Goal: Task Accomplishment & Management: Manage account settings

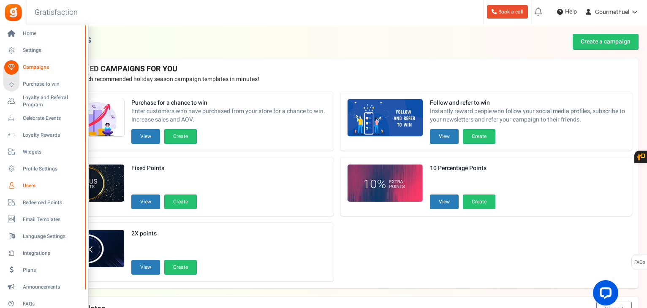
click at [30, 184] on span "Users" at bounding box center [52, 185] width 59 height 7
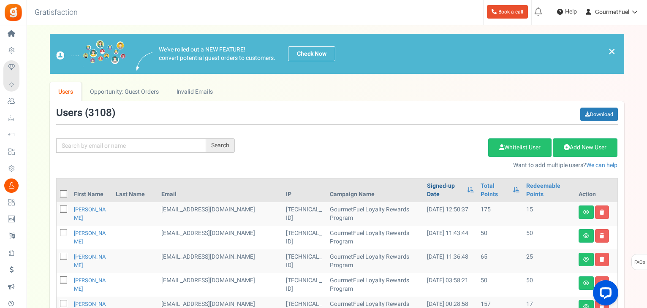
click at [433, 193] on link "Signed-up Date" at bounding box center [445, 190] width 36 height 17
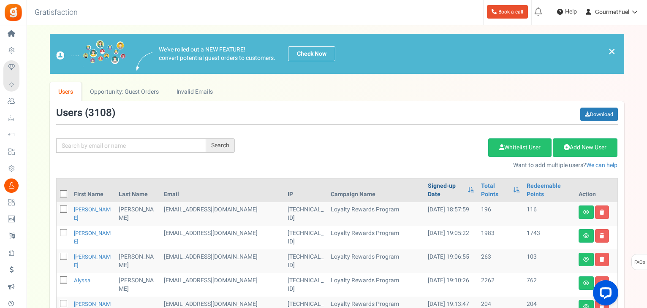
click at [433, 193] on link "Signed-up Date" at bounding box center [445, 190] width 35 height 17
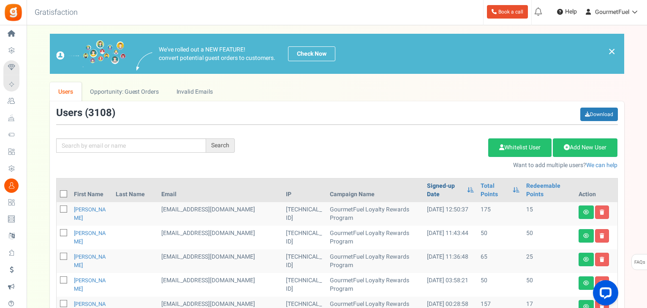
click at [433, 193] on link "Signed-up Date" at bounding box center [445, 190] width 36 height 17
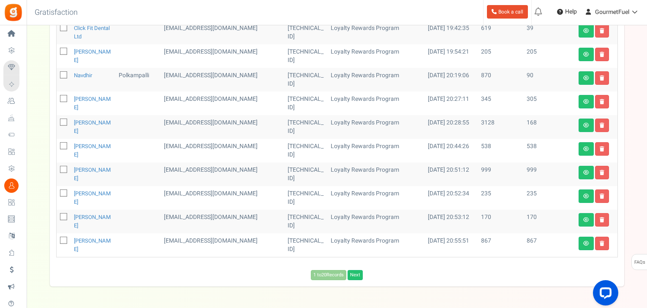
scroll to position [422, 0]
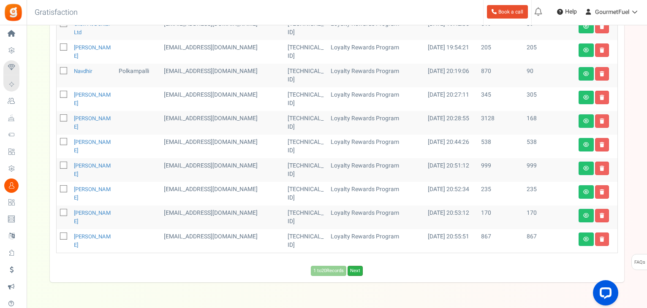
click at [356, 271] on link "Next" at bounding box center [354, 271] width 15 height 10
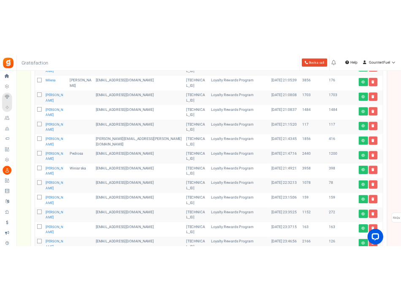
scroll to position [0, 0]
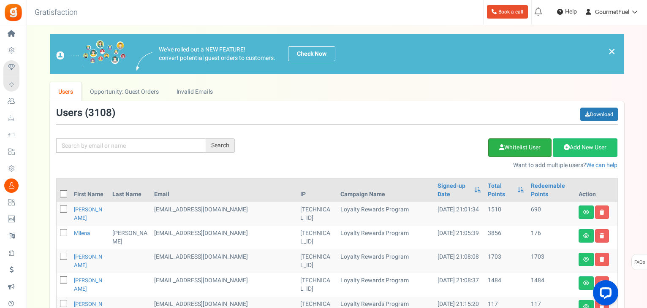
click at [526, 149] on link "Whitelist User" at bounding box center [519, 147] width 63 height 19
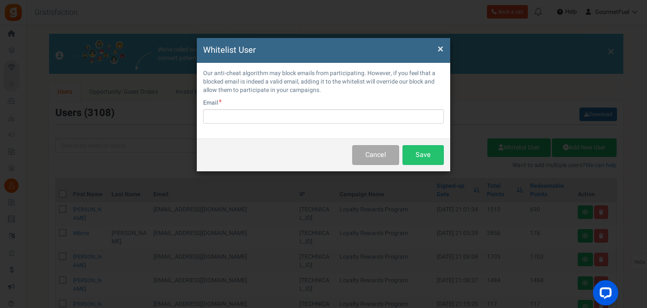
click at [439, 49] on span "×" at bounding box center [440, 49] width 6 height 16
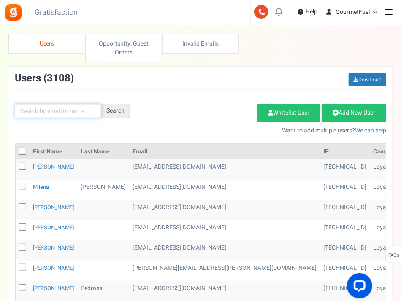
click at [49, 113] on input "text" at bounding box center [58, 111] width 87 height 14
paste input "[EMAIL_ADDRESS][DOMAIN_NAME] [EMAIL_ADDRESS][DOMAIN_NAME] [PERSON_NAME]"
type input "[EMAIL_ADDRESS][DOMAIN_NAME] [EMAIL_ADDRESS][DOMAIN_NAME] [PERSON_NAME]"
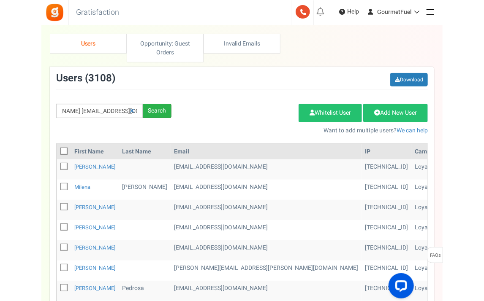
scroll to position [0, 0]
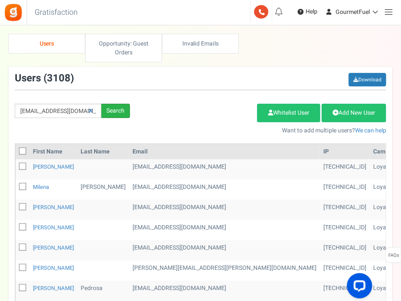
click at [114, 111] on div "Search" at bounding box center [115, 111] width 29 height 14
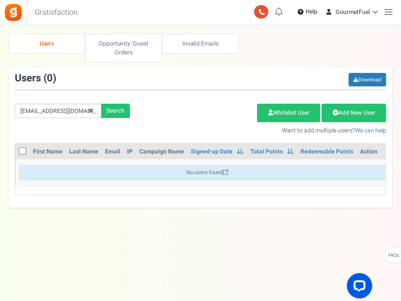
click at [90, 111] on icon at bounding box center [90, 111] width 5 height 6
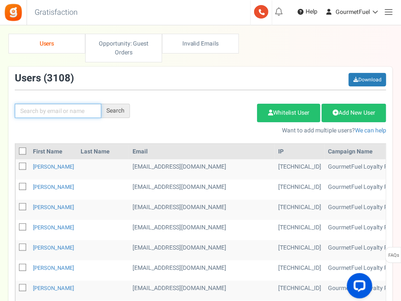
click at [64, 108] on input "text" at bounding box center [58, 111] width 87 height 14
paste input "[EMAIL_ADDRESS][DOMAIN_NAME]"
type input "[EMAIL_ADDRESS][DOMAIN_NAME]"
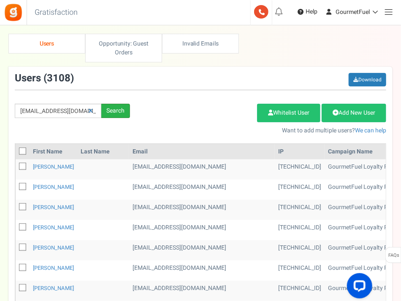
click at [107, 112] on div "Search" at bounding box center [115, 111] width 29 height 14
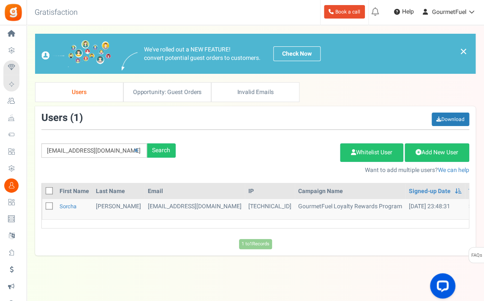
drag, startPoint x: 274, startPoint y: 225, endPoint x: 401, endPoint y: 225, distance: 127.5
click at [401, 225] on div "First Name Last Name Email IP Campaign Name Signed-up Date Permissions Learn mo…" at bounding box center [255, 206] width 428 height 46
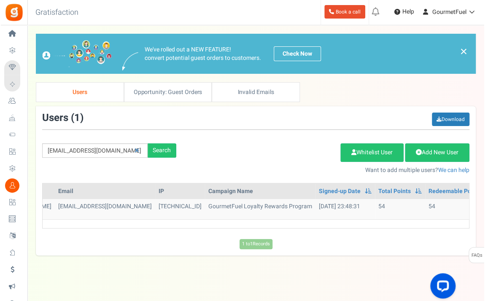
scroll to position [0, 101]
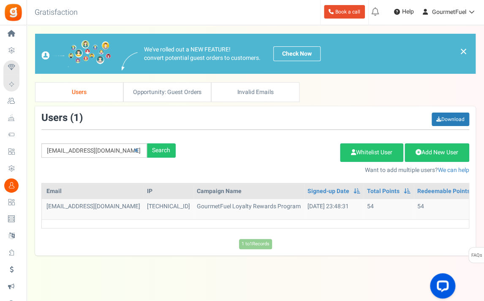
click at [414, 238] on div "1 to 1 Records Loading..." at bounding box center [255, 242] width 440 height 14
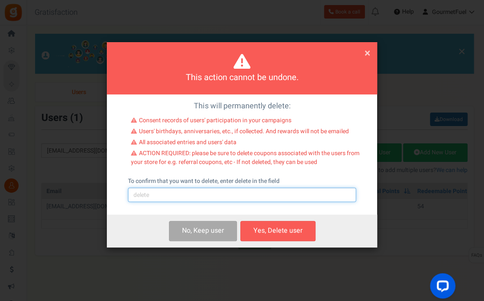
click at [186, 198] on input "text" at bounding box center [242, 195] width 228 height 14
type input "delete"
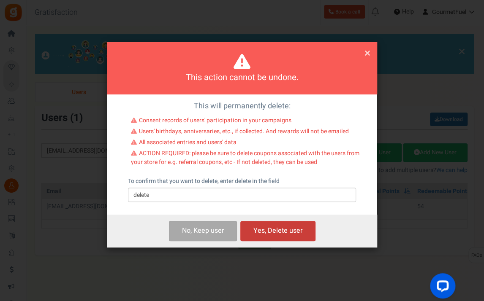
click at [272, 237] on button "Yes, Delete user" at bounding box center [277, 231] width 75 height 20
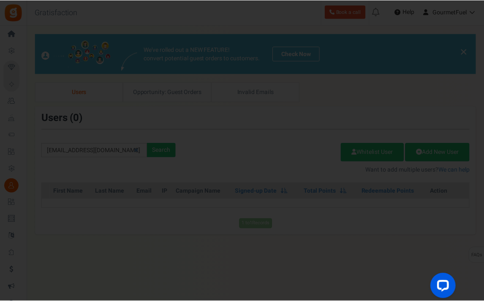
scroll to position [0, 0]
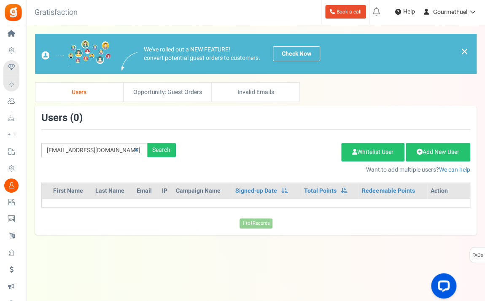
click at [134, 149] on icon at bounding box center [136, 150] width 5 height 6
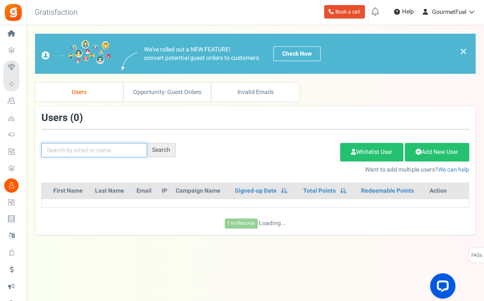
click at [122, 149] on input "text" at bounding box center [94, 150] width 106 height 14
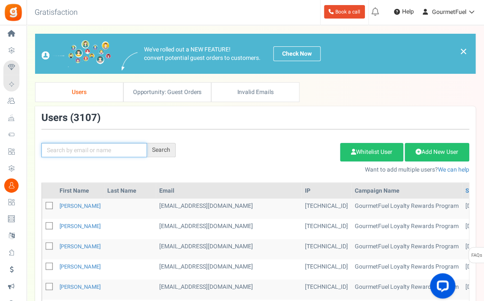
paste input "[EMAIL_ADDRESS][DOMAIN_NAME]"
type input "[EMAIL_ADDRESS][DOMAIN_NAME]"
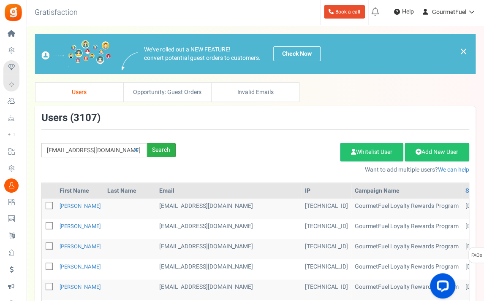
click at [160, 149] on div "Search" at bounding box center [161, 150] width 29 height 14
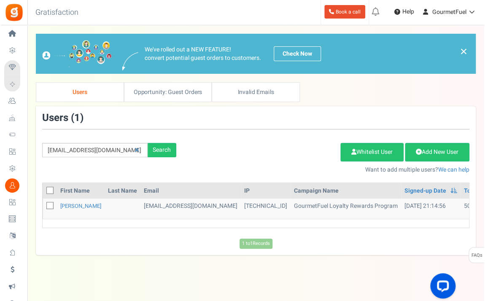
scroll to position [0, 106]
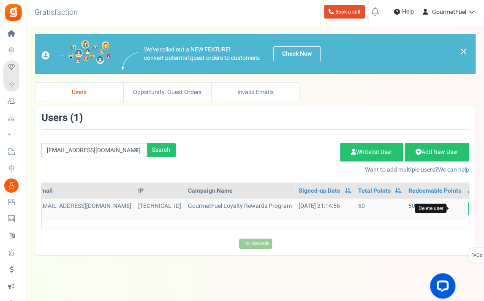
click at [489, 207] on icon at bounding box center [491, 208] width 5 height 5
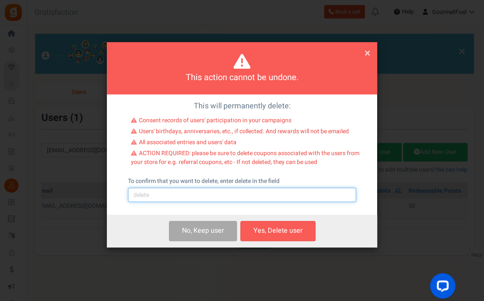
click at [211, 201] on input "text" at bounding box center [242, 195] width 228 height 14
type input "delete"
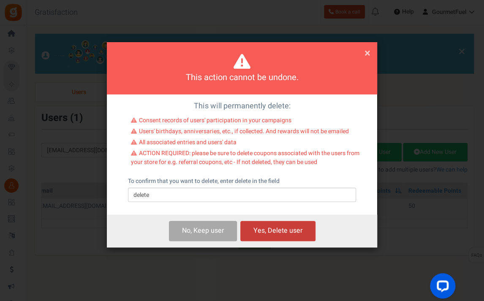
click at [284, 235] on button "Yes, Delete user" at bounding box center [277, 231] width 75 height 20
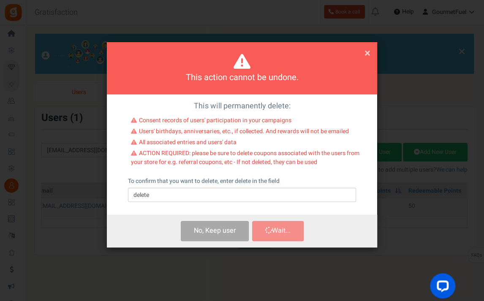
scroll to position [0, 0]
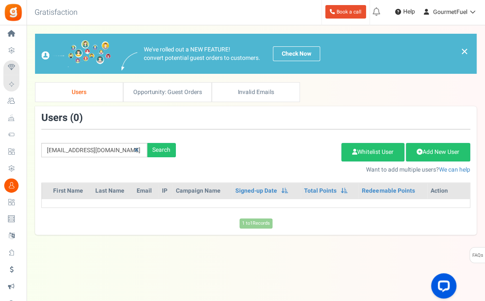
drag, startPoint x: 138, startPoint y: 149, endPoint x: 108, endPoint y: 149, distance: 29.6
click at [137, 149] on icon at bounding box center [136, 150] width 5 height 6
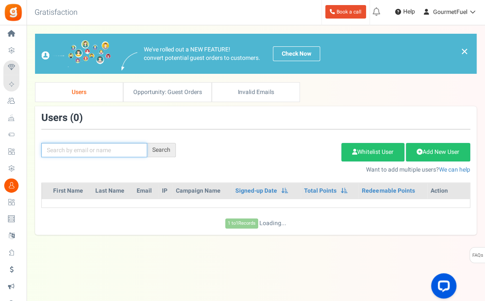
click at [103, 149] on input "text" at bounding box center [94, 150] width 106 height 14
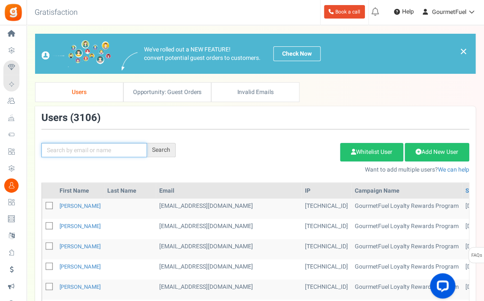
paste input "[PERSON_NAME][EMAIL_ADDRESS][DOMAIN_NAME]"
type input "[PERSON_NAME][EMAIL_ADDRESS][DOMAIN_NAME]"
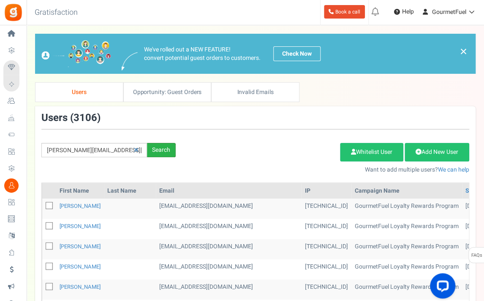
click at [152, 149] on div "Search" at bounding box center [161, 150] width 29 height 14
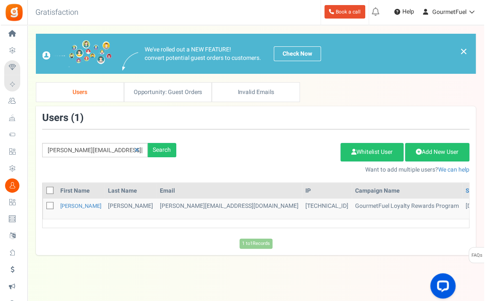
scroll to position [0, 101]
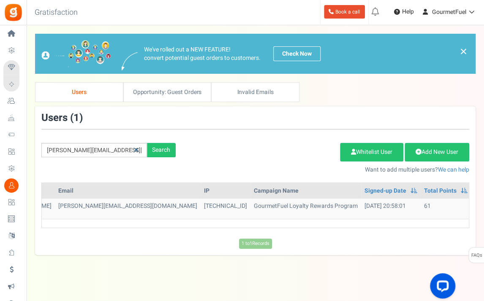
drag, startPoint x: 133, startPoint y: 149, endPoint x: 128, endPoint y: 149, distance: 5.5
click at [134, 149] on icon at bounding box center [136, 150] width 5 height 6
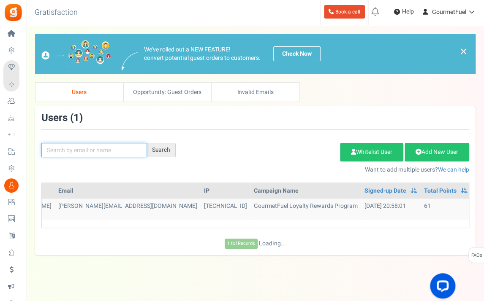
click at [108, 149] on input "text" at bounding box center [94, 150] width 106 height 14
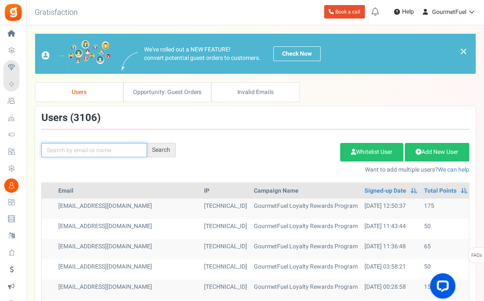
paste input "[EMAIL_ADDRESS][DOMAIN_NAME]"
type input "[EMAIL_ADDRESS][DOMAIN_NAME]"
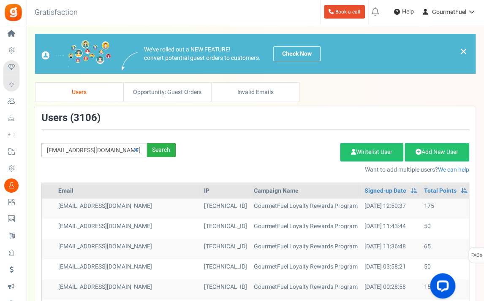
click at [160, 143] on div "Search" at bounding box center [161, 150] width 29 height 14
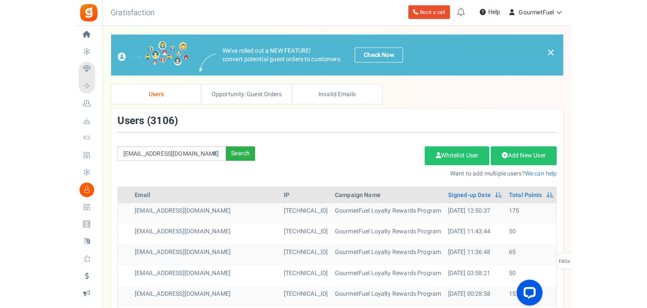
scroll to position [0, 0]
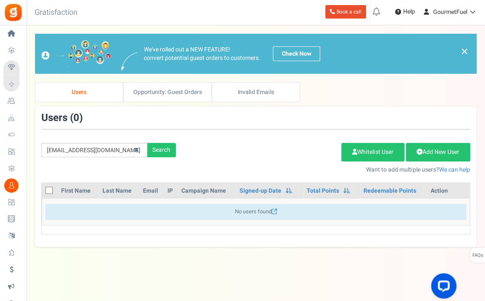
drag, startPoint x: 138, startPoint y: 149, endPoint x: 110, endPoint y: 149, distance: 27.9
click at [137, 149] on icon at bounding box center [136, 150] width 5 height 6
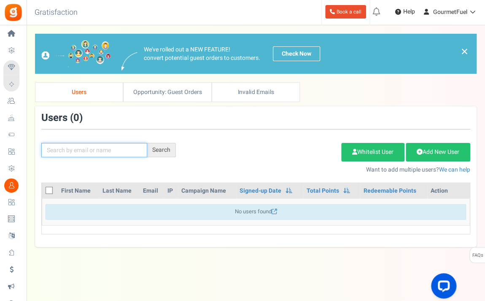
click at [105, 150] on input "text" at bounding box center [94, 150] width 106 height 14
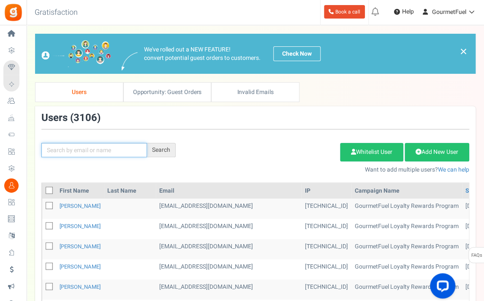
paste input "[EMAIL_ADDRESS][DOMAIN_NAME]"
type input "[EMAIL_ADDRESS][DOMAIN_NAME]"
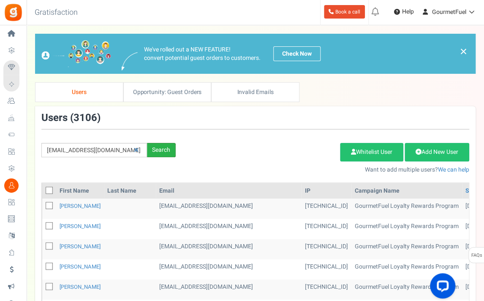
click at [151, 152] on div "Search" at bounding box center [161, 150] width 29 height 14
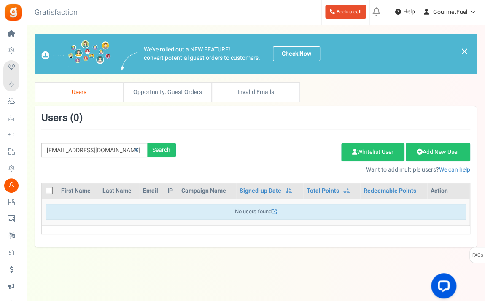
click at [136, 152] on icon at bounding box center [136, 150] width 5 height 6
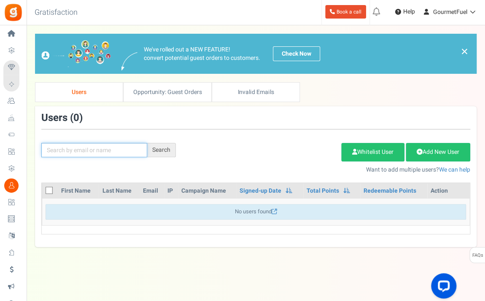
click at [108, 150] on input "text" at bounding box center [94, 150] width 106 height 14
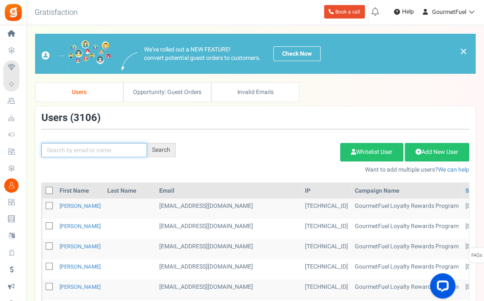
paste input "[EMAIL_ADDRESS][DOMAIN_NAME]"
type input "[EMAIL_ADDRESS][DOMAIN_NAME]"
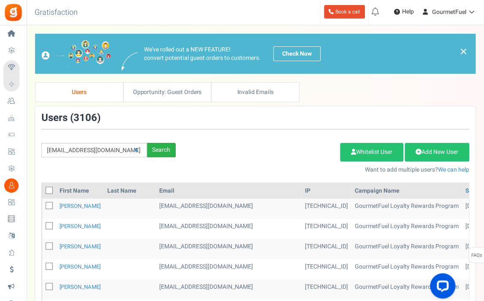
click at [159, 150] on div "Search" at bounding box center [161, 150] width 29 height 14
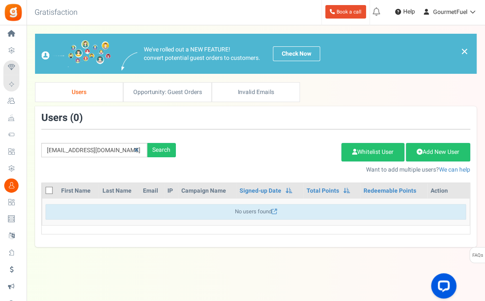
drag, startPoint x: 138, startPoint y: 151, endPoint x: 110, endPoint y: 150, distance: 27.9
click at [137, 151] on icon at bounding box center [136, 150] width 5 height 6
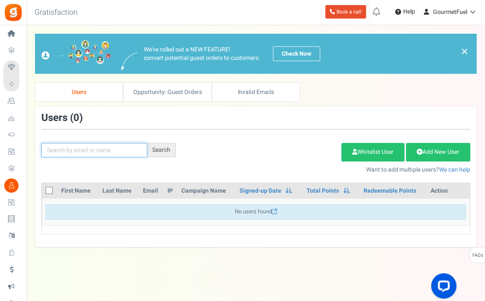
click at [100, 150] on input "text" at bounding box center [94, 150] width 106 height 14
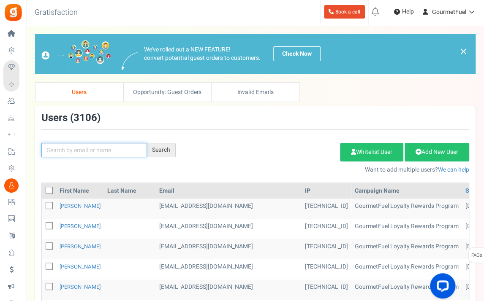
paste input "[EMAIL_ADDRESS][DOMAIN_NAME]"
type input "[EMAIL_ADDRESS][DOMAIN_NAME]"
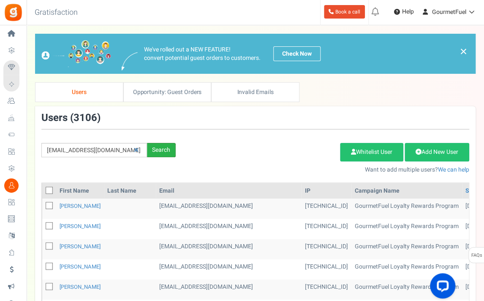
click at [155, 148] on div "Search" at bounding box center [161, 150] width 29 height 14
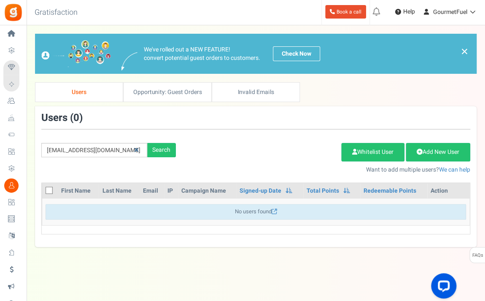
click at [135, 150] on icon at bounding box center [136, 150] width 5 height 6
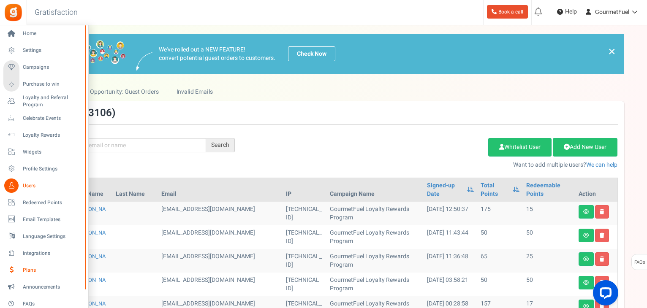
click at [29, 267] on span "Plans" at bounding box center [52, 270] width 59 height 7
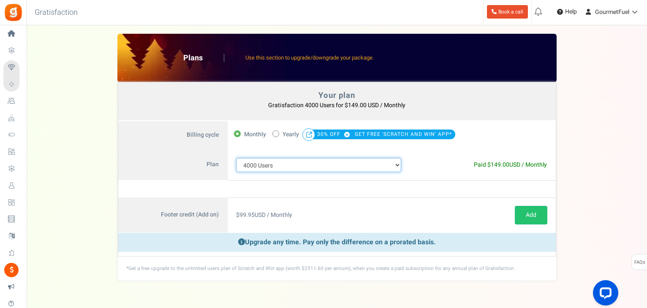
click at [341, 164] on select "100 Users 200 Users 500 Users 1000 Users 2000 Users 3000 Users 4000 Users 5000 …" at bounding box center [318, 165] width 165 height 14
click at [414, 190] on div "Note : Current subscription will be canceled and new subscription will be activ…" at bounding box center [336, 189] width 437 height 17
click at [365, 165] on select "100 Users 200 Users 500 Users 1000 Users 2000 Users 3000 Users 4000 Users 5000 …" at bounding box center [318, 165] width 165 height 14
select select "881"
click at [236, 158] on select "100 Users 200 Users 500 Users 1000 Users 2000 Users 3000 Users 4000 Users 5000 …" at bounding box center [318, 165] width 165 height 14
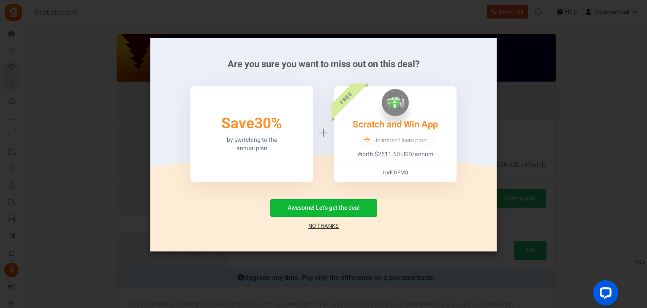
click at [323, 225] on link "No Thanks" at bounding box center [323, 226] width 30 height 8
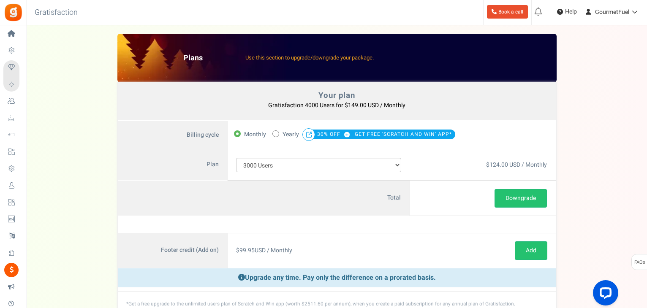
click at [0, 0] on span "Users" at bounding box center [0, 0] width 0 height 0
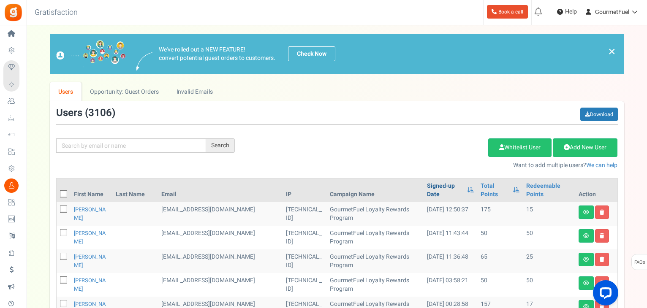
click at [437, 193] on link "Signed-up Date" at bounding box center [445, 190] width 36 height 17
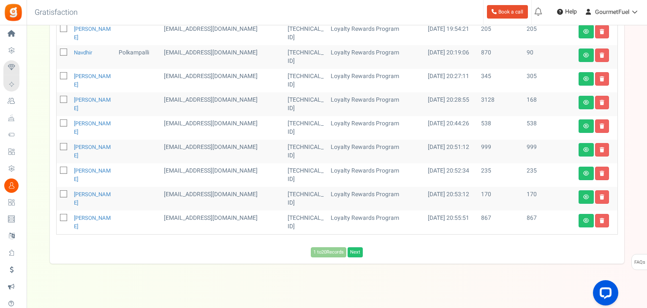
scroll to position [446, 0]
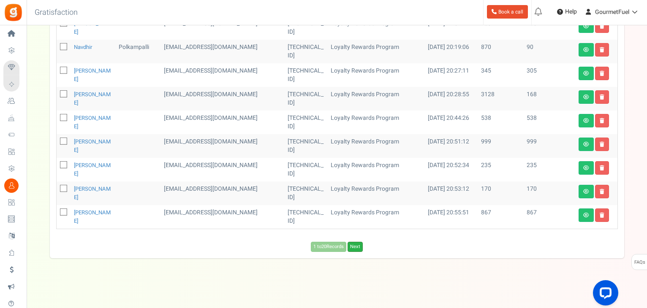
click at [352, 247] on link "Next" at bounding box center [354, 247] width 15 height 10
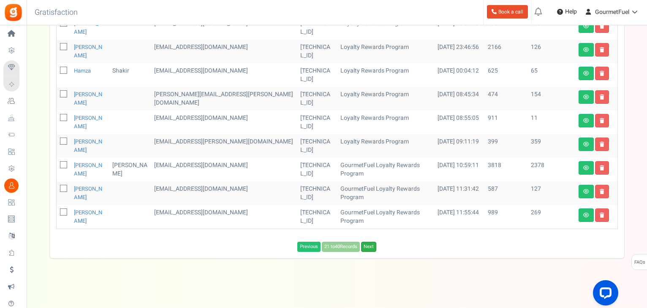
click at [365, 242] on link "Next" at bounding box center [368, 247] width 15 height 10
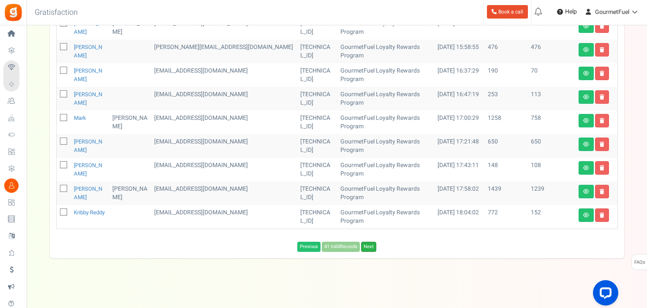
click at [371, 249] on link "Next" at bounding box center [368, 247] width 15 height 10
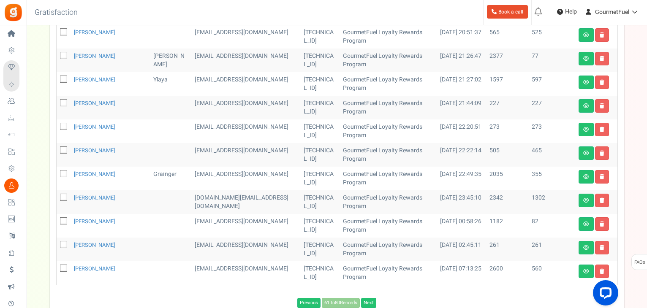
scroll to position [438, 0]
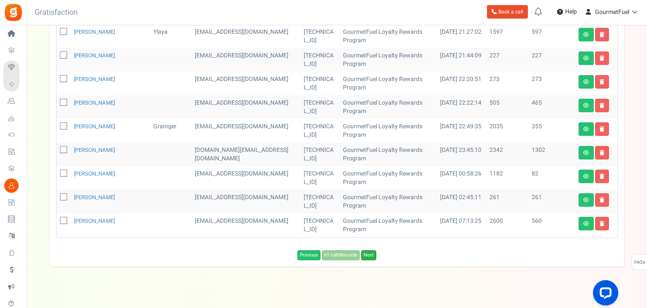
click at [370, 250] on link "Next" at bounding box center [368, 255] width 15 height 10
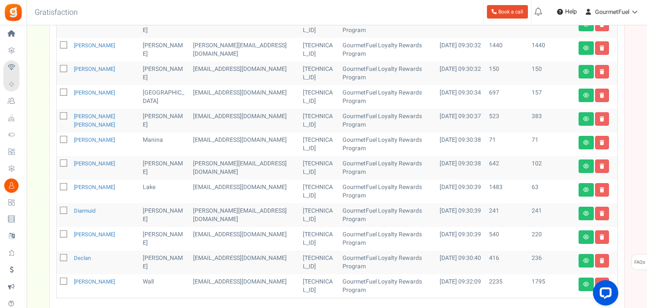
scroll to position [446, 0]
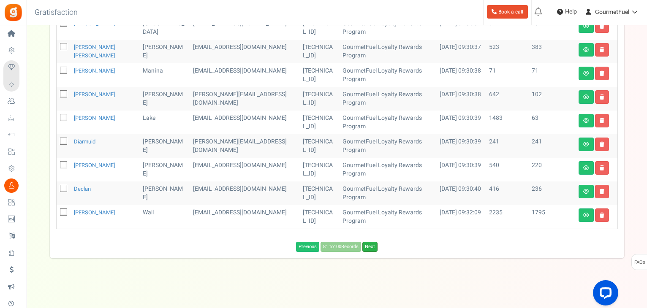
click at [377, 245] on link "Next" at bounding box center [369, 247] width 15 height 10
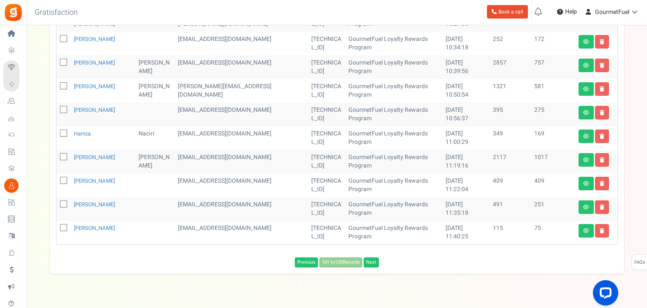
scroll to position [438, 0]
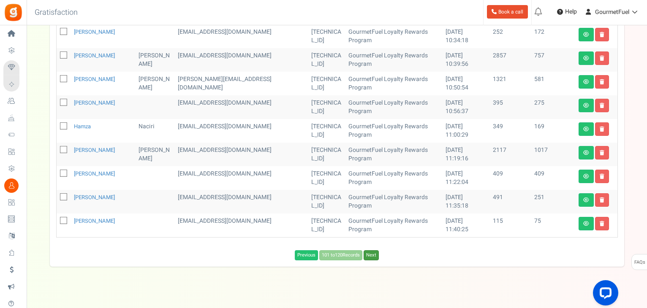
click at [374, 250] on link "Next" at bounding box center [370, 255] width 15 height 10
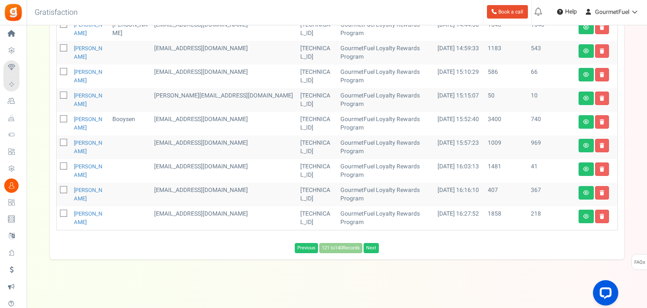
scroll to position [446, 0]
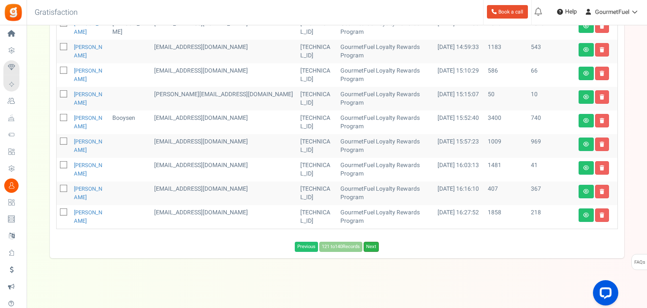
click at [371, 247] on link "Next" at bounding box center [370, 247] width 15 height 10
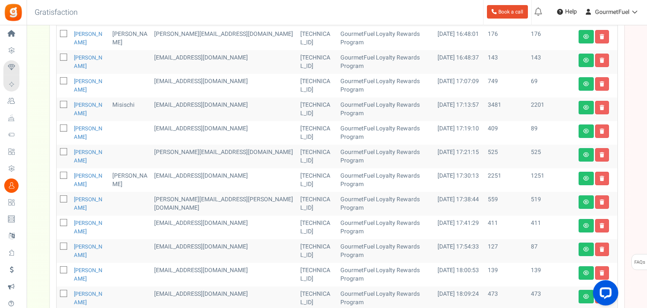
scroll to position [142, 0]
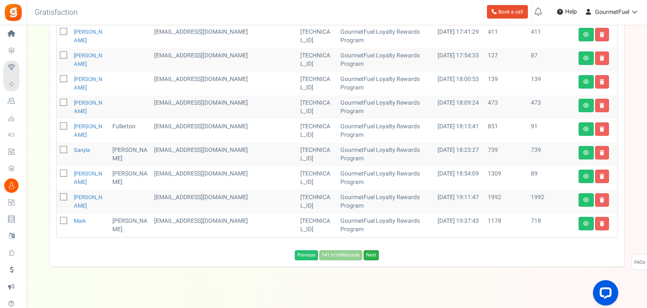
click at [369, 250] on link "Next" at bounding box center [370, 255] width 15 height 10
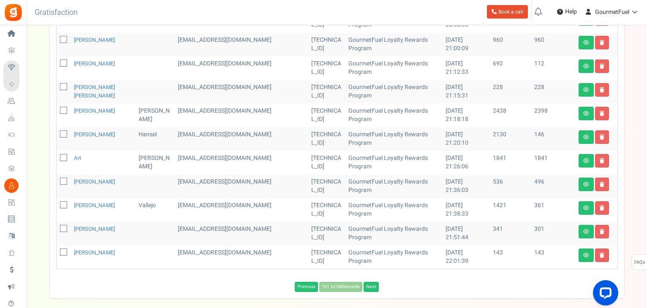
scroll to position [446, 0]
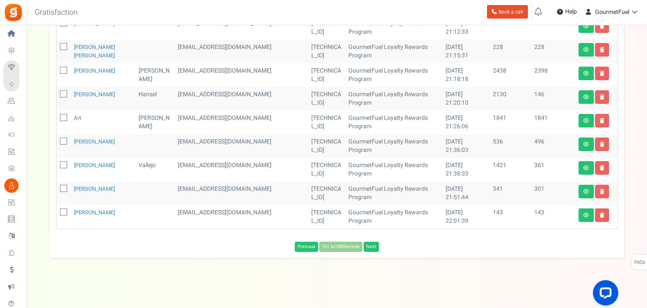
click at [64, 212] on icon at bounding box center [63, 212] width 5 height 5
click at [57, 212] on input "checkbox" at bounding box center [54, 212] width 5 height 5
checkbox input "true"
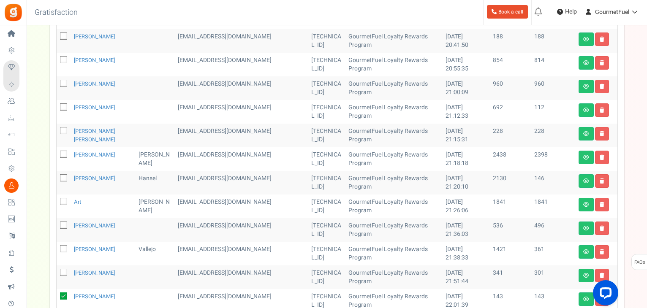
scroll to position [362, 0]
click at [61, 130] on icon at bounding box center [63, 131] width 5 height 5
click at [57, 130] on input "checkbox" at bounding box center [54, 131] width 5 height 5
checkbox input "true"
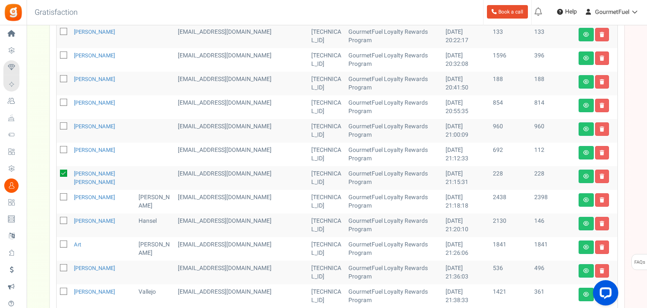
scroll to position [277, 0]
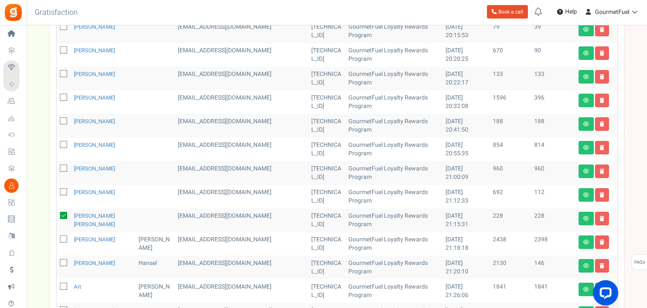
click at [63, 119] on icon at bounding box center [63, 121] width 5 height 5
click at [57, 119] on input "checkbox" at bounding box center [54, 121] width 5 height 5
checkbox input "true"
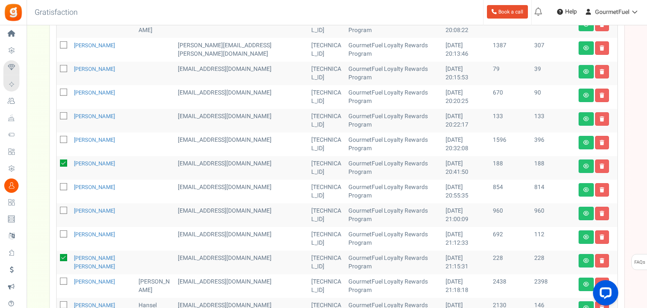
click at [62, 115] on icon at bounding box center [63, 116] width 5 height 5
click at [57, 115] on input "checkbox" at bounding box center [54, 116] width 5 height 5
checkbox input "true"
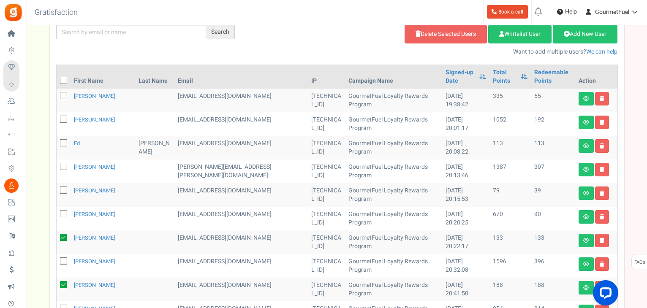
scroll to position [108, 0]
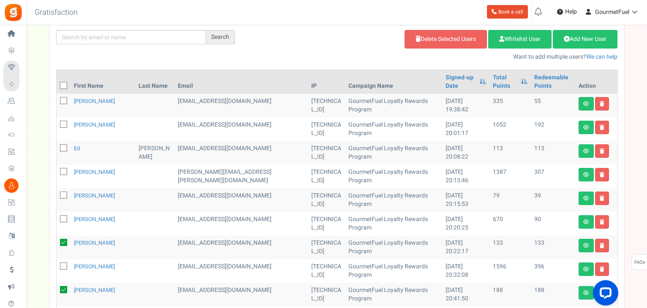
click at [62, 147] on icon at bounding box center [63, 148] width 5 height 5
click at [57, 147] on input "checkbox" at bounding box center [54, 148] width 5 height 5
checkbox input "true"
click at [432, 39] on link "Delete Selected Users" at bounding box center [445, 39] width 82 height 19
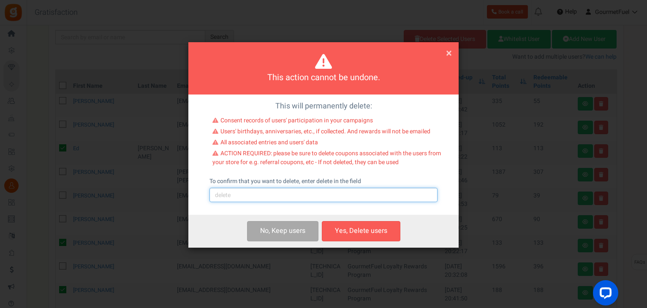
click at [253, 194] on input "text" at bounding box center [323, 195] width 228 height 14
type input "delete"
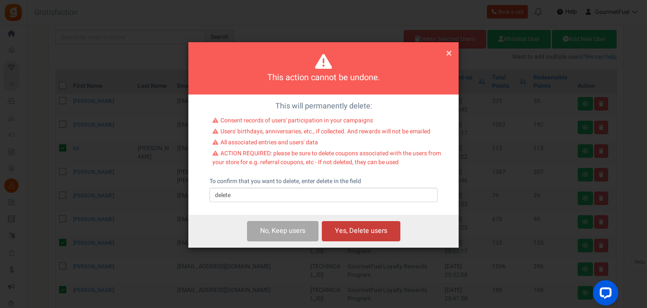
click at [357, 233] on button "Yes, Delete users" at bounding box center [361, 231] width 79 height 20
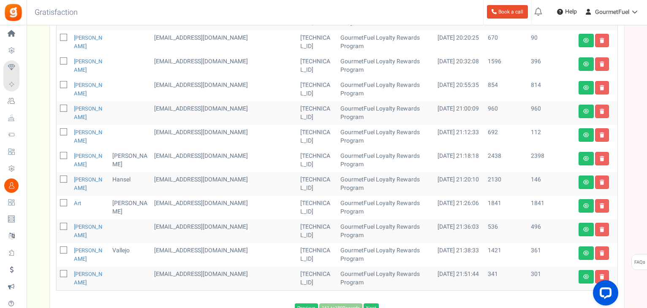
scroll to position [328, 0]
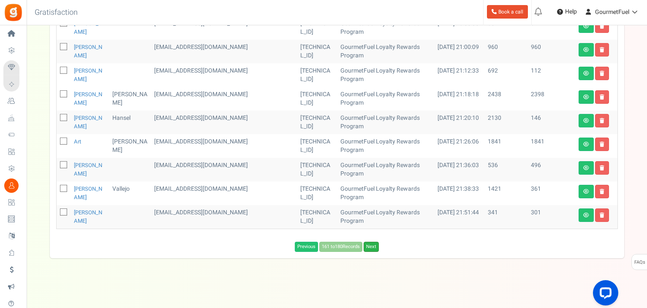
click at [375, 245] on link "Next" at bounding box center [370, 247] width 15 height 10
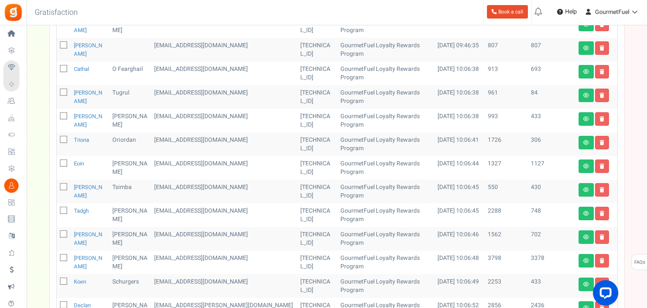
scroll to position [438, 0]
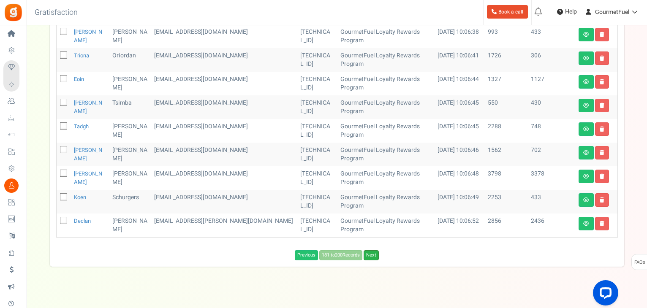
click at [375, 250] on link "Next" at bounding box center [370, 255] width 15 height 10
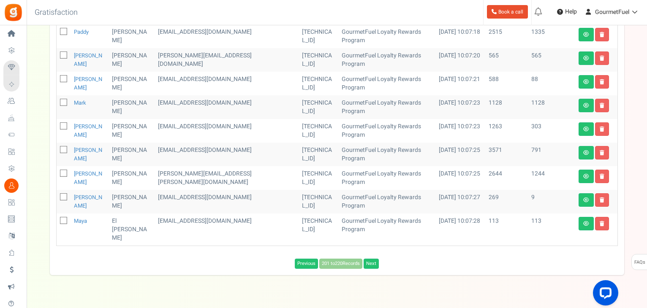
click at [60, 217] on span at bounding box center [63, 220] width 7 height 7
click at [57, 219] on input "checkbox" at bounding box center [54, 221] width 5 height 5
checkbox input "true"
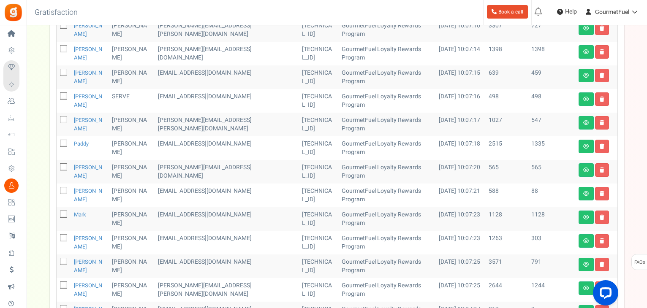
scroll to position [311, 0]
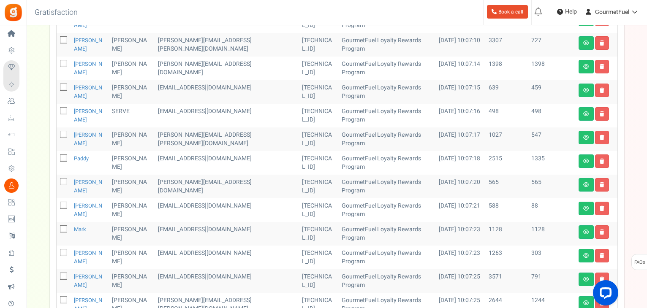
click at [61, 108] on icon at bounding box center [63, 110] width 5 height 5
click at [57, 109] on input "checkbox" at bounding box center [54, 111] width 5 height 5
checkbox input "true"
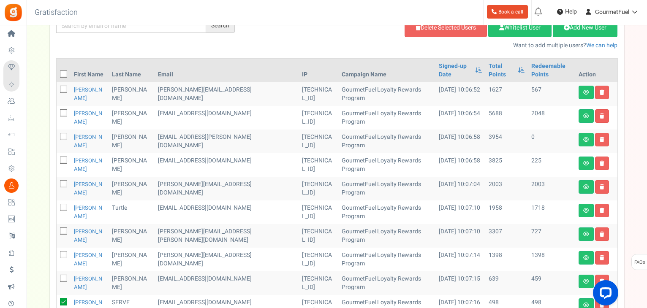
scroll to position [100, 0]
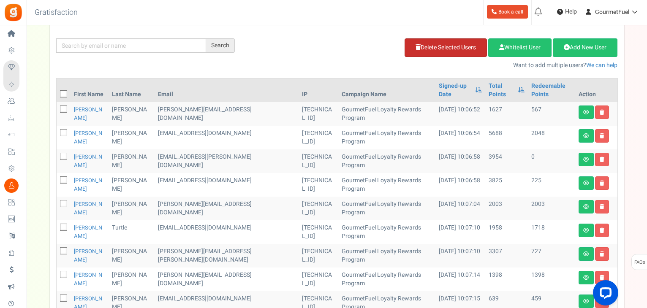
click at [442, 49] on link "Delete Selected Users" at bounding box center [445, 47] width 82 height 19
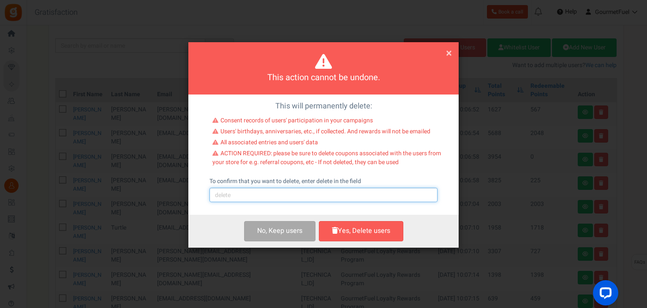
click at [268, 197] on input "text" at bounding box center [323, 195] width 228 height 14
type input "delete"
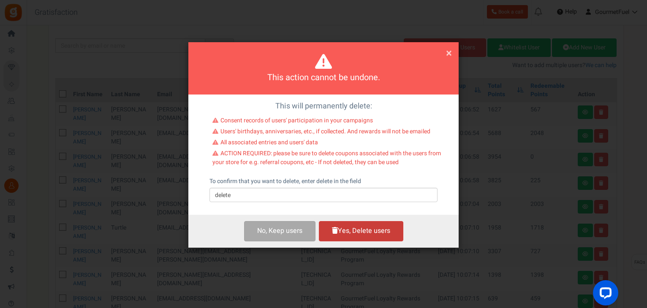
click at [360, 234] on button "Yes, Delete users" at bounding box center [361, 231] width 84 height 20
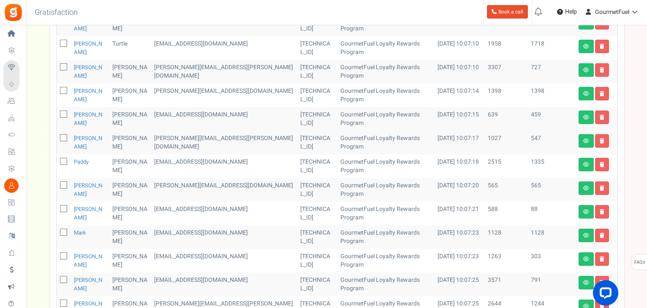
scroll to position [390, 0]
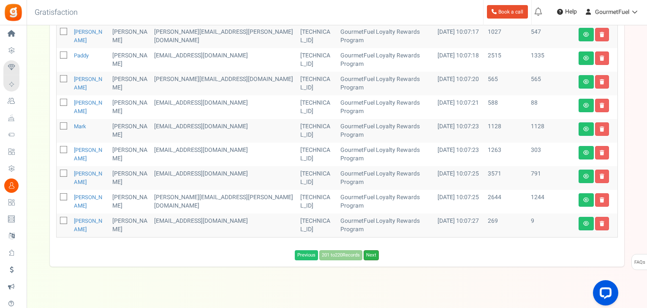
click at [374, 250] on link "Next" at bounding box center [370, 255] width 15 height 10
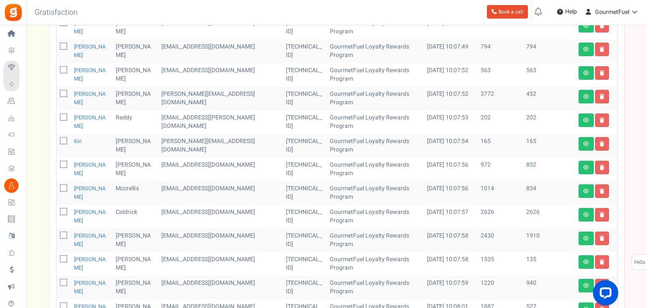
scroll to position [264, 0]
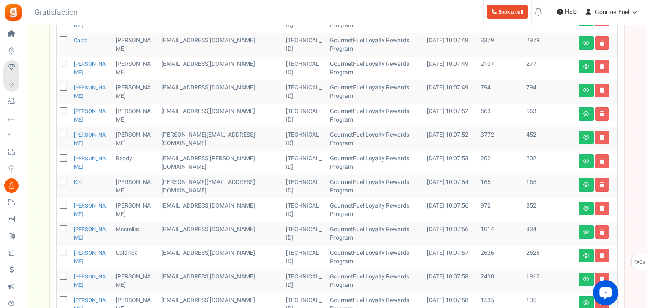
click at [610, 290] on div "Open LiveChat chat widget" at bounding box center [605, 292] width 14 height 14
click at [405, 7] on div "Back to Home Back to program setup Gratisfaction 0 WARNING 0 Recommendation Boo…" at bounding box center [335, 12] width 621 height 25
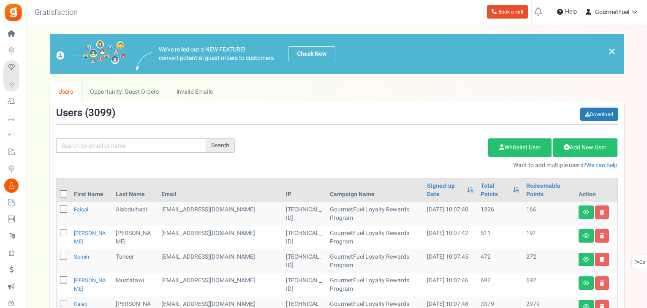
click at [447, 17] on div "Back to Home Back to program setup Gratisfaction 0 WARNING 0 Recommendation Boo…" at bounding box center [335, 12] width 621 height 25
click at [369, 111] on div "Users ( 3099 ) Download" at bounding box center [336, 116] width 561 height 17
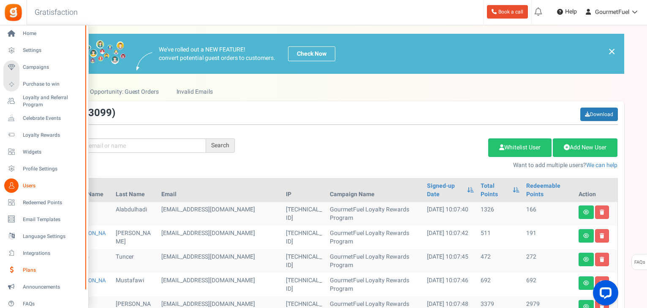
click at [29, 268] on span "Plans" at bounding box center [52, 270] width 59 height 7
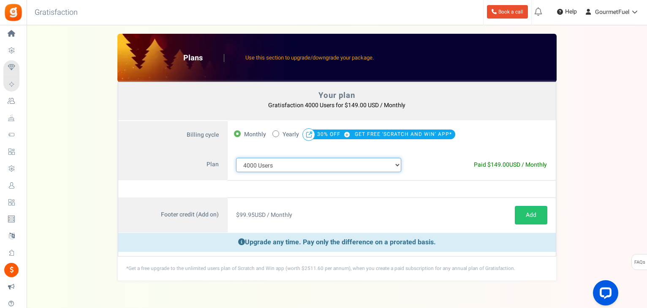
click at [392, 163] on select "100 Users 200 Users 500 Users 1000 Users 2000 Users 3000 Users 4000 Users 5000 …" at bounding box center [318, 165] width 165 height 14
select select "881"
click at [236, 158] on select "100 Users 200 Users 500 Users 1000 Users 2000 Users 3000 Users 4000 Users 5000 …" at bounding box center [318, 165] width 165 height 14
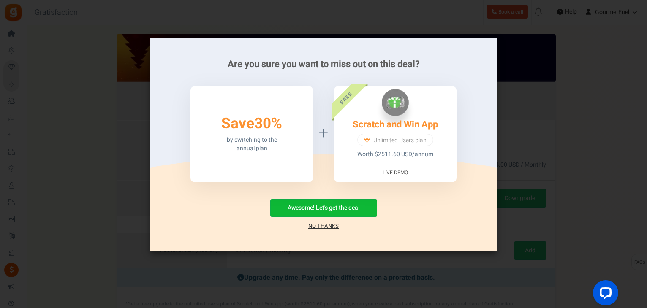
click at [327, 228] on link "No Thanks" at bounding box center [323, 226] width 30 height 8
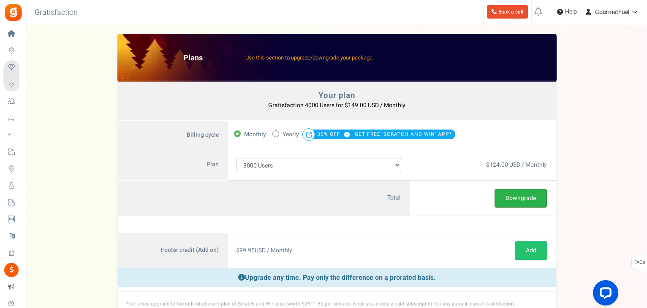
click at [512, 200] on button "Downgrade" at bounding box center [520, 198] width 52 height 19
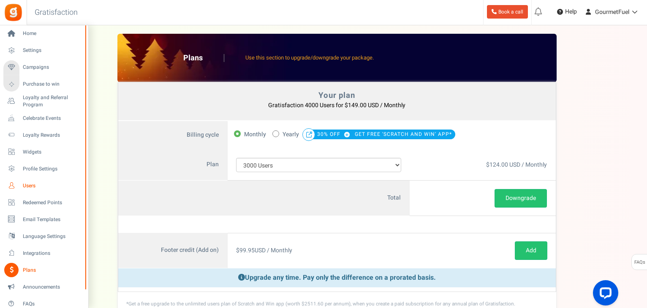
click at [29, 188] on span "Users" at bounding box center [52, 185] width 59 height 7
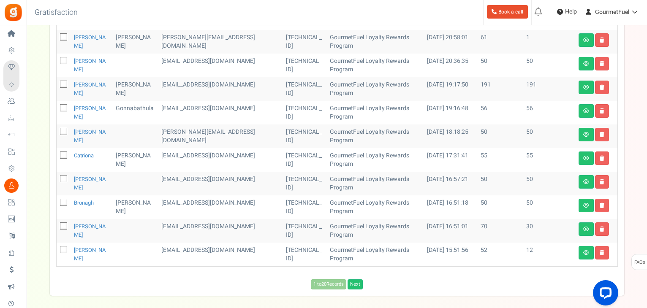
scroll to position [446, 0]
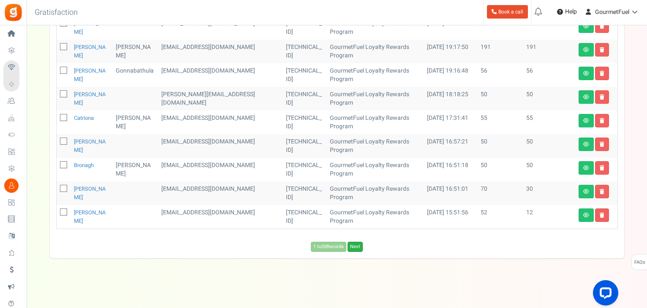
click at [353, 247] on link "Next" at bounding box center [354, 247] width 15 height 10
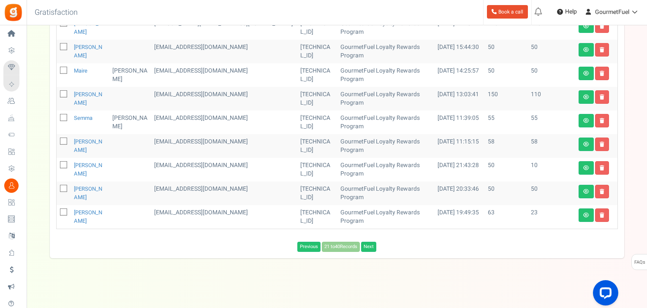
scroll to position [438, 0]
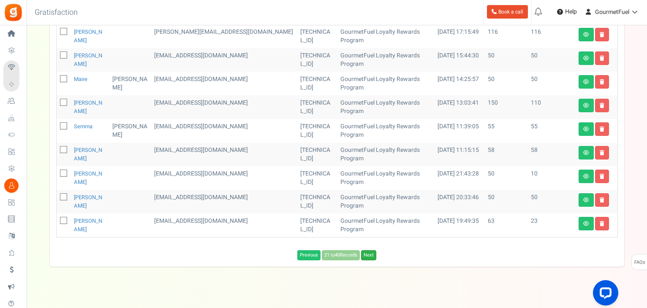
click at [368, 250] on link "Next" at bounding box center [368, 255] width 15 height 10
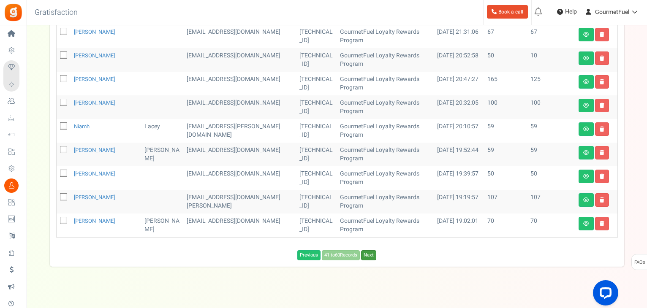
click at [368, 250] on link "Next" at bounding box center [368, 255] width 15 height 10
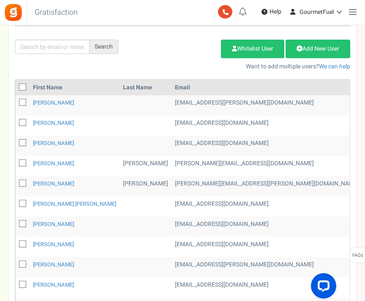
scroll to position [0, 0]
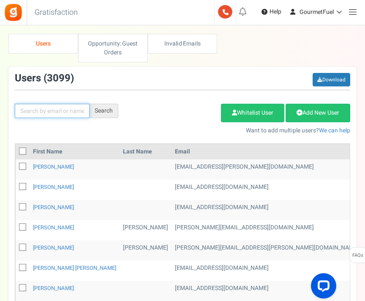
click at [39, 108] on input "text" at bounding box center [52, 111] width 75 height 14
paste input "[EMAIL_ADDRESS][DOMAIN_NAME]"
type input "[EMAIL_ADDRESS][DOMAIN_NAME]"
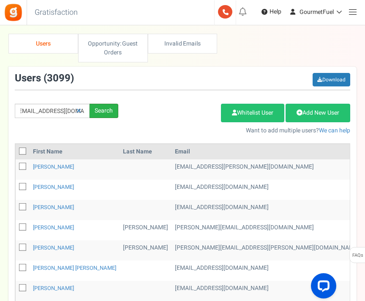
scroll to position [0, 0]
click at [98, 113] on div "Search" at bounding box center [103, 111] width 29 height 14
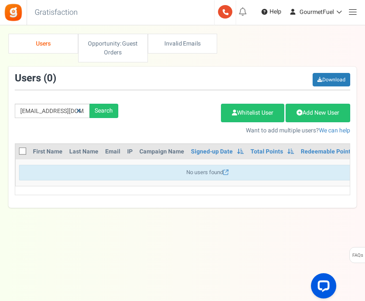
click at [78, 109] on icon at bounding box center [78, 111] width 5 height 6
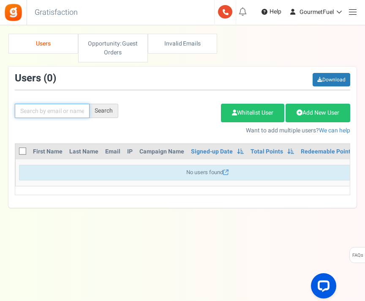
click at [57, 110] on input "text" at bounding box center [52, 111] width 75 height 14
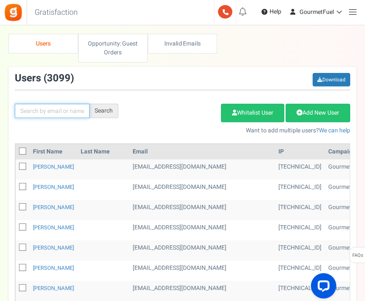
paste input "[EMAIL_ADDRESS][DOMAIN_NAME]"
type input "[EMAIL_ADDRESS][DOMAIN_NAME]"
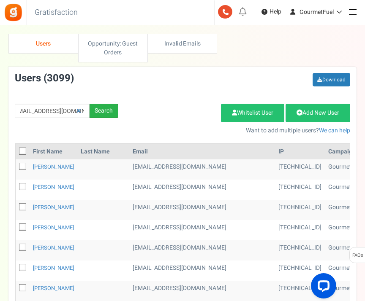
scroll to position [0, 0]
click at [94, 110] on div "Search" at bounding box center [103, 111] width 29 height 14
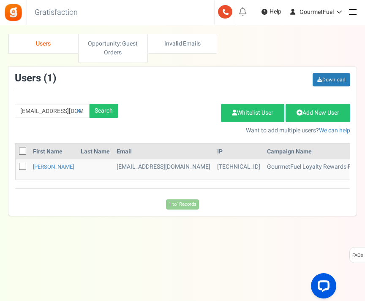
scroll to position [0, 201]
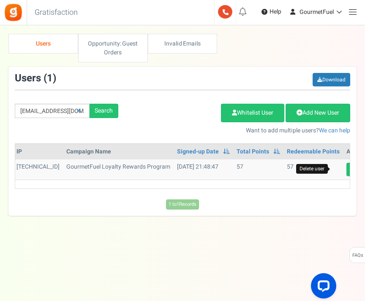
click at [367, 168] on icon at bounding box center [369, 169] width 5 height 5
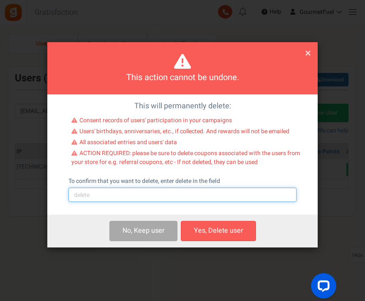
drag, startPoint x: 134, startPoint y: 195, endPoint x: 133, endPoint y: 200, distance: 5.1
click at [134, 195] on input "text" at bounding box center [182, 195] width 228 height 14
type input "delete"
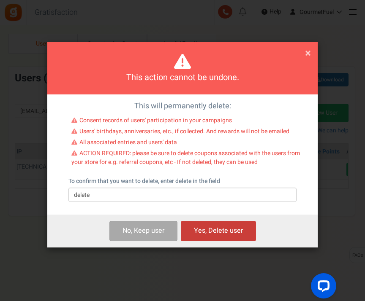
click at [222, 235] on button "Yes, Delete user" at bounding box center [218, 231] width 75 height 20
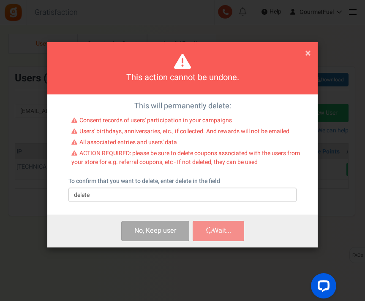
scroll to position [0, 37]
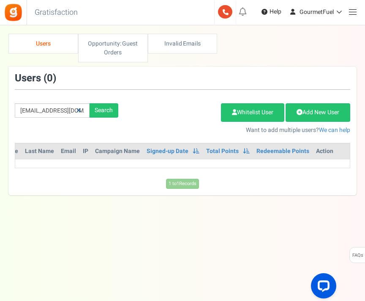
click at [78, 109] on icon at bounding box center [78, 111] width 5 height 6
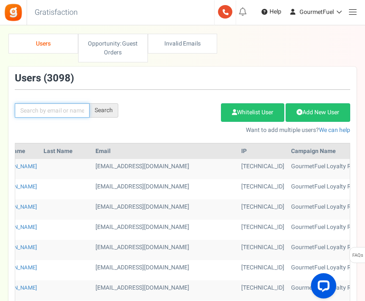
click at [75, 110] on input "text" at bounding box center [52, 110] width 75 height 14
paste input "[EMAIL_ADDRESS][DOMAIN_NAME]"
type input "[EMAIL_ADDRESS][DOMAIN_NAME]"
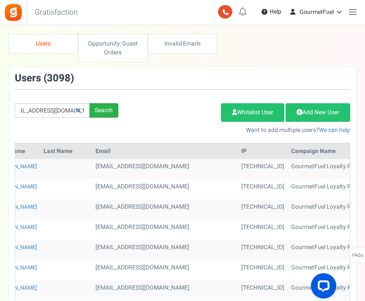
scroll to position [0, 0]
click at [105, 110] on div "Search" at bounding box center [103, 110] width 29 height 14
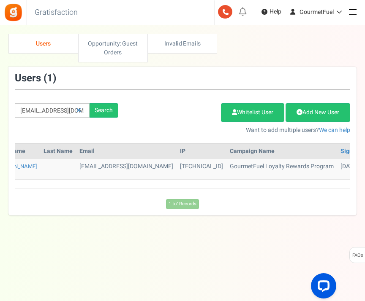
drag, startPoint x: 157, startPoint y: 187, endPoint x: 352, endPoint y: 193, distance: 195.5
click at [352, 193] on div "First Name Last Name Email IP Campaign Name Signed-up Date Permissions Learn mo…" at bounding box center [182, 169] width 348 height 52
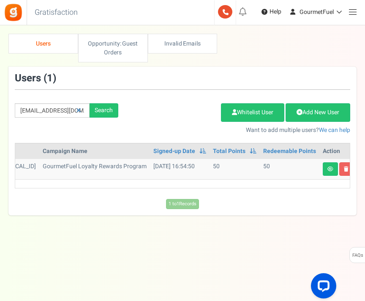
drag, startPoint x: 312, startPoint y: 203, endPoint x: 324, endPoint y: 176, distance: 29.5
click at [312, 201] on div "1 to 1 Records Loading..." at bounding box center [182, 204] width 348 height 10
click at [339, 171] on link at bounding box center [346, 170] width 14 height 14
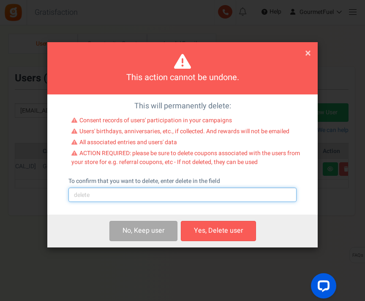
click at [149, 194] on input "text" at bounding box center [182, 195] width 228 height 14
type input "delete"
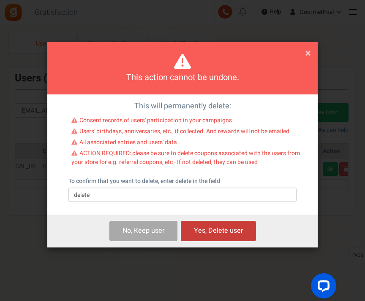
click at [217, 233] on button "Yes, Delete user" at bounding box center [218, 231] width 75 height 20
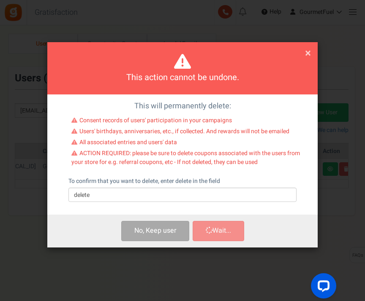
scroll to position [0, 37]
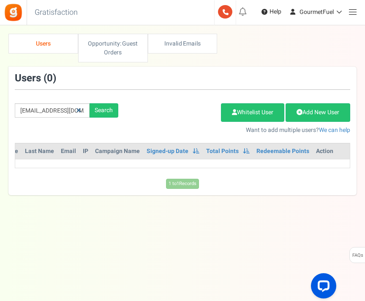
click at [79, 110] on icon at bounding box center [78, 111] width 5 height 6
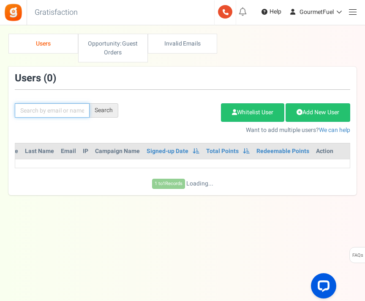
click at [64, 110] on input "text" at bounding box center [52, 110] width 75 height 14
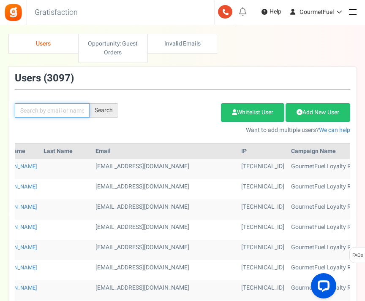
paste input "[EMAIL_ADDRESS][DOMAIN_NAME]"
type input "[EMAIL_ADDRESS][DOMAIN_NAME]"
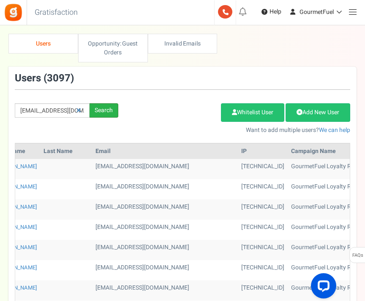
click at [102, 108] on div "Search" at bounding box center [103, 110] width 29 height 14
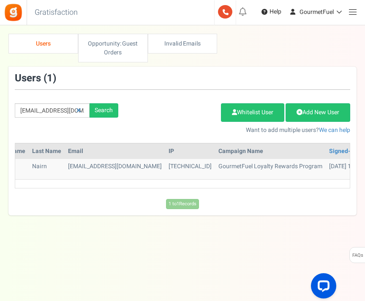
scroll to position [0, 191]
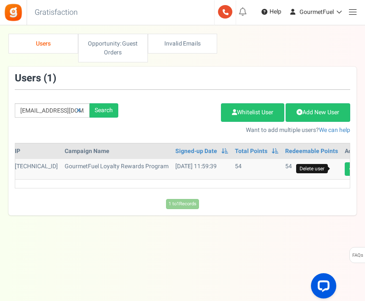
click at [366, 168] on icon at bounding box center [368, 169] width 5 height 5
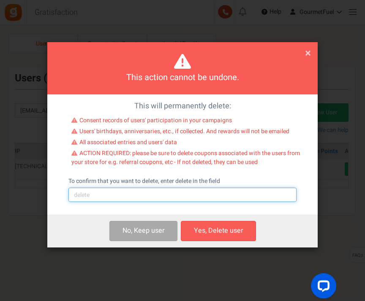
click at [134, 196] on input "text" at bounding box center [182, 195] width 228 height 14
type input "delete"
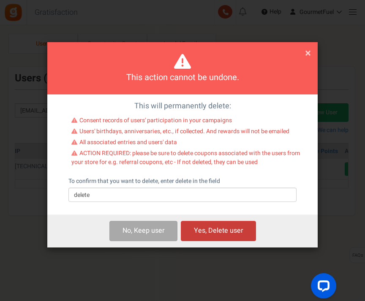
click at [209, 239] on button "Yes, Delete user" at bounding box center [218, 231] width 75 height 20
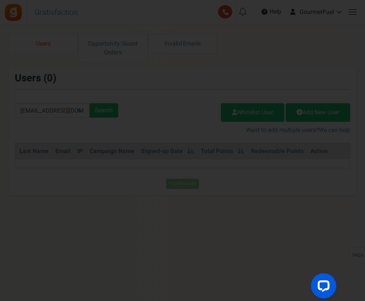
scroll to position [0, 37]
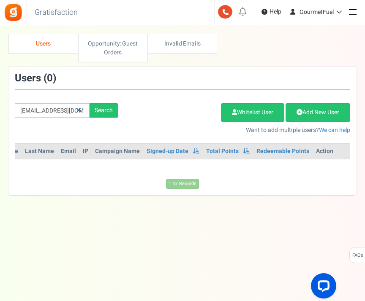
click at [79, 111] on icon at bounding box center [78, 111] width 5 height 6
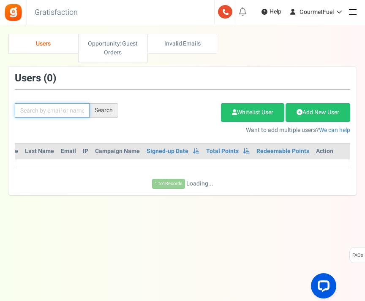
click at [69, 109] on input "text" at bounding box center [52, 110] width 75 height 14
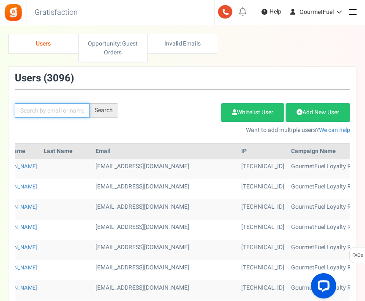
paste input "[EMAIL_ADDRESS][DOMAIN_NAME]"
type input "[EMAIL_ADDRESS][DOMAIN_NAME]"
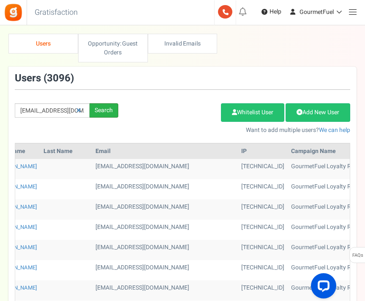
click at [109, 108] on div "Search" at bounding box center [103, 110] width 29 height 14
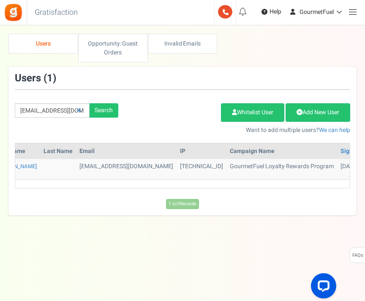
drag, startPoint x: 304, startPoint y: 191, endPoint x: 355, endPoint y: 192, distance: 51.1
click at [357, 192] on div "× Close Add Points ? First Name Last Name Email Do you want to give Welcome bon…" at bounding box center [182, 125] width 365 height 182
drag, startPoint x: 257, startPoint y: 198, endPoint x: 248, endPoint y: 191, distance: 11.1
click at [257, 198] on div "1 to 1 Records Loading..." at bounding box center [182, 202] width 348 height 14
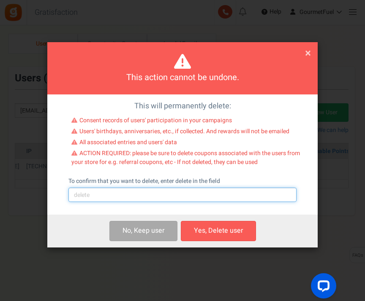
click at [146, 197] on input "text" at bounding box center [182, 195] width 228 height 14
type input "delete"
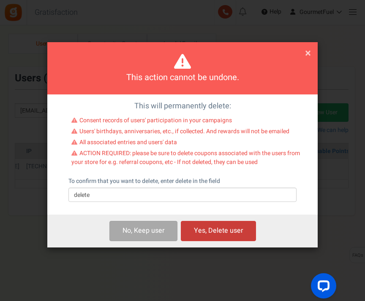
click at [196, 233] on button "Yes, Delete user" at bounding box center [218, 231] width 75 height 20
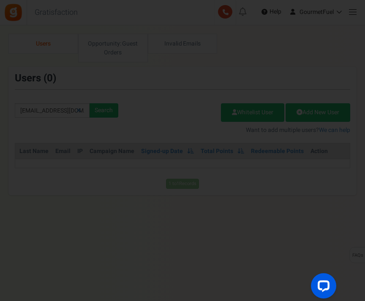
scroll to position [0, 37]
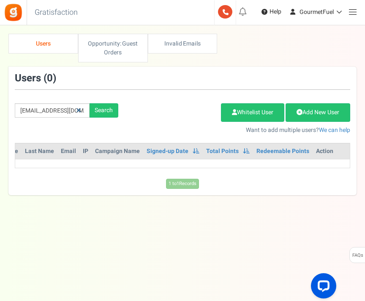
click at [78, 112] on icon at bounding box center [78, 111] width 5 height 6
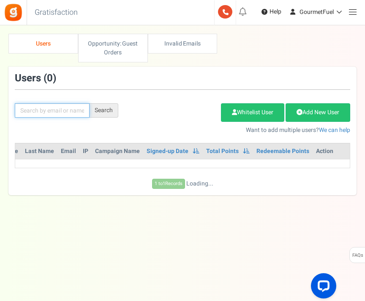
click at [73, 111] on input "text" at bounding box center [52, 110] width 75 height 14
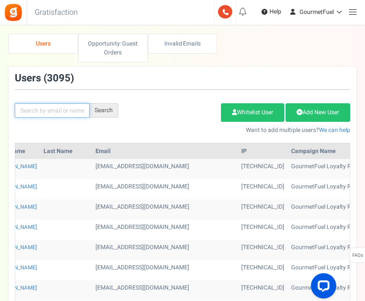
paste input "[EMAIL_ADDRESS][DOMAIN_NAME]"
type input "[EMAIL_ADDRESS][DOMAIN_NAME]"
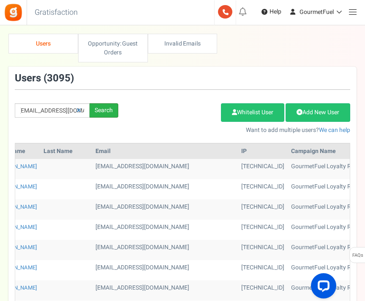
scroll to position [0, 0]
click at [96, 108] on div "Search" at bounding box center [103, 110] width 29 height 14
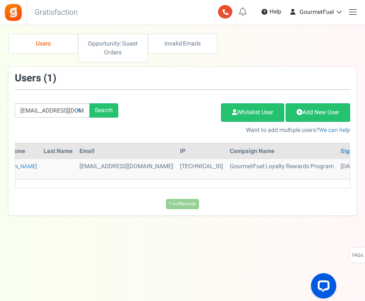
scroll to position [0, 201]
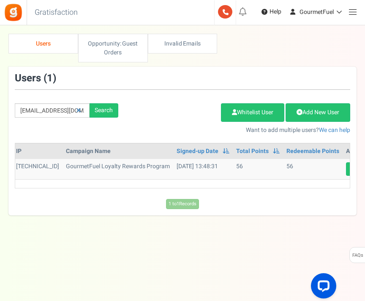
click at [362, 171] on link at bounding box center [369, 170] width 14 height 14
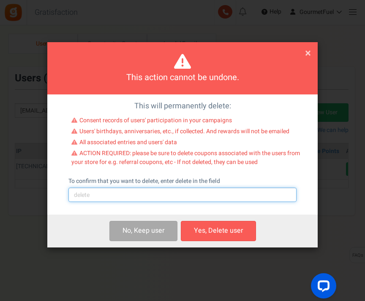
click at [109, 193] on input "text" at bounding box center [182, 195] width 228 height 14
type input "delete"
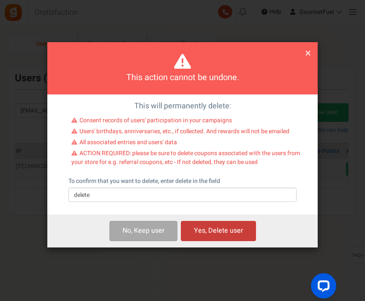
click at [215, 230] on button "Yes, Delete user" at bounding box center [218, 231] width 75 height 20
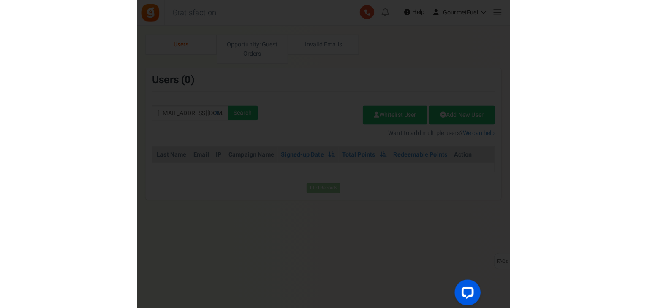
scroll to position [0, 37]
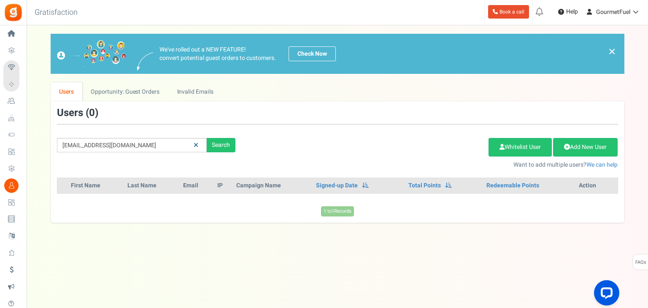
click at [196, 143] on icon at bounding box center [196, 145] width 5 height 6
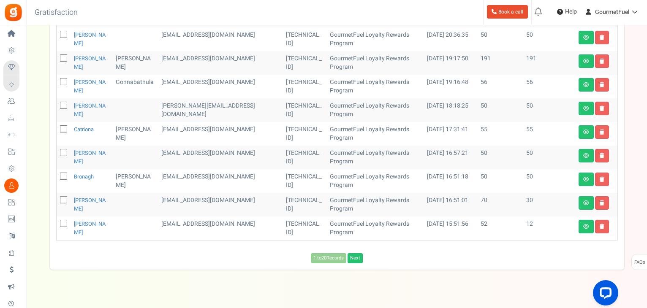
scroll to position [446, 0]
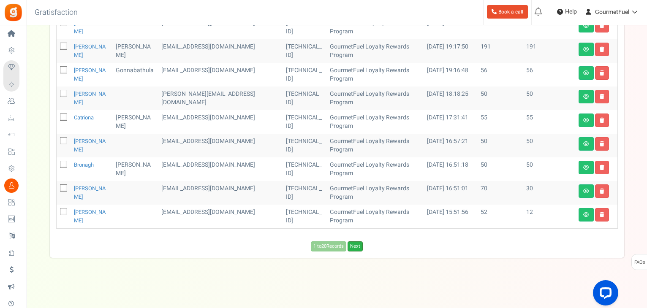
click at [357, 249] on link "Next" at bounding box center [354, 246] width 15 height 10
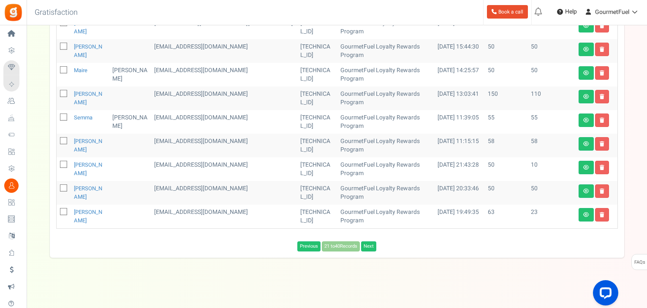
scroll to position [438, 0]
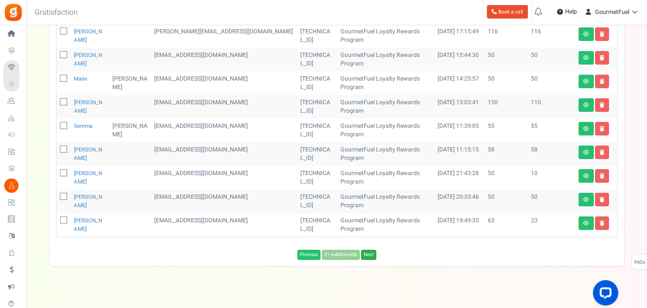
click at [370, 250] on link "Next" at bounding box center [368, 255] width 15 height 10
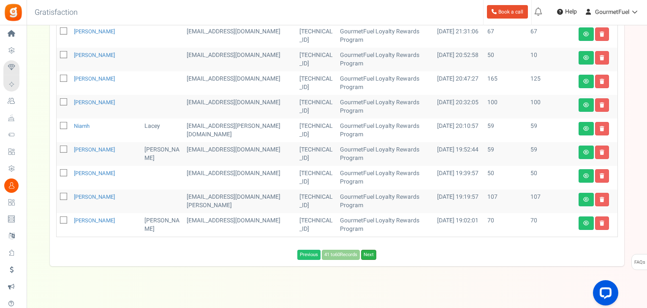
click at [364, 250] on link "Next" at bounding box center [368, 255] width 15 height 10
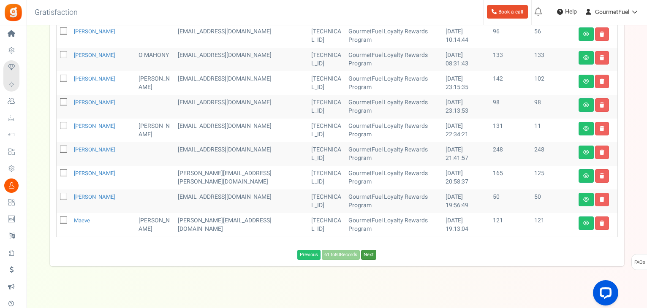
click at [364, 250] on link "Next" at bounding box center [368, 255] width 15 height 10
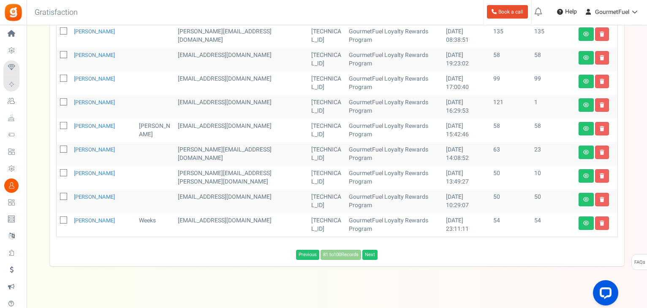
scroll to position [446, 0]
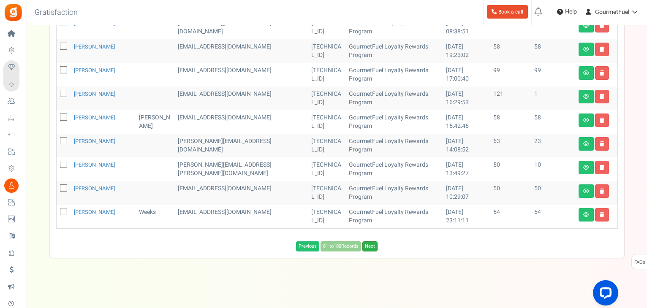
click at [370, 247] on link "Next" at bounding box center [369, 246] width 15 height 10
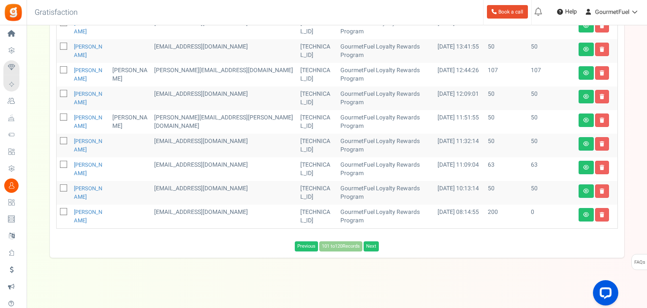
scroll to position [438, 0]
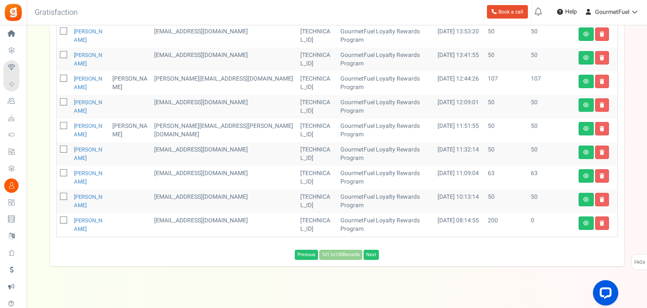
click at [61, 195] on icon at bounding box center [63, 197] width 5 height 5
click at [57, 195] on input "checkbox" at bounding box center [54, 197] width 5 height 5
checkbox input "true"
click at [62, 171] on icon at bounding box center [63, 173] width 5 height 5
click at [57, 171] on input "checkbox" at bounding box center [54, 173] width 5 height 5
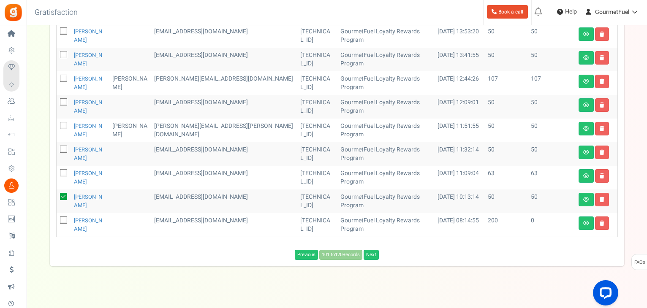
checkbox input "true"
click at [63, 147] on icon at bounding box center [63, 149] width 5 height 5
click at [57, 147] on input "checkbox" at bounding box center [54, 149] width 5 height 5
checkbox input "true"
click at [64, 124] on icon at bounding box center [63, 126] width 5 height 5
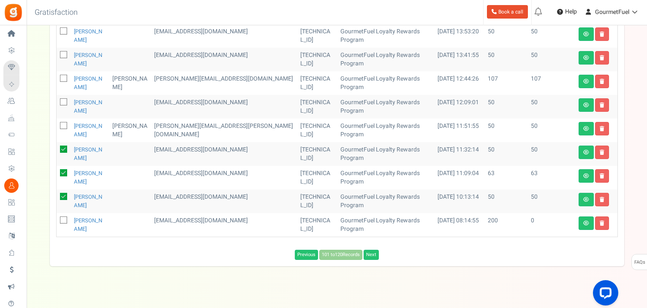
click at [57, 124] on input "checkbox" at bounding box center [54, 126] width 5 height 5
checkbox input "true"
click at [62, 100] on icon at bounding box center [63, 102] width 5 height 5
click at [57, 100] on input "checkbox" at bounding box center [54, 102] width 5 height 5
checkbox input "true"
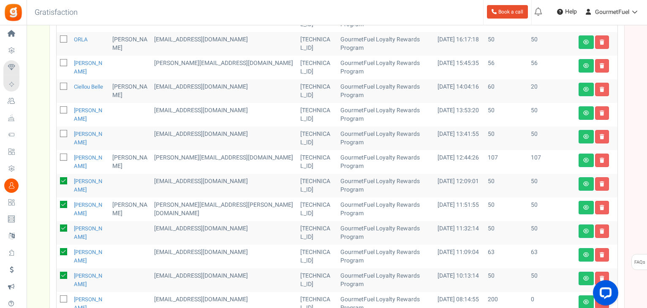
scroll to position [353, 0]
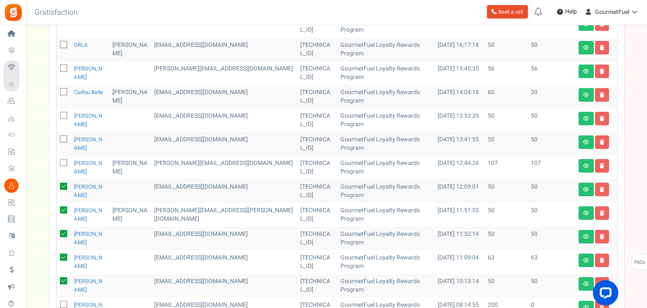
click at [62, 137] on icon at bounding box center [63, 139] width 5 height 5
click at [57, 137] on input "checkbox" at bounding box center [54, 139] width 5 height 5
checkbox input "true"
click at [63, 114] on icon at bounding box center [63, 116] width 5 height 5
click at [57, 114] on input "checkbox" at bounding box center [54, 116] width 5 height 5
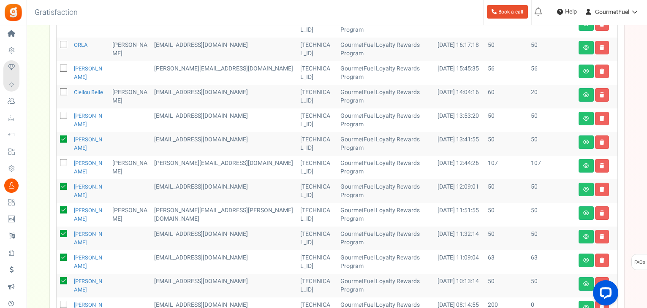
checkbox input "true"
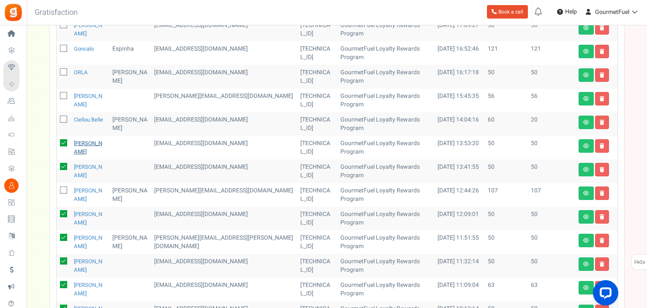
scroll to position [311, 0]
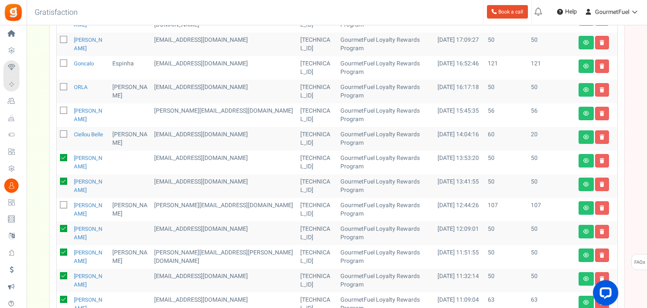
drag, startPoint x: 63, startPoint y: 75, endPoint x: 63, endPoint y: 92, distance: 17.7
click at [63, 83] on span at bounding box center [63, 86] width 7 height 7
click at [57, 85] on input "checkbox" at bounding box center [54, 87] width 5 height 5
checkbox input "true"
drag, startPoint x: 62, startPoint y: 101, endPoint x: 165, endPoint y: 117, distance: 104.6
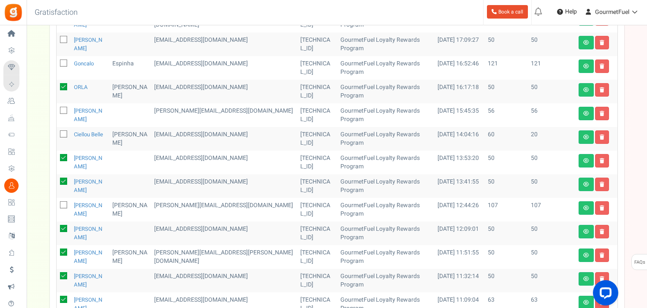
click at [62, 108] on icon at bounding box center [63, 110] width 5 height 5
click at [57, 108] on input "checkbox" at bounding box center [54, 110] width 5 height 5
checkbox input "true"
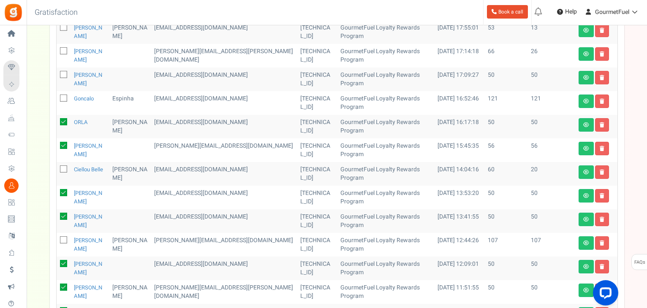
scroll to position [227, 0]
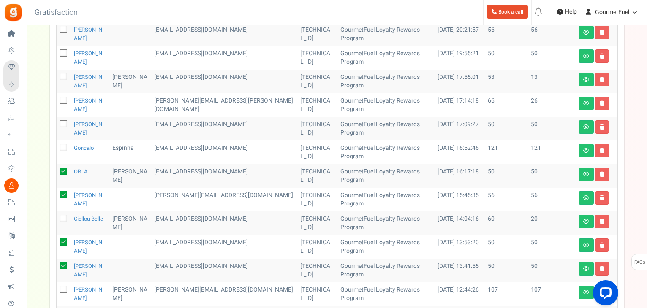
click at [62, 122] on icon at bounding box center [63, 124] width 5 height 5
click at [57, 122] on input "checkbox" at bounding box center [54, 124] width 5 height 5
checkbox input "true"
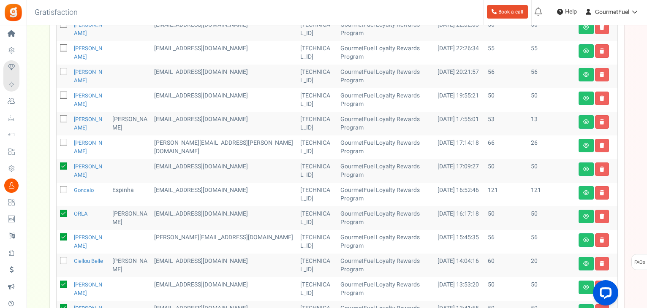
drag, startPoint x: 62, startPoint y: 85, endPoint x: 65, endPoint y: 64, distance: 21.3
click at [62, 93] on icon at bounding box center [63, 95] width 5 height 5
click at [57, 93] on input "checkbox" at bounding box center [54, 95] width 5 height 5
checkbox input "true"
click at [64, 70] on icon at bounding box center [63, 72] width 5 height 5
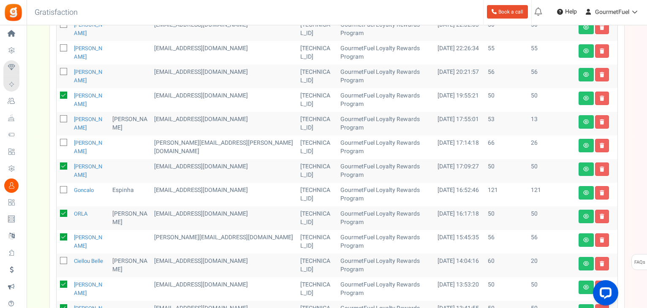
click at [57, 70] on input "checkbox" at bounding box center [54, 72] width 5 height 5
checkbox input "true"
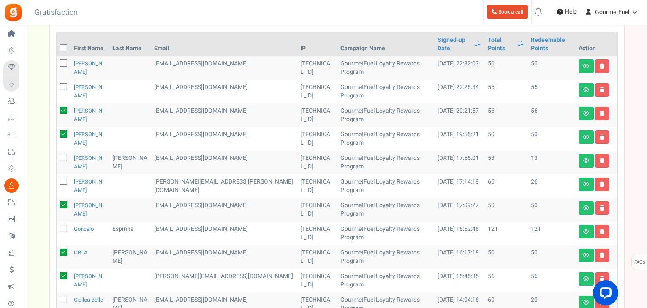
scroll to position [100, 0]
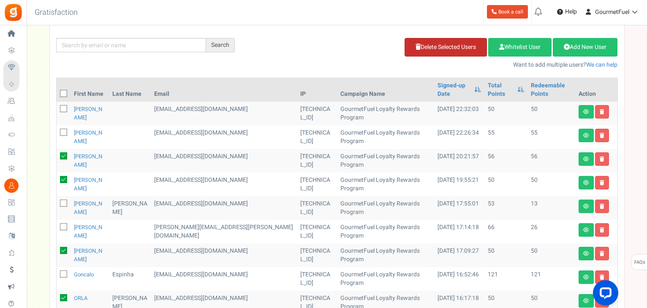
click at [429, 52] on link "Delete Selected Users" at bounding box center [445, 47] width 82 height 19
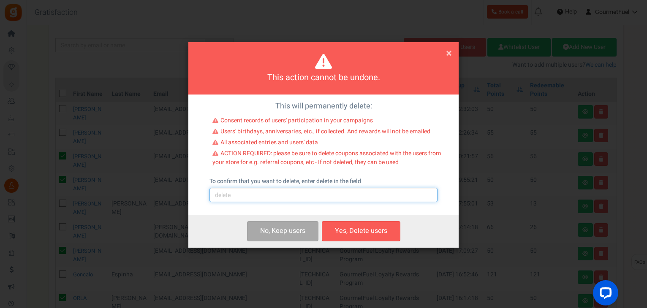
click at [253, 194] on input "text" at bounding box center [323, 195] width 228 height 14
type input "delete"
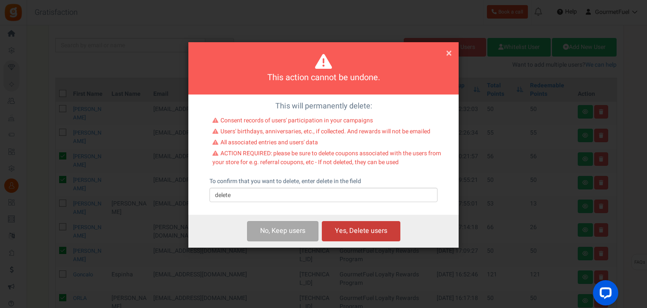
click at [361, 236] on button "Yes, Delete users" at bounding box center [361, 231] width 79 height 20
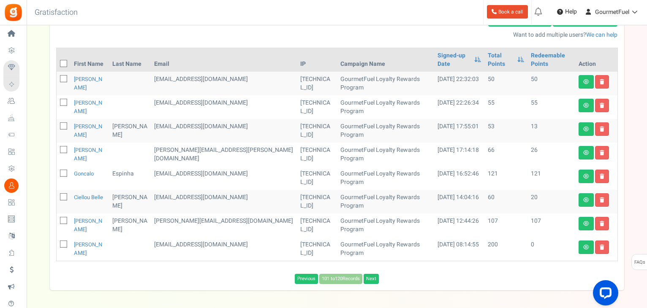
scroll to position [154, 0]
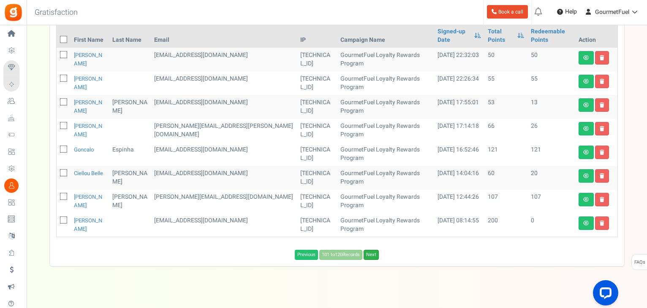
click at [376, 250] on link "Next" at bounding box center [370, 255] width 15 height 10
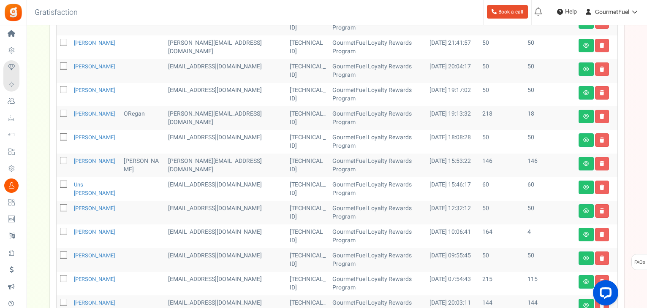
scroll to position [239, 0]
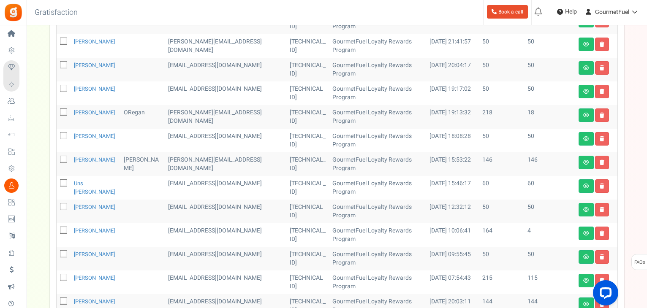
click at [64, 134] on icon at bounding box center [63, 136] width 5 height 5
click at [57, 134] on input "checkbox" at bounding box center [54, 136] width 5 height 5
checkbox input "true"
click at [61, 181] on icon at bounding box center [63, 183] width 5 height 5
click at [57, 181] on input "checkbox" at bounding box center [54, 183] width 5 height 5
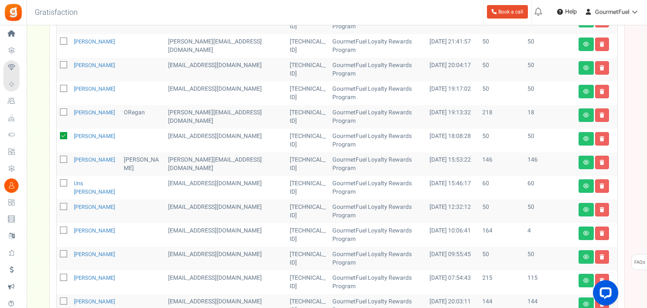
checkbox input "true"
click at [61, 205] on icon at bounding box center [63, 207] width 5 height 5
click at [57, 205] on input "checkbox" at bounding box center [54, 207] width 5 height 5
checkbox input "true"
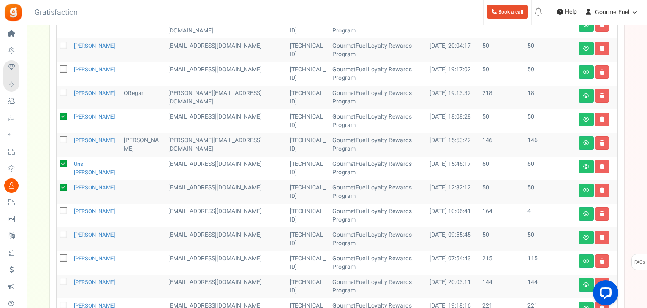
scroll to position [323, 0]
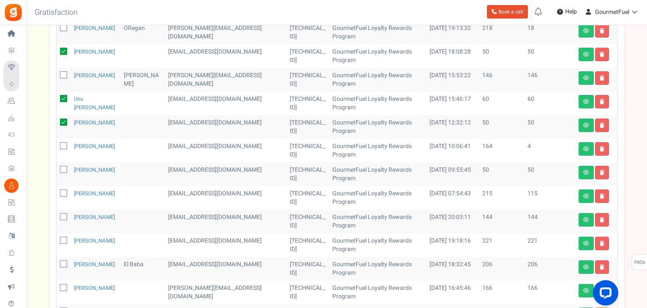
click at [62, 168] on icon at bounding box center [63, 170] width 5 height 5
click at [57, 168] on input "checkbox" at bounding box center [54, 170] width 5 height 5
checkbox input "true"
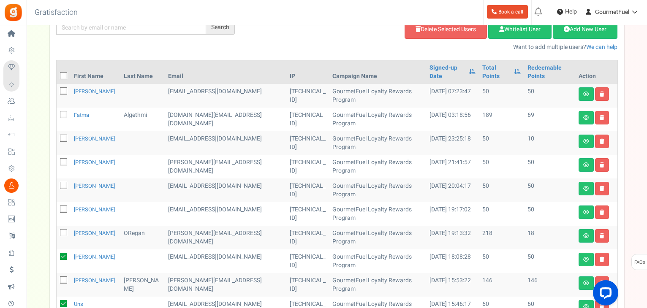
scroll to position [154, 0]
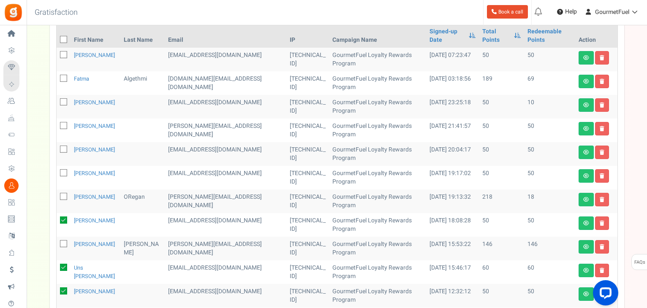
click at [64, 124] on icon at bounding box center [63, 126] width 5 height 5
click at [57, 124] on input "checkbox" at bounding box center [54, 126] width 5 height 5
checkbox input "true"
drag, startPoint x: 61, startPoint y: 140, endPoint x: 64, endPoint y: 160, distance: 20.4
click at [61, 147] on icon at bounding box center [63, 149] width 5 height 5
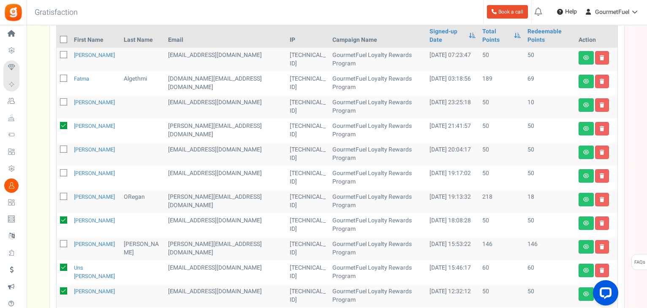
click at [57, 147] on input "checkbox" at bounding box center [54, 149] width 5 height 5
checkbox input "true"
click at [63, 171] on icon at bounding box center [63, 173] width 5 height 5
click at [57, 171] on input "checkbox" at bounding box center [54, 173] width 5 height 5
checkbox input "true"
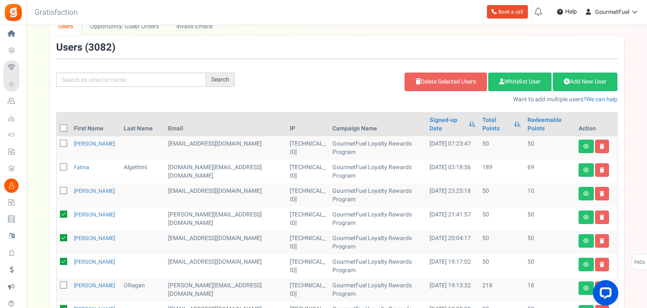
scroll to position [0, 0]
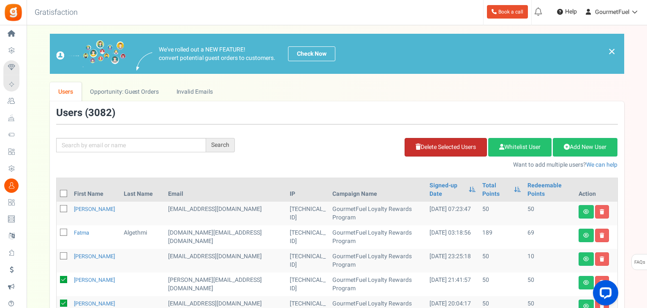
click at [436, 142] on link "Delete Selected Users" at bounding box center [445, 147] width 82 height 19
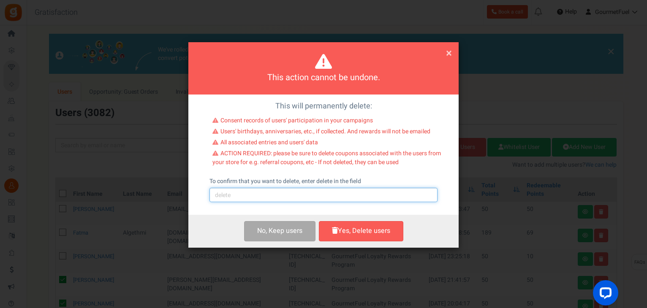
click at [297, 196] on input "text" at bounding box center [323, 195] width 228 height 14
type input "delete"
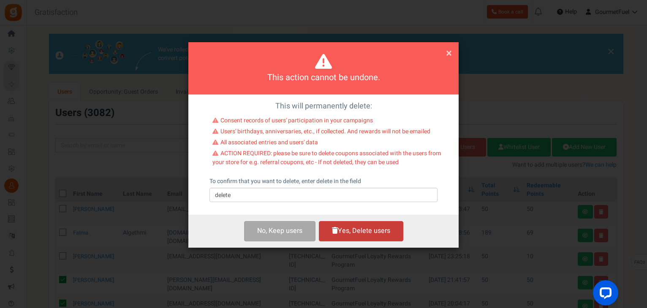
click at [382, 233] on button "Yes, Delete users" at bounding box center [361, 231] width 84 height 20
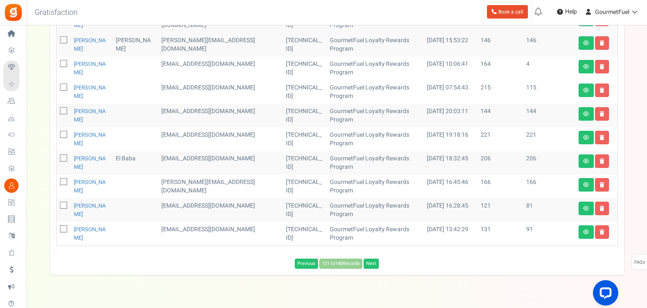
scroll to position [272, 0]
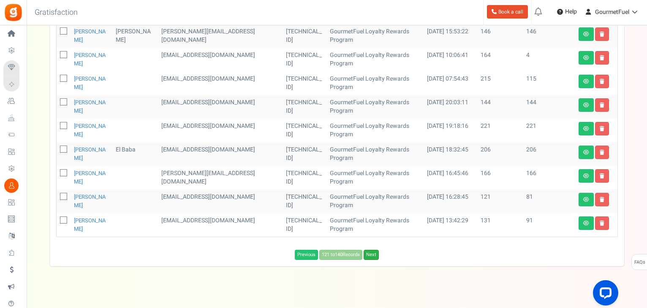
click at [371, 250] on link "Next" at bounding box center [370, 255] width 15 height 10
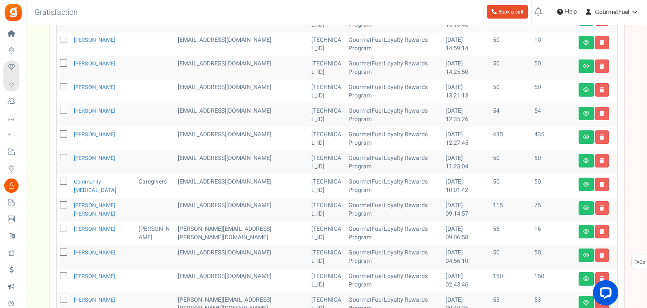
scroll to position [407, 0]
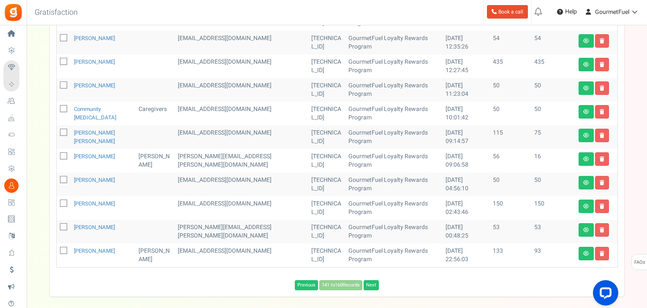
drag, startPoint x: 61, startPoint y: 83, endPoint x: 62, endPoint y: 100, distance: 16.9
click at [62, 85] on icon at bounding box center [63, 85] width 5 height 5
click at [57, 85] on input "checkbox" at bounding box center [54, 85] width 5 height 5
checkbox input "true"
click at [62, 108] on icon at bounding box center [63, 109] width 5 height 5
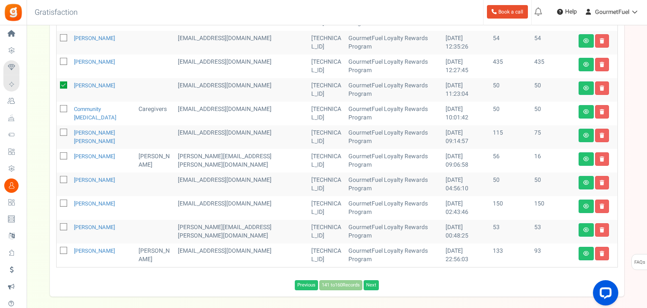
click at [57, 108] on input "checkbox" at bounding box center [54, 109] width 5 height 5
checkbox input "true"
click at [62, 179] on icon at bounding box center [63, 180] width 5 height 5
click at [57, 179] on input "checkbox" at bounding box center [54, 180] width 5 height 5
checkbox input "true"
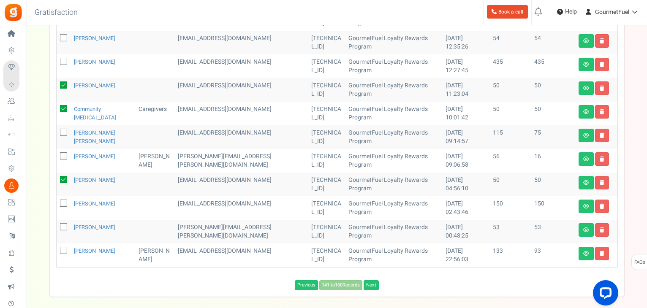
click at [60, 228] on span at bounding box center [63, 226] width 7 height 7
click at [57, 228] on input "checkbox" at bounding box center [54, 227] width 5 height 5
checkbox input "true"
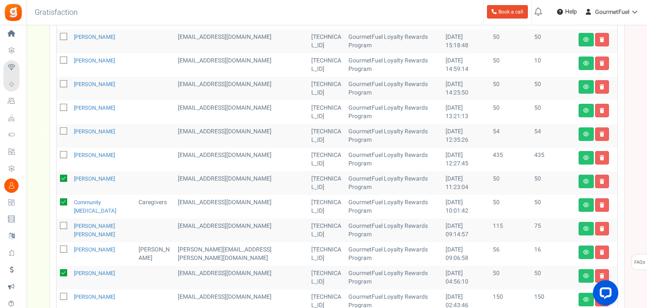
scroll to position [239, 0]
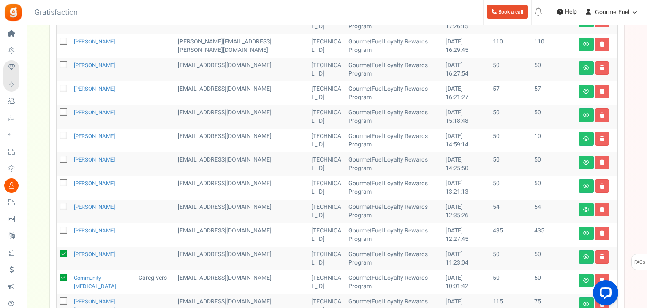
click at [65, 110] on icon at bounding box center [63, 112] width 5 height 5
click at [57, 110] on input "checkbox" at bounding box center [54, 112] width 5 height 5
checkbox input "true"
click at [62, 159] on icon at bounding box center [63, 159] width 5 height 5
click at [57, 159] on input "checkbox" at bounding box center [54, 159] width 5 height 5
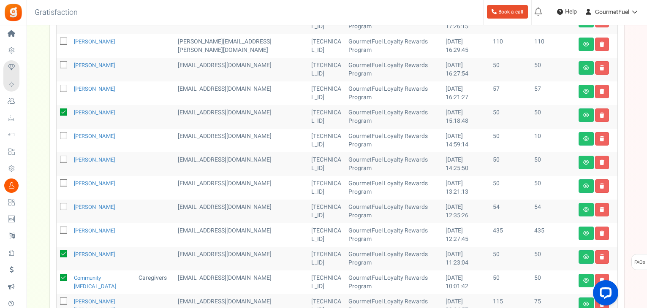
checkbox input "true"
click at [64, 183] on icon at bounding box center [63, 183] width 5 height 5
click at [57, 183] on input "checkbox" at bounding box center [54, 183] width 5 height 5
checkbox input "true"
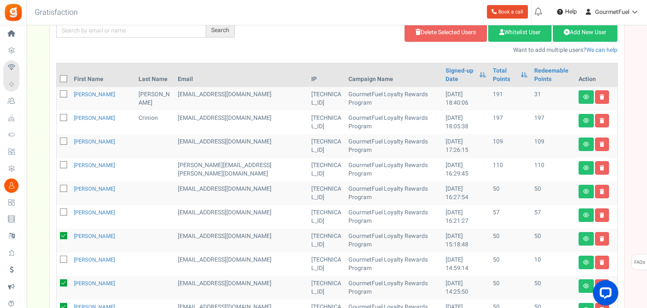
scroll to position [27, 0]
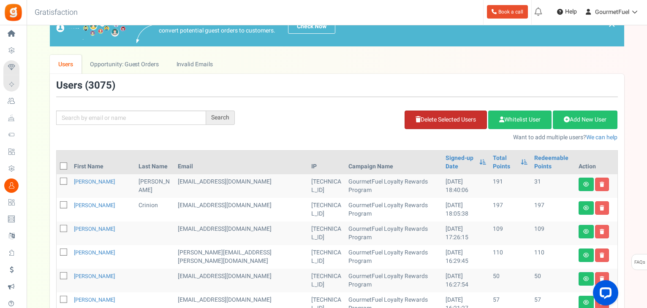
click at [426, 116] on link "Delete Selected Users" at bounding box center [445, 120] width 82 height 19
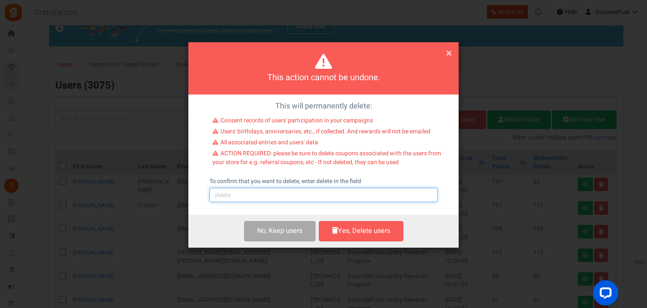
click at [285, 195] on input "text" at bounding box center [323, 195] width 228 height 14
type input "delete"
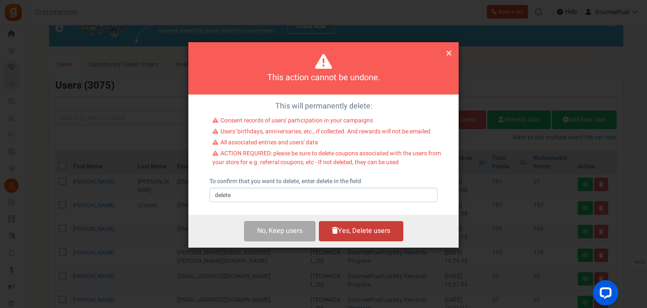
click at [369, 237] on button "Yes, Delete users" at bounding box center [361, 231] width 84 height 20
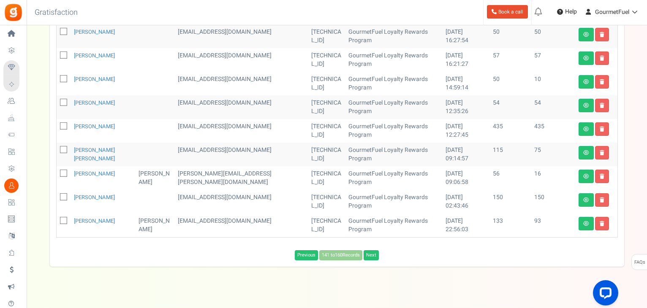
scroll to position [272, 0]
click at [377, 250] on link "Next" at bounding box center [370, 255] width 15 height 10
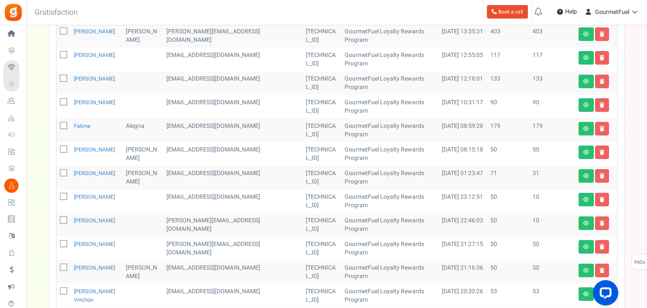
scroll to position [281, 0]
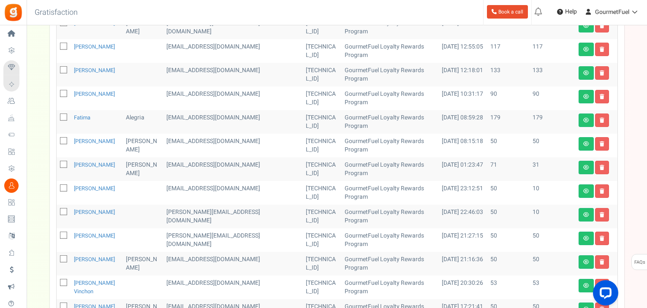
click at [63, 141] on icon at bounding box center [63, 141] width 5 height 5
click at [57, 141] on input "checkbox" at bounding box center [54, 141] width 5 height 5
checkbox input "true"
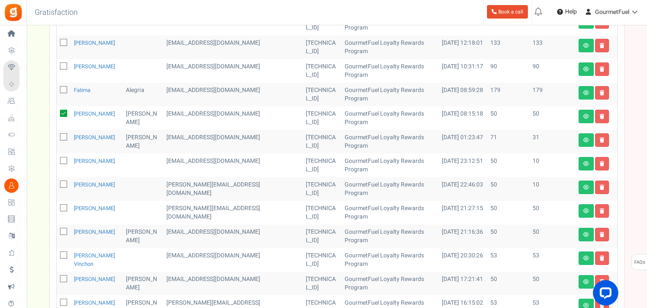
scroll to position [323, 0]
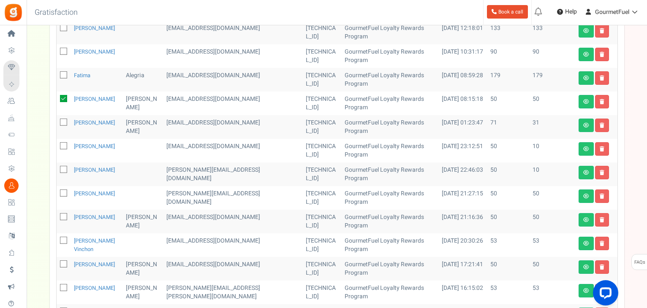
click at [62, 193] on icon at bounding box center [63, 193] width 5 height 5
click at [57, 193] on input "checkbox" at bounding box center [54, 193] width 5 height 5
checkbox input "true"
click at [64, 218] on icon at bounding box center [63, 217] width 5 height 5
click at [57, 218] on input "checkbox" at bounding box center [54, 217] width 5 height 5
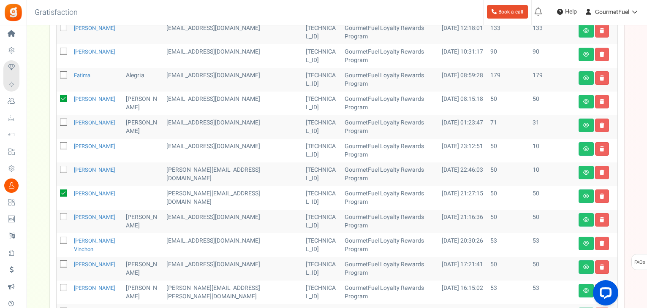
checkbox input "true"
drag, startPoint x: 61, startPoint y: 240, endPoint x: 60, endPoint y: 249, distance: 8.9
click at [61, 244] on label at bounding box center [63, 241] width 7 height 8
click at [57, 244] on input "checkbox" at bounding box center [54, 241] width 5 height 5
checkbox input "true"
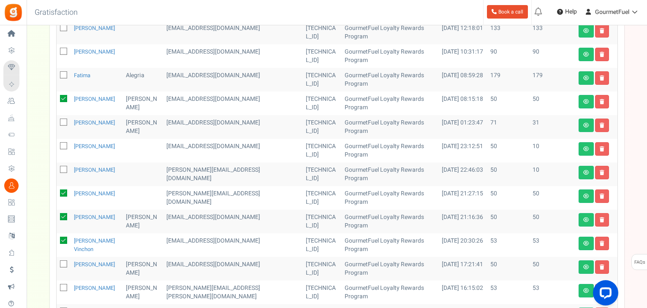
click at [63, 263] on icon at bounding box center [63, 264] width 5 height 5
click at [57, 263] on input "checkbox" at bounding box center [54, 264] width 5 height 5
checkbox input "true"
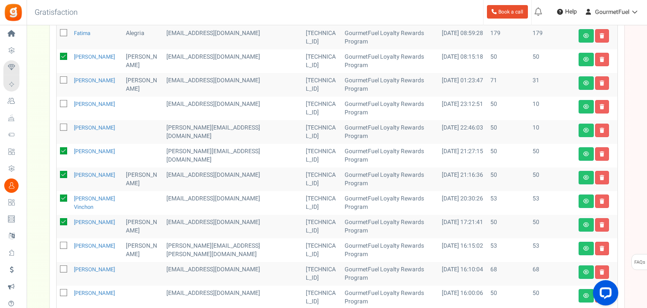
drag, startPoint x: 62, startPoint y: 244, endPoint x: 61, endPoint y: 265, distance: 20.8
click at [62, 245] on icon at bounding box center [63, 246] width 5 height 5
click at [57, 245] on input "checkbox" at bounding box center [54, 246] width 5 height 5
checkbox input "true"
click at [62, 268] on icon at bounding box center [63, 269] width 5 height 5
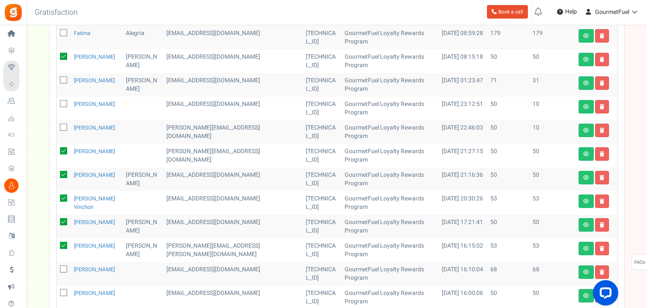
click at [57, 268] on input "checkbox" at bounding box center [54, 269] width 5 height 5
checkbox input "true"
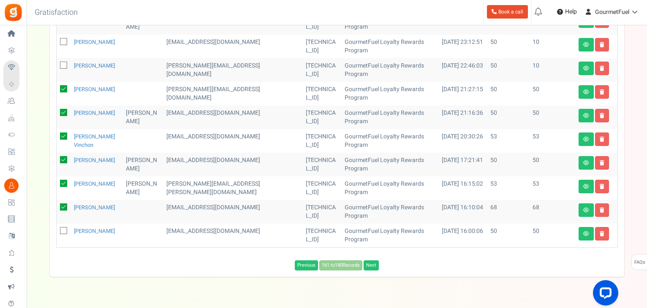
scroll to position [446, 0]
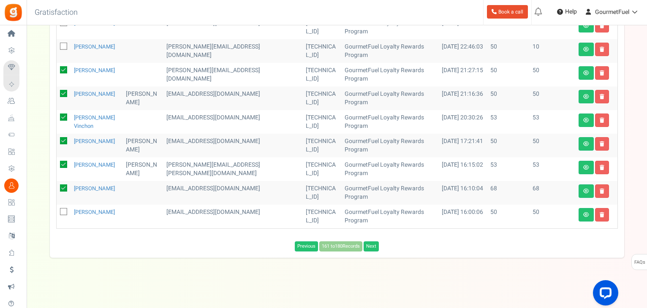
click at [64, 211] on icon at bounding box center [63, 212] width 5 height 5
click at [57, 211] on input "checkbox" at bounding box center [54, 212] width 5 height 5
checkbox input "true"
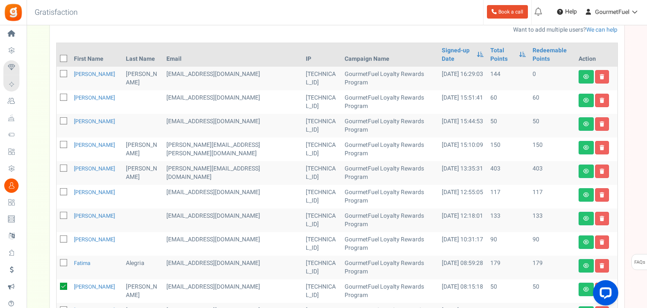
scroll to position [66, 0]
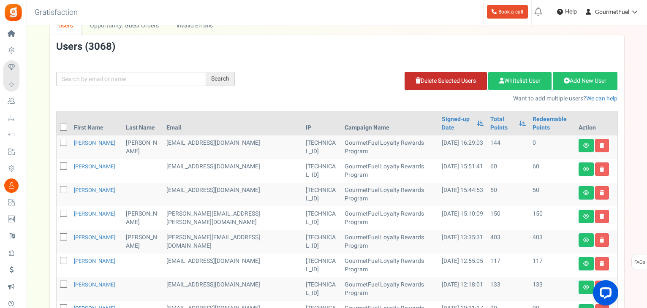
click at [453, 81] on link "Delete Selected Users" at bounding box center [445, 81] width 82 height 19
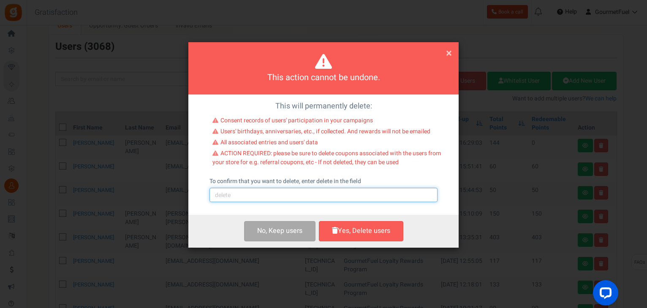
click at [284, 194] on input "text" at bounding box center [323, 195] width 228 height 14
type input "delete"
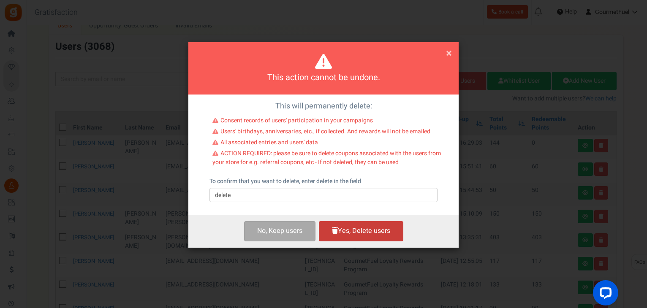
click at [351, 233] on button "Yes, Delete users" at bounding box center [361, 231] width 84 height 20
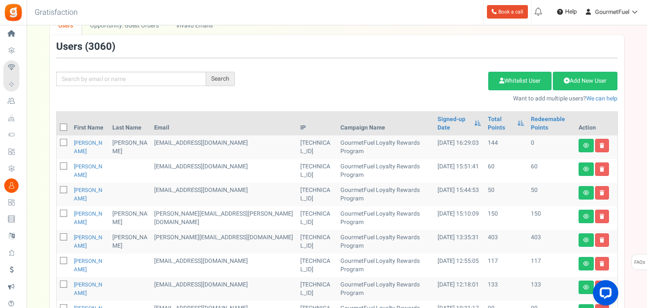
click at [65, 188] on icon at bounding box center [63, 190] width 5 height 5
click at [57, 188] on input "checkbox" at bounding box center [54, 190] width 5 height 5
checkbox input "true"
click at [431, 82] on link "Delete Selected Users" at bounding box center [445, 81] width 82 height 19
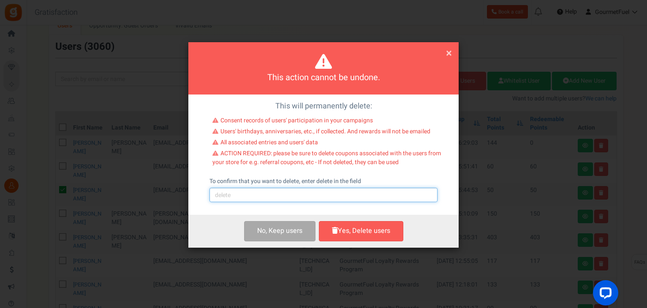
drag, startPoint x: 293, startPoint y: 195, endPoint x: 289, endPoint y: 201, distance: 6.8
click at [293, 195] on input "text" at bounding box center [323, 195] width 228 height 14
type input "delete"
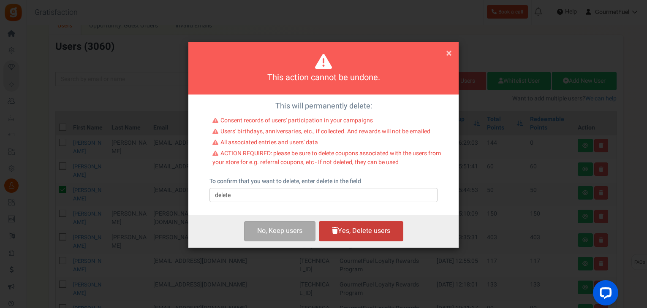
click at [350, 234] on button "Yes, Delete users" at bounding box center [361, 231] width 84 height 20
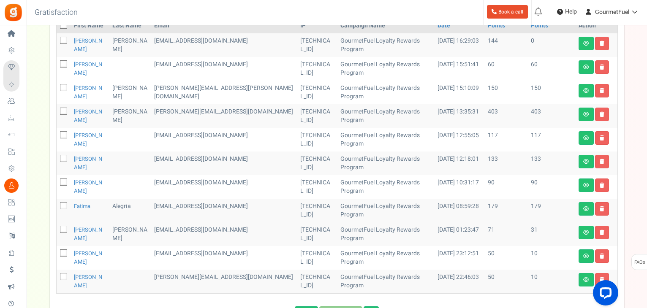
scroll to position [225, 0]
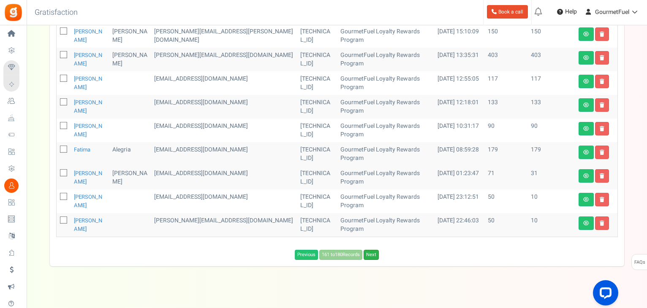
click at [375, 250] on link "Next" at bounding box center [370, 255] width 15 height 10
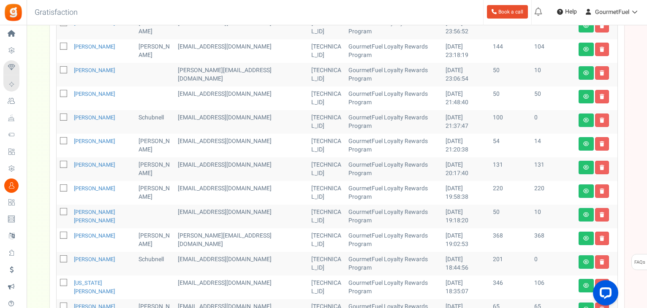
click at [63, 94] on icon at bounding box center [63, 94] width 5 height 5
click at [57, 94] on input "checkbox" at bounding box center [54, 94] width 5 height 5
checkbox input "true"
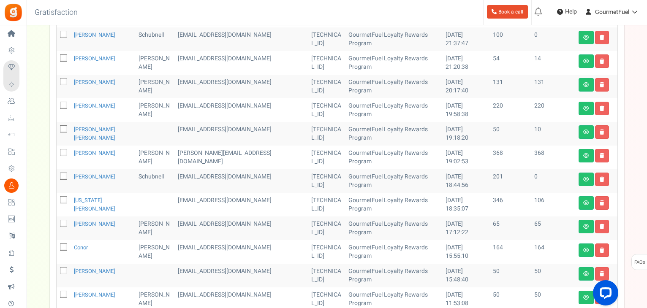
scroll to position [318, 0]
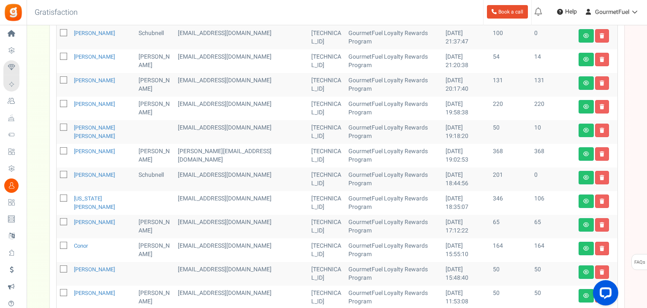
click at [64, 269] on icon at bounding box center [63, 269] width 5 height 5
click at [57, 269] on input "checkbox" at bounding box center [54, 269] width 5 height 5
checkbox input "true"
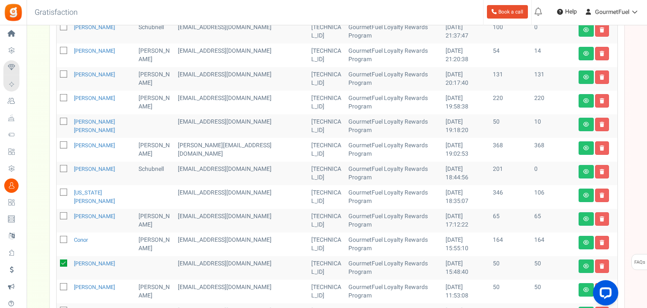
scroll to position [402, 0]
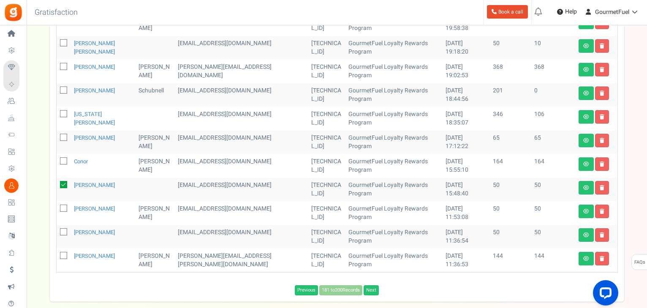
click at [62, 210] on icon at bounding box center [63, 208] width 5 height 5
click at [57, 210] on input "checkbox" at bounding box center [54, 208] width 5 height 5
checkbox input "true"
click at [62, 232] on icon at bounding box center [63, 232] width 5 height 5
click at [57, 232] on input "checkbox" at bounding box center [54, 232] width 5 height 5
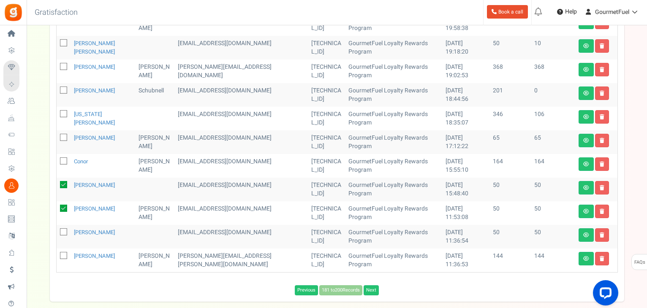
checkbox input "true"
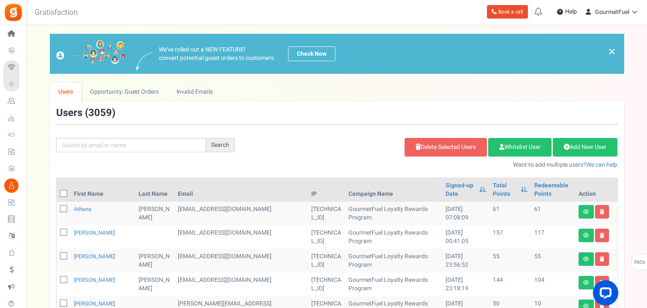
scroll to position [0, 0]
click at [431, 146] on link "Delete Selected Users" at bounding box center [445, 147] width 82 height 19
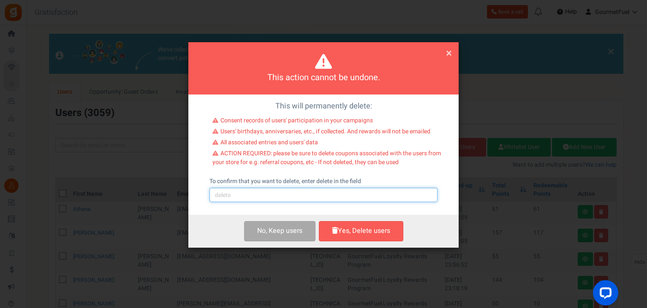
click at [285, 200] on input "text" at bounding box center [323, 195] width 228 height 14
type input "delete"
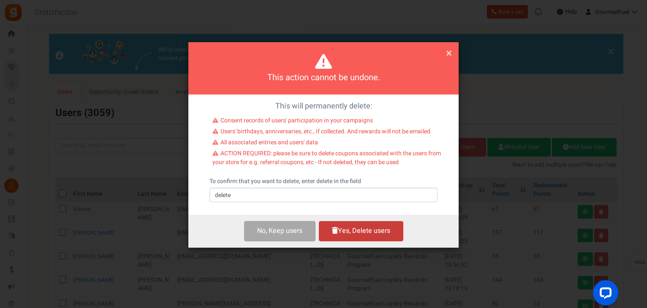
click at [353, 231] on button "Yes, Delete users" at bounding box center [361, 231] width 84 height 20
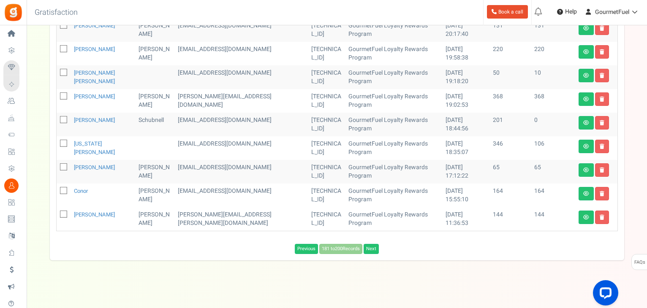
scroll to position [352, 0]
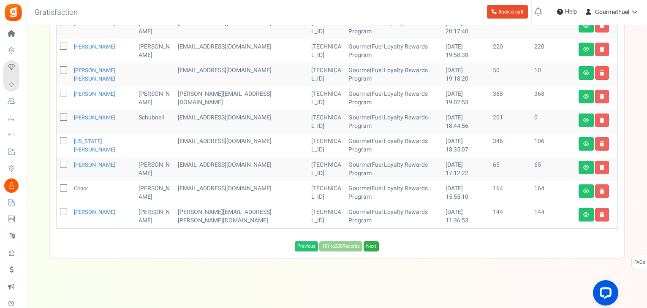
click at [371, 245] on link "Next" at bounding box center [370, 246] width 15 height 10
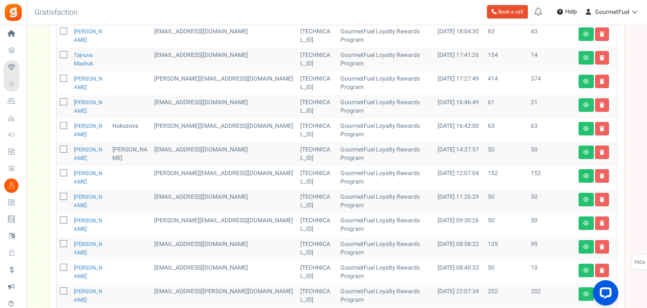
click at [61, 147] on icon at bounding box center [63, 149] width 5 height 5
click at [57, 147] on input "checkbox" at bounding box center [54, 149] width 5 height 5
checkbox input "true"
click at [62, 195] on icon at bounding box center [63, 197] width 5 height 5
click at [57, 195] on input "checkbox" at bounding box center [54, 197] width 5 height 5
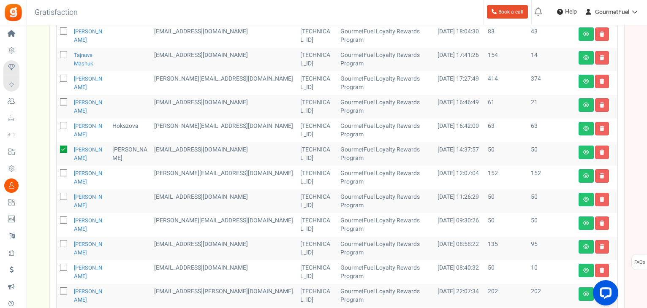
checkbox input "true"
click at [61, 218] on icon at bounding box center [63, 220] width 5 height 5
click at [57, 218] on input "checkbox" at bounding box center [54, 220] width 5 height 5
checkbox input "true"
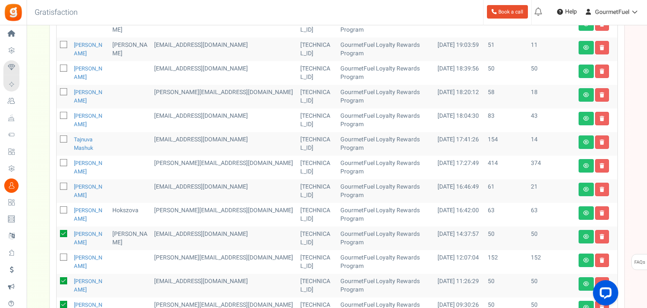
scroll to position [217, 0]
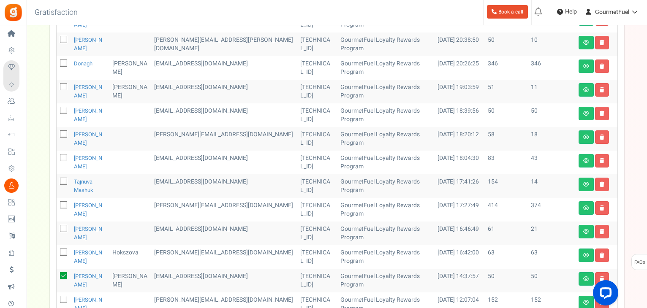
click at [62, 108] on icon at bounding box center [63, 110] width 5 height 5
click at [57, 108] on input "checkbox" at bounding box center [54, 110] width 5 height 5
checkbox input "true"
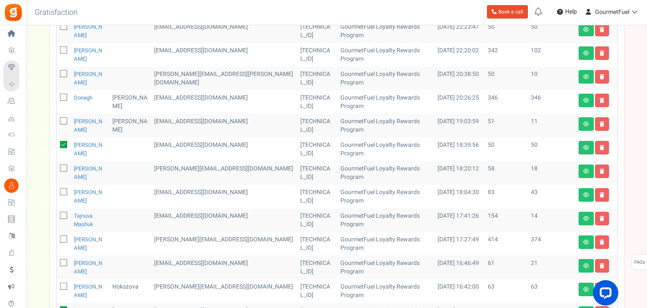
scroll to position [132, 0]
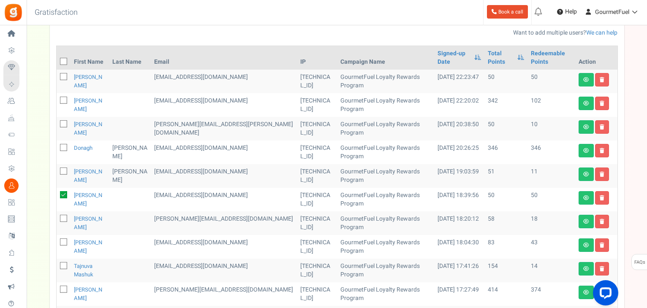
click at [61, 75] on icon at bounding box center [63, 77] width 5 height 5
click at [57, 75] on input "checkbox" at bounding box center [54, 77] width 5 height 5
checkbox input "true"
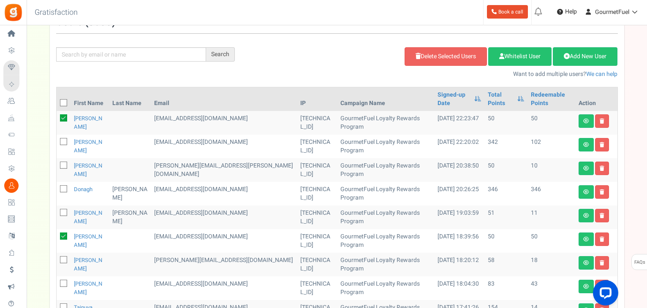
scroll to position [0, 0]
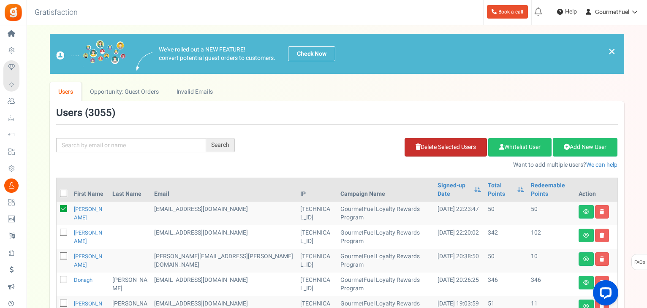
click at [449, 149] on link "Delete Selected Users" at bounding box center [445, 147] width 82 height 19
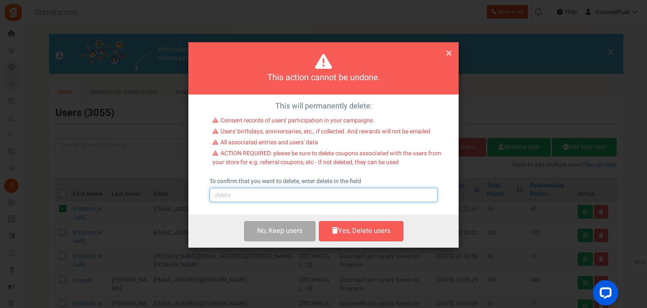
drag, startPoint x: 307, startPoint y: 194, endPoint x: 297, endPoint y: 200, distance: 11.2
click at [307, 194] on input "text" at bounding box center [323, 195] width 228 height 14
type input "delete"
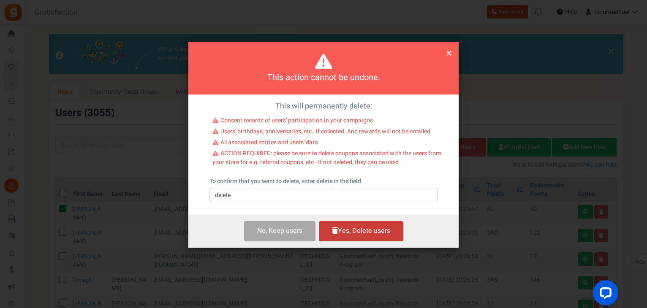
click at [350, 234] on button "Yes, Delete users" at bounding box center [361, 231] width 84 height 20
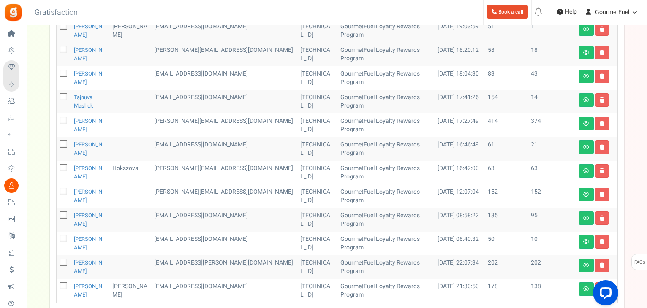
scroll to position [320, 0]
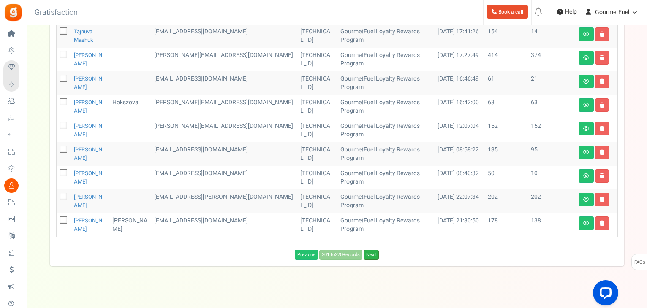
click at [375, 250] on link "Next" at bounding box center [370, 255] width 15 height 10
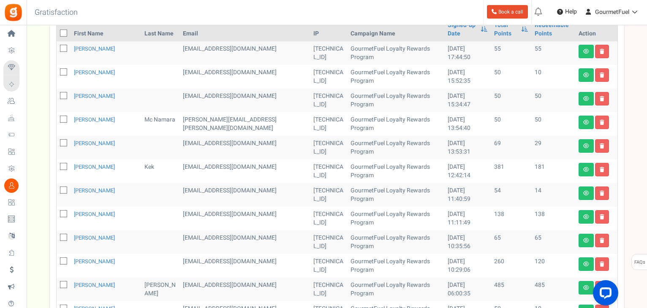
scroll to position [159, 0]
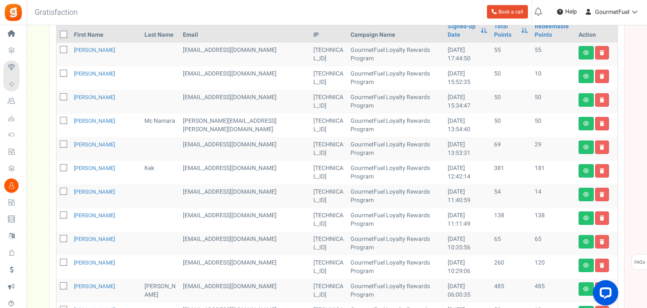
click at [62, 98] on icon at bounding box center [63, 97] width 5 height 5
click at [57, 98] on input "checkbox" at bounding box center [54, 97] width 5 height 5
checkbox input "true"
click at [64, 121] on icon at bounding box center [63, 121] width 5 height 5
click at [57, 121] on input "checkbox" at bounding box center [54, 121] width 5 height 5
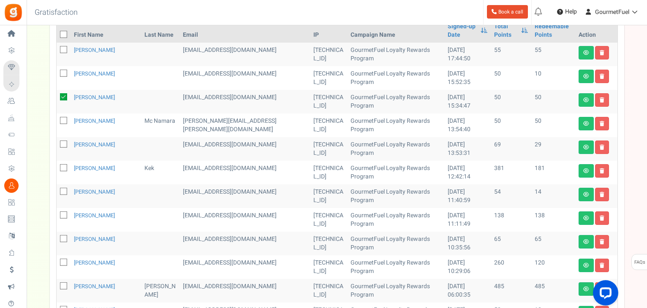
checkbox input "true"
click at [65, 48] on icon at bounding box center [63, 50] width 5 height 5
click at [57, 48] on input "checkbox" at bounding box center [54, 50] width 5 height 5
checkbox input "true"
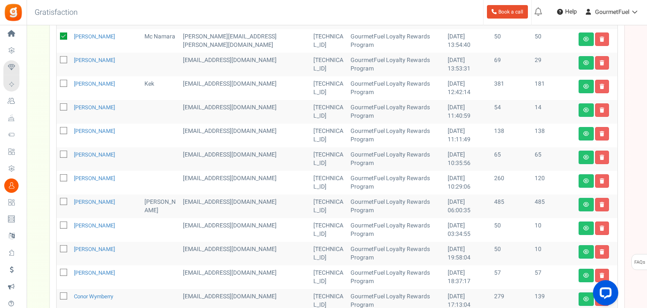
scroll to position [286, 0]
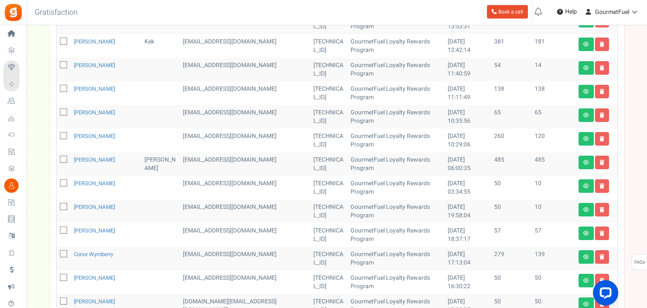
click at [61, 111] on icon at bounding box center [63, 112] width 5 height 5
click at [57, 111] on input "checkbox" at bounding box center [54, 112] width 5 height 5
checkbox input "true"
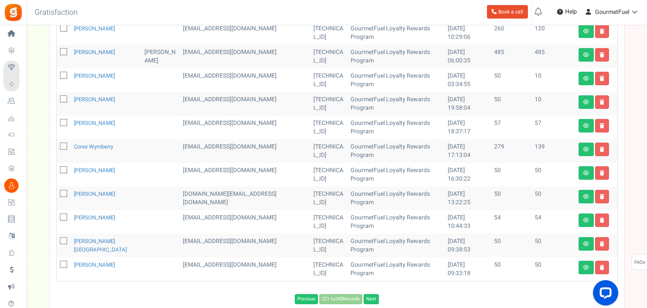
scroll to position [412, 0]
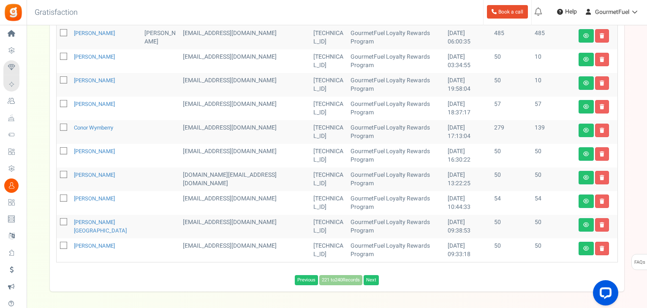
click at [61, 151] on icon at bounding box center [63, 151] width 5 height 5
click at [57, 151] on input "checkbox" at bounding box center [54, 151] width 5 height 5
checkbox input "true"
click at [62, 174] on icon at bounding box center [63, 175] width 5 height 5
click at [57, 174] on input "checkbox" at bounding box center [54, 175] width 5 height 5
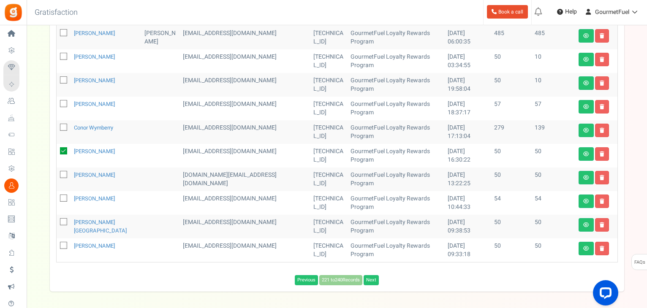
checkbox input "true"
click at [62, 222] on icon at bounding box center [63, 222] width 5 height 5
click at [57, 222] on input "checkbox" at bounding box center [54, 222] width 5 height 5
checkbox input "true"
click at [61, 245] on icon at bounding box center [63, 246] width 5 height 5
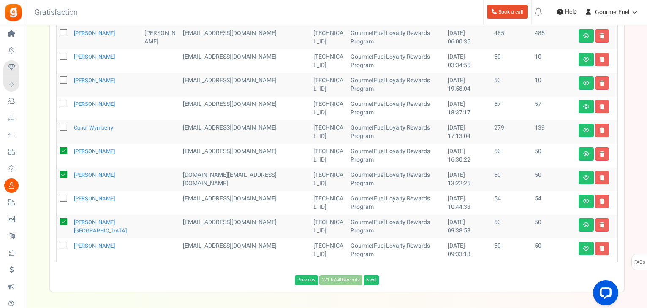
click at [57, 245] on input "checkbox" at bounding box center [54, 246] width 5 height 5
checkbox input "true"
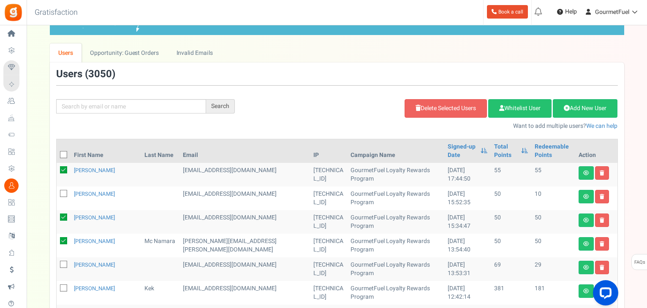
scroll to position [0, 0]
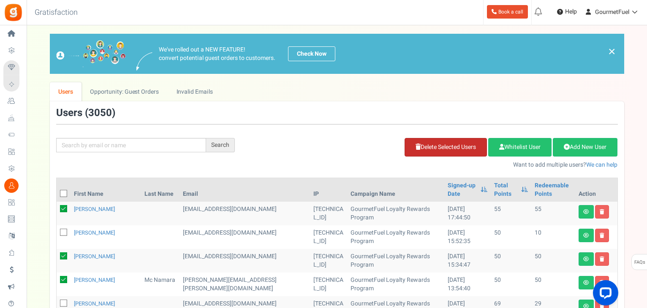
click at [445, 148] on link "Delete Selected Users" at bounding box center [445, 147] width 82 height 19
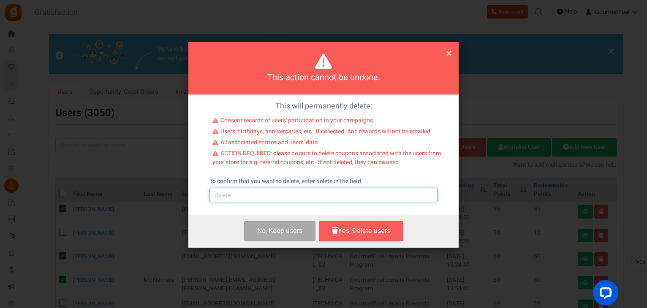
drag, startPoint x: 256, startPoint y: 193, endPoint x: 255, endPoint y: 201, distance: 7.6
click at [256, 193] on input "text" at bounding box center [323, 195] width 228 height 14
type input "delete"
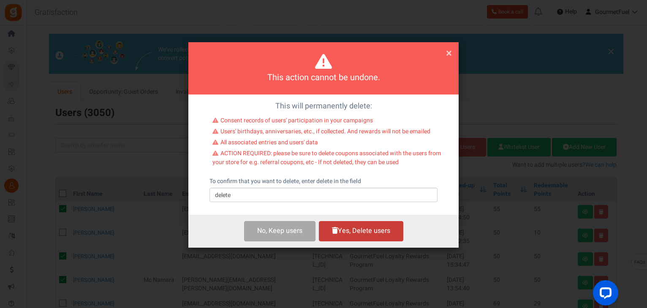
click at [359, 234] on button "Yes, Delete users" at bounding box center [361, 231] width 84 height 20
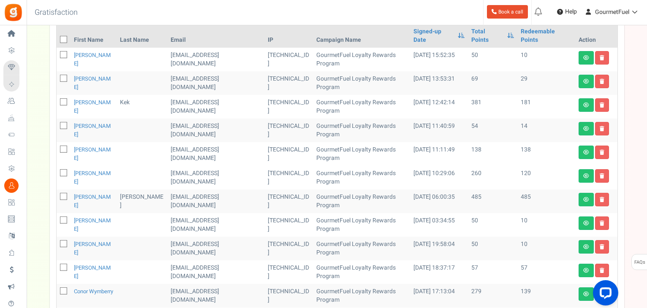
scroll to position [249, 0]
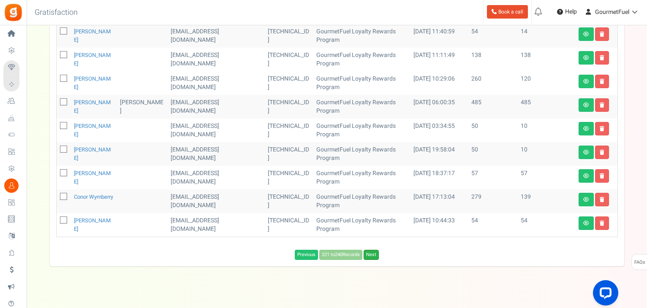
click at [374, 250] on link "Next" at bounding box center [370, 255] width 15 height 10
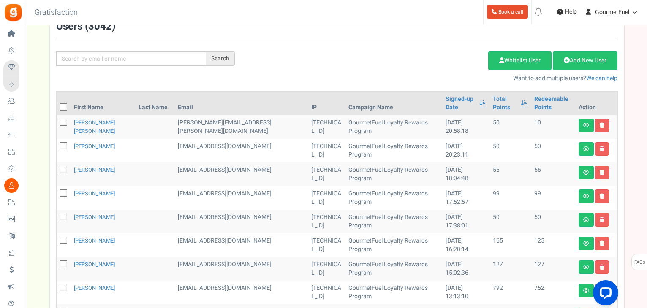
scroll to position [80, 0]
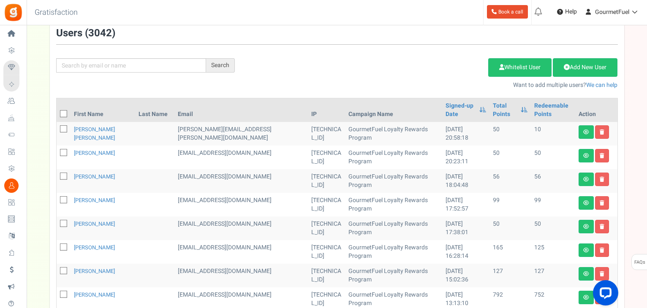
click at [62, 151] on icon at bounding box center [63, 153] width 5 height 5
click at [57, 151] on input "checkbox" at bounding box center [54, 153] width 5 height 5
checkbox input "true"
click at [63, 222] on icon at bounding box center [63, 224] width 5 height 5
click at [57, 222] on input "checkbox" at bounding box center [54, 224] width 5 height 5
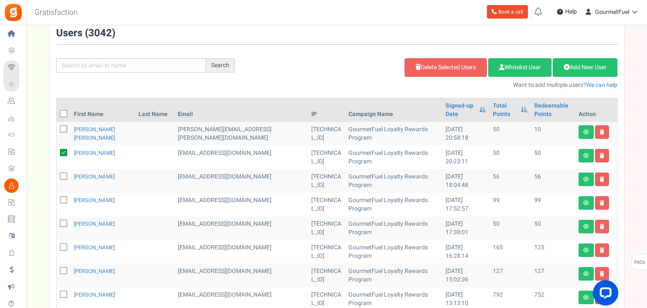
checkbox input "true"
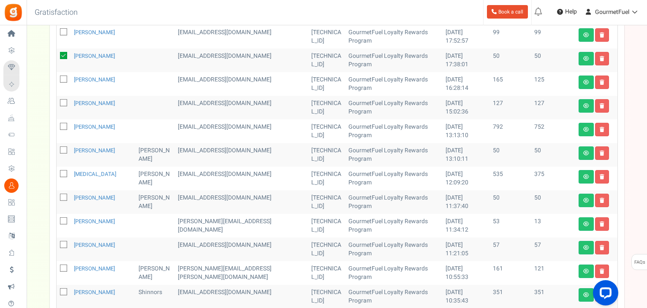
scroll to position [249, 0]
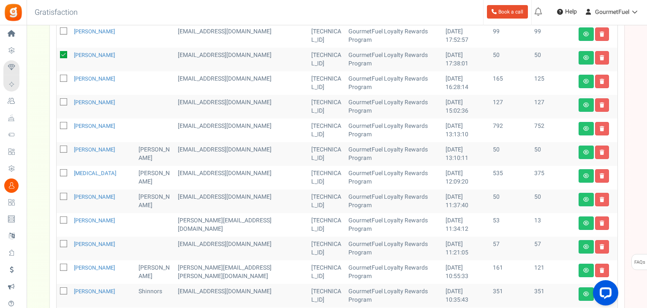
click at [62, 147] on icon at bounding box center [63, 149] width 5 height 5
click at [57, 147] on input "checkbox" at bounding box center [54, 149] width 5 height 5
checkbox input "true"
click at [61, 195] on icon at bounding box center [63, 197] width 5 height 5
click at [57, 195] on input "checkbox" at bounding box center [54, 197] width 5 height 5
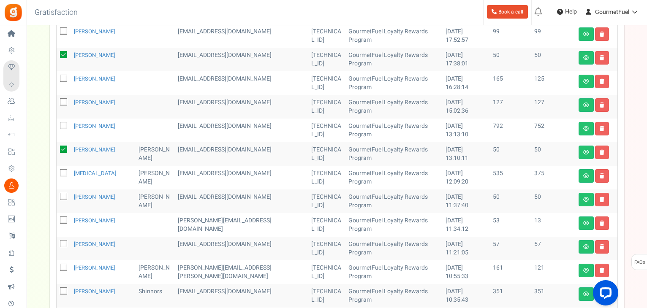
checkbox input "true"
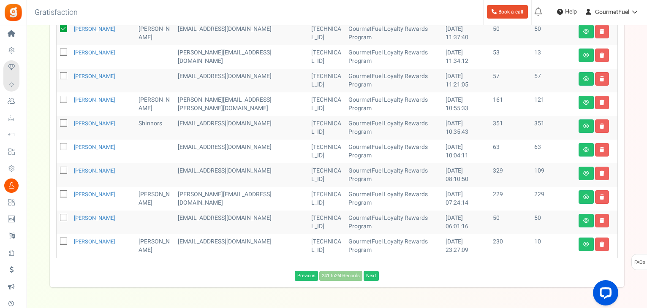
scroll to position [418, 0]
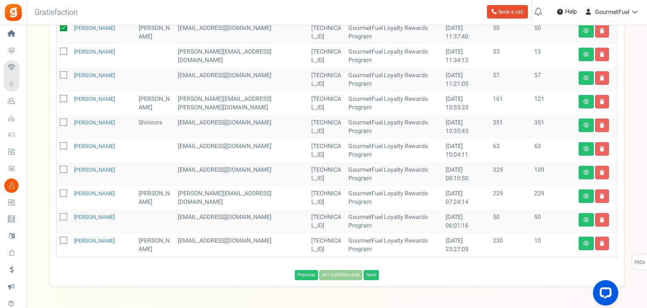
click at [61, 215] on icon at bounding box center [63, 217] width 5 height 5
click at [57, 215] on input "checkbox" at bounding box center [54, 217] width 5 height 5
checkbox input "true"
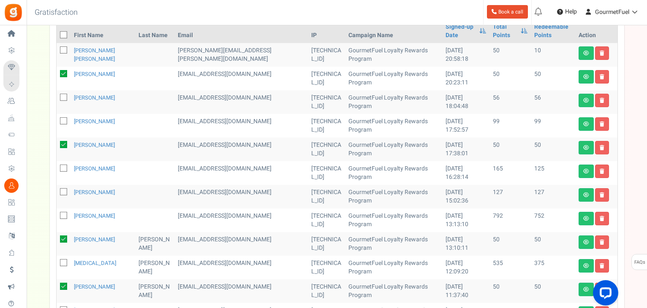
scroll to position [80, 0]
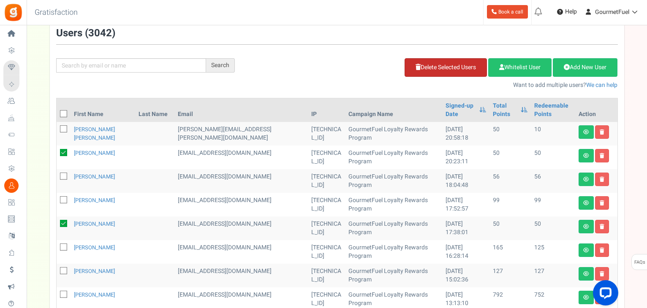
click at [436, 63] on link "Delete Selected Users" at bounding box center [445, 67] width 82 height 19
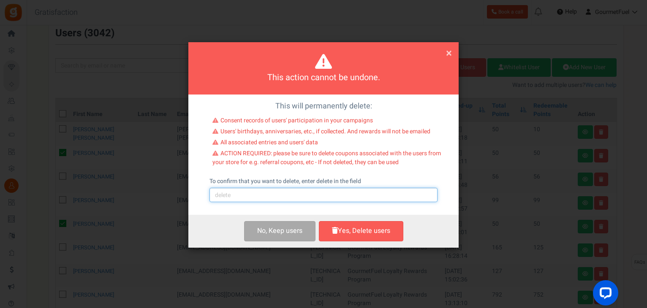
click at [312, 200] on input "text" at bounding box center [323, 195] width 228 height 14
type input "delete"
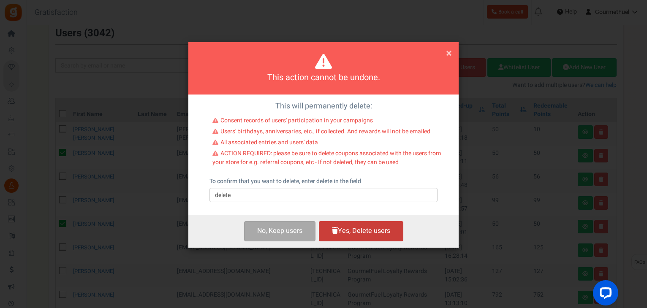
click at [349, 235] on button "Yes, Delete users" at bounding box center [361, 231] width 84 height 20
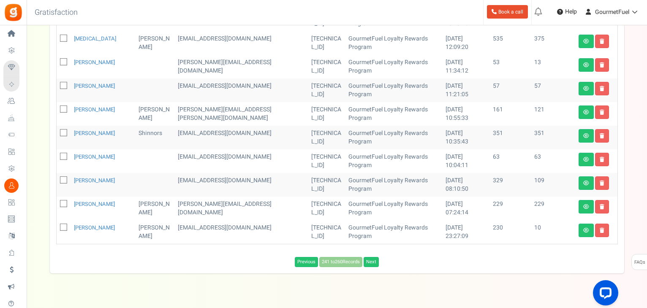
scroll to position [320, 0]
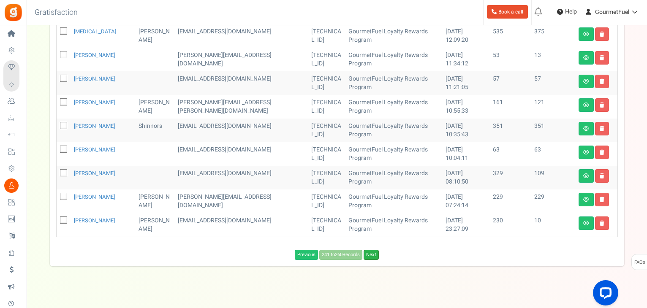
click at [374, 250] on link "Next" at bounding box center [370, 255] width 15 height 10
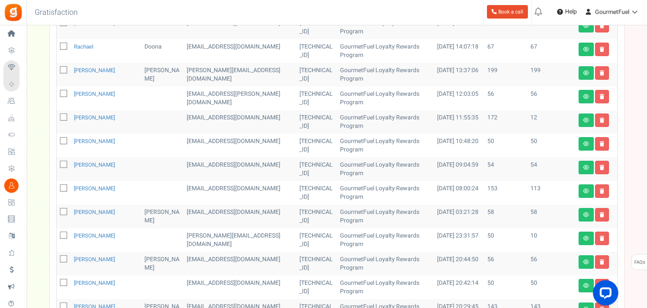
click at [62, 141] on icon at bounding box center [63, 141] width 5 height 5
click at [57, 141] on input "checkbox" at bounding box center [54, 141] width 5 height 5
checkbox input "true"
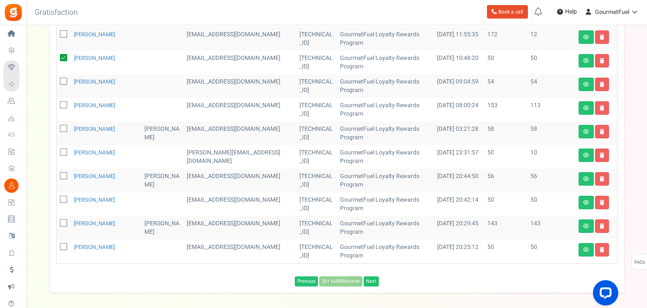
scroll to position [412, 0]
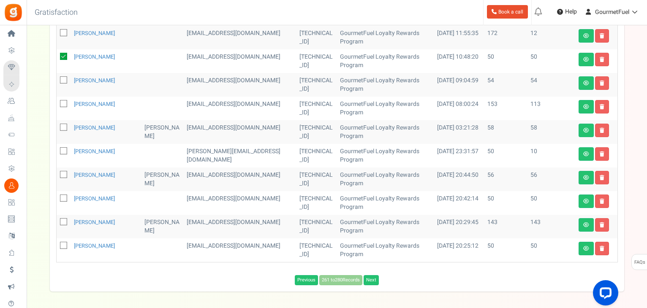
click at [61, 198] on icon at bounding box center [63, 198] width 5 height 5
click at [57, 198] on input "checkbox" at bounding box center [54, 198] width 5 height 5
checkbox input "true"
click at [62, 244] on icon at bounding box center [63, 246] width 5 height 5
click at [57, 244] on input "checkbox" at bounding box center [54, 246] width 5 height 5
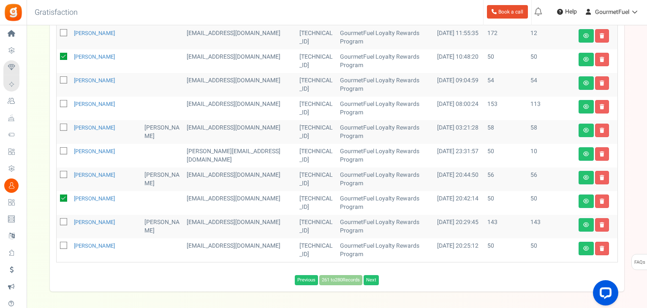
checkbox input "true"
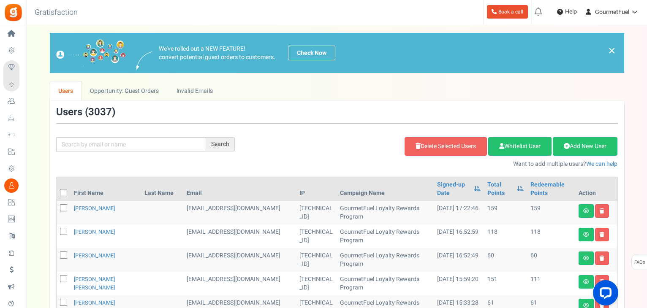
scroll to position [0, 0]
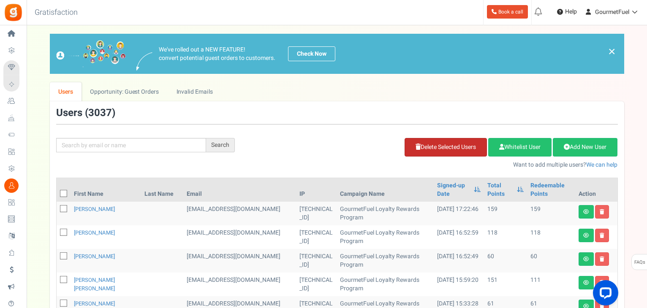
click at [443, 141] on link "Delete Selected Users" at bounding box center [445, 147] width 82 height 19
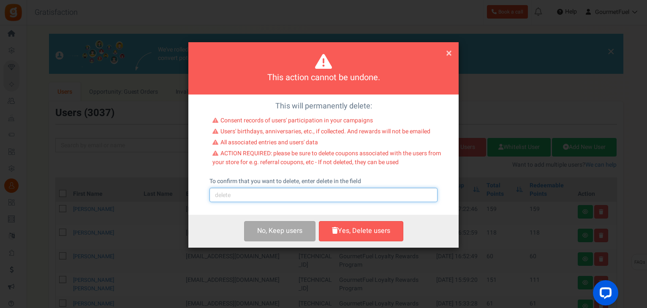
click at [266, 193] on input "text" at bounding box center [323, 195] width 228 height 14
type input "delete"
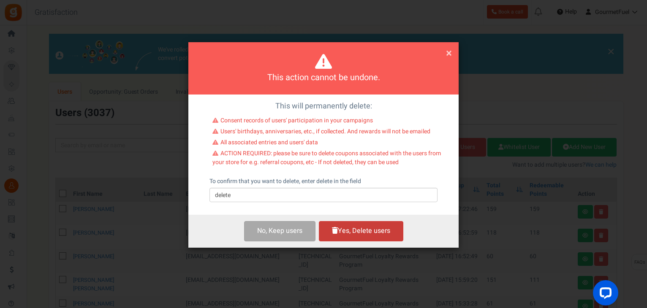
click at [358, 231] on button "Yes, Delete users" at bounding box center [361, 231] width 84 height 20
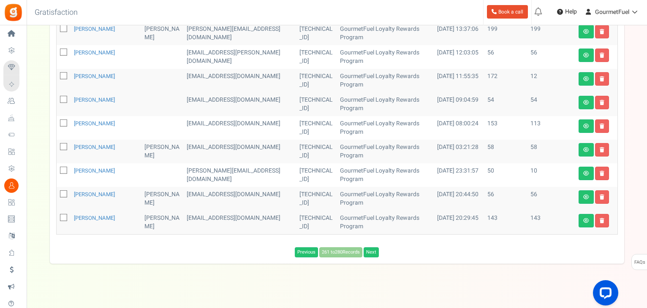
scroll to position [375, 0]
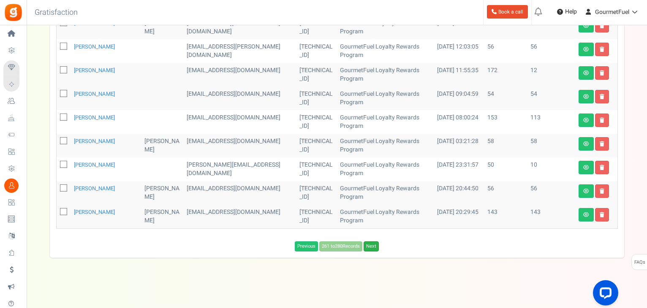
click at [378, 247] on link "Next" at bounding box center [370, 246] width 15 height 10
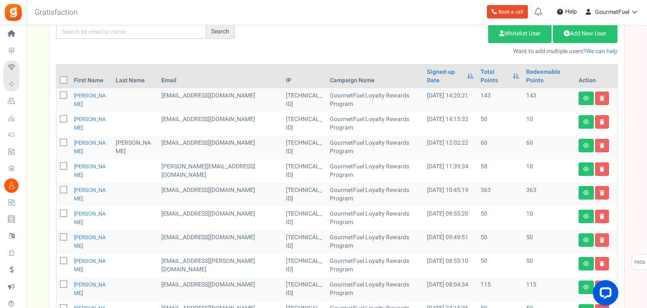
scroll to position [198, 0]
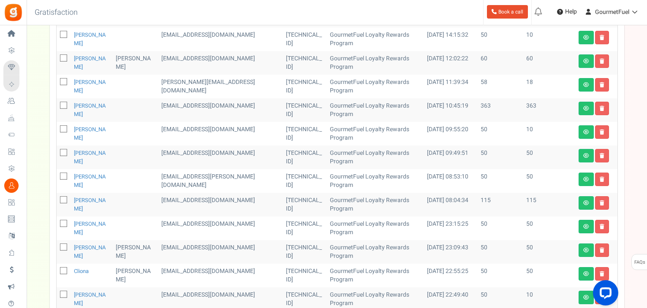
click at [62, 56] on icon at bounding box center [63, 58] width 5 height 5
click at [57, 56] on input "checkbox" at bounding box center [54, 58] width 5 height 5
checkbox input "true"
click at [62, 151] on icon at bounding box center [63, 153] width 5 height 5
click at [57, 151] on input "checkbox" at bounding box center [54, 153] width 5 height 5
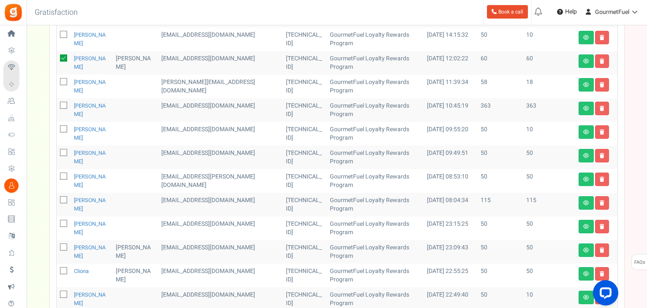
checkbox input "true"
click at [63, 174] on icon at bounding box center [63, 176] width 5 height 5
click at [57, 174] on input "checkbox" at bounding box center [54, 176] width 5 height 5
checkbox input "true"
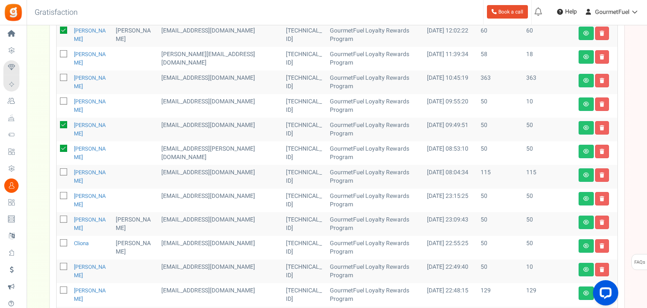
scroll to position [240, 0]
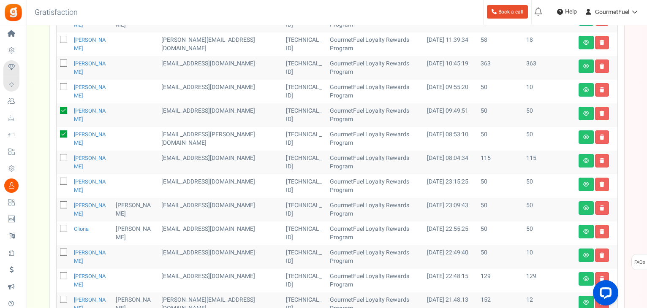
drag, startPoint x: 65, startPoint y: 174, endPoint x: 62, endPoint y: 194, distance: 20.4
click at [65, 179] on icon at bounding box center [63, 181] width 5 height 5
click at [57, 179] on input "checkbox" at bounding box center [54, 181] width 5 height 5
checkbox input "true"
click at [61, 203] on icon at bounding box center [63, 205] width 5 height 5
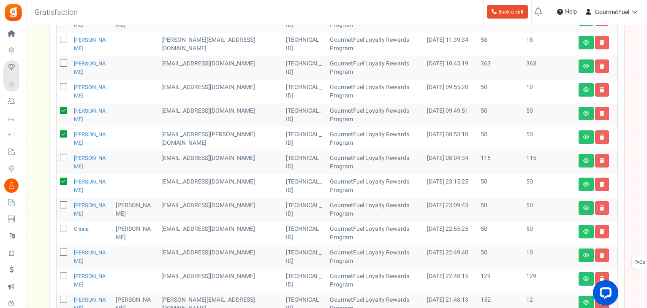
click at [57, 203] on input "checkbox" at bounding box center [54, 205] width 5 height 5
checkbox input "true"
click at [63, 227] on icon at bounding box center [63, 229] width 5 height 5
click at [57, 227] on input "checkbox" at bounding box center [54, 229] width 5 height 5
checkbox input "true"
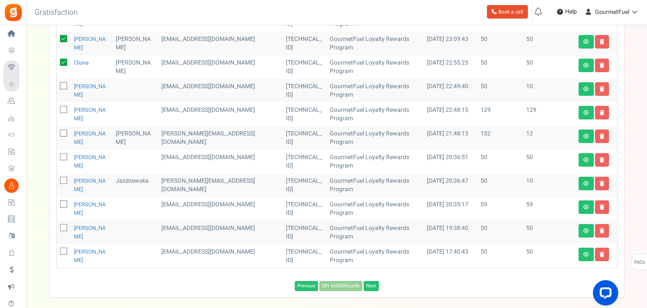
scroll to position [409, 0]
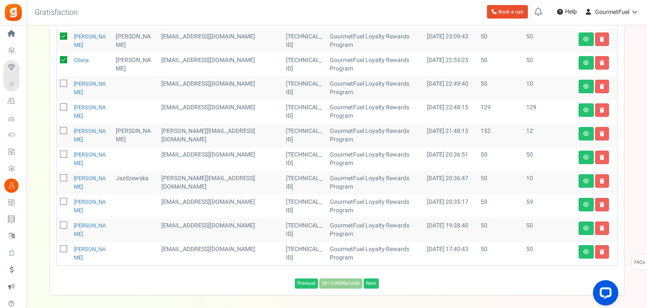
click at [62, 152] on icon at bounding box center [63, 154] width 5 height 5
click at [57, 152] on input "checkbox" at bounding box center [54, 154] width 5 height 5
checkbox input "true"
click at [64, 223] on icon at bounding box center [63, 225] width 5 height 5
click at [57, 223] on input "checkbox" at bounding box center [54, 225] width 5 height 5
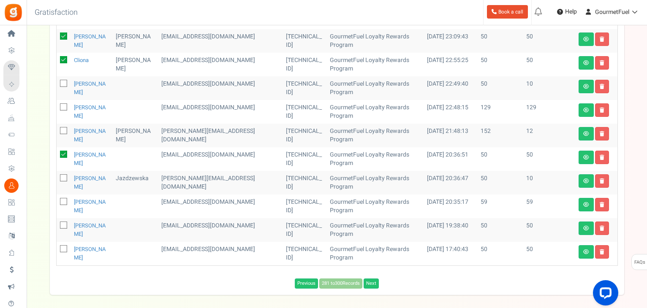
checkbox input "true"
click at [61, 247] on icon at bounding box center [63, 249] width 5 height 5
click at [57, 247] on input "checkbox" at bounding box center [54, 249] width 5 height 5
checkbox input "true"
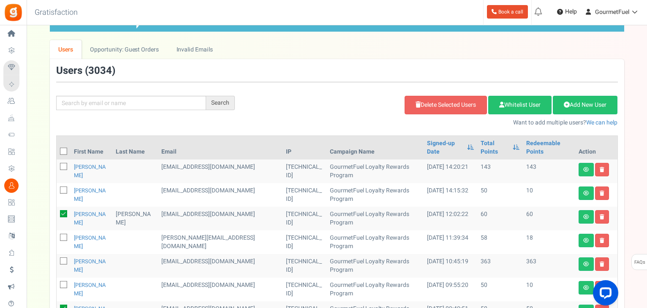
scroll to position [0, 0]
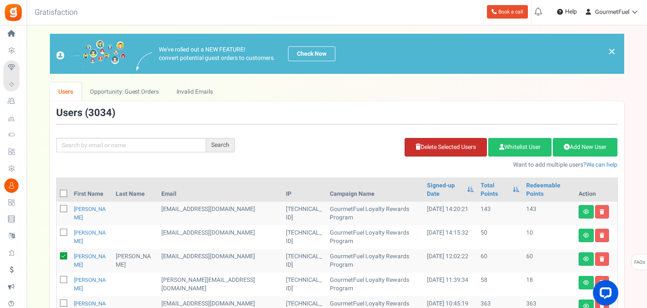
click at [447, 149] on link "Delete Selected Users" at bounding box center [445, 147] width 82 height 19
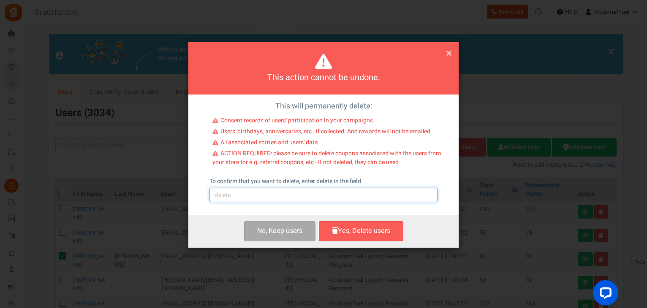
click at [285, 196] on input "text" at bounding box center [323, 195] width 228 height 14
type input "delete"
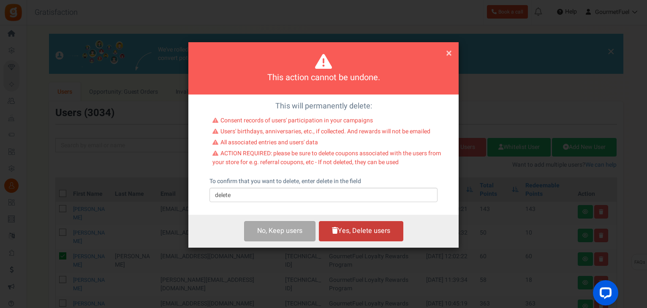
click at [358, 233] on button "Yes, Delete users" at bounding box center [361, 231] width 84 height 20
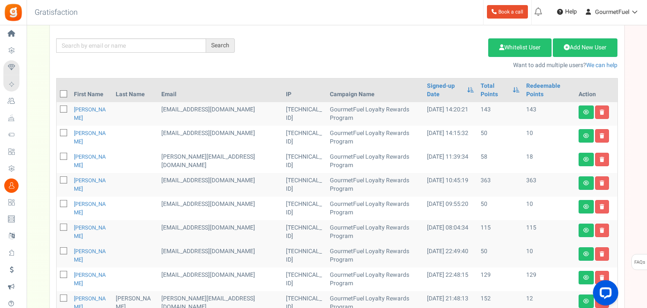
scroll to position [169, 0]
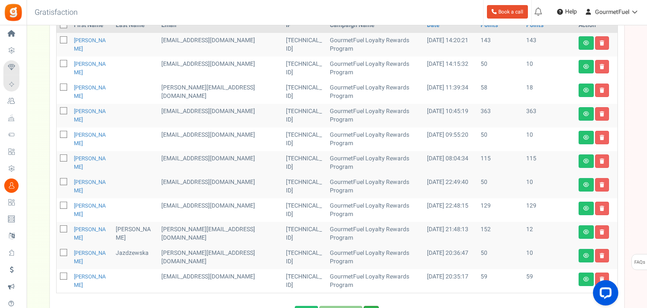
click at [377, 306] on link "Next" at bounding box center [370, 311] width 15 height 10
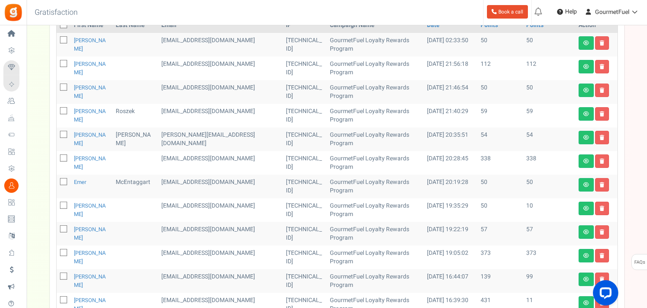
click at [62, 87] on icon at bounding box center [63, 87] width 5 height 5
click at [57, 87] on input "checkbox" at bounding box center [54, 87] width 5 height 5
checkbox input "true"
click at [62, 182] on icon at bounding box center [63, 182] width 5 height 5
click at [57, 182] on input "checkbox" at bounding box center [54, 182] width 5 height 5
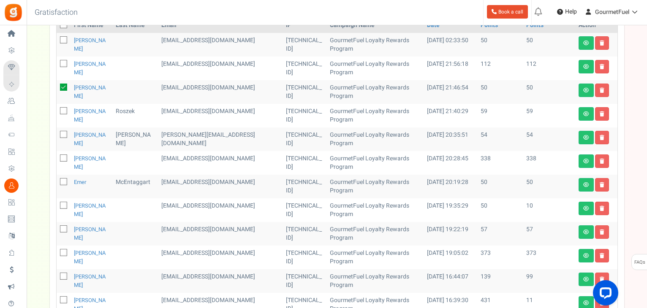
checkbox input "true"
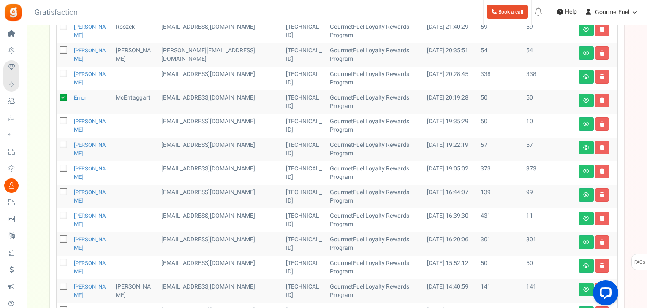
scroll to position [296, 0]
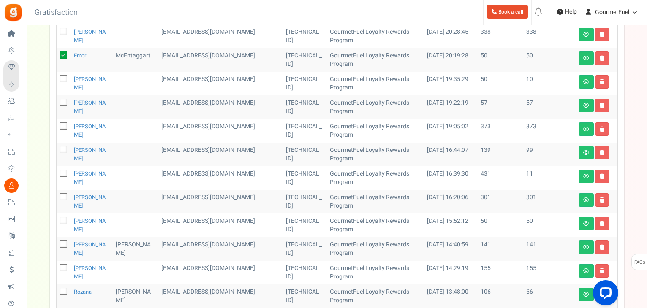
click at [64, 220] on icon at bounding box center [63, 221] width 5 height 5
click at [57, 220] on input "checkbox" at bounding box center [54, 221] width 5 height 5
checkbox input "true"
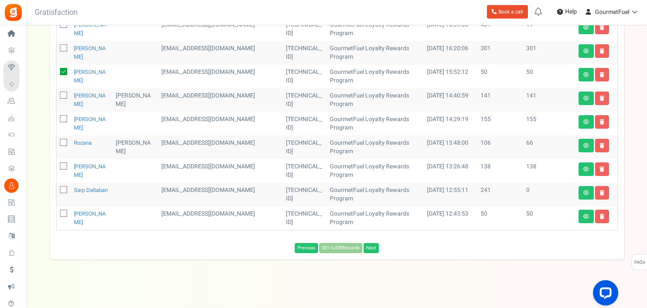
scroll to position [446, 0]
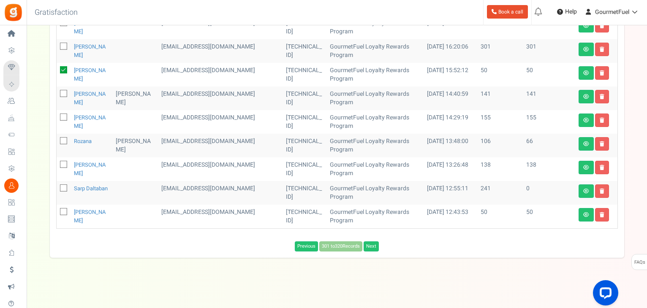
click at [64, 211] on icon at bounding box center [63, 212] width 5 height 5
click at [57, 211] on input "checkbox" at bounding box center [54, 212] width 5 height 5
checkbox input "true"
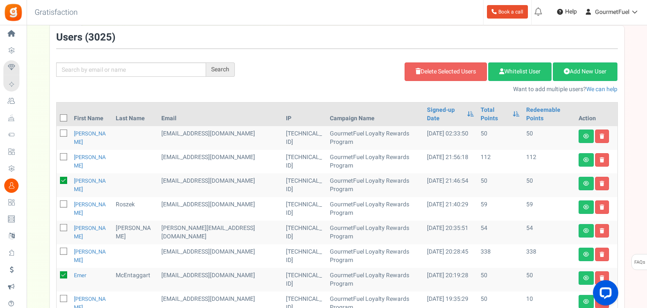
scroll to position [0, 0]
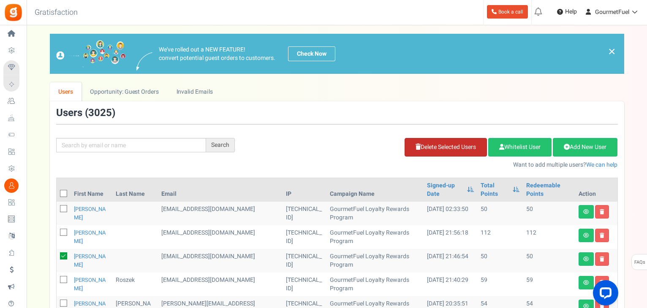
click at [439, 147] on link "Delete Selected Users" at bounding box center [445, 147] width 82 height 19
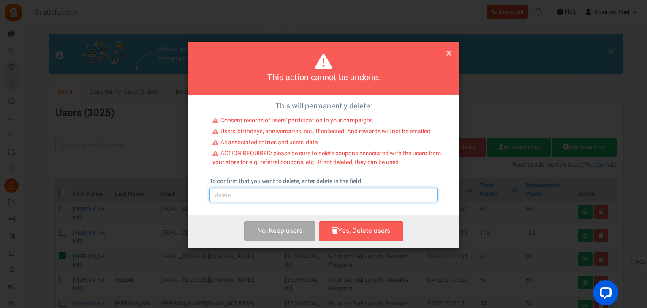
click at [278, 196] on input "text" at bounding box center [323, 195] width 228 height 14
type input "delete"
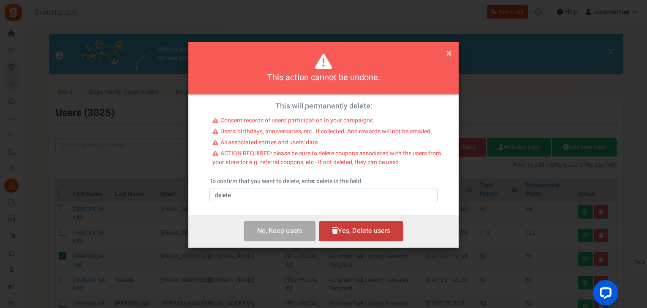
click at [344, 232] on button "Yes, Delete users" at bounding box center [361, 231] width 84 height 20
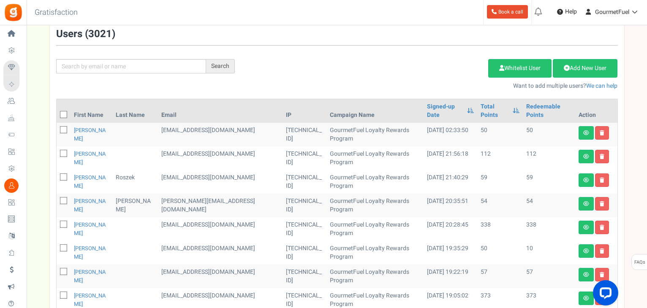
scroll to position [84, 0]
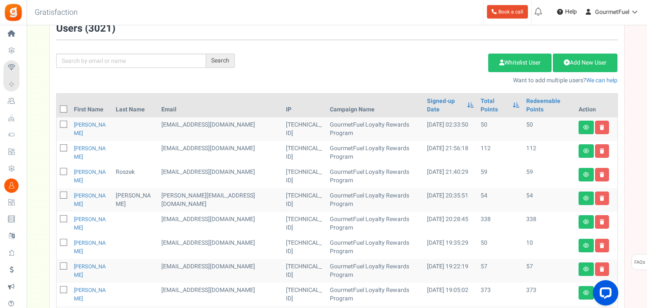
click at [64, 122] on icon at bounding box center [63, 124] width 5 height 5
click at [57, 122] on input "checkbox" at bounding box center [54, 124] width 5 height 5
checkbox input "true"
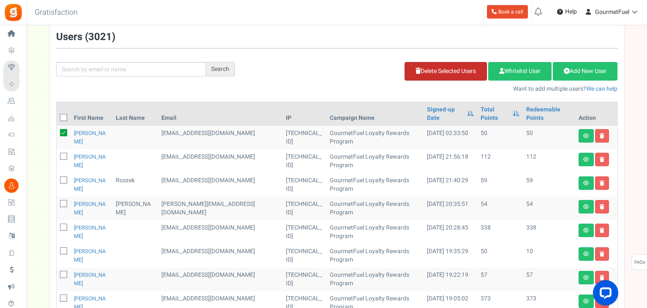
scroll to position [0, 0]
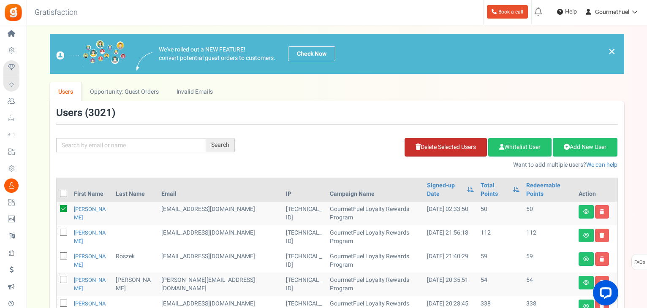
click at [424, 149] on link "Delete Selected Users" at bounding box center [445, 147] width 82 height 19
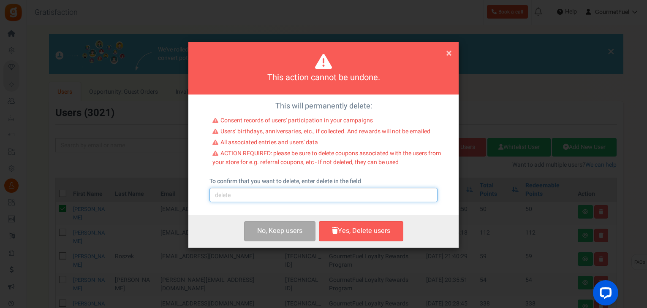
drag, startPoint x: 291, startPoint y: 195, endPoint x: 287, endPoint y: 199, distance: 5.7
click at [291, 195] on input "text" at bounding box center [323, 195] width 228 height 14
type input "delete"
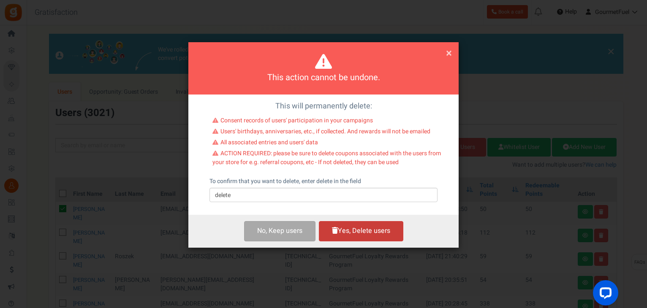
click at [372, 233] on button "Yes, Delete users" at bounding box center [361, 231] width 84 height 20
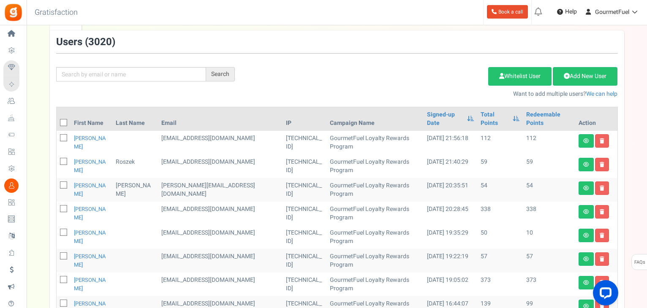
scroll to position [84, 0]
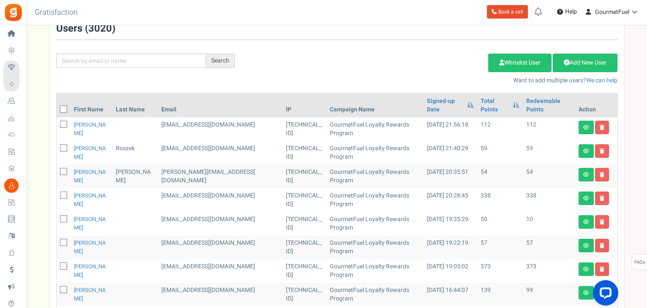
click at [62, 149] on icon at bounding box center [63, 148] width 5 height 5
click at [57, 149] on input "checkbox" at bounding box center [54, 148] width 5 height 5
checkbox input "true"
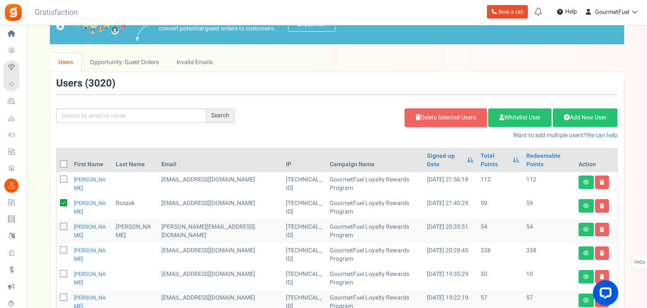
scroll to position [0, 0]
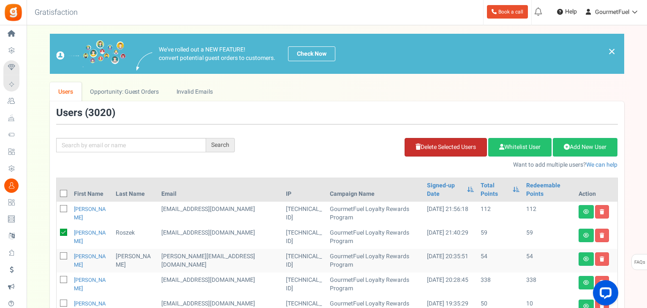
click at [428, 148] on link "Delete Selected Users" at bounding box center [445, 147] width 82 height 19
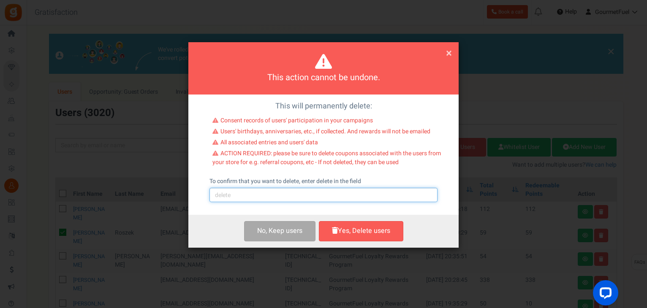
click at [277, 195] on input "text" at bounding box center [323, 195] width 228 height 14
type input "delete"
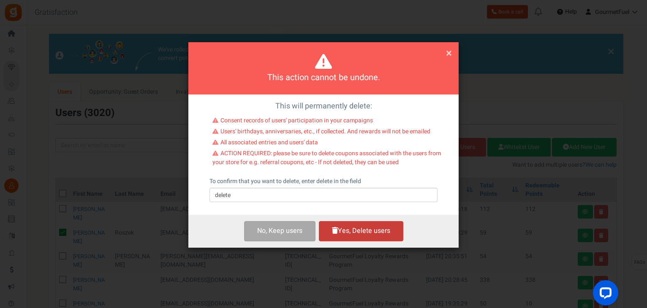
click at [347, 231] on button "Yes, Delete users" at bounding box center [361, 231] width 84 height 20
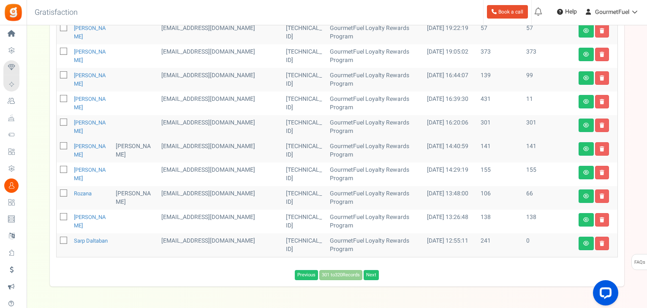
scroll to position [304, 0]
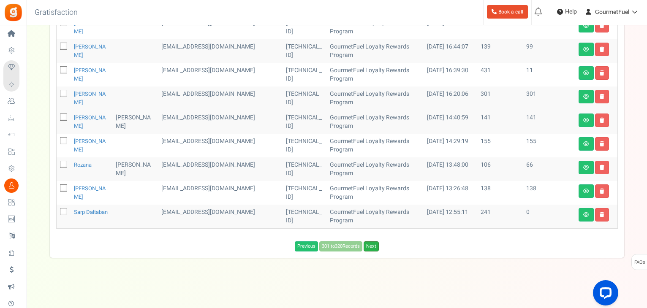
click at [371, 245] on link "Next" at bounding box center [370, 246] width 15 height 10
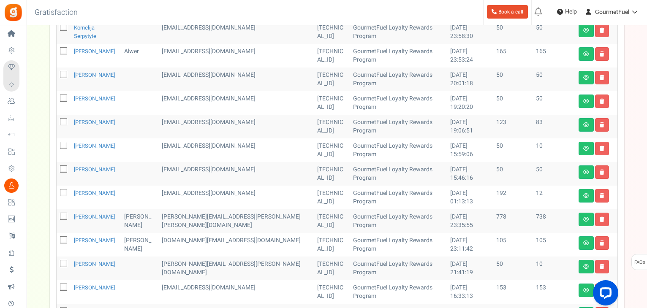
scroll to position [178, 0]
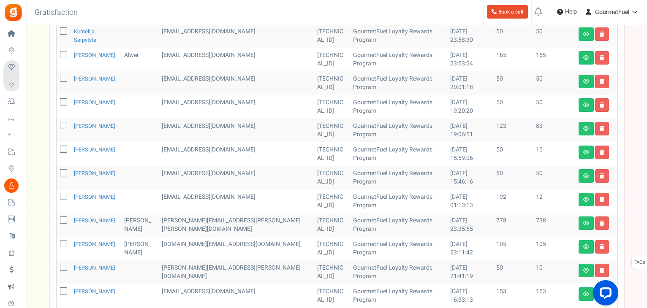
click at [61, 172] on icon at bounding box center [63, 173] width 5 height 5
click at [57, 172] on input "checkbox" at bounding box center [54, 173] width 5 height 5
checkbox input "true"
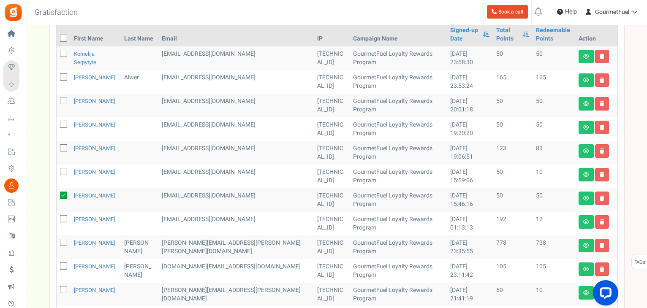
scroll to position [136, 0]
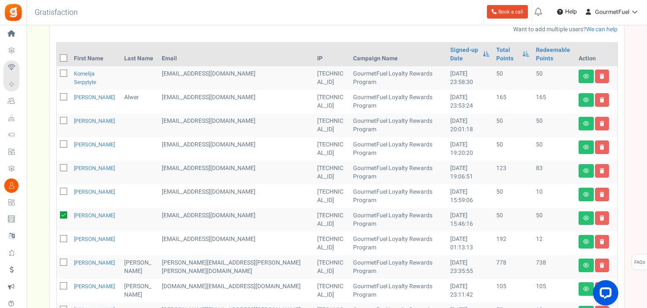
click at [62, 144] on icon at bounding box center [63, 144] width 5 height 5
click at [57, 144] on input "checkbox" at bounding box center [54, 144] width 5 height 5
checkbox input "true"
drag, startPoint x: 63, startPoint y: 120, endPoint x: 64, endPoint y: 109, distance: 11.5
click at [63, 119] on icon at bounding box center [63, 121] width 5 height 5
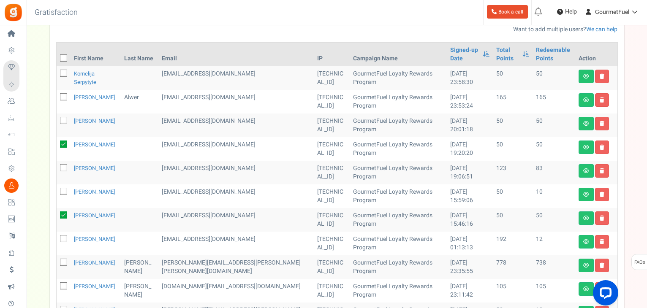
click at [57, 119] on input "checkbox" at bounding box center [54, 121] width 5 height 5
checkbox input "true"
click at [61, 72] on icon at bounding box center [63, 73] width 5 height 5
click at [57, 72] on input "checkbox" at bounding box center [54, 73] width 5 height 5
checkbox input "true"
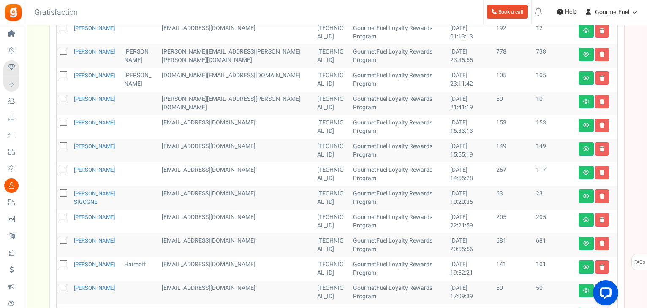
scroll to position [431, 0]
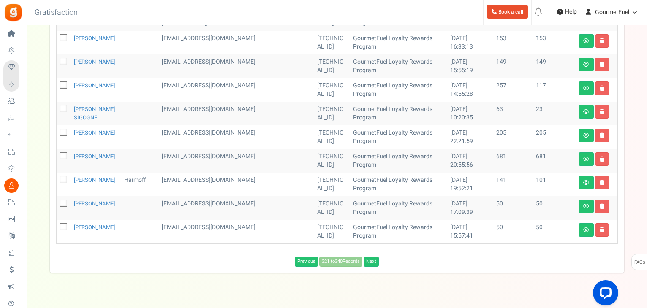
click at [61, 204] on icon at bounding box center [63, 203] width 5 height 5
click at [57, 204] on input "checkbox" at bounding box center [54, 203] width 5 height 5
checkbox input "true"
drag, startPoint x: 62, startPoint y: 225, endPoint x: 69, endPoint y: 225, distance: 7.2
click at [63, 225] on icon at bounding box center [63, 227] width 5 height 5
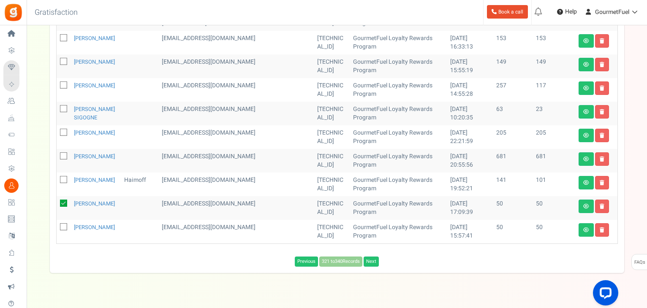
click at [57, 225] on input "checkbox" at bounding box center [54, 227] width 5 height 5
checkbox input "true"
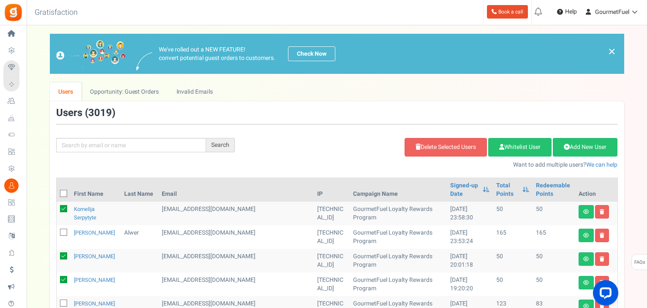
scroll to position [0, 0]
click at [444, 146] on link "Delete Selected Users" at bounding box center [445, 147] width 82 height 19
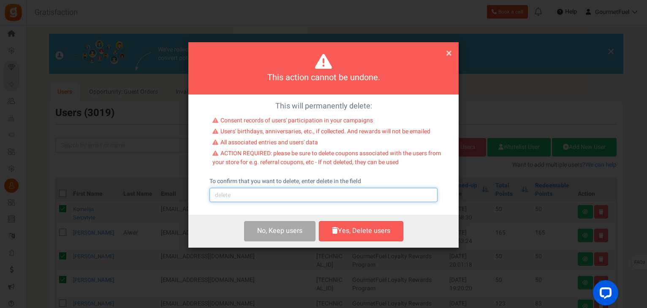
click at [294, 195] on input "text" at bounding box center [323, 195] width 228 height 14
type input "delete"
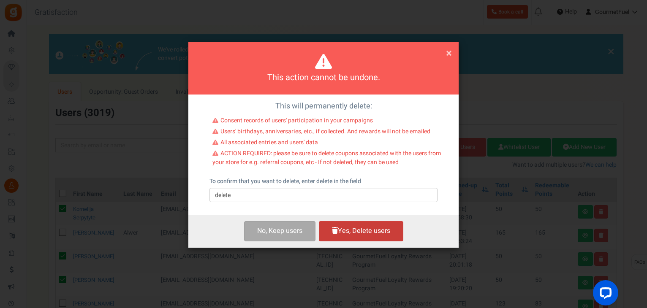
click at [356, 234] on button "Yes, Delete users" at bounding box center [361, 231] width 84 height 20
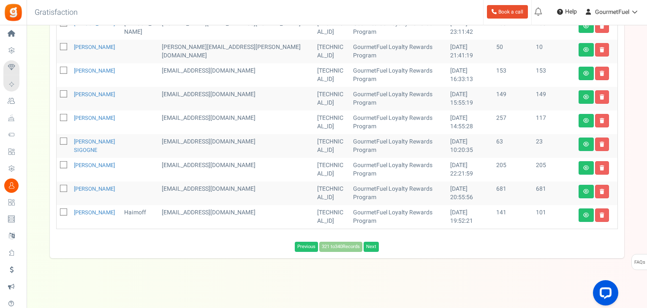
scroll to position [304, 0]
click at [373, 247] on link "Next" at bounding box center [370, 246] width 15 height 10
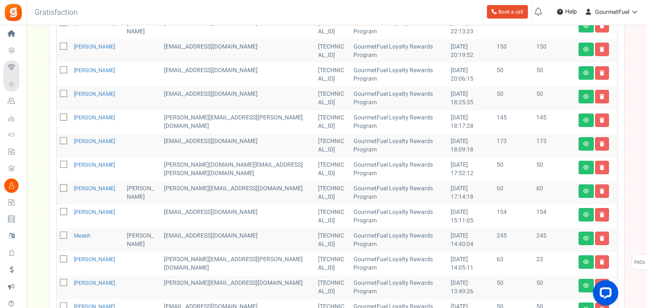
click at [62, 92] on icon at bounding box center [63, 94] width 5 height 5
click at [57, 92] on input "checkbox" at bounding box center [54, 94] width 5 height 5
checkbox input "true"
click at [63, 70] on icon at bounding box center [63, 70] width 5 height 5
click at [57, 70] on input "checkbox" at bounding box center [54, 70] width 5 height 5
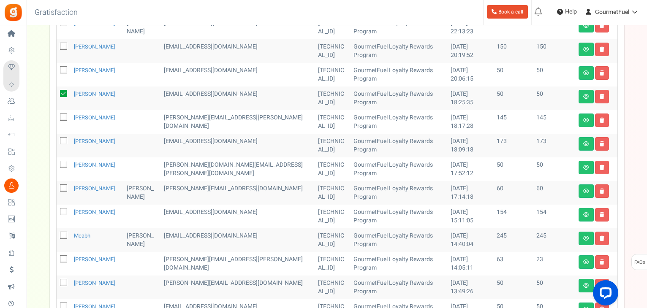
checkbox input "true"
click at [61, 163] on icon at bounding box center [63, 165] width 5 height 5
click at [57, 163] on input "checkbox" at bounding box center [54, 165] width 5 height 5
checkbox input "true"
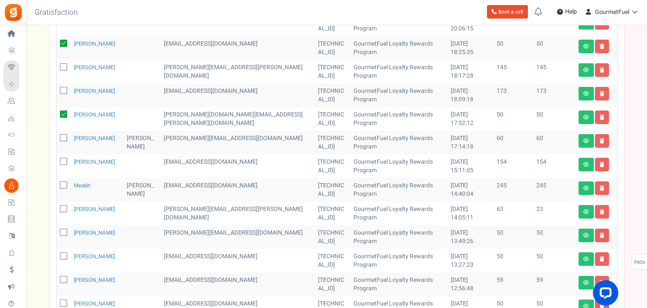
scroll to position [389, 0]
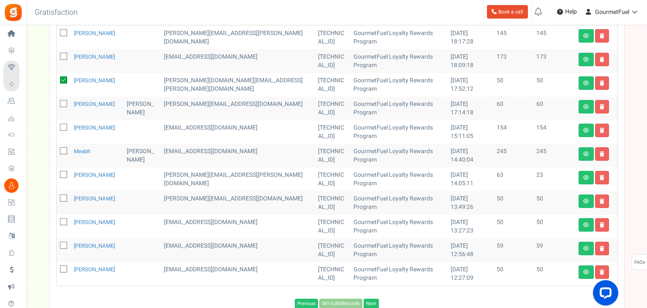
click at [63, 196] on icon at bounding box center [63, 198] width 5 height 5
click at [57, 196] on input "checkbox" at bounding box center [54, 198] width 5 height 5
checkbox input "true"
click at [62, 222] on icon at bounding box center [63, 222] width 5 height 5
click at [57, 222] on input "checkbox" at bounding box center [54, 222] width 5 height 5
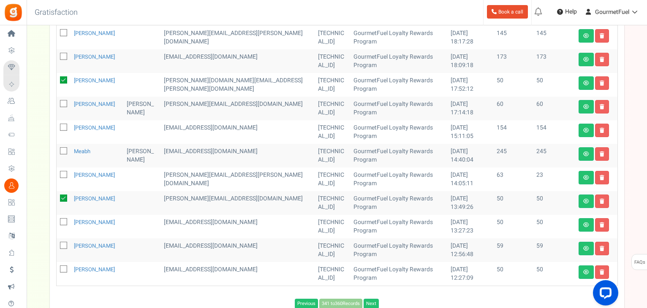
checkbox input "true"
click at [61, 269] on icon at bounding box center [63, 269] width 5 height 5
click at [57, 269] on input "checkbox" at bounding box center [54, 269] width 5 height 5
checkbox input "true"
click at [62, 103] on icon at bounding box center [63, 104] width 5 height 5
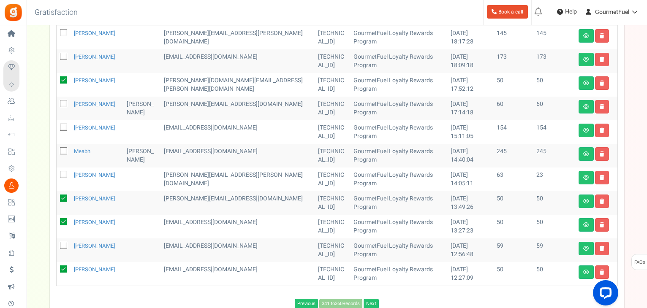
click at [57, 103] on input "checkbox" at bounding box center [54, 104] width 5 height 5
checkbox input "true"
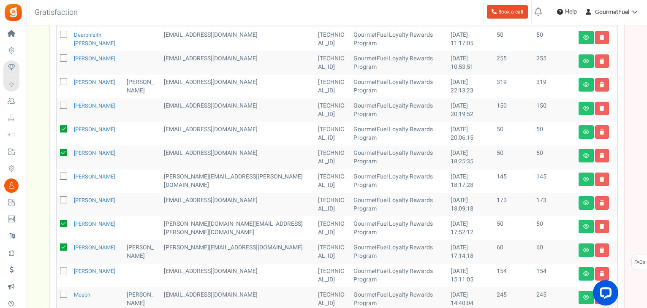
scroll to position [178, 0]
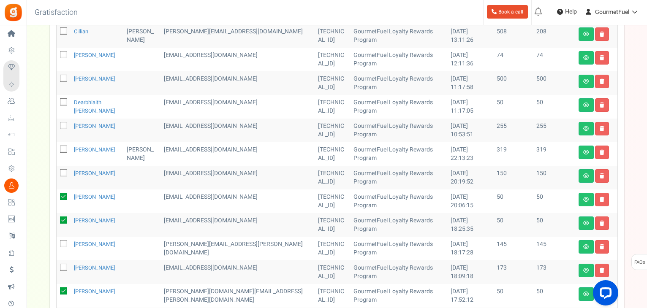
click at [61, 102] on icon at bounding box center [63, 102] width 5 height 5
click at [57, 102] on input "checkbox" at bounding box center [54, 102] width 5 height 5
checkbox input "true"
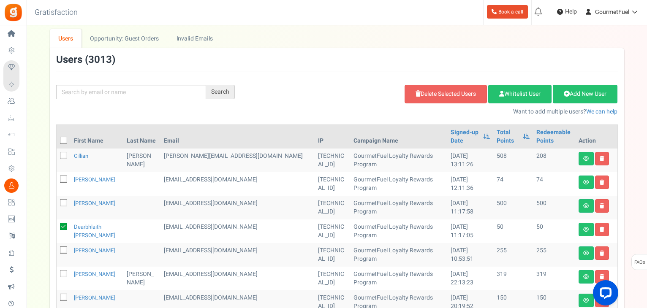
scroll to position [51, 0]
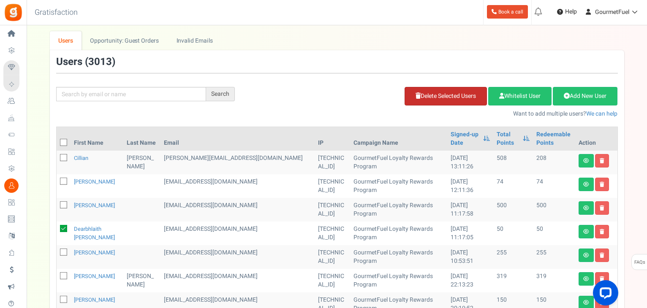
click at [434, 99] on link "Delete Selected Users" at bounding box center [445, 96] width 82 height 19
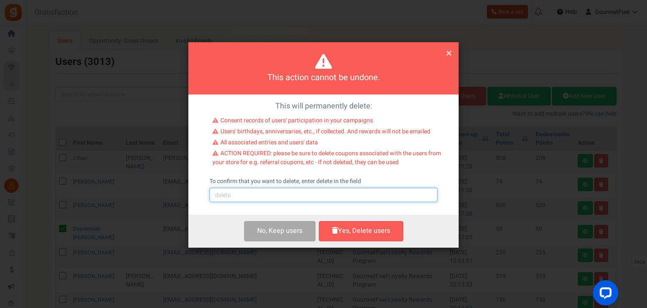
click at [230, 196] on input "text" at bounding box center [323, 195] width 228 height 14
type input "delete"
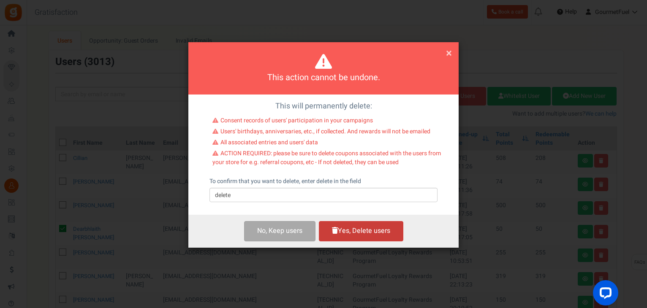
click at [351, 229] on button "Yes, Delete users" at bounding box center [361, 231] width 84 height 20
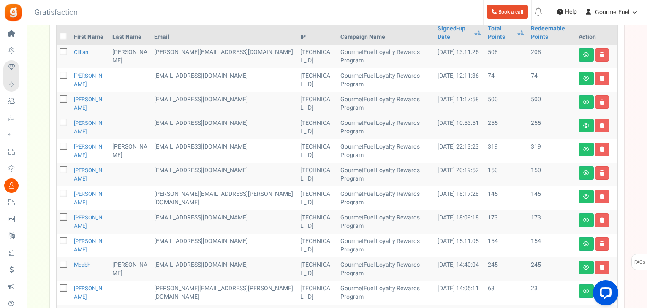
scroll to position [257, 0]
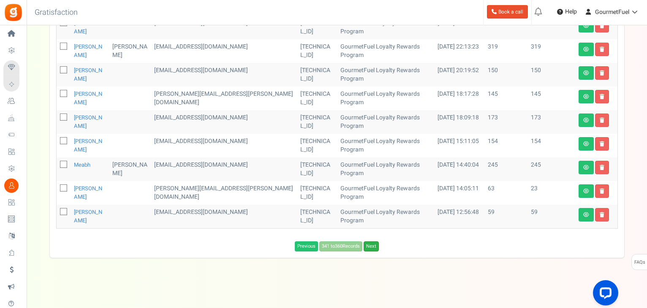
click at [372, 247] on link "Next" at bounding box center [370, 246] width 15 height 10
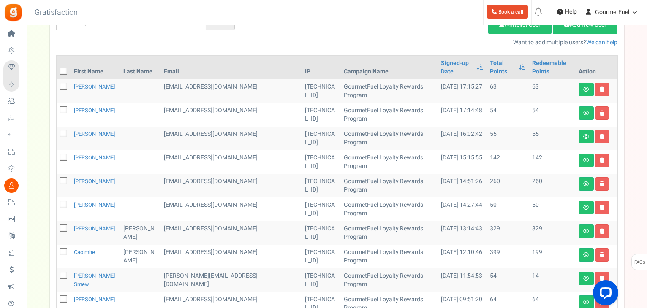
scroll to position [122, 0]
click at [62, 108] on icon at bounding box center [63, 110] width 5 height 5
click at [57, 108] on input "checkbox" at bounding box center [54, 110] width 5 height 5
checkbox input "true"
click at [61, 203] on icon at bounding box center [63, 205] width 5 height 5
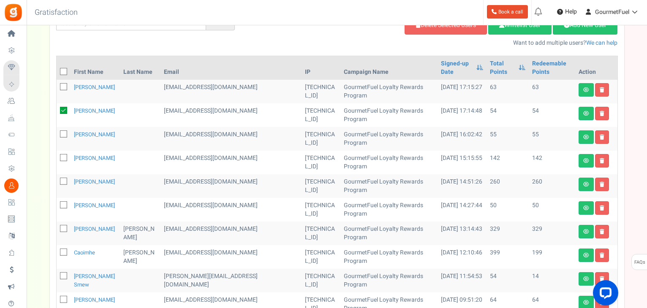
click at [57, 203] on input "checkbox" at bounding box center [54, 205] width 5 height 5
checkbox input "true"
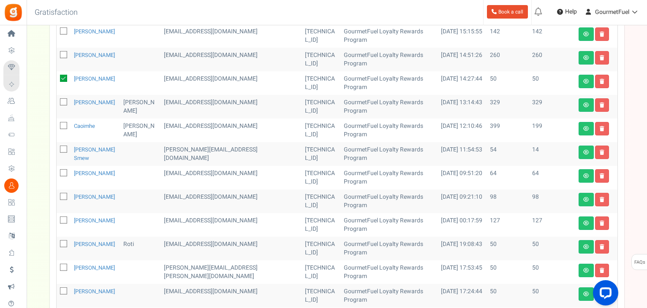
scroll to position [291, 0]
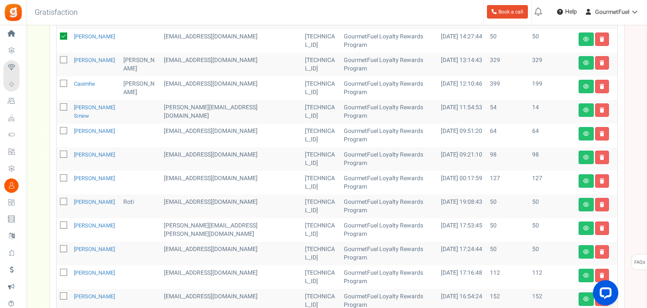
click at [63, 200] on icon at bounding box center [63, 202] width 5 height 5
click at [57, 200] on input "checkbox" at bounding box center [54, 202] width 5 height 5
checkbox input "true"
click at [62, 223] on icon at bounding box center [63, 225] width 5 height 5
click at [57, 223] on input "checkbox" at bounding box center [54, 225] width 5 height 5
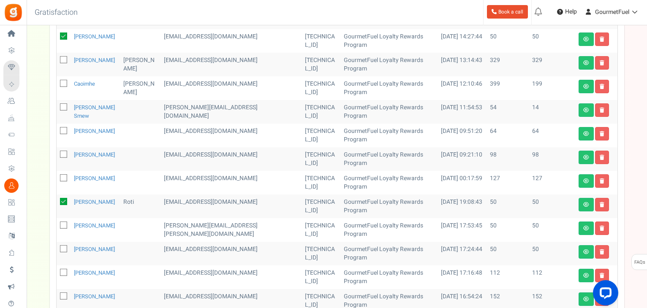
checkbox input "true"
click at [61, 247] on icon at bounding box center [63, 249] width 5 height 5
click at [57, 247] on input "checkbox" at bounding box center [54, 249] width 5 height 5
checkbox input "true"
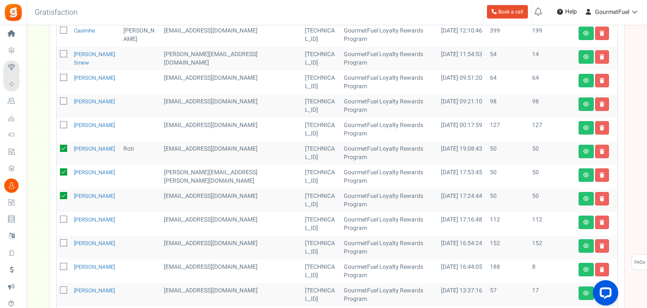
scroll to position [375, 0]
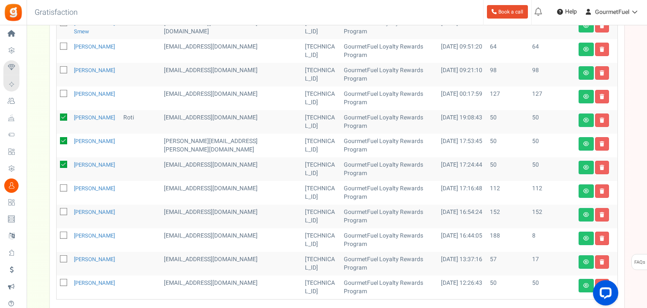
drag, startPoint x: 62, startPoint y: 275, endPoint x: 313, endPoint y: 213, distance: 257.8
click at [63, 281] on icon at bounding box center [63, 283] width 5 height 5
click at [57, 281] on input "checkbox" at bounding box center [54, 283] width 5 height 5
checkbox input "true"
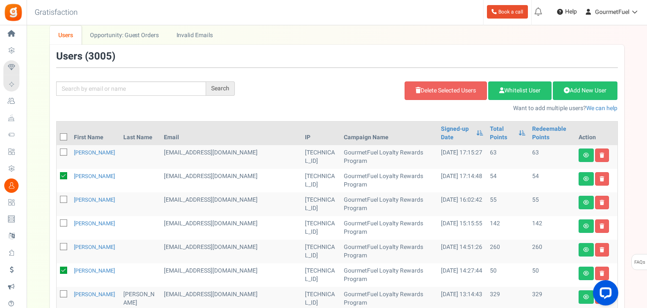
scroll to position [0, 0]
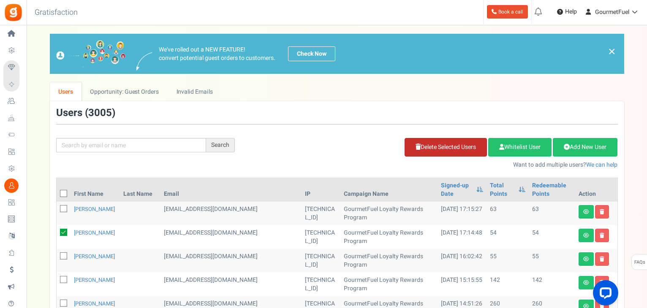
click at [441, 146] on link "Delete Selected Users" at bounding box center [445, 147] width 82 height 19
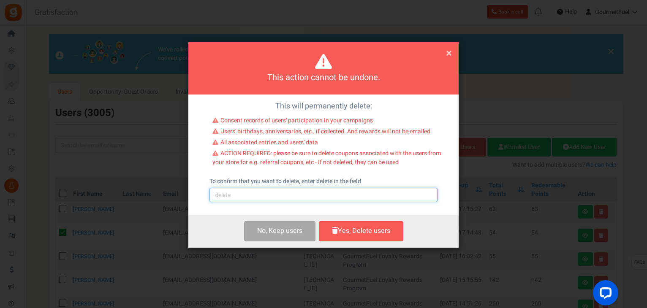
click at [279, 198] on input "text" at bounding box center [323, 195] width 228 height 14
type input "delete"
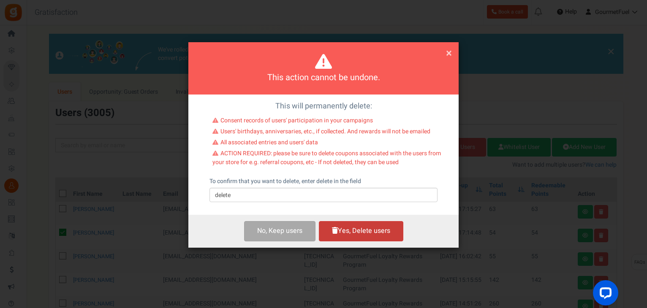
click at [372, 234] on button "Yes, Delete users" at bounding box center [361, 231] width 84 height 20
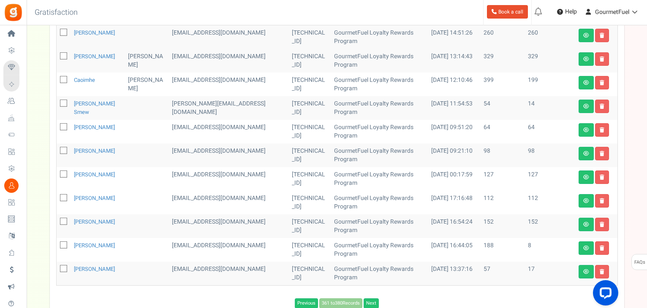
scroll to position [296, 0]
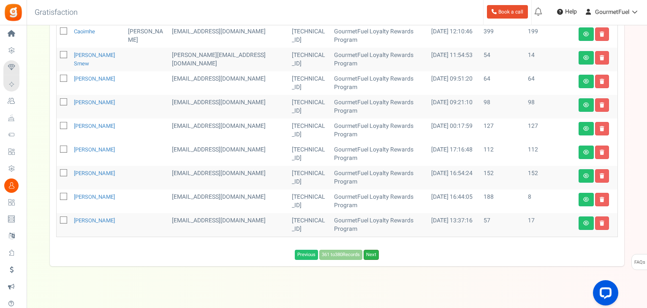
click at [373, 250] on link "Next" at bounding box center [370, 255] width 15 height 10
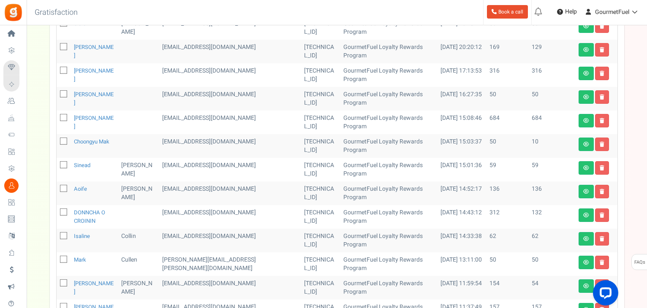
scroll to position [178, 0]
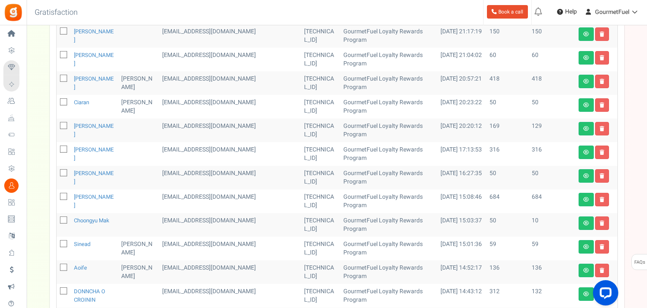
click at [61, 103] on icon at bounding box center [63, 102] width 5 height 5
click at [57, 103] on input "checkbox" at bounding box center [54, 102] width 5 height 5
checkbox input "true"
click at [62, 172] on icon at bounding box center [63, 173] width 5 height 5
click at [57, 172] on input "checkbox" at bounding box center [54, 173] width 5 height 5
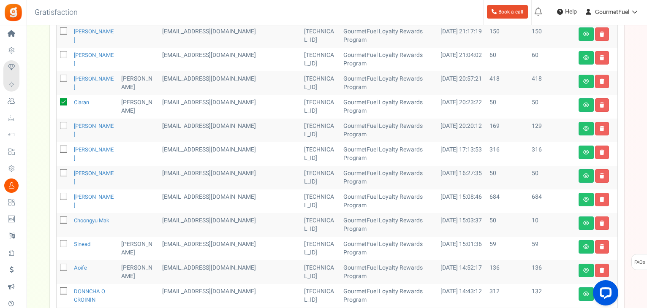
checkbox input "true"
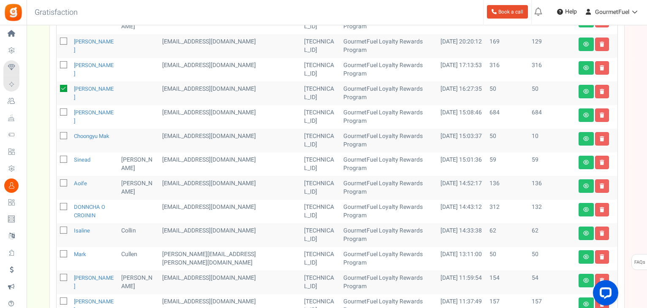
scroll to position [347, 0]
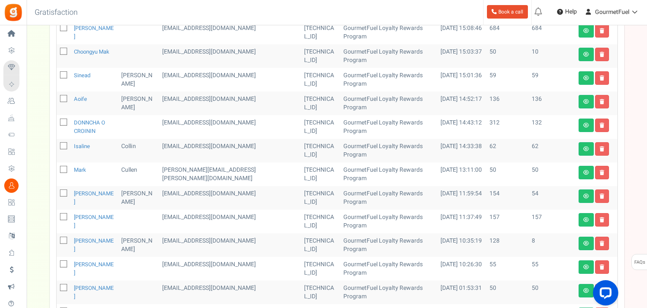
click at [61, 170] on icon at bounding box center [63, 170] width 5 height 5
click at [57, 170] on input "checkbox" at bounding box center [54, 170] width 5 height 5
checkbox input "true"
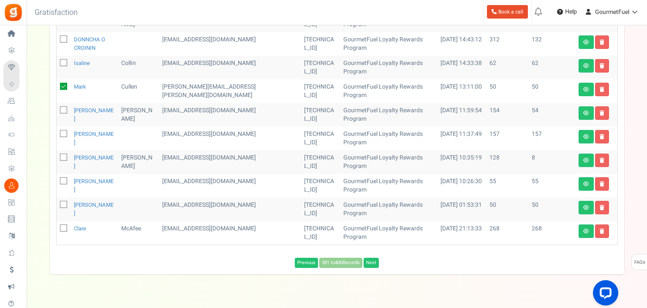
scroll to position [431, 0]
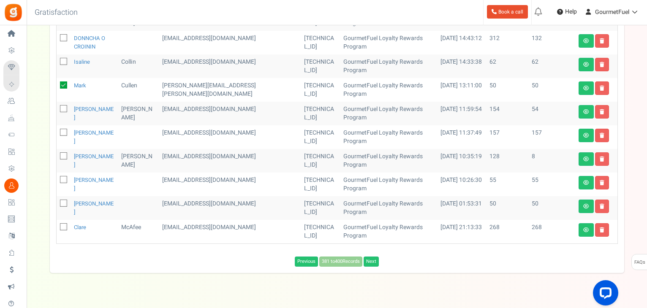
click at [62, 203] on icon at bounding box center [63, 203] width 5 height 5
click at [57, 203] on input "checkbox" at bounding box center [54, 203] width 5 height 5
checkbox input "true"
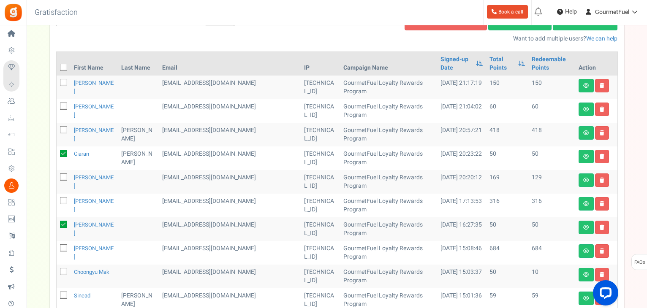
scroll to position [9, 0]
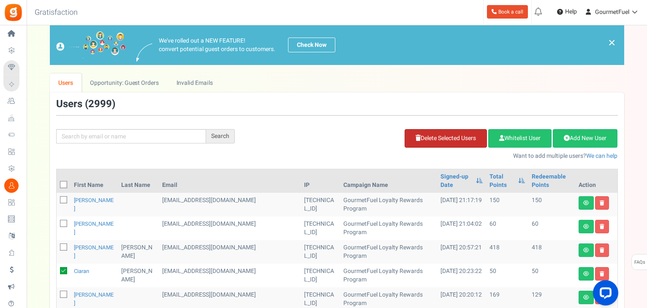
click at [447, 135] on link "Delete Selected Users" at bounding box center [445, 138] width 82 height 19
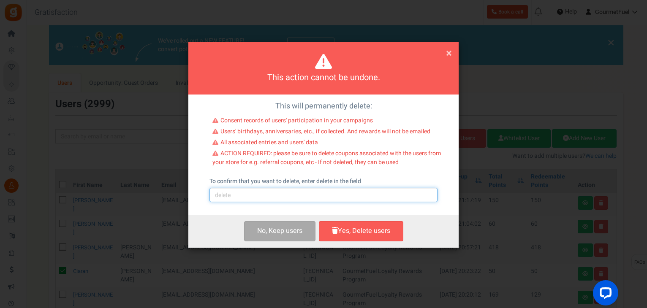
click at [295, 200] on input "text" at bounding box center [323, 195] width 228 height 14
type input "delete"
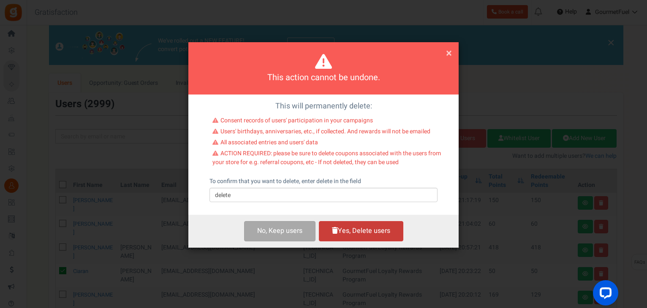
click at [360, 233] on button "Yes, Delete users" at bounding box center [361, 231] width 84 height 20
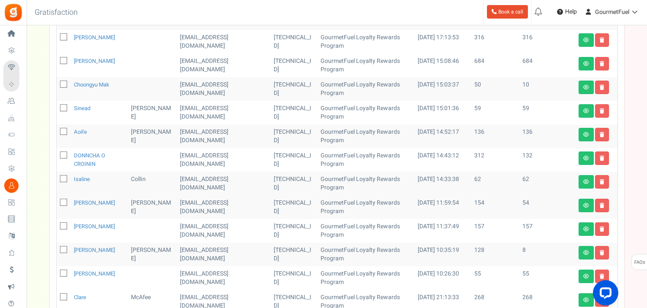
scroll to position [343, 0]
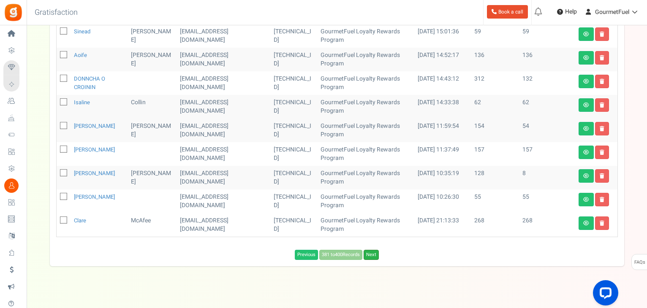
click at [373, 250] on link "Next" at bounding box center [370, 255] width 15 height 10
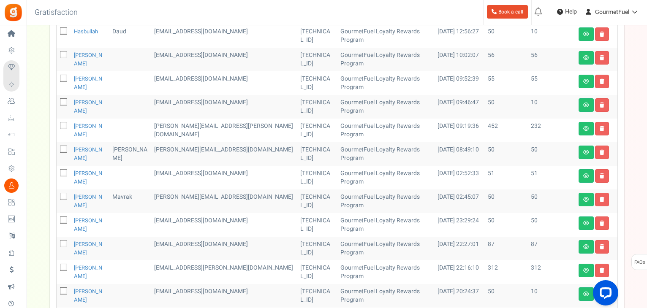
scroll to position [352, 0]
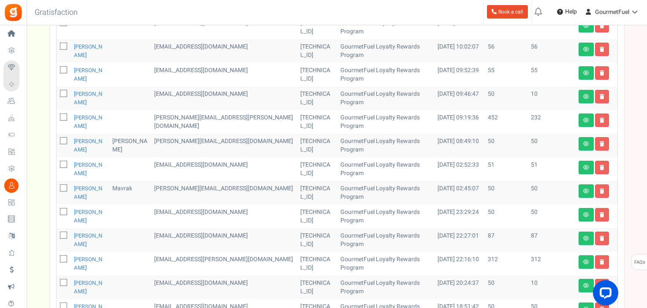
click at [63, 209] on span at bounding box center [63, 211] width 7 height 7
click at [57, 210] on input "checkbox" at bounding box center [54, 212] width 5 height 5
checkbox input "true"
click at [63, 186] on icon at bounding box center [63, 188] width 5 height 5
click at [57, 186] on input "checkbox" at bounding box center [54, 188] width 5 height 5
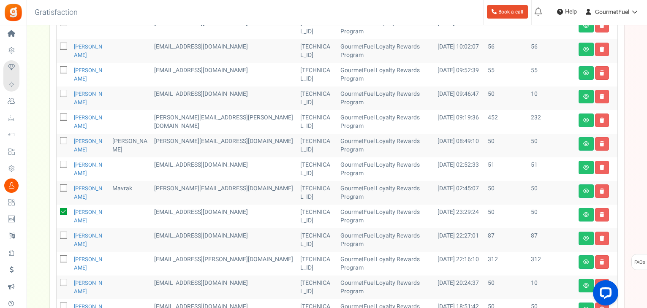
checkbox input "true"
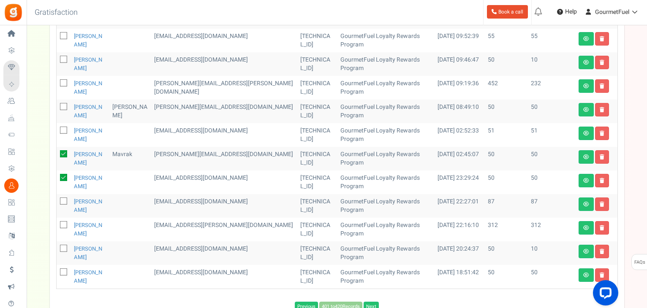
scroll to position [436, 0]
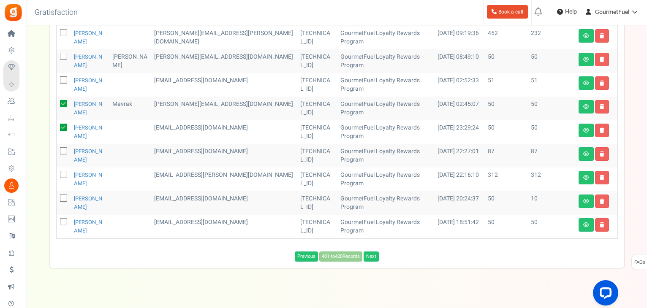
click at [61, 222] on icon at bounding box center [63, 222] width 5 height 5
click at [57, 222] on input "checkbox" at bounding box center [54, 222] width 5 height 5
checkbox input "true"
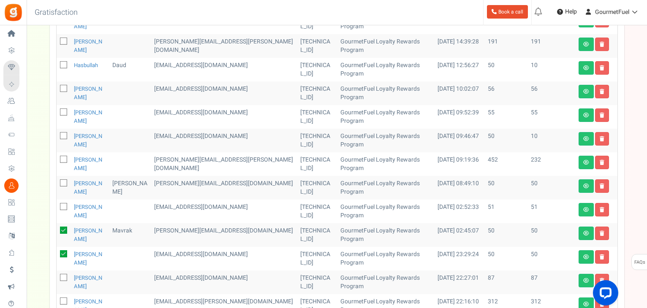
click at [62, 89] on icon at bounding box center [63, 89] width 5 height 5
click at [57, 89] on input "checkbox" at bounding box center [54, 89] width 5 height 5
checkbox input "true"
click at [63, 112] on icon at bounding box center [63, 112] width 5 height 5
click at [57, 112] on input "checkbox" at bounding box center [54, 112] width 5 height 5
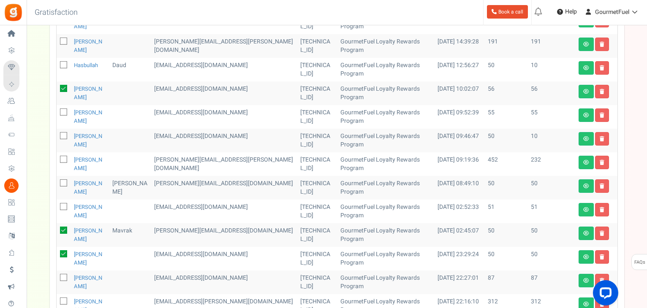
checkbox input "true"
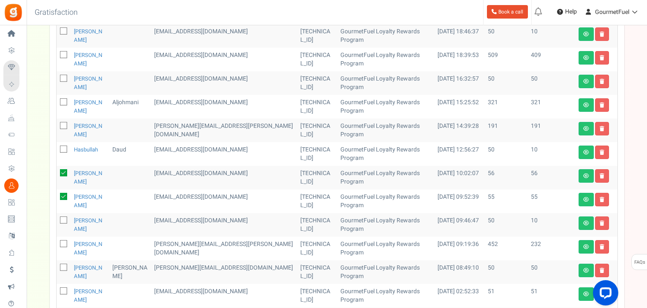
scroll to position [183, 0]
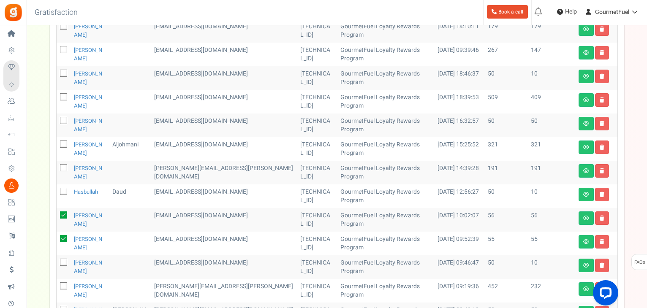
click at [61, 120] on icon at bounding box center [63, 121] width 5 height 5
click at [57, 120] on input "checkbox" at bounding box center [54, 121] width 5 height 5
checkbox input "true"
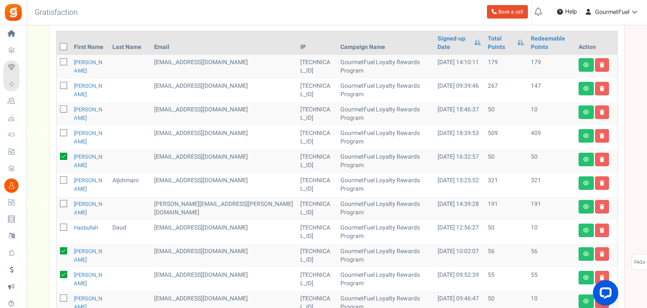
scroll to position [98, 0]
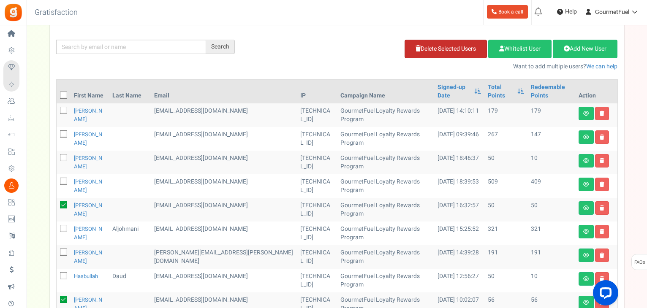
click at [447, 46] on link "Delete Selected Users" at bounding box center [445, 49] width 82 height 19
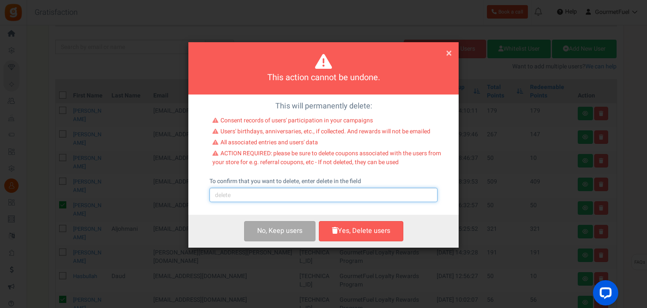
drag, startPoint x: 290, startPoint y: 194, endPoint x: 282, endPoint y: 201, distance: 10.6
click at [290, 194] on input "text" at bounding box center [323, 195] width 228 height 14
type input "delete"
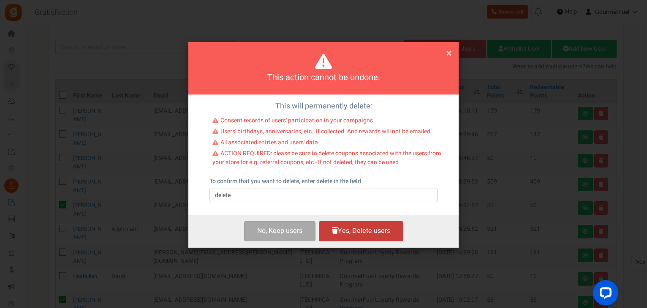
click at [359, 235] on button "Yes, Delete users" at bounding box center [361, 231] width 84 height 20
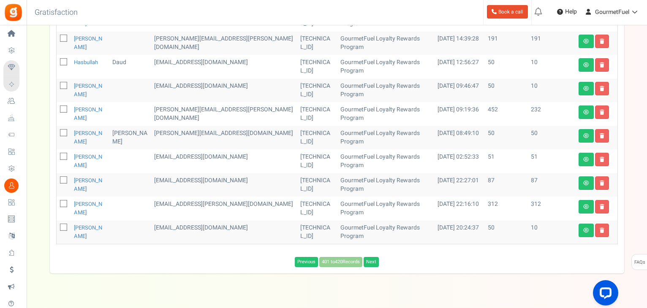
scroll to position [304, 0]
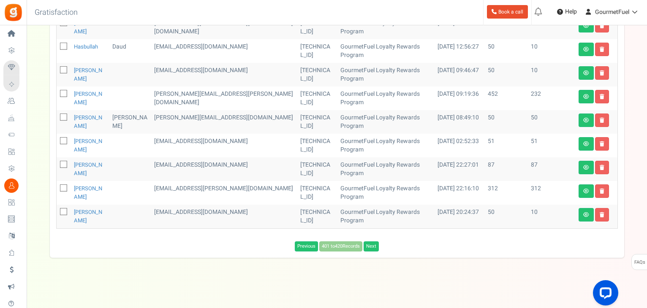
click at [62, 116] on icon at bounding box center [63, 117] width 5 height 5
click at [57, 116] on input "checkbox" at bounding box center [54, 117] width 5 height 5
checkbox input "true"
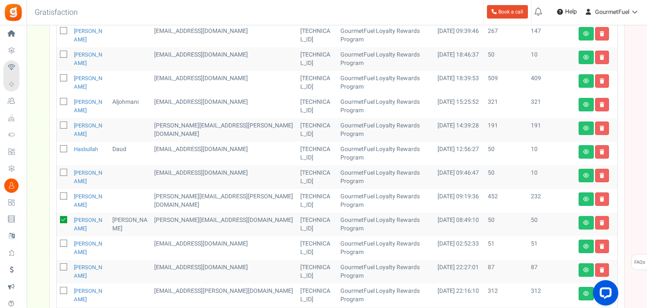
scroll to position [93, 0]
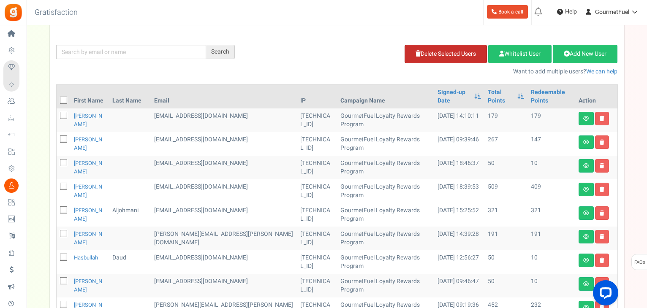
click at [444, 60] on link "Delete Selected Users" at bounding box center [445, 54] width 82 height 19
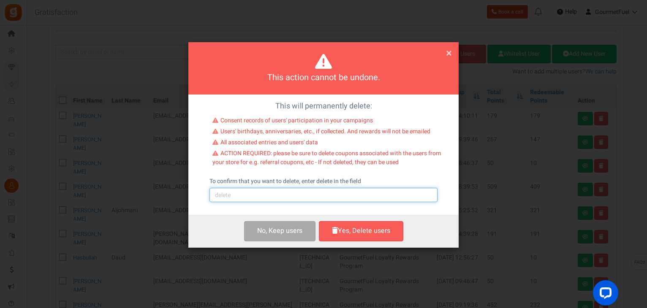
click at [273, 198] on input "text" at bounding box center [323, 195] width 228 height 14
type input "delete"
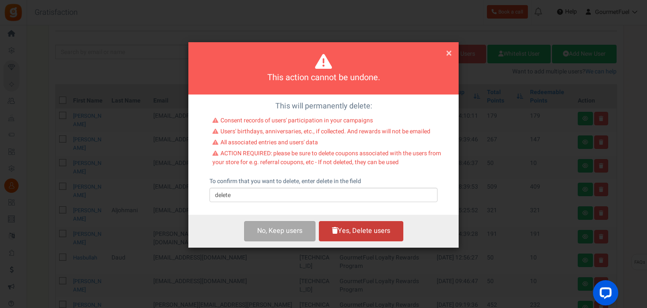
click at [351, 230] on button "Yes, Delete users" at bounding box center [361, 231] width 84 height 20
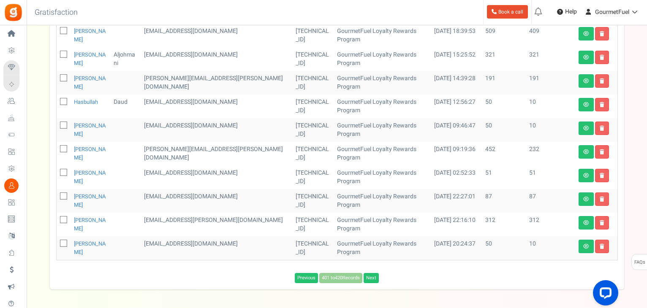
scroll to position [281, 0]
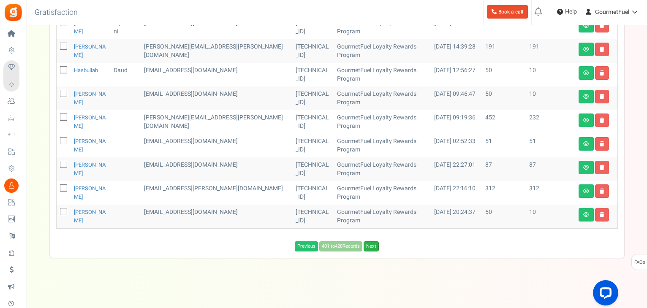
click at [373, 245] on link "Next" at bounding box center [370, 246] width 15 height 10
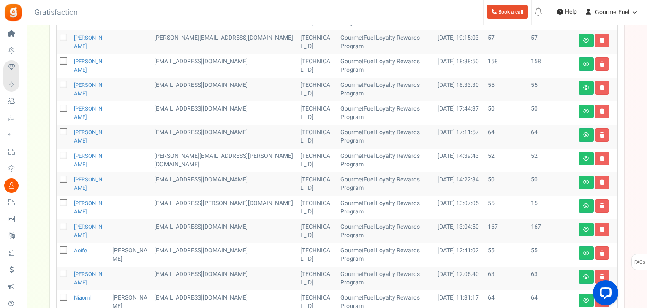
scroll to position [365, 0]
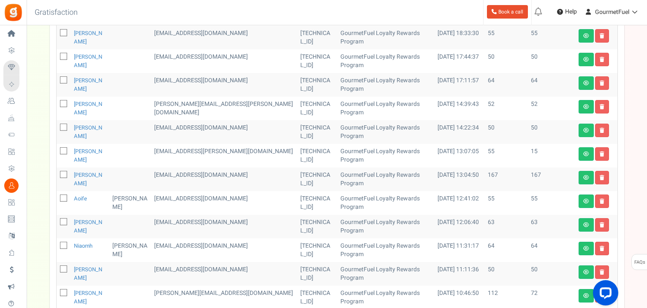
click at [63, 127] on icon at bounding box center [63, 127] width 5 height 5
click at [57, 127] on input "checkbox" at bounding box center [54, 127] width 5 height 5
checkbox input "true"
drag, startPoint x: 61, startPoint y: 198, endPoint x: 92, endPoint y: 198, distance: 31.2
click at [61, 198] on icon at bounding box center [63, 198] width 5 height 5
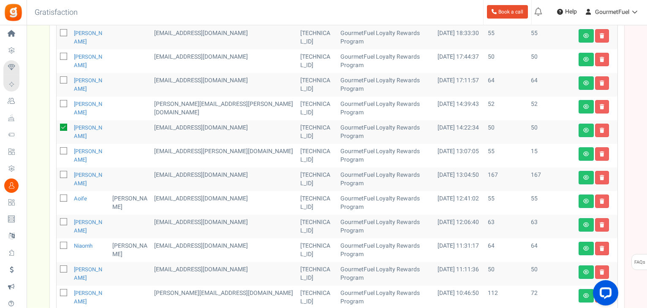
click at [57, 198] on input "checkbox" at bounding box center [54, 198] width 5 height 5
checkbox input "true"
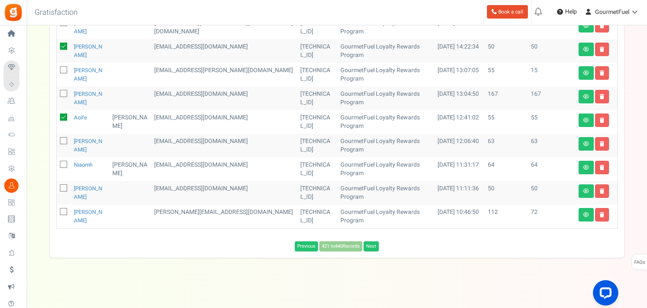
click at [61, 188] on icon at bounding box center [63, 188] width 5 height 5
click at [57, 188] on input "checkbox" at bounding box center [54, 188] width 5 height 5
checkbox input "true"
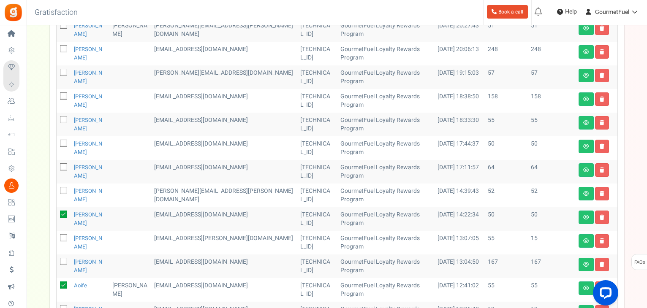
scroll to position [277, 0]
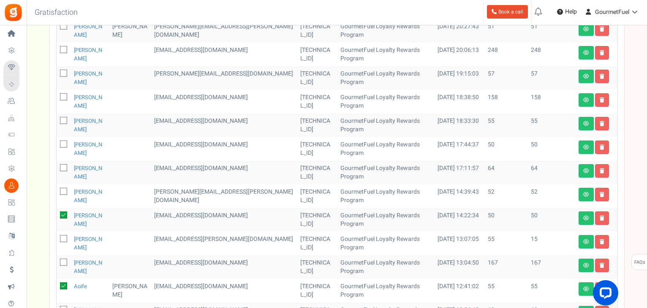
click at [63, 120] on icon at bounding box center [63, 121] width 5 height 5
click at [57, 120] on input "checkbox" at bounding box center [54, 121] width 5 height 5
checkbox input "true"
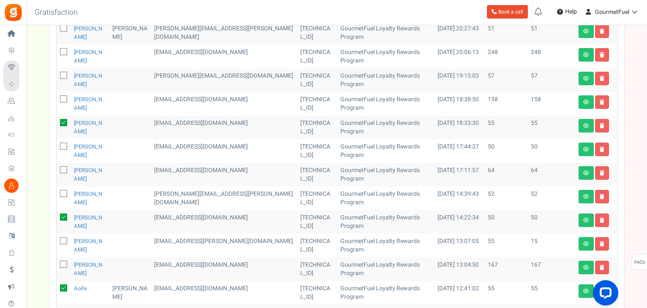
scroll to position [193, 0]
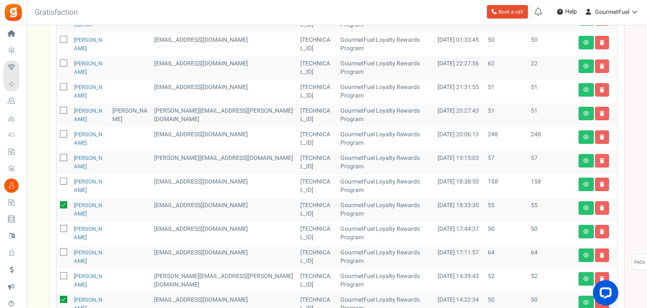
click at [63, 157] on icon at bounding box center [63, 158] width 5 height 5
click at [57, 157] on input "checkbox" at bounding box center [54, 158] width 5 height 5
checkbox input "true"
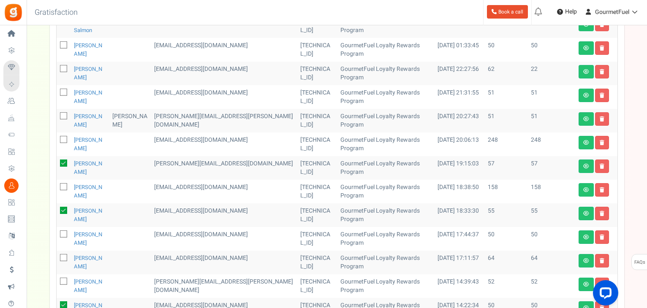
scroll to position [108, 0]
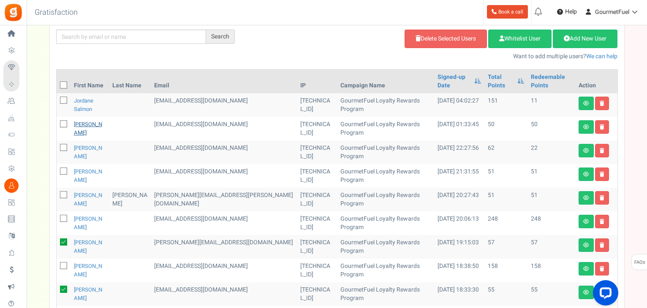
click at [64, 125] on icon at bounding box center [63, 124] width 5 height 5
click at [57, 125] on input "checkbox" at bounding box center [54, 124] width 5 height 5
checkbox input "true"
click at [456, 33] on link "Delete Selected Users" at bounding box center [445, 39] width 82 height 19
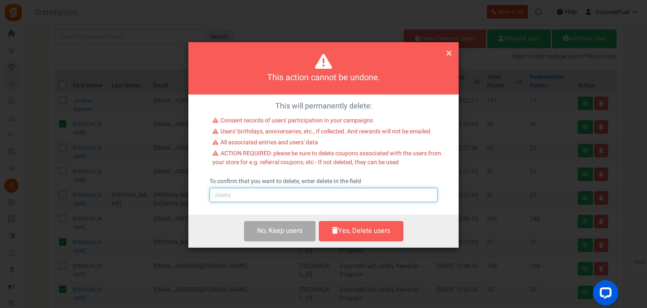
click at [275, 195] on input "text" at bounding box center [323, 195] width 228 height 14
type input "delete"
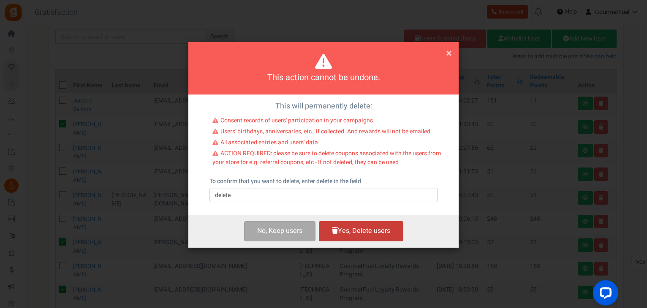
click at [353, 232] on button "Yes, Delete users" at bounding box center [361, 231] width 84 height 20
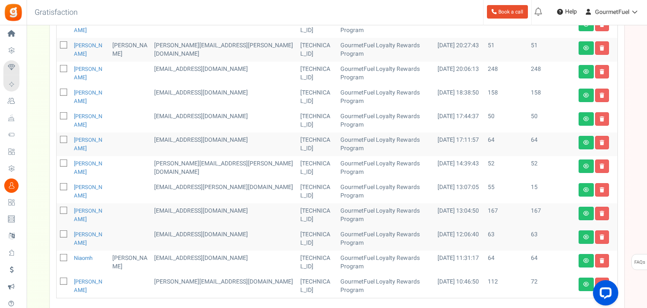
scroll to position [235, 0]
click at [64, 116] on icon at bounding box center [63, 116] width 5 height 5
click at [57, 116] on input "checkbox" at bounding box center [54, 116] width 5 height 5
checkbox input "true"
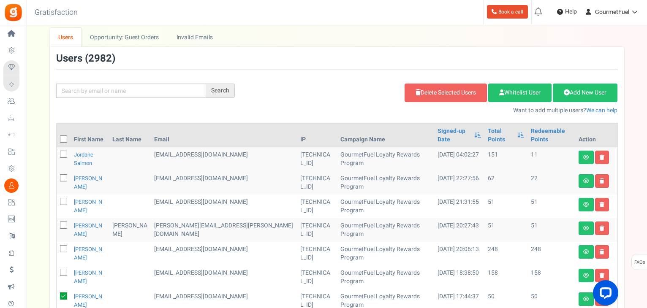
scroll to position [51, 0]
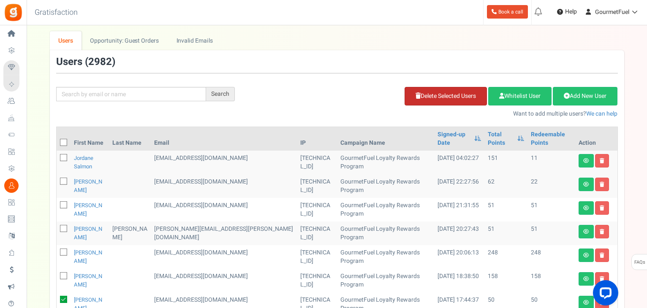
click at [444, 98] on link "Delete Selected Users" at bounding box center [445, 96] width 82 height 19
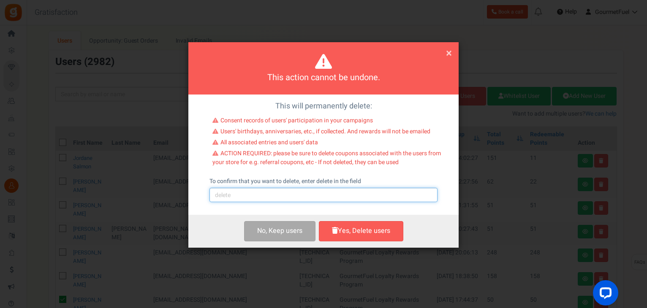
click at [278, 191] on input "text" at bounding box center [323, 195] width 228 height 14
type input "delete"
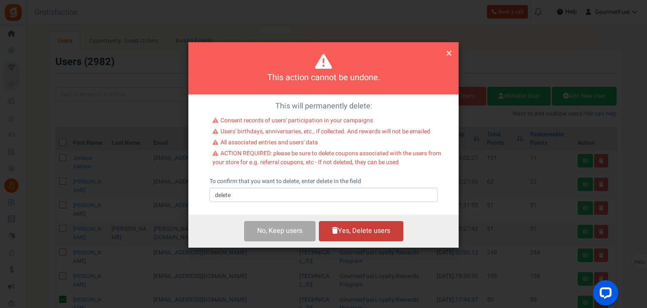
click at [364, 233] on button "Yes, Delete users" at bounding box center [361, 231] width 84 height 20
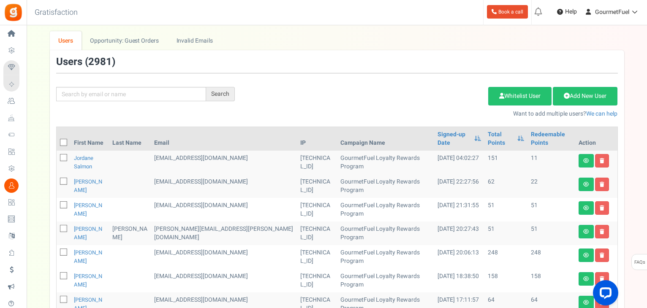
scroll to position [262, 0]
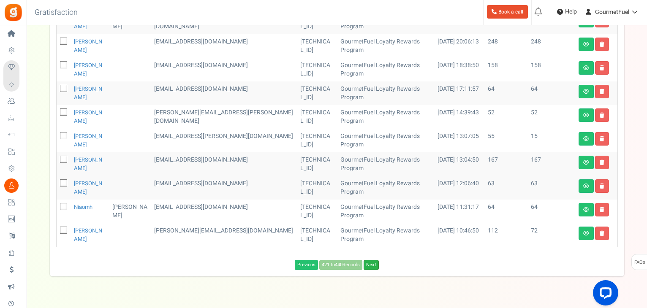
click at [375, 264] on link "Next" at bounding box center [370, 265] width 15 height 10
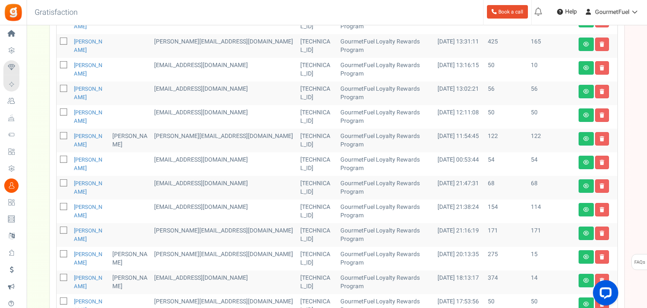
click at [63, 112] on icon at bounding box center [63, 112] width 5 height 5
click at [57, 112] on input "checkbox" at bounding box center [54, 112] width 5 height 5
checkbox input "true"
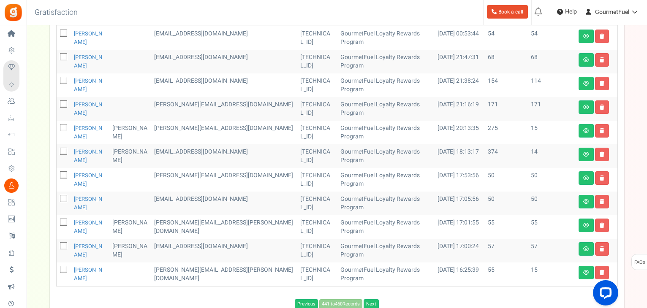
scroll to position [431, 0]
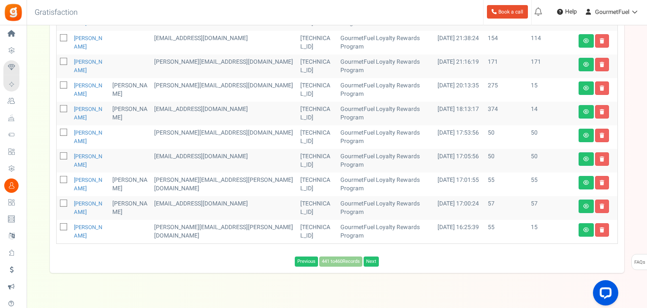
drag, startPoint x: 60, startPoint y: 131, endPoint x: 61, endPoint y: 147, distance: 16.5
click at [61, 131] on span at bounding box center [63, 132] width 7 height 7
click at [57, 131] on input "checkbox" at bounding box center [54, 132] width 5 height 5
checkbox input "true"
click at [62, 154] on icon at bounding box center [63, 156] width 5 height 5
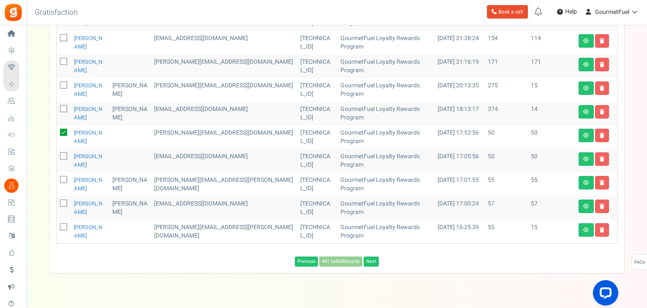
click at [57, 154] on input "checkbox" at bounding box center [54, 156] width 5 height 5
checkbox input "true"
click at [62, 181] on icon at bounding box center [63, 180] width 5 height 5
click at [57, 181] on input "checkbox" at bounding box center [54, 180] width 5 height 5
checkbox input "true"
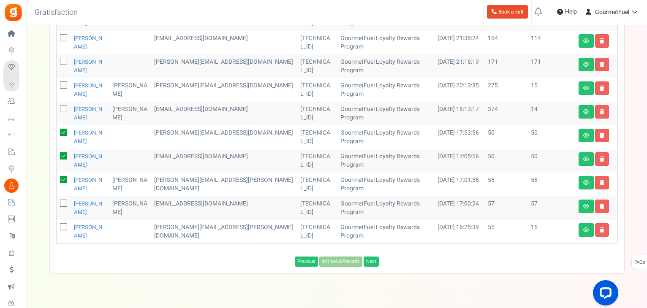
click at [63, 203] on icon at bounding box center [63, 203] width 5 height 5
click at [57, 203] on input "checkbox" at bounding box center [54, 203] width 5 height 5
checkbox input "true"
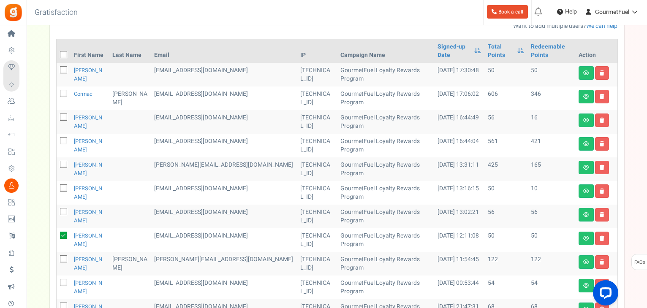
scroll to position [51, 0]
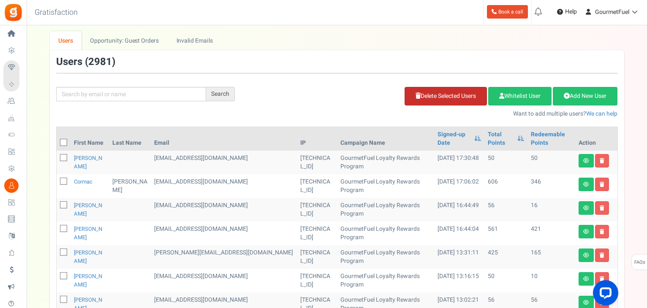
click at [435, 96] on link "Delete Selected Users" at bounding box center [445, 96] width 82 height 19
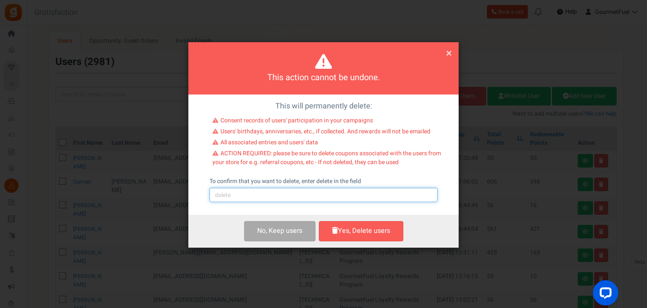
click at [275, 194] on input "text" at bounding box center [323, 195] width 228 height 14
type input "delete"
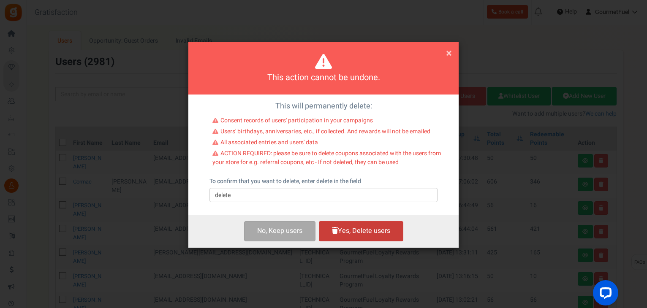
click at [358, 236] on button "Yes, Delete users" at bounding box center [361, 231] width 84 height 20
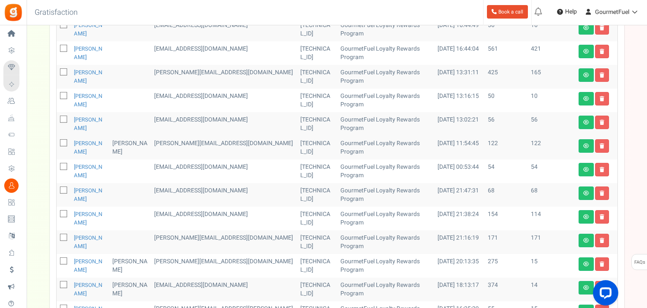
scroll to position [93, 0]
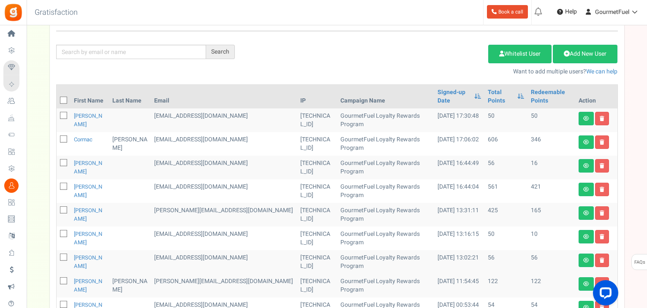
drag, startPoint x: 63, startPoint y: 114, endPoint x: 164, endPoint y: 97, distance: 102.0
click at [64, 114] on icon at bounding box center [63, 116] width 5 height 5
click at [57, 114] on input "checkbox" at bounding box center [54, 116] width 5 height 5
checkbox input "true"
click at [440, 49] on link "Delete Selected Users" at bounding box center [445, 54] width 82 height 19
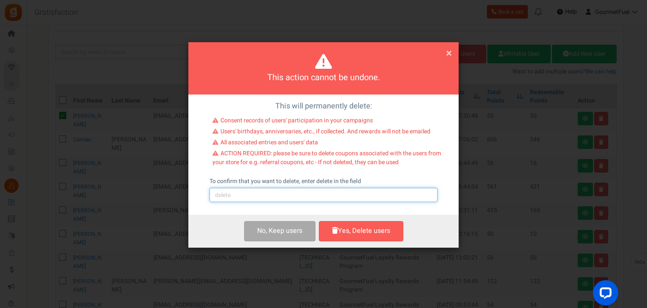
click at [287, 193] on input "text" at bounding box center [323, 195] width 228 height 14
type input "delete"
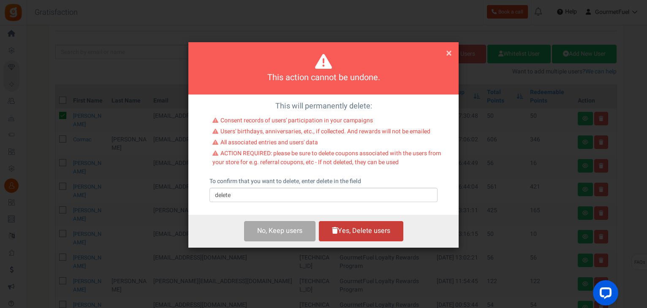
click at [360, 230] on button "Yes, Delete users" at bounding box center [361, 231] width 84 height 20
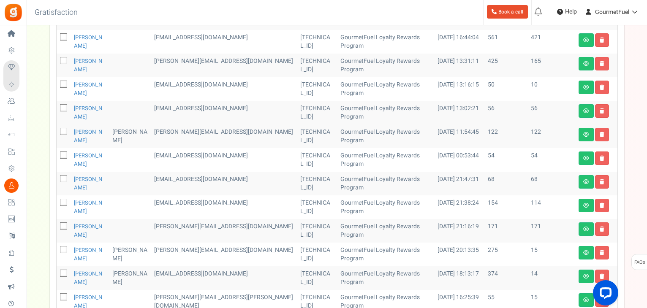
scroll to position [304, 0]
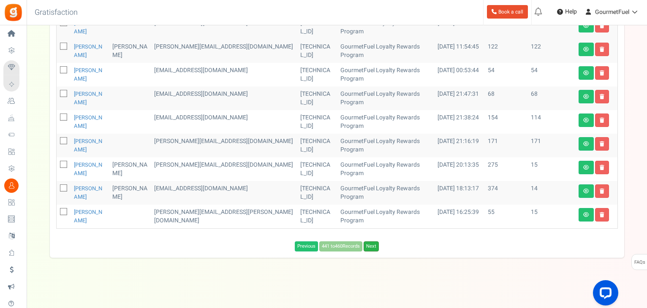
click at [375, 244] on link "Next" at bounding box center [370, 246] width 15 height 10
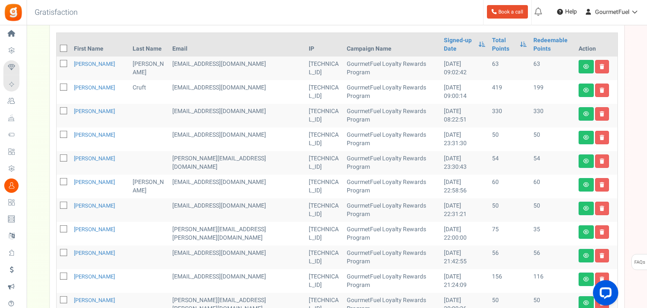
scroll to position [51, 0]
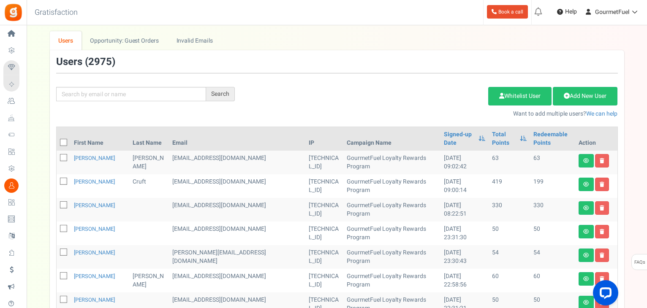
click at [62, 157] on icon at bounding box center [63, 158] width 5 height 5
click at [57, 157] on input "checkbox" at bounding box center [54, 158] width 5 height 5
checkbox input "true"
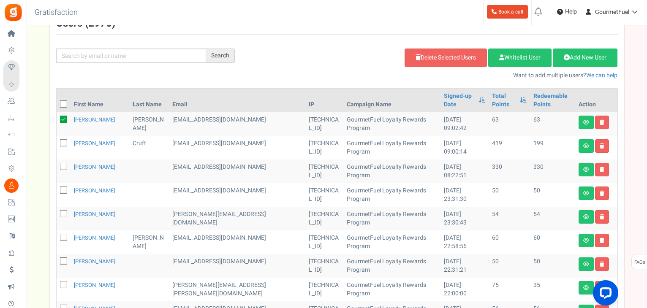
scroll to position [136, 0]
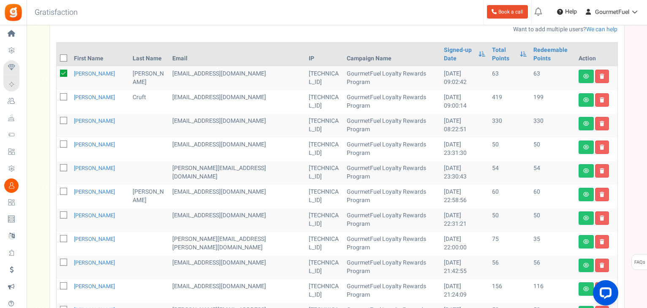
click at [61, 144] on icon at bounding box center [63, 144] width 5 height 5
click at [57, 144] on input "checkbox" at bounding box center [54, 144] width 5 height 5
checkbox input "true"
click at [62, 193] on icon at bounding box center [63, 192] width 5 height 5
click at [57, 193] on input "checkbox" at bounding box center [54, 192] width 5 height 5
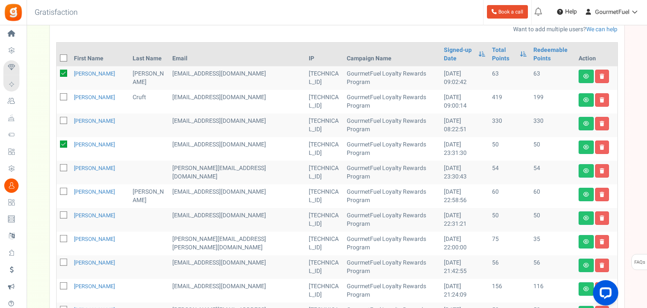
checkbox input "true"
click at [63, 214] on icon at bounding box center [63, 215] width 5 height 5
click at [57, 214] on input "checkbox" at bounding box center [54, 215] width 5 height 5
checkbox input "true"
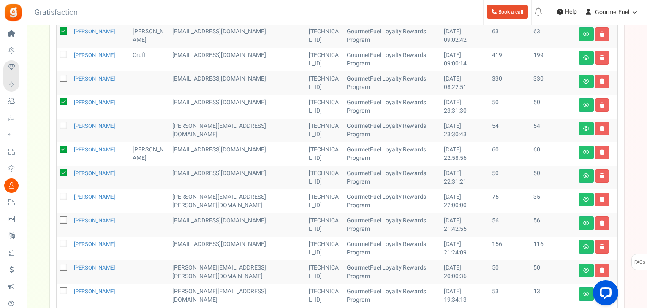
scroll to position [220, 0]
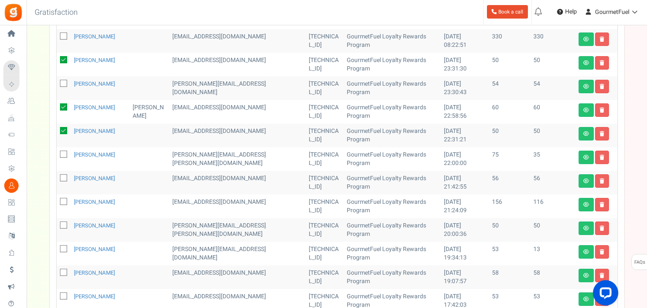
drag, startPoint x: 62, startPoint y: 179, endPoint x: 103, endPoint y: 183, distance: 41.5
click at [62, 179] on icon at bounding box center [63, 178] width 5 height 5
click at [57, 179] on input "checkbox" at bounding box center [54, 178] width 5 height 5
checkbox input "true"
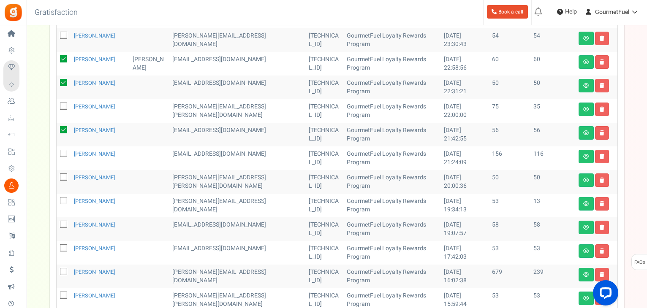
scroll to position [304, 0]
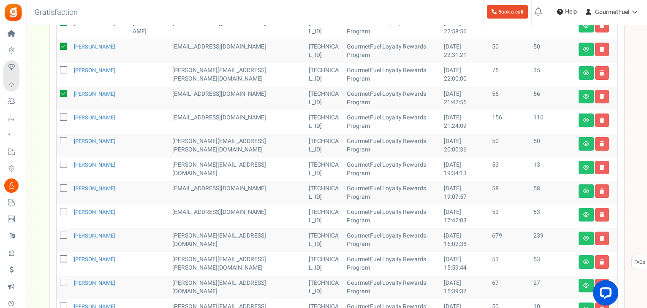
click at [60, 140] on span at bounding box center [63, 140] width 7 height 7
click at [57, 140] on input "checkbox" at bounding box center [54, 141] width 5 height 5
checkbox input "true"
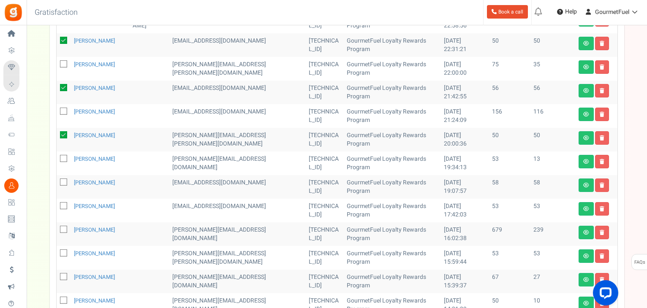
scroll to position [389, 0]
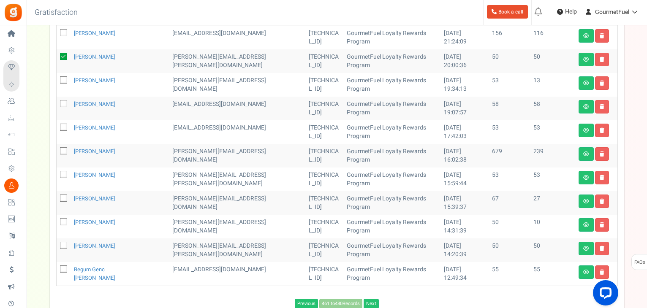
click at [60, 103] on span at bounding box center [63, 103] width 7 height 7
click at [57, 103] on input "checkbox" at bounding box center [54, 104] width 5 height 5
checkbox input "true"
click at [64, 174] on icon at bounding box center [63, 175] width 5 height 5
click at [57, 174] on input "checkbox" at bounding box center [54, 175] width 5 height 5
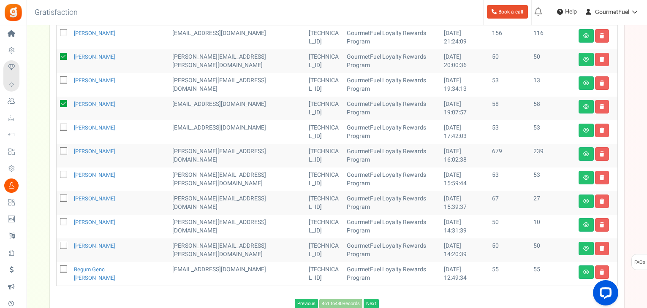
checkbox input "true"
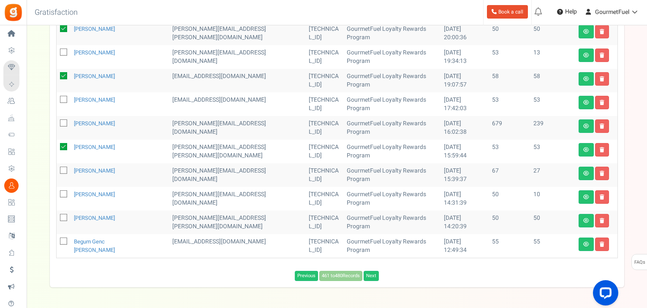
scroll to position [431, 0]
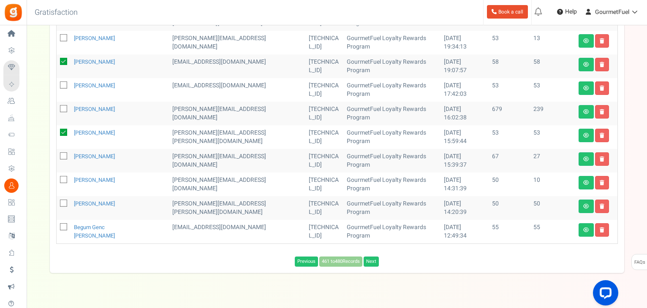
click at [62, 203] on icon at bounding box center [63, 203] width 5 height 5
click at [57, 203] on input "checkbox" at bounding box center [54, 203] width 5 height 5
checkbox input "true"
click at [63, 228] on icon at bounding box center [63, 227] width 5 height 5
click at [57, 228] on input "checkbox" at bounding box center [54, 227] width 5 height 5
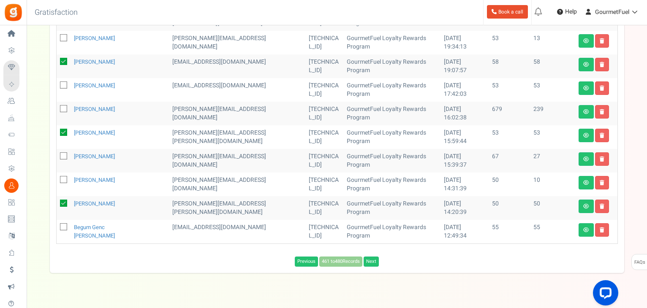
checkbox input "true"
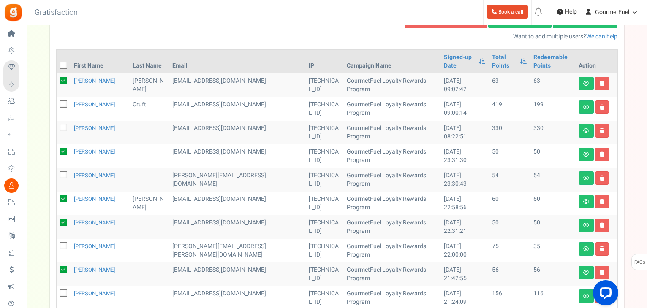
scroll to position [9, 0]
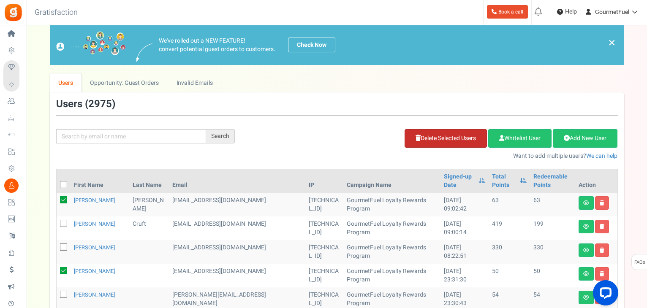
click at [450, 138] on link "Delete Selected Users" at bounding box center [445, 138] width 82 height 19
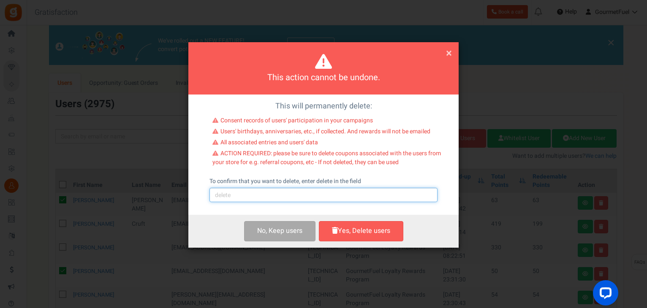
click at [250, 194] on input "text" at bounding box center [323, 195] width 228 height 14
type input "delete"
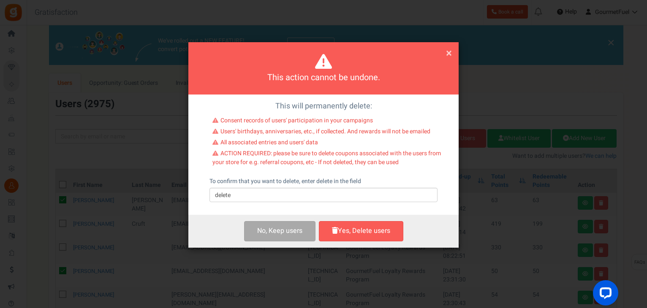
click at [347, 226] on button "Yes, Delete users" at bounding box center [361, 231] width 84 height 20
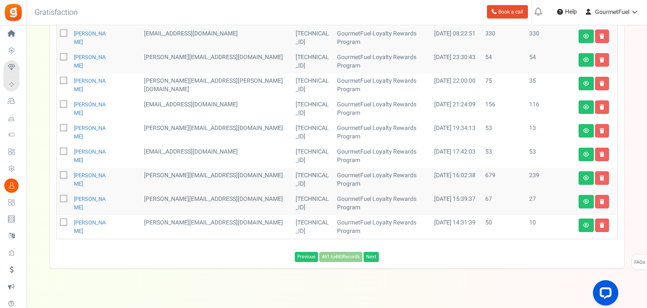
scroll to position [201, 0]
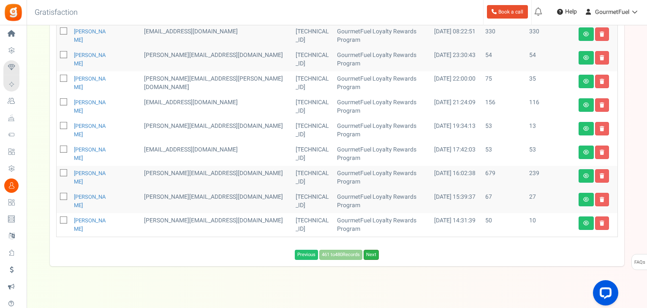
click at [373, 250] on link "Next" at bounding box center [370, 255] width 15 height 10
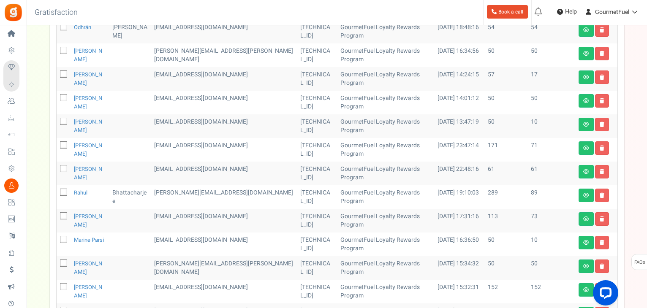
scroll to position [168, 0]
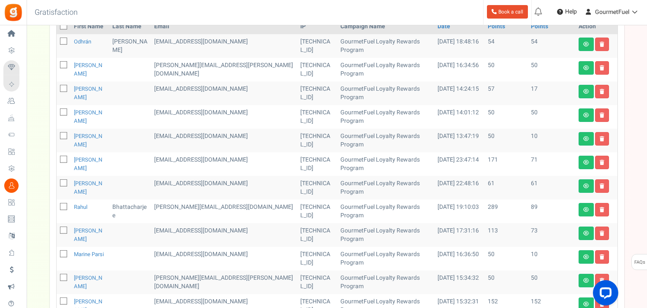
click at [62, 112] on icon at bounding box center [63, 112] width 5 height 5
click at [57, 112] on input "checkbox" at bounding box center [54, 112] width 5 height 5
checkbox input "true"
click at [64, 63] on icon at bounding box center [63, 65] width 5 height 5
click at [57, 63] on input "checkbox" at bounding box center [54, 65] width 5 height 5
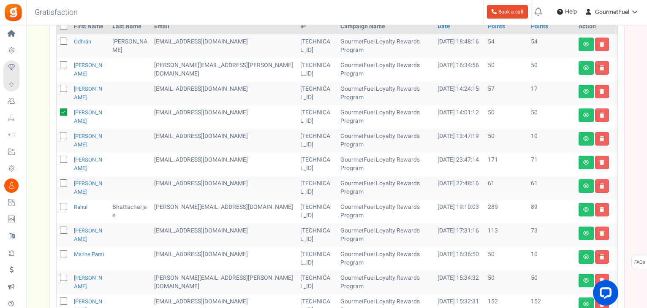
checkbox input "true"
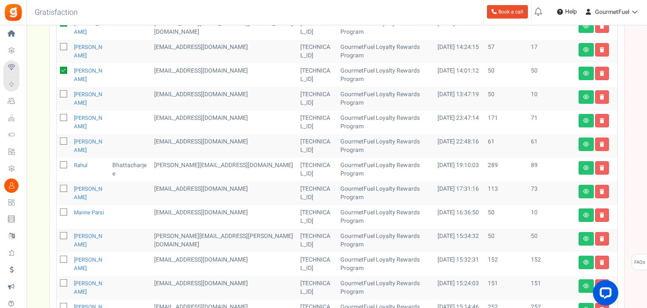
scroll to position [252, 0]
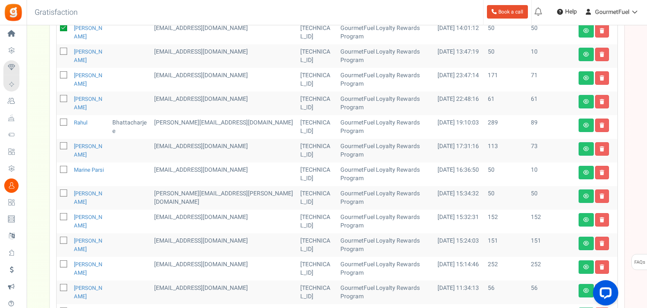
click at [63, 191] on icon at bounding box center [63, 193] width 5 height 5
click at [57, 191] on input "checkbox" at bounding box center [54, 193] width 5 height 5
checkbox input "true"
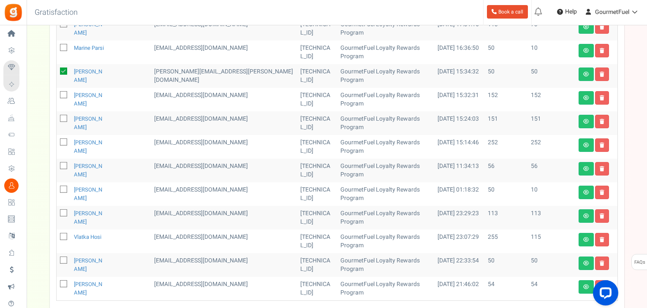
scroll to position [421, 0]
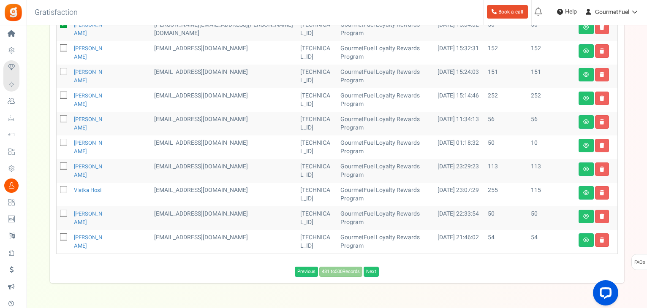
click at [63, 214] on icon at bounding box center [63, 213] width 5 height 5
click at [57, 214] on input "checkbox" at bounding box center [54, 213] width 5 height 5
checkbox input "true"
click at [62, 237] on icon at bounding box center [63, 237] width 5 height 5
click at [57, 237] on input "checkbox" at bounding box center [54, 237] width 5 height 5
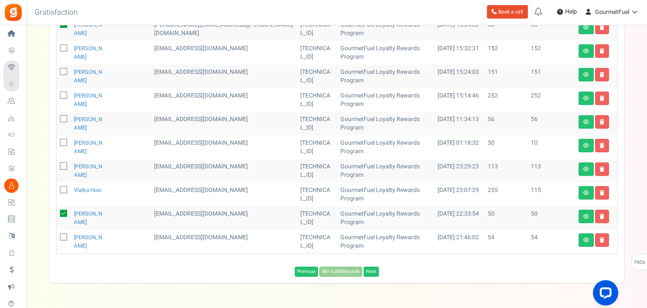
checkbox input "true"
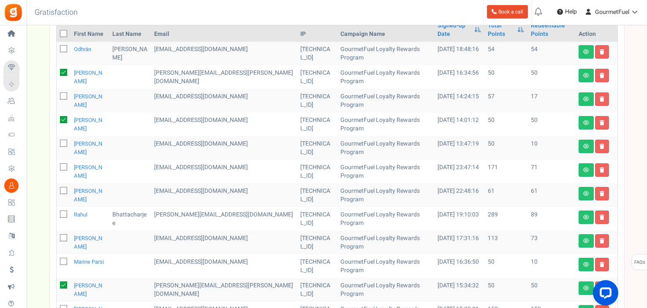
scroll to position [41, 0]
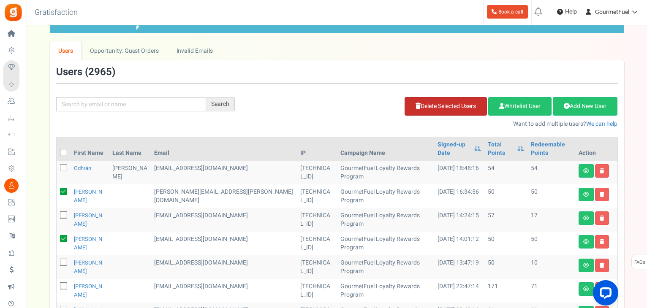
click at [454, 101] on link "Delete Selected Users" at bounding box center [445, 106] width 82 height 19
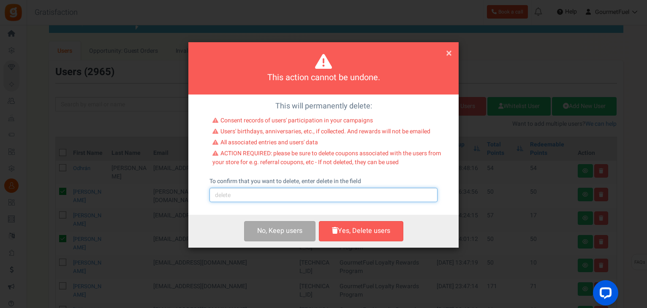
click at [239, 195] on input "text" at bounding box center [323, 195] width 228 height 14
type input "delete"
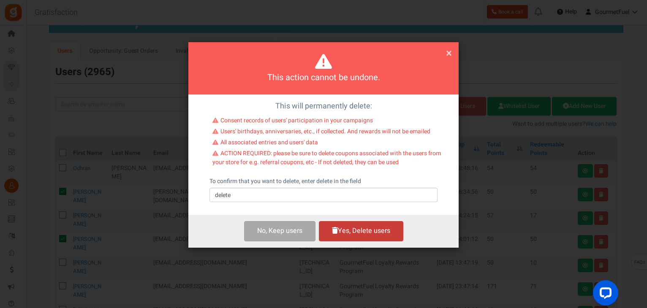
click at [357, 232] on button "Yes, Delete users" at bounding box center [361, 231] width 84 height 20
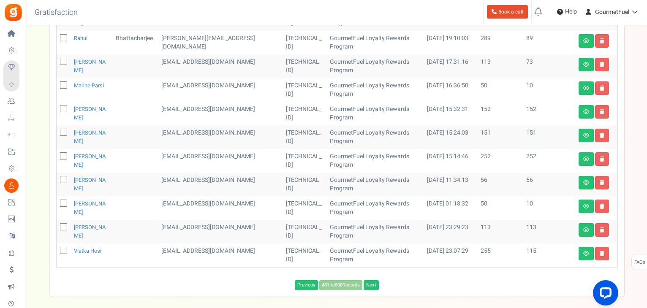
scroll to position [328, 0]
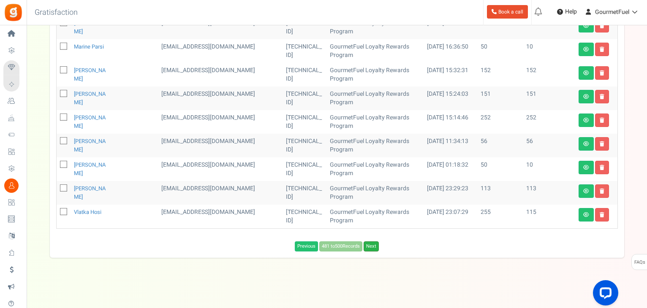
click at [372, 247] on link "Next" at bounding box center [370, 246] width 15 height 10
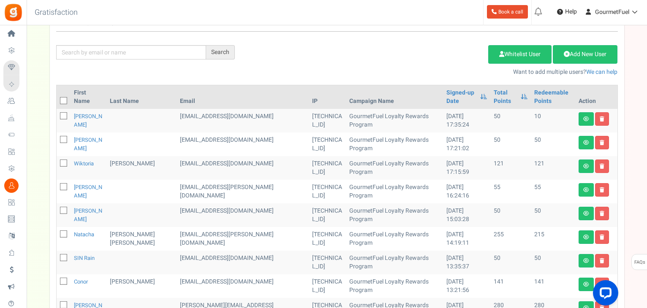
scroll to position [75, 0]
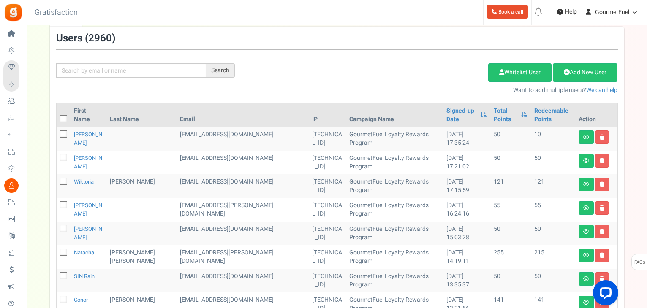
click at [62, 158] on icon at bounding box center [63, 158] width 5 height 5
click at [57, 158] on input "checkbox" at bounding box center [54, 158] width 5 height 5
checkbox input "true"
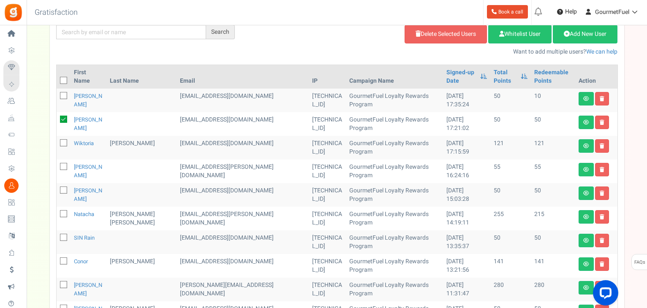
scroll to position [159, 0]
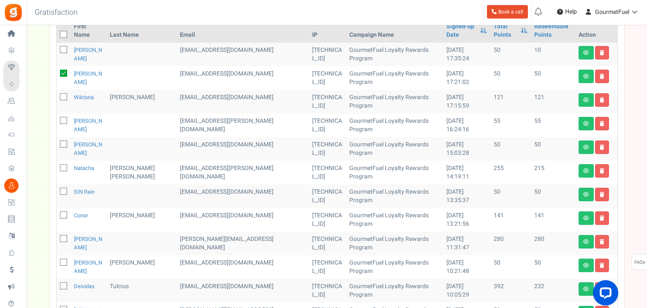
click at [60, 121] on span at bounding box center [63, 120] width 7 height 7
click at [57, 121] on input "checkbox" at bounding box center [54, 121] width 5 height 5
checkbox input "true"
click at [64, 145] on icon at bounding box center [63, 144] width 5 height 5
click at [57, 145] on input "checkbox" at bounding box center [54, 144] width 5 height 5
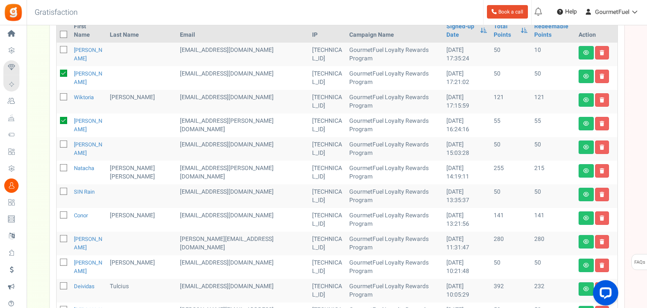
checkbox input "true"
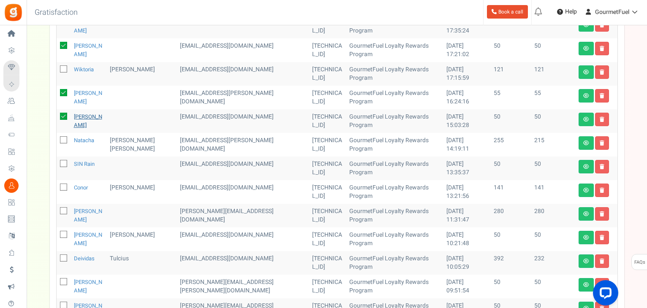
scroll to position [201, 0]
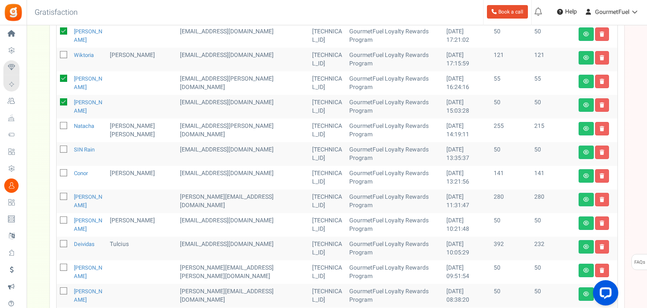
click at [65, 150] on icon at bounding box center [63, 149] width 5 height 5
click at [57, 150] on input "checkbox" at bounding box center [54, 149] width 5 height 5
checkbox input "true"
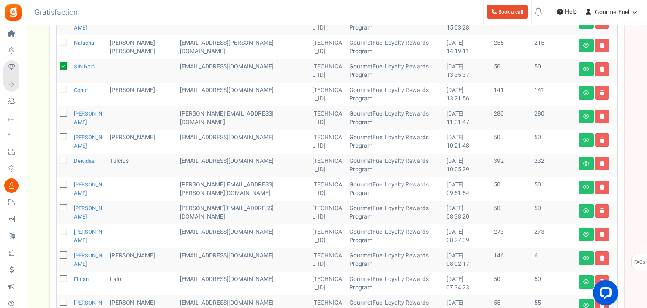
scroll to position [286, 0]
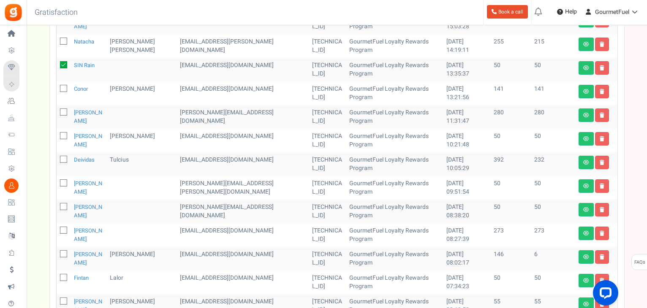
click at [63, 136] on icon at bounding box center [63, 136] width 5 height 5
click at [57, 136] on input "checkbox" at bounding box center [54, 136] width 5 height 5
checkbox input "true"
click at [62, 182] on icon at bounding box center [63, 183] width 5 height 5
click at [57, 182] on input "checkbox" at bounding box center [54, 183] width 5 height 5
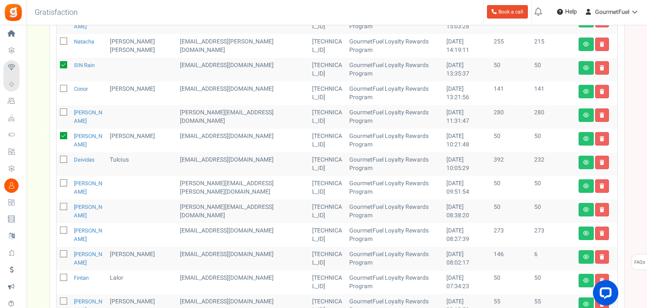
checkbox input "true"
drag, startPoint x: 61, startPoint y: 206, endPoint x: 83, endPoint y: 201, distance: 22.5
click at [62, 206] on icon at bounding box center [63, 207] width 5 height 5
click at [57, 206] on input "checkbox" at bounding box center [54, 207] width 5 height 5
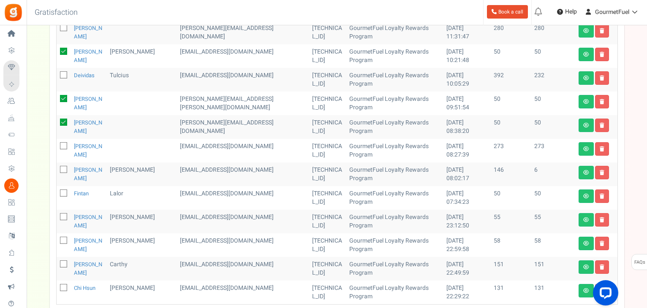
scroll to position [412, 0]
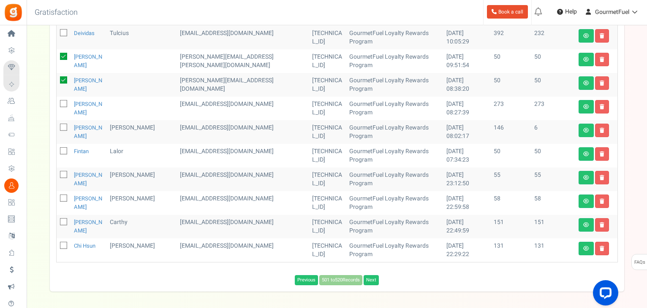
click at [62, 150] on icon at bounding box center [63, 151] width 5 height 5
click at [57, 150] on input "checkbox" at bounding box center [54, 151] width 5 height 5
click at [62, 175] on icon at bounding box center [63, 175] width 5 height 5
click at [57, 175] on input "checkbox" at bounding box center [54, 175] width 5 height 5
click at [63, 198] on icon at bounding box center [63, 198] width 5 height 5
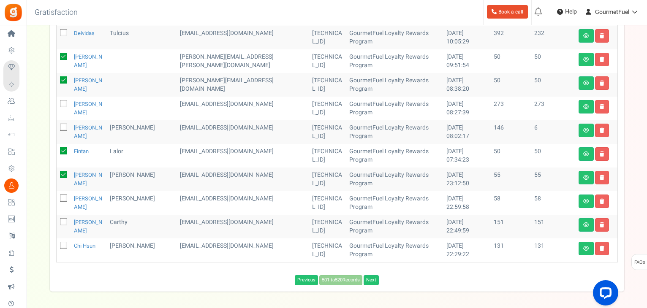
click at [57, 198] on input "checkbox" at bounding box center [54, 198] width 5 height 5
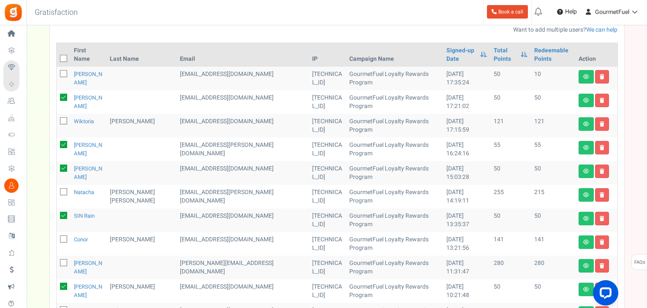
scroll to position [33, 0]
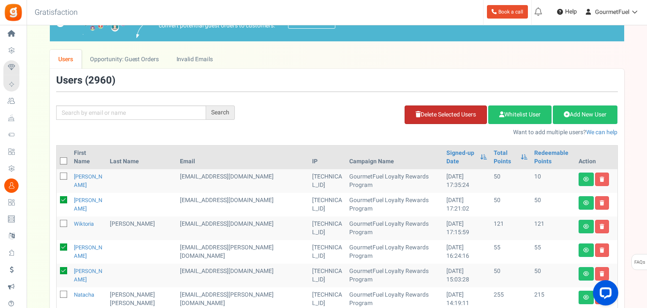
click at [444, 114] on link "Delete Selected Users" at bounding box center [445, 115] width 82 height 19
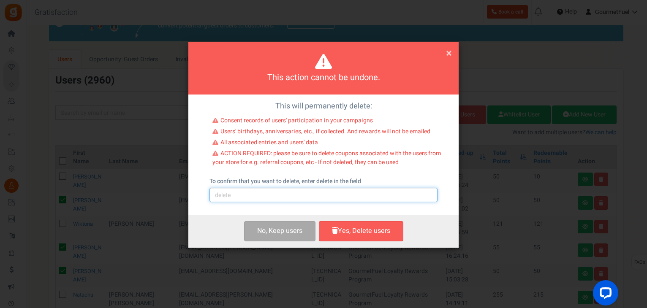
click at [248, 195] on input "text" at bounding box center [323, 195] width 228 height 14
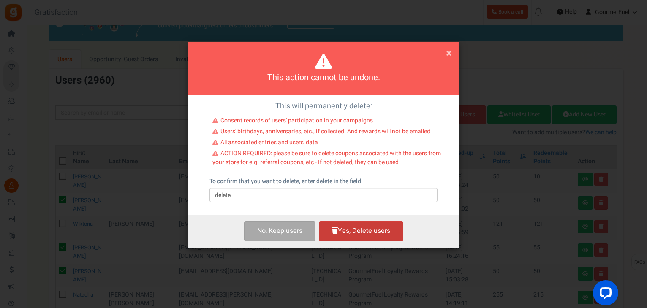
click at [356, 230] on button "Yes, Delete users" at bounding box center [361, 231] width 84 height 20
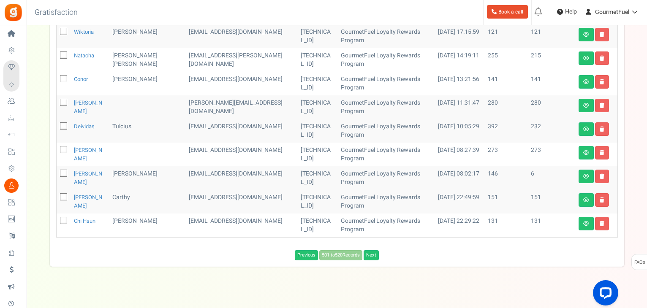
scroll to position [201, 0]
click at [374, 254] on link "Next" at bounding box center [370, 255] width 15 height 10
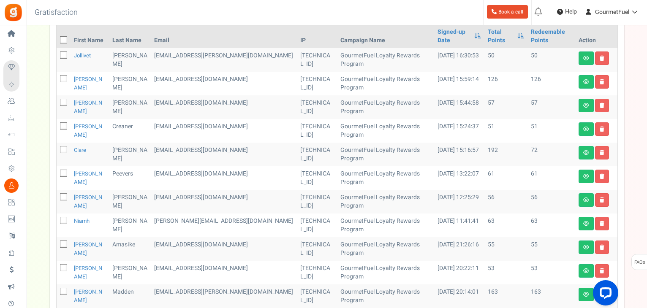
scroll to position [108, 0]
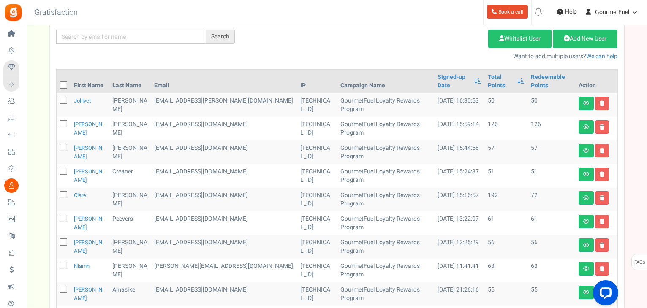
click at [63, 146] on icon at bounding box center [63, 148] width 5 height 5
click at [57, 146] on input "checkbox" at bounding box center [54, 148] width 5 height 5
click at [60, 168] on span at bounding box center [63, 171] width 7 height 7
click at [57, 169] on input "checkbox" at bounding box center [54, 171] width 5 height 5
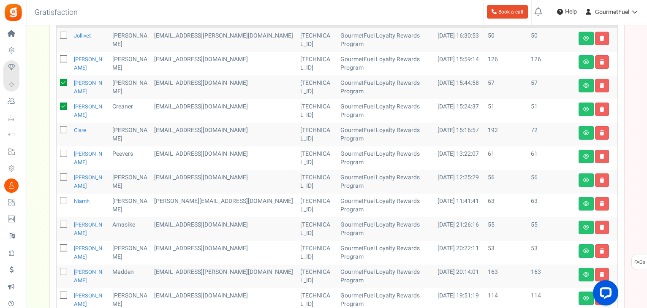
scroll to position [193, 0]
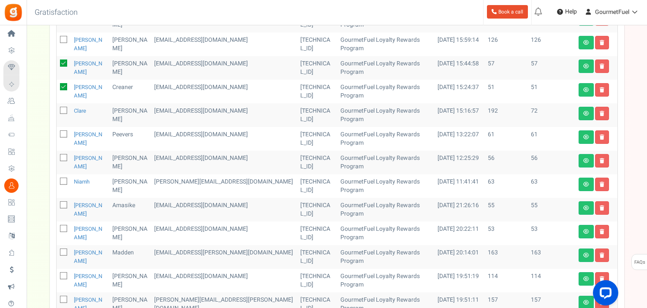
drag, startPoint x: 64, startPoint y: 194, endPoint x: 63, endPoint y: 190, distance: 4.8
click at [63, 198] on td at bounding box center [64, 210] width 14 height 24
click at [63, 201] on span at bounding box center [63, 204] width 7 height 7
click at [57, 203] on input "checkbox" at bounding box center [54, 205] width 5 height 5
click at [63, 179] on icon at bounding box center [63, 181] width 5 height 5
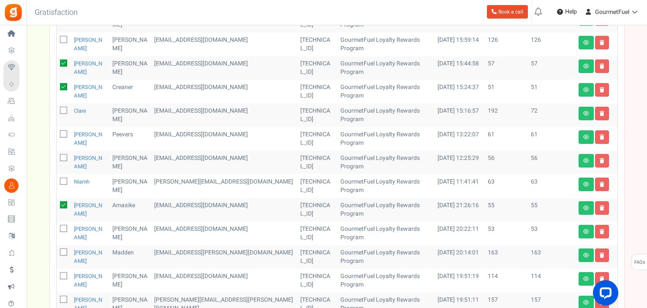
click at [57, 179] on input "checkbox" at bounding box center [54, 181] width 5 height 5
click at [62, 156] on icon at bounding box center [63, 158] width 5 height 5
click at [57, 156] on input "checkbox" at bounding box center [54, 158] width 5 height 5
click at [63, 132] on icon at bounding box center [63, 134] width 5 height 5
click at [57, 132] on input "checkbox" at bounding box center [54, 134] width 5 height 5
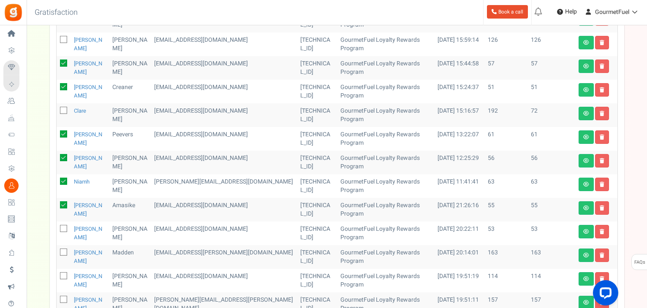
scroll to position [277, 0]
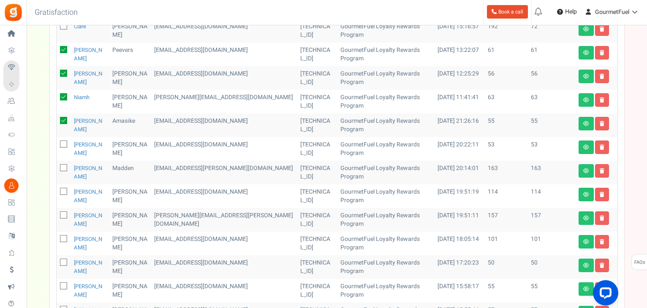
click at [65, 142] on icon at bounding box center [63, 144] width 5 height 5
click at [57, 142] on input "checkbox" at bounding box center [54, 144] width 5 height 5
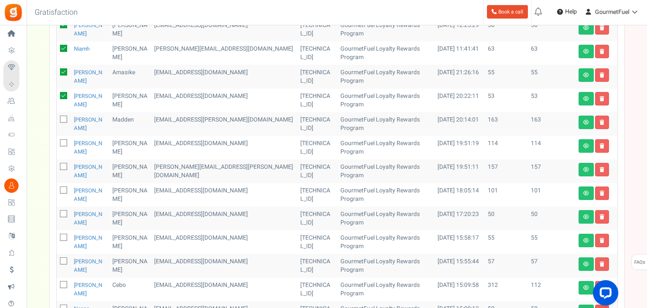
scroll to position [362, 0]
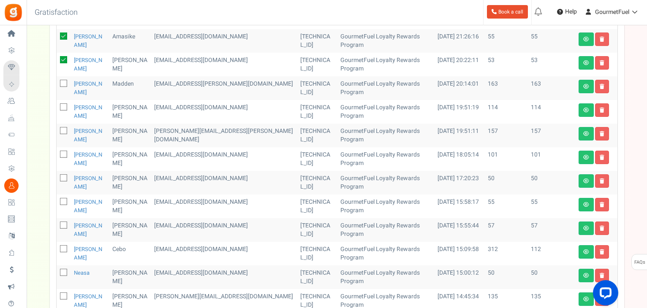
click at [65, 176] on icon at bounding box center [63, 178] width 5 height 5
click at [57, 176] on input "checkbox" at bounding box center [54, 178] width 5 height 5
click at [63, 200] on icon at bounding box center [63, 202] width 5 height 5
click at [57, 200] on input "checkbox" at bounding box center [54, 202] width 5 height 5
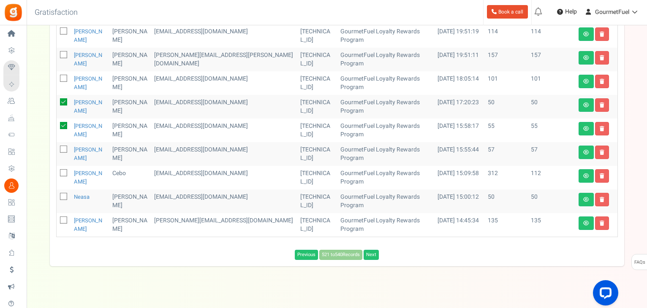
drag, startPoint x: 63, startPoint y: 188, endPoint x: 105, endPoint y: 188, distance: 41.4
click at [64, 195] on icon at bounding box center [63, 197] width 5 height 5
click at [57, 195] on input "checkbox" at bounding box center [54, 197] width 5 height 5
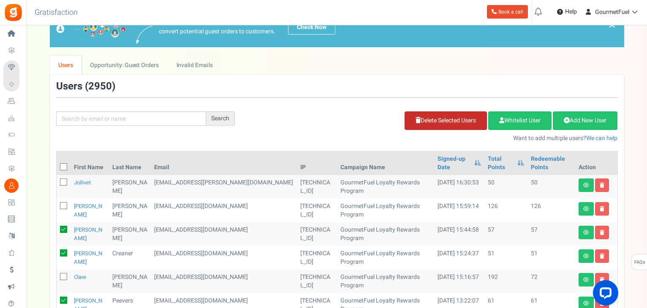
scroll to position [0, 0]
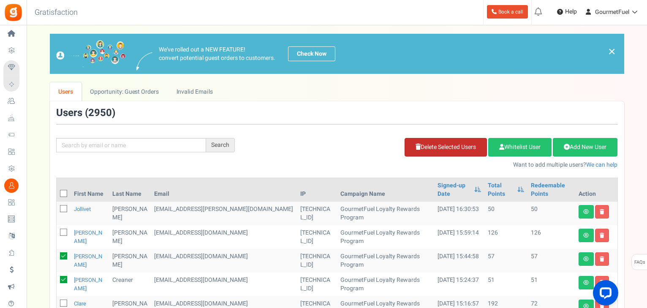
click at [441, 143] on link "Delete Selected Users" at bounding box center [445, 147] width 82 height 19
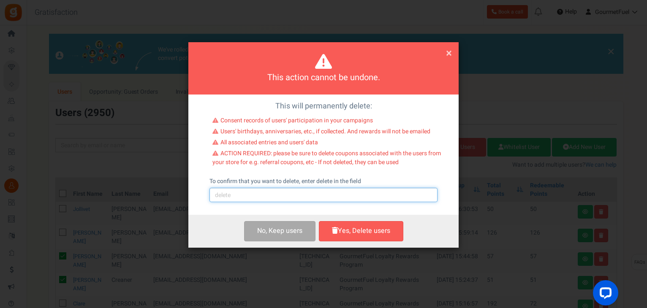
click at [290, 195] on input "text" at bounding box center [323, 195] width 228 height 14
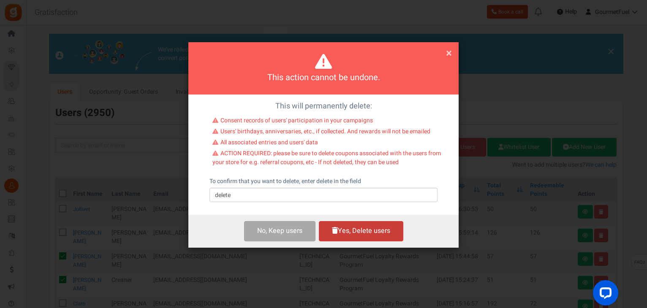
click at [358, 232] on button "Yes, Delete users" at bounding box center [361, 231] width 84 height 20
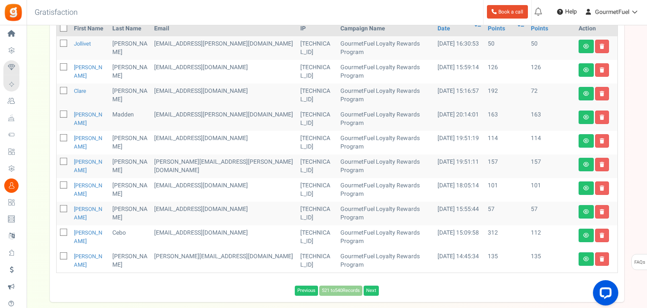
scroll to position [169, 0]
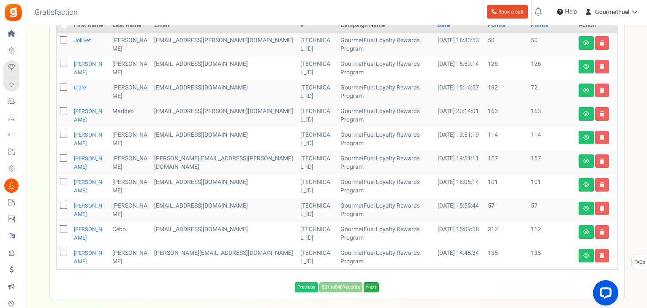
click at [374, 282] on link "Next" at bounding box center [370, 287] width 15 height 10
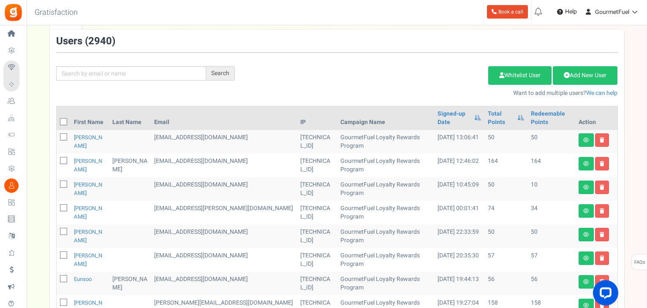
scroll to position [84, 0]
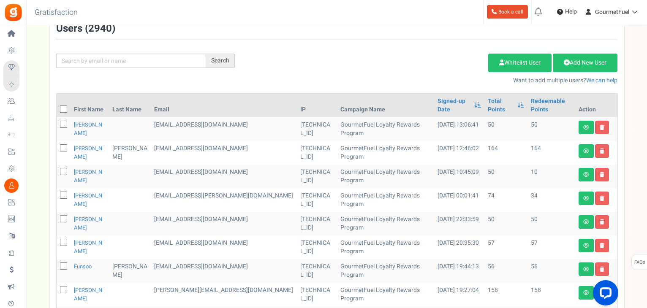
click at [63, 122] on icon at bounding box center [63, 124] width 5 height 5
click at [57, 122] on input "checkbox" at bounding box center [54, 124] width 5 height 5
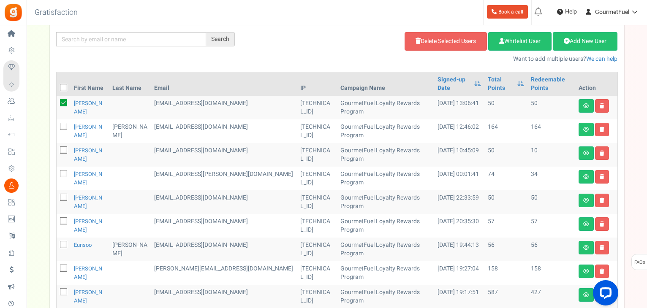
scroll to position [127, 0]
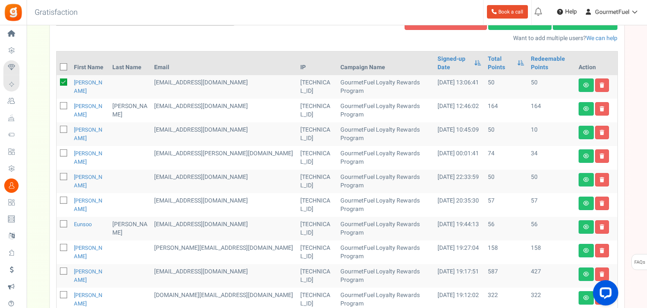
drag, startPoint x: 61, startPoint y: 168, endPoint x: 61, endPoint y: 184, distance: 16.9
click at [61, 175] on icon at bounding box center [63, 177] width 5 height 5
click at [57, 175] on input "checkbox" at bounding box center [54, 177] width 5 height 5
click at [62, 198] on icon at bounding box center [63, 200] width 5 height 5
click at [57, 198] on input "checkbox" at bounding box center [54, 200] width 5 height 5
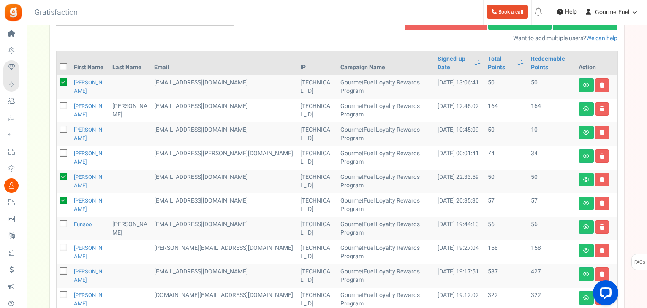
scroll to position [211, 0]
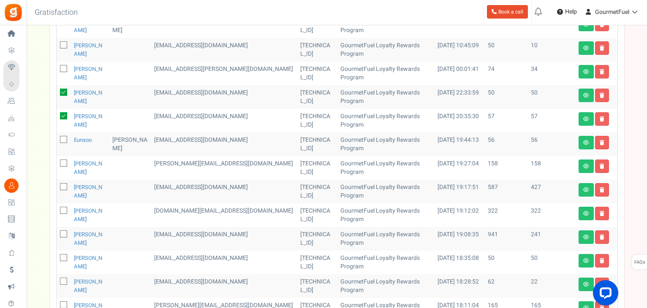
click at [65, 138] on icon at bounding box center [63, 140] width 5 height 5
click at [57, 138] on input "checkbox" at bounding box center [54, 140] width 5 height 5
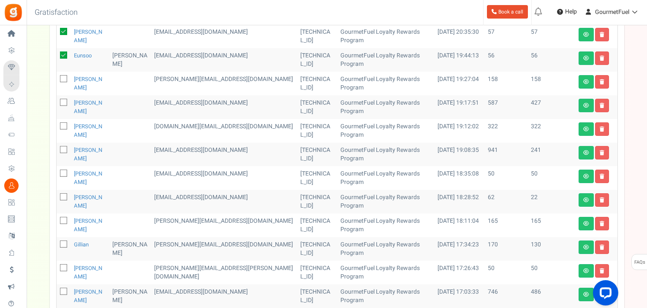
scroll to position [338, 0]
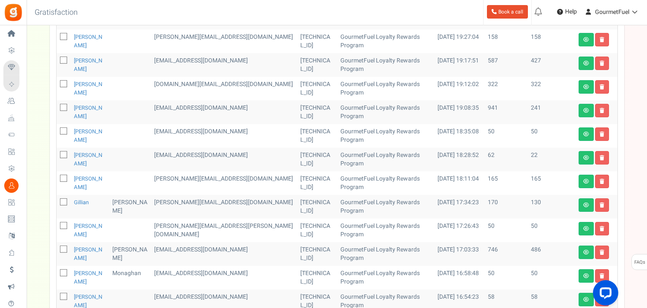
click at [64, 129] on icon at bounding box center [63, 131] width 5 height 5
click at [57, 129] on input "checkbox" at bounding box center [54, 131] width 5 height 5
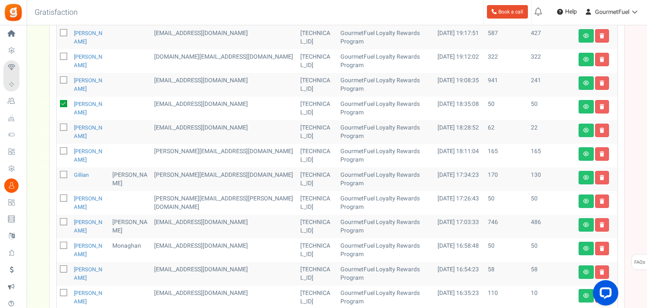
scroll to position [380, 0]
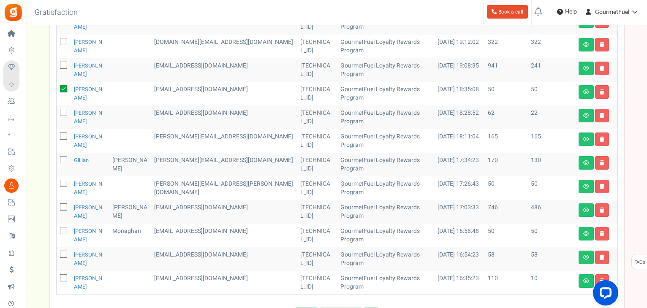
click at [63, 182] on icon at bounding box center [63, 184] width 5 height 5
click at [57, 182] on input "checkbox" at bounding box center [54, 184] width 5 height 5
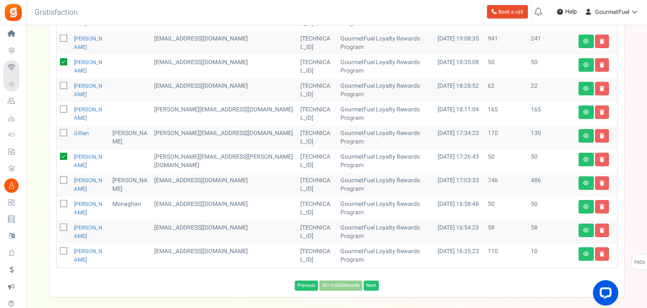
scroll to position [422, 0]
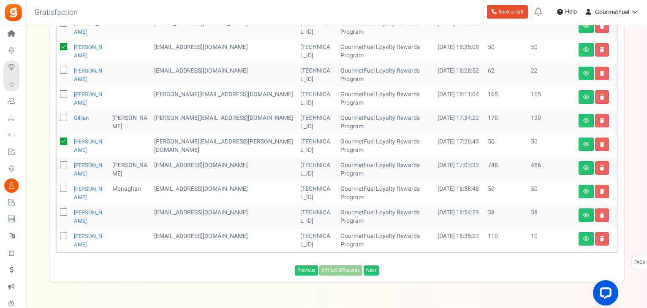
drag, startPoint x: 66, startPoint y: 181, endPoint x: 62, endPoint y: 193, distance: 12.8
click at [65, 187] on icon at bounding box center [63, 189] width 5 height 5
click at [57, 187] on input "checkbox" at bounding box center [54, 189] width 5 height 5
click at [62, 210] on icon at bounding box center [63, 212] width 5 height 5
click at [57, 210] on input "checkbox" at bounding box center [54, 212] width 5 height 5
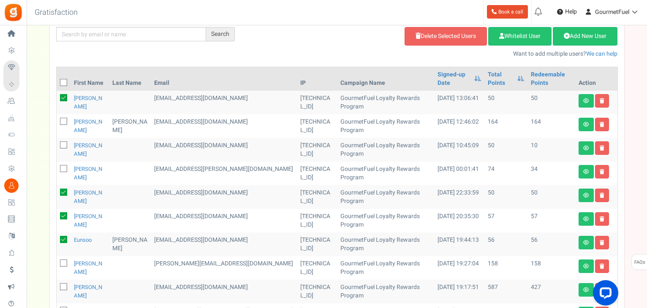
scroll to position [42, 0]
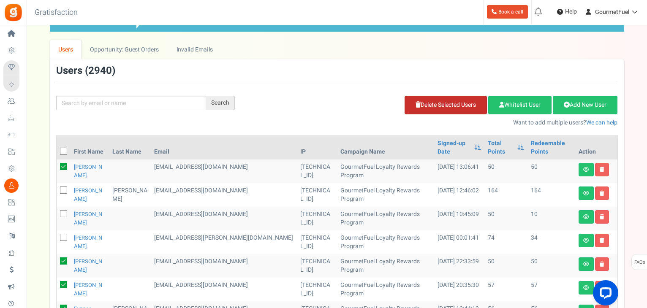
click at [458, 104] on link "Delete Selected Users" at bounding box center [445, 105] width 82 height 19
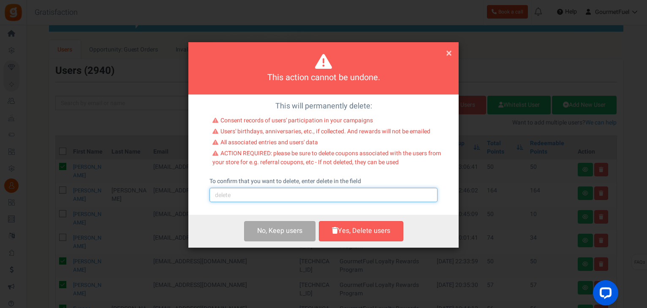
click at [283, 195] on input "text" at bounding box center [323, 195] width 228 height 14
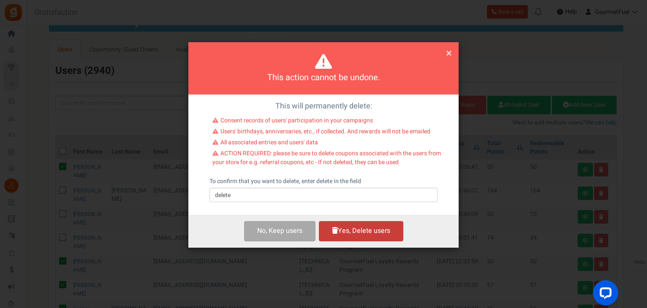
click at [361, 232] on button "Yes, Delete users" at bounding box center [361, 231] width 84 height 20
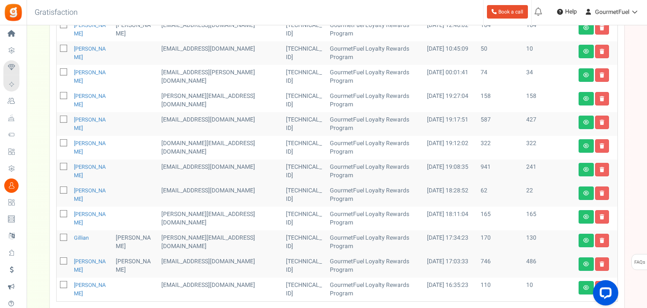
scroll to position [249, 0]
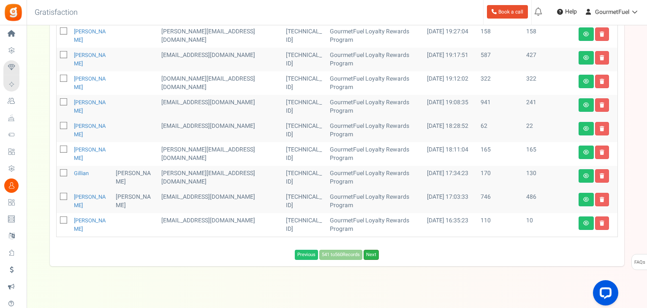
click at [373, 250] on link "Next" at bounding box center [370, 255] width 15 height 10
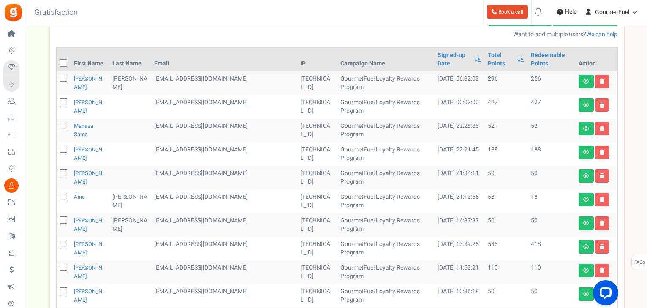
scroll to position [173, 0]
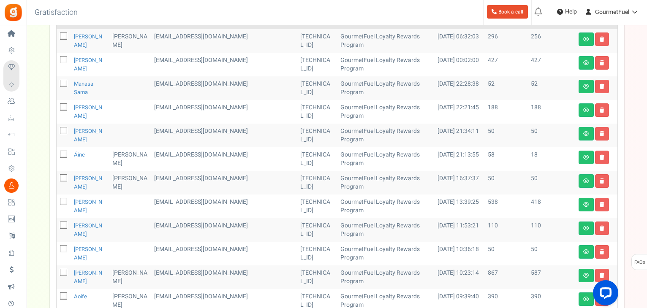
drag, startPoint x: 62, startPoint y: 81, endPoint x: 65, endPoint y: 89, distance: 8.7
click at [62, 81] on icon at bounding box center [63, 83] width 5 height 5
click at [57, 81] on input "checkbox" at bounding box center [54, 83] width 5 height 5
click at [64, 131] on icon at bounding box center [63, 131] width 5 height 5
click at [57, 131] on input "checkbox" at bounding box center [54, 131] width 5 height 5
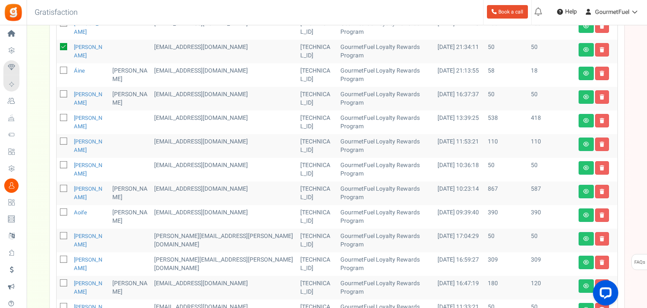
scroll to position [257, 0]
click at [59, 91] on td at bounding box center [64, 99] width 14 height 24
drag, startPoint x: 62, startPoint y: 92, endPoint x: 60, endPoint y: 123, distance: 31.3
click at [62, 93] on icon at bounding box center [63, 94] width 5 height 5
click at [57, 93] on input "checkbox" at bounding box center [54, 94] width 5 height 5
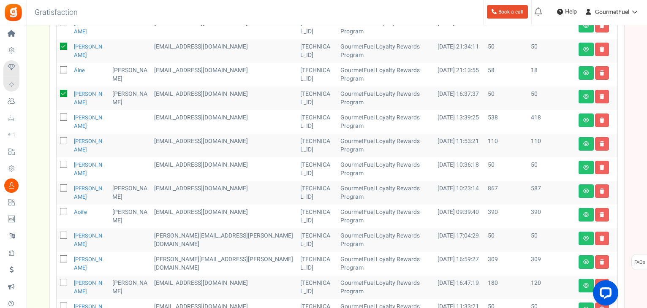
click at [62, 163] on icon at bounding box center [63, 165] width 5 height 5
click at [57, 163] on input "checkbox" at bounding box center [54, 165] width 5 height 5
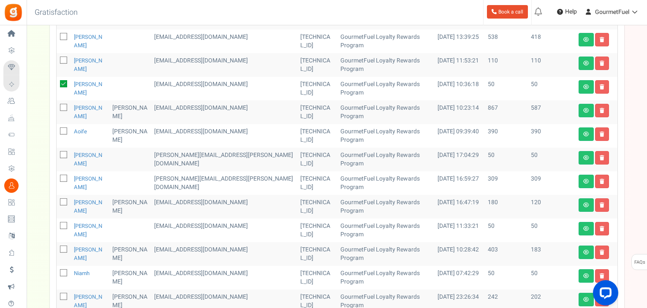
scroll to position [342, 0]
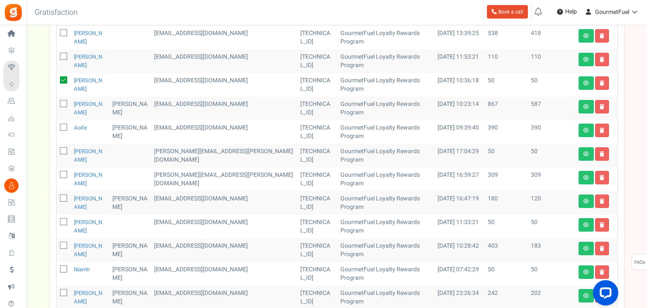
click at [63, 151] on icon at bounding box center [63, 151] width 5 height 5
click at [57, 151] on input "checkbox" at bounding box center [54, 151] width 5 height 5
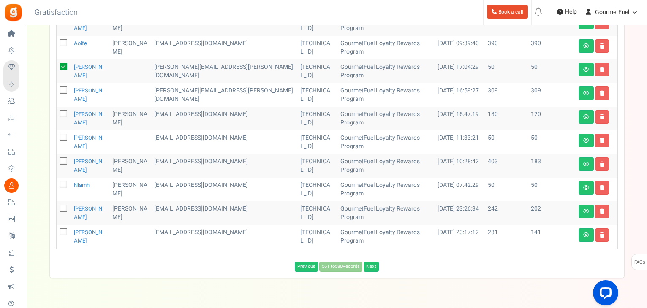
click at [65, 137] on icon at bounding box center [63, 138] width 5 height 5
click at [57, 137] on input "checkbox" at bounding box center [54, 138] width 5 height 5
click at [61, 182] on span at bounding box center [63, 184] width 7 height 7
click at [57, 183] on input "checkbox" at bounding box center [54, 185] width 5 height 5
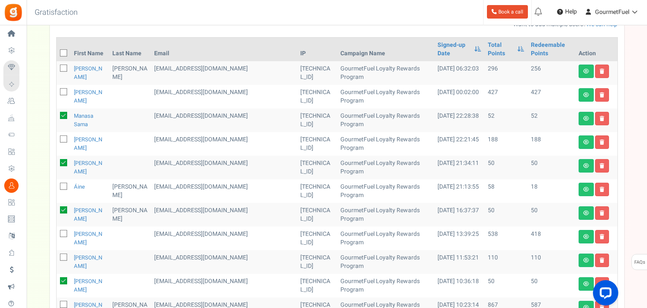
scroll to position [88, 0]
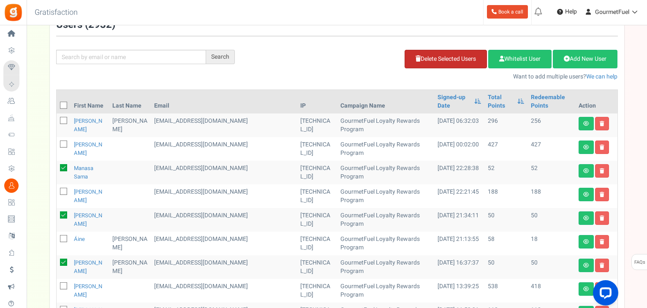
click at [435, 63] on link "Delete Selected Users" at bounding box center [445, 59] width 82 height 19
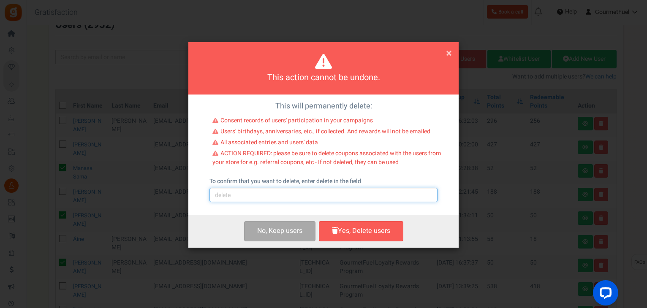
click at [310, 196] on input "text" at bounding box center [323, 195] width 228 height 14
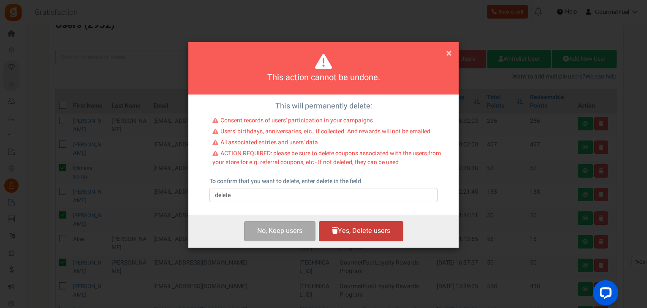
click at [358, 230] on button "Yes, Delete users" at bounding box center [361, 231] width 84 height 20
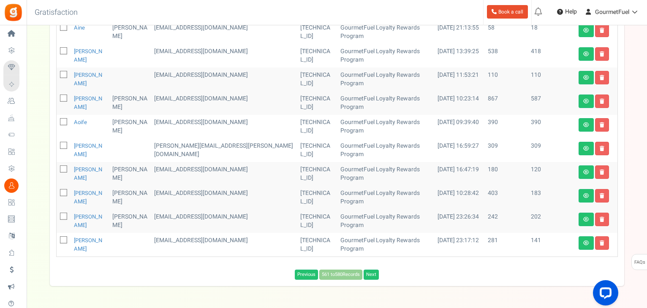
scroll to position [257, 0]
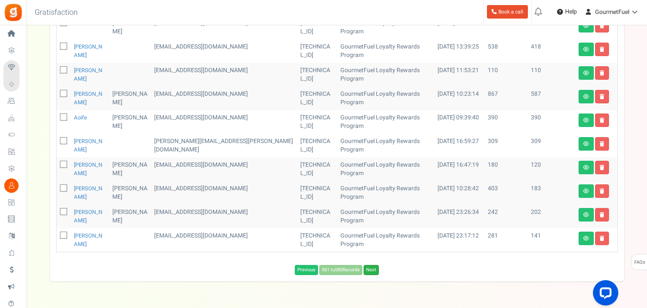
click at [375, 265] on link "Next" at bounding box center [370, 270] width 15 height 10
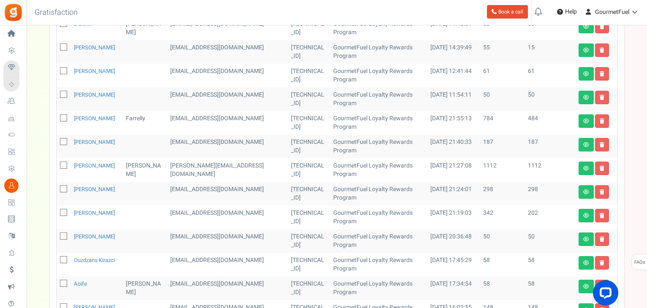
scroll to position [139, 0]
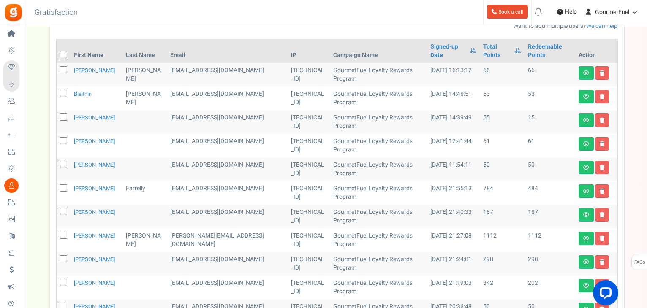
click at [62, 70] on icon at bounding box center [63, 70] width 5 height 5
click at [57, 70] on input "checkbox" at bounding box center [54, 70] width 5 height 5
click at [61, 92] on icon at bounding box center [63, 94] width 5 height 5
click at [57, 92] on input "checkbox" at bounding box center [54, 94] width 5 height 5
drag, startPoint x: 63, startPoint y: 141, endPoint x: 283, endPoint y: 144, distance: 220.0
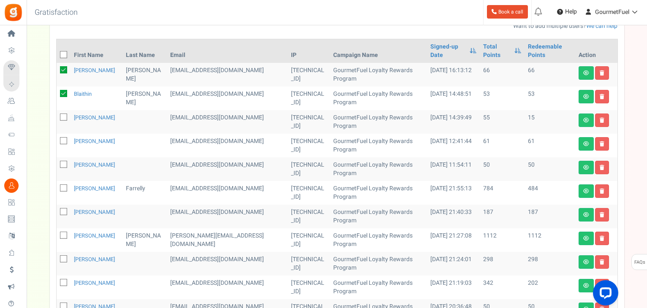
click at [64, 141] on icon at bounding box center [63, 141] width 5 height 5
click at [57, 141] on input "checkbox" at bounding box center [54, 141] width 5 height 5
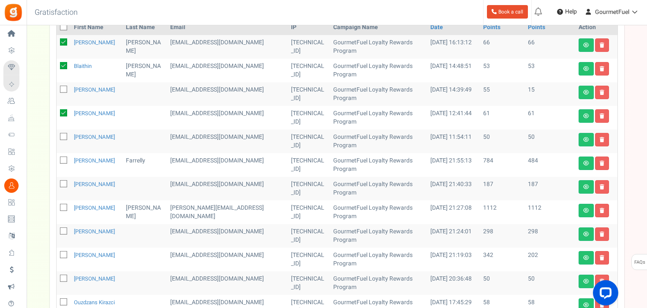
scroll to position [181, 0]
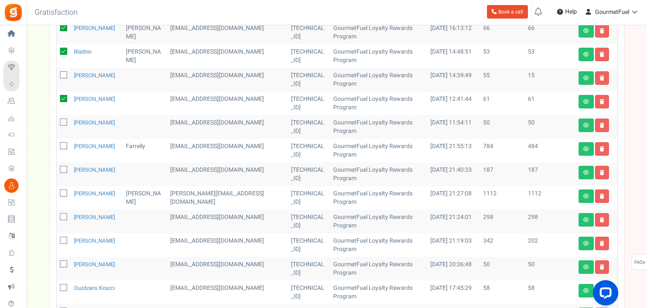
click at [64, 123] on icon at bounding box center [63, 122] width 5 height 5
click at [57, 123] on input "checkbox" at bounding box center [54, 122] width 5 height 5
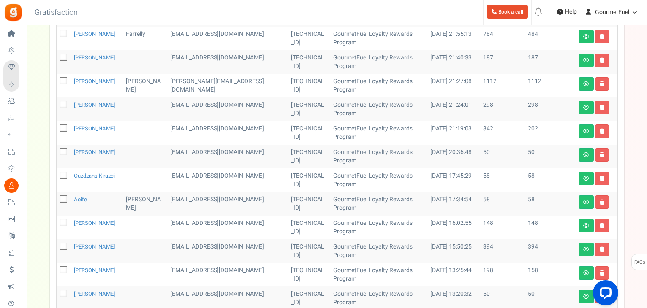
scroll to position [308, 0]
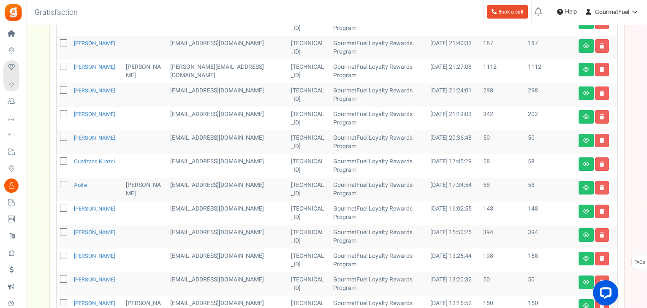
drag, startPoint x: 62, startPoint y: 138, endPoint x: 62, endPoint y: 155, distance: 17.3
click at [62, 138] on icon at bounding box center [63, 138] width 5 height 5
click at [57, 138] on input "checkbox" at bounding box center [54, 138] width 5 height 5
click at [63, 161] on icon at bounding box center [63, 161] width 5 height 5
click at [57, 161] on input "checkbox" at bounding box center [54, 161] width 5 height 5
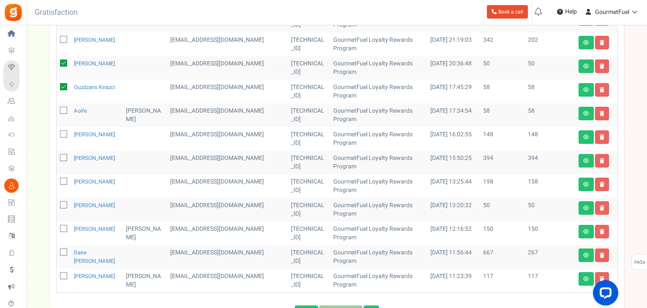
scroll to position [434, 0]
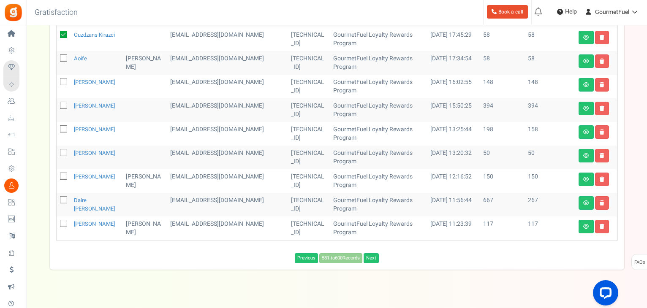
click at [61, 152] on icon at bounding box center [63, 153] width 5 height 5
click at [57, 152] on input "checkbox" at bounding box center [54, 153] width 5 height 5
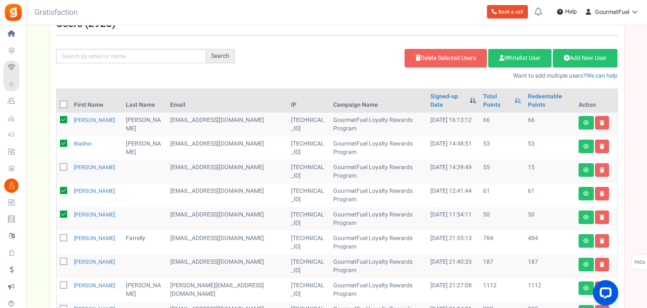
scroll to position [12, 0]
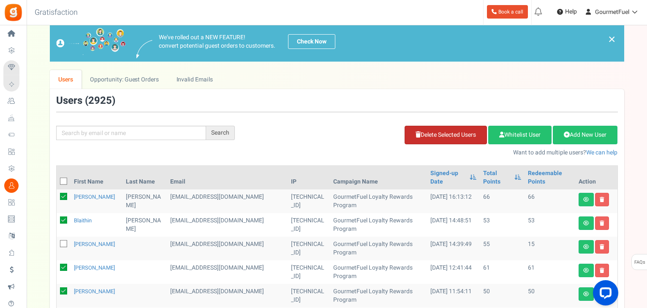
click at [456, 134] on link "Delete Selected Users" at bounding box center [445, 135] width 82 height 19
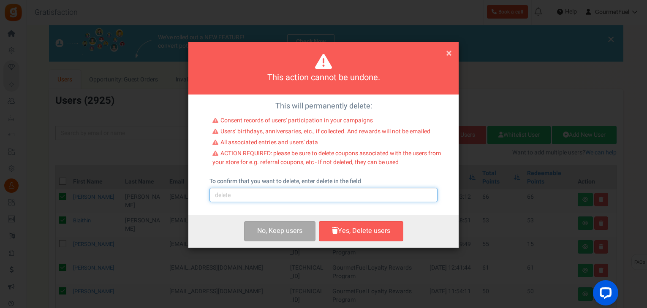
click at [275, 196] on input "text" at bounding box center [323, 195] width 228 height 14
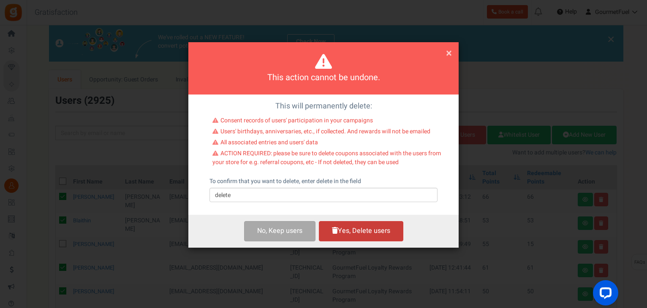
click at [361, 235] on button "Yes, Delete users" at bounding box center [361, 231] width 84 height 20
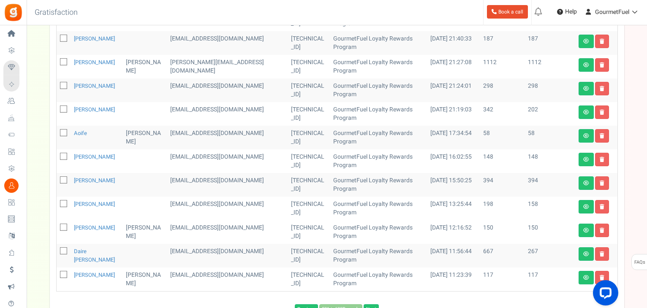
scroll to position [223, 0]
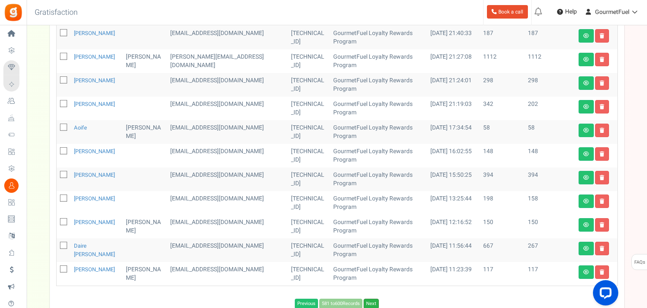
click at [375, 299] on link "Next" at bounding box center [370, 304] width 15 height 10
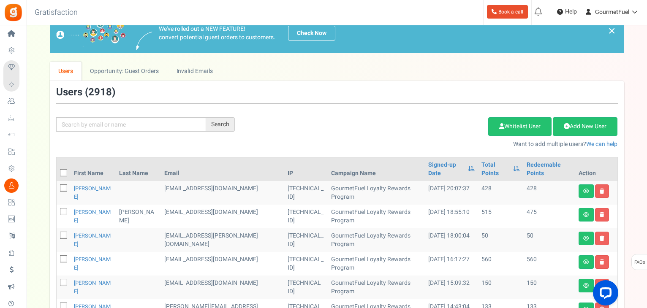
scroll to position [147, 0]
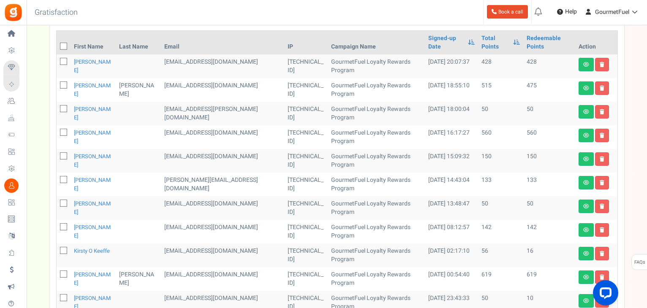
click at [65, 105] on span at bounding box center [63, 108] width 7 height 7
click at [57, 107] on input "checkbox" at bounding box center [54, 109] width 5 height 5
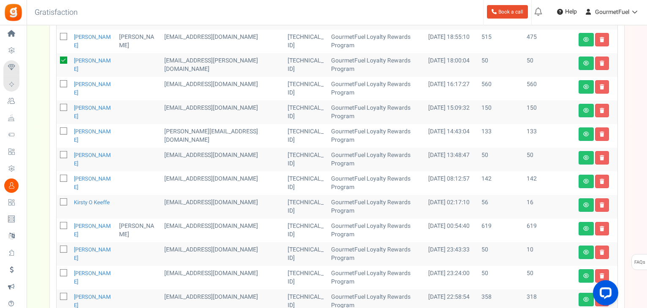
scroll to position [232, 0]
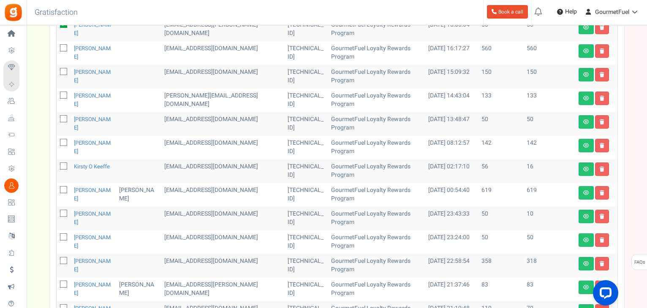
click at [63, 119] on icon at bounding box center [63, 119] width 5 height 5
click at [57, 119] on input "checkbox" at bounding box center [54, 119] width 5 height 5
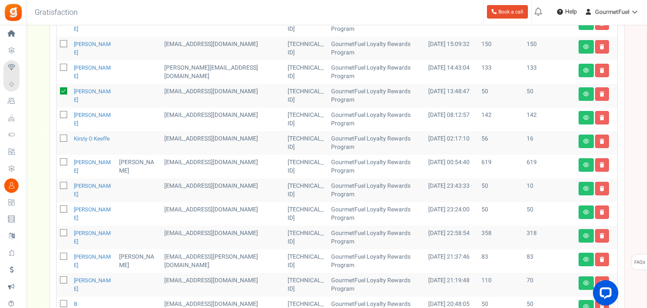
scroll to position [274, 0]
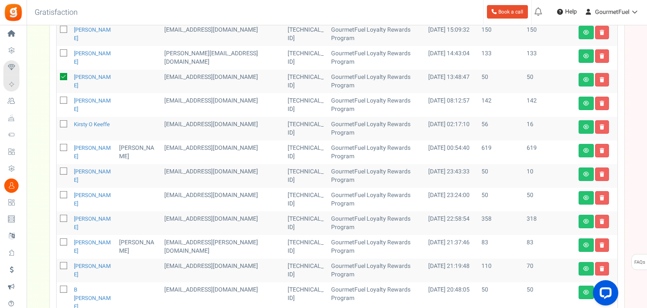
click at [63, 195] on icon at bounding box center [63, 195] width 5 height 5
click at [57, 195] on input "checkbox" at bounding box center [54, 195] width 5 height 5
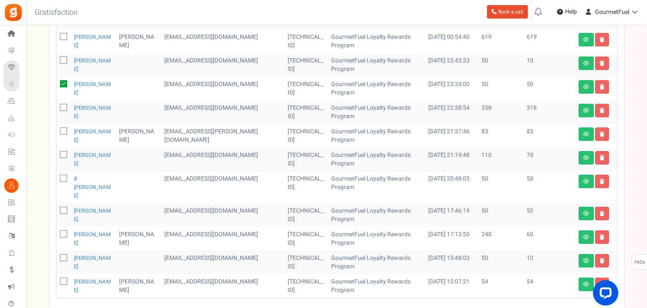
scroll to position [401, 0]
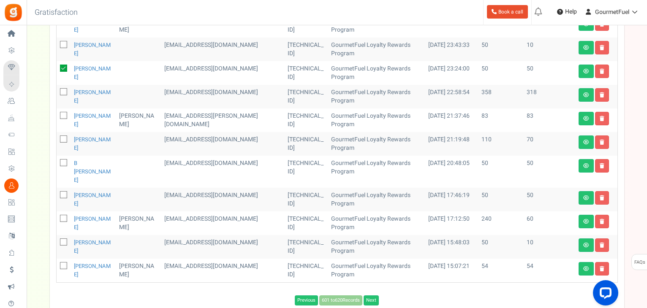
click at [66, 162] on icon at bounding box center [63, 163] width 5 height 5
click at [57, 162] on input "checkbox" at bounding box center [54, 163] width 5 height 5
click at [63, 193] on icon at bounding box center [63, 195] width 5 height 5
click at [57, 193] on input "checkbox" at bounding box center [54, 195] width 5 height 5
click at [63, 264] on icon at bounding box center [63, 266] width 5 height 5
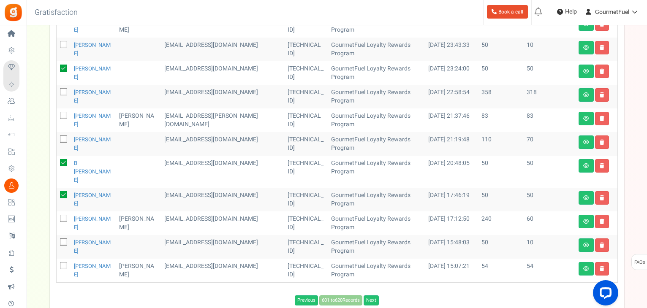
click at [57, 264] on input "checkbox" at bounding box center [54, 266] width 5 height 5
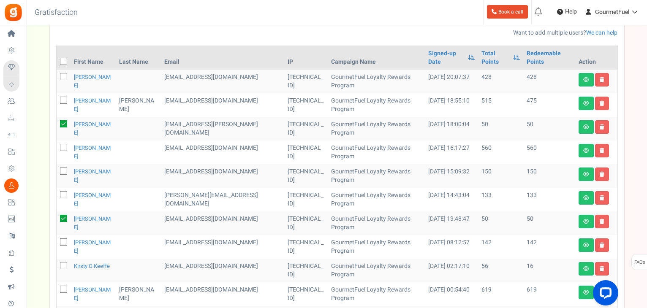
scroll to position [63, 0]
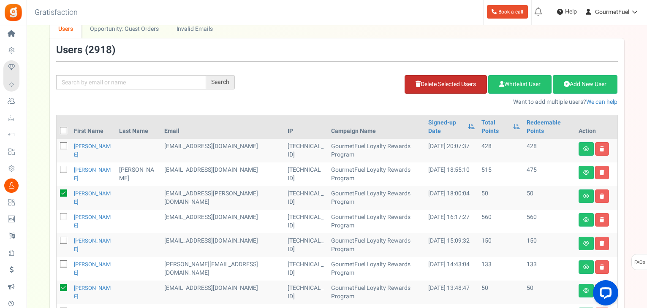
click at [456, 85] on link "Delete Selected Users" at bounding box center [445, 84] width 82 height 19
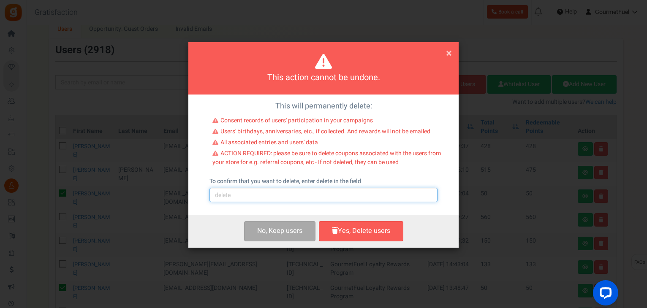
click at [258, 196] on input "text" at bounding box center [323, 195] width 228 height 14
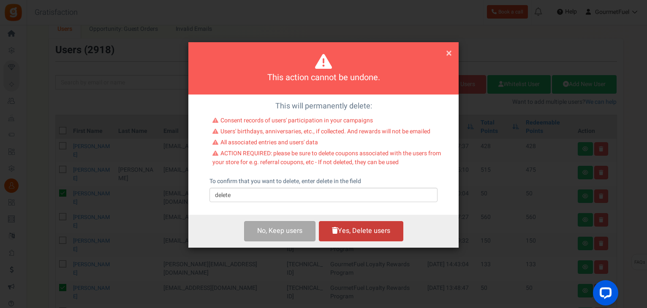
click at [350, 224] on button "Yes, Delete users" at bounding box center [361, 231] width 84 height 20
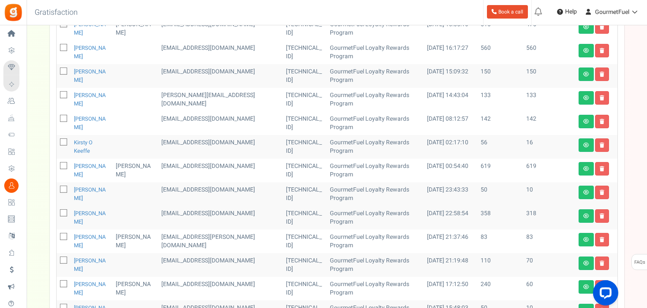
scroll to position [274, 0]
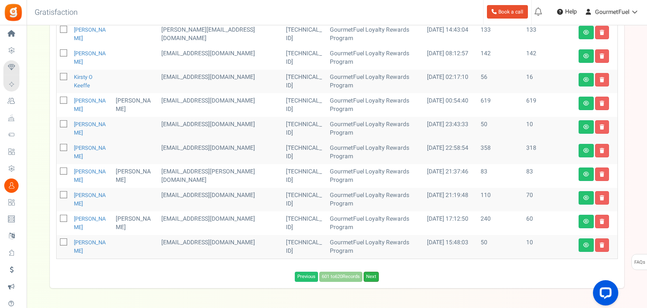
click at [375, 276] on link "Next" at bounding box center [370, 277] width 15 height 10
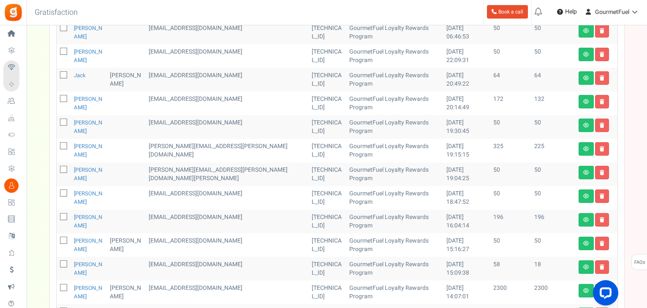
scroll to position [97, 0]
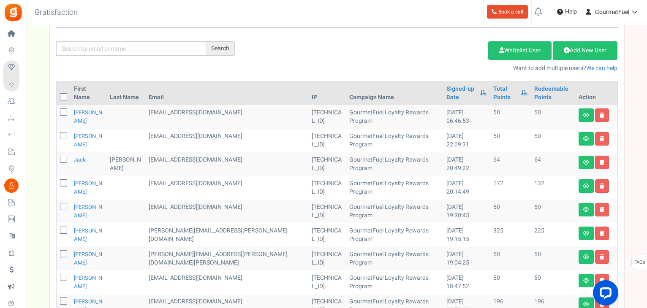
click at [65, 110] on icon at bounding box center [63, 112] width 5 height 5
click at [57, 110] on input "checkbox" at bounding box center [54, 112] width 5 height 5
click at [63, 134] on icon at bounding box center [63, 136] width 5 height 5
click at [57, 134] on input "checkbox" at bounding box center [54, 136] width 5 height 5
click at [62, 205] on icon at bounding box center [63, 207] width 5 height 5
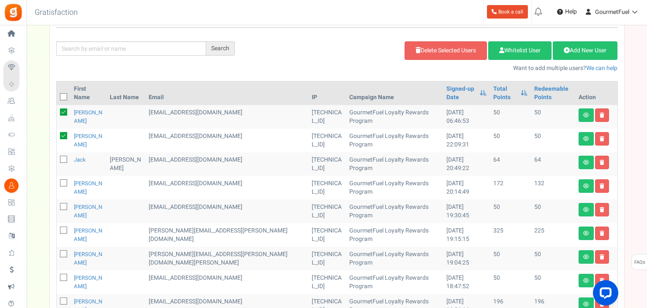
click at [57, 205] on input "checkbox" at bounding box center [54, 207] width 5 height 5
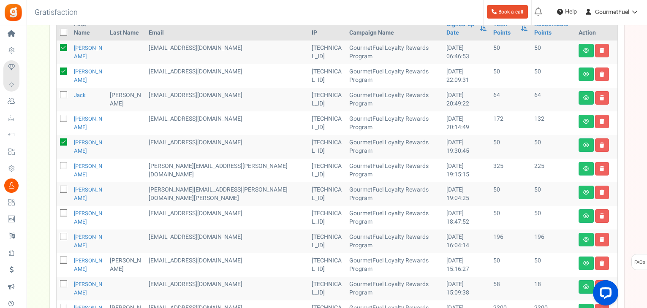
scroll to position [223, 0]
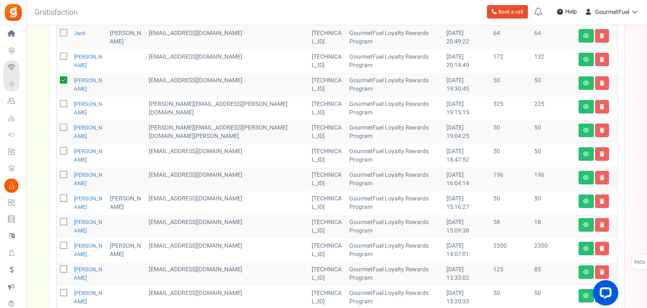
click at [62, 125] on icon at bounding box center [63, 127] width 5 height 5
click at [57, 125] on input "checkbox" at bounding box center [54, 127] width 5 height 5
click at [65, 149] on icon at bounding box center [63, 151] width 5 height 5
click at [57, 149] on input "checkbox" at bounding box center [54, 151] width 5 height 5
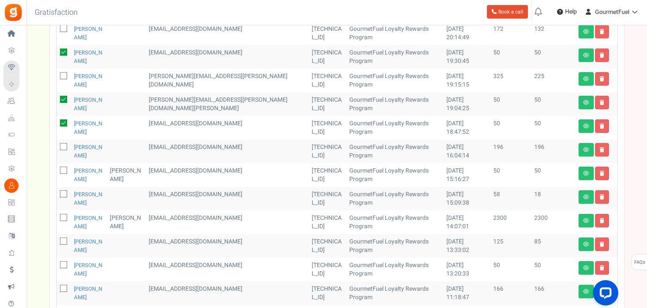
scroll to position [266, 0]
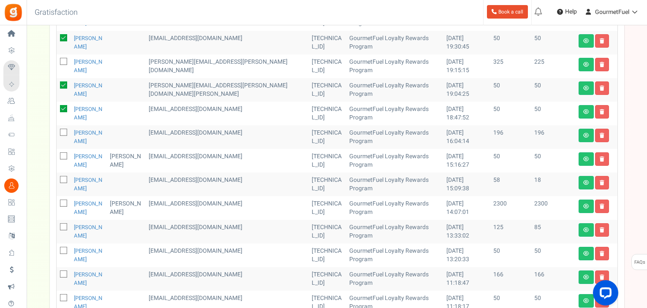
click at [61, 154] on icon at bounding box center [63, 156] width 5 height 5
click at [57, 154] on input "checkbox" at bounding box center [54, 156] width 5 height 5
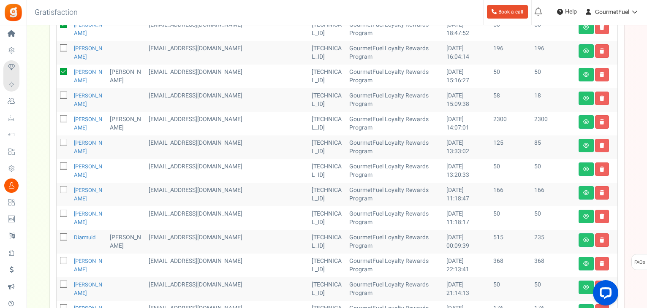
click at [64, 164] on icon at bounding box center [63, 166] width 5 height 5
click at [57, 164] on input "checkbox" at bounding box center [54, 166] width 5 height 5
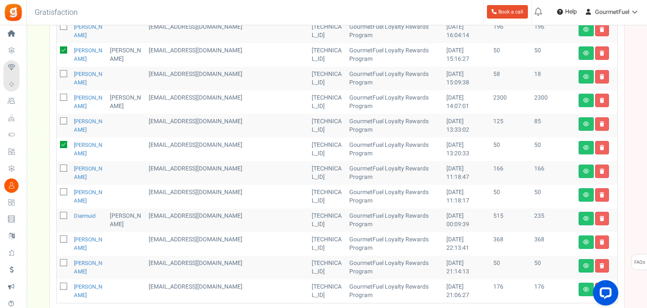
scroll to position [392, 0]
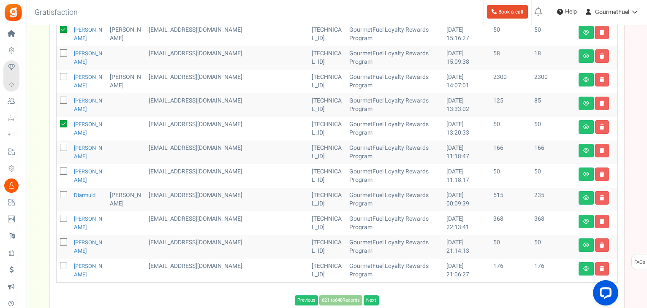
click at [68, 164] on td at bounding box center [64, 176] width 14 height 24
click at [61, 240] on icon at bounding box center [63, 242] width 5 height 5
click at [57, 240] on input "checkbox" at bounding box center [54, 242] width 5 height 5
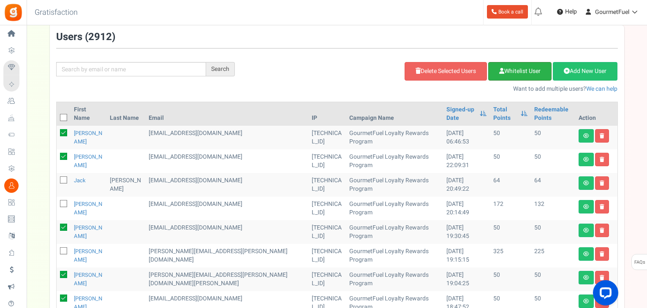
scroll to position [12, 0]
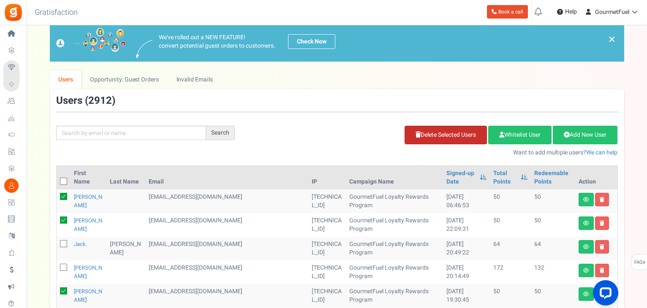
click at [461, 134] on link "Delete Selected Users" at bounding box center [445, 135] width 82 height 19
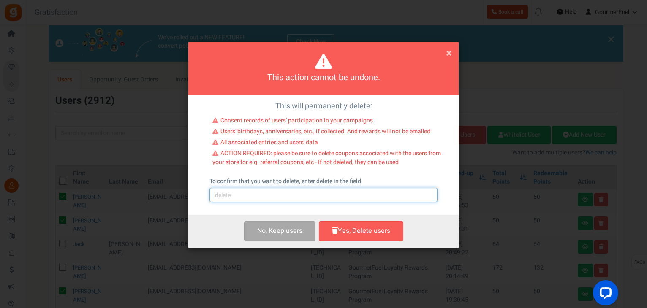
click at [269, 193] on input "text" at bounding box center [323, 195] width 228 height 14
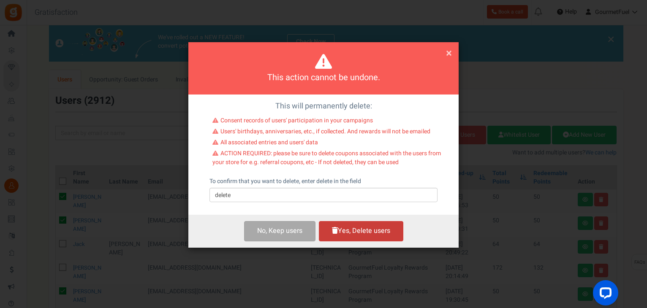
click at [371, 234] on button "Yes, Delete users" at bounding box center [361, 231] width 84 height 20
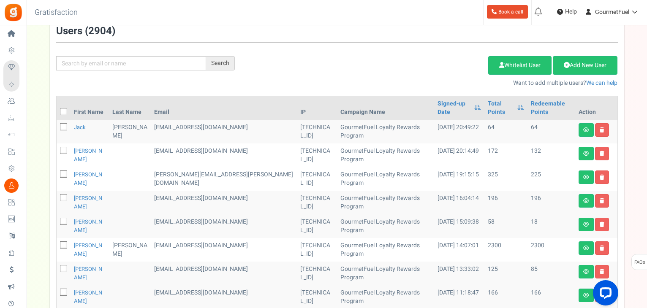
scroll to position [181, 0]
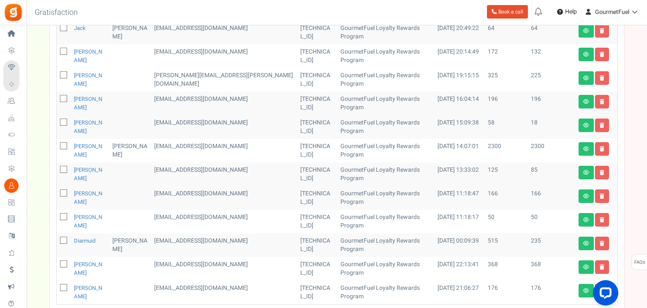
click at [62, 215] on icon at bounding box center [63, 217] width 5 height 5
click at [57, 215] on input "checkbox" at bounding box center [54, 217] width 5 height 5
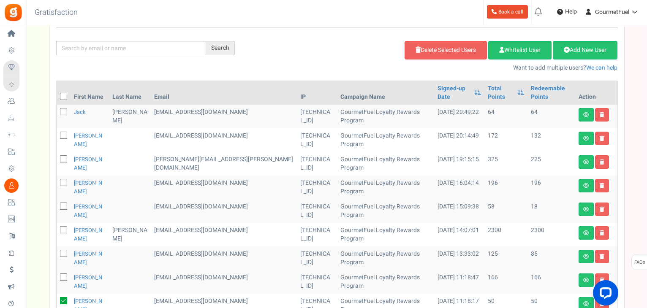
scroll to position [97, 0]
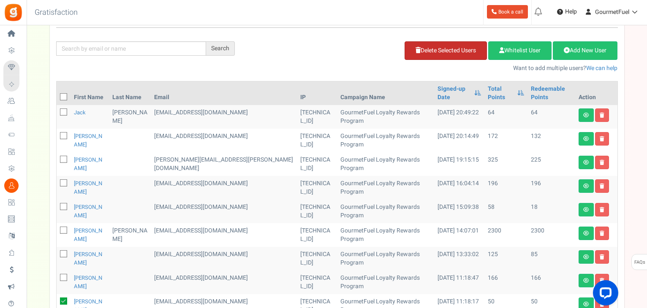
click at [445, 55] on link "Delete Selected Users" at bounding box center [445, 50] width 82 height 19
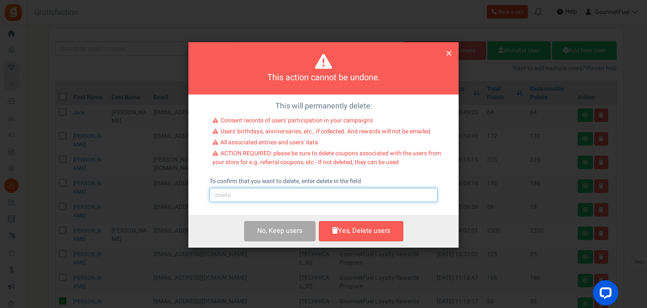
click at [272, 197] on input "text" at bounding box center [323, 195] width 228 height 14
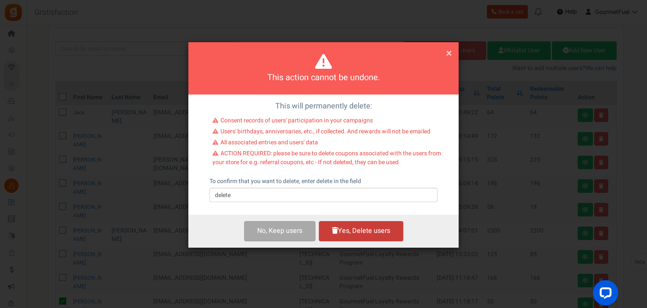
click at [353, 229] on button "Yes, Delete users" at bounding box center [361, 231] width 84 height 20
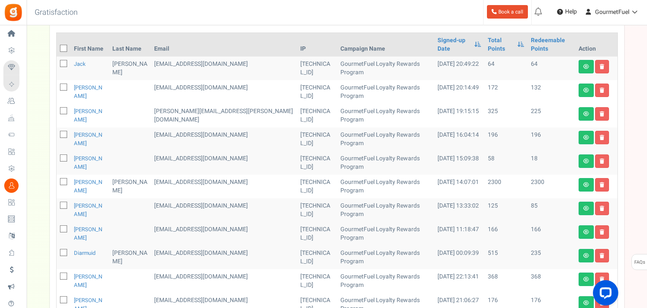
scroll to position [225, 0]
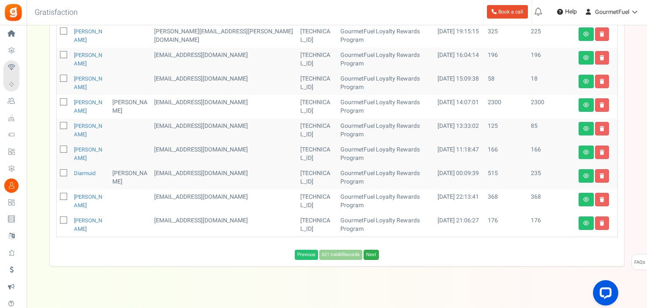
click at [374, 250] on link "Next" at bounding box center [370, 255] width 15 height 10
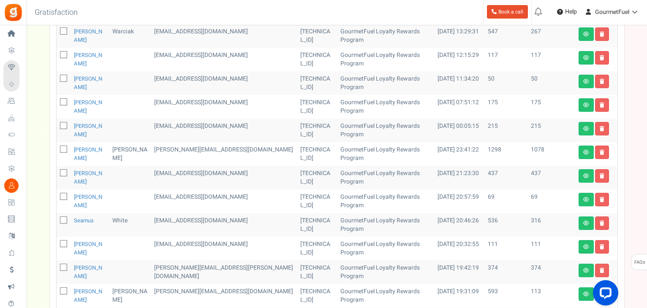
scroll to position [98, 0]
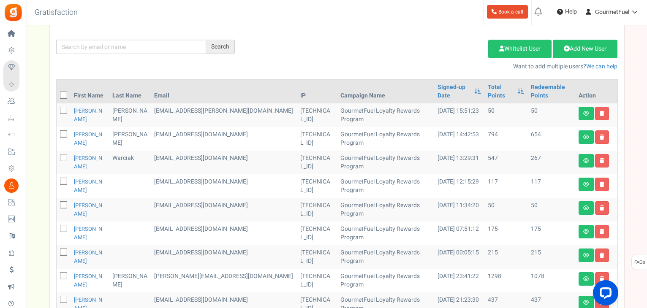
click at [62, 108] on icon at bounding box center [63, 110] width 5 height 5
click at [57, 108] on input "checkbox" at bounding box center [54, 110] width 5 height 5
drag, startPoint x: 61, startPoint y: 196, endPoint x: 228, endPoint y: 191, distance: 166.8
click at [62, 203] on icon at bounding box center [63, 205] width 5 height 5
click at [57, 203] on input "checkbox" at bounding box center [54, 205] width 5 height 5
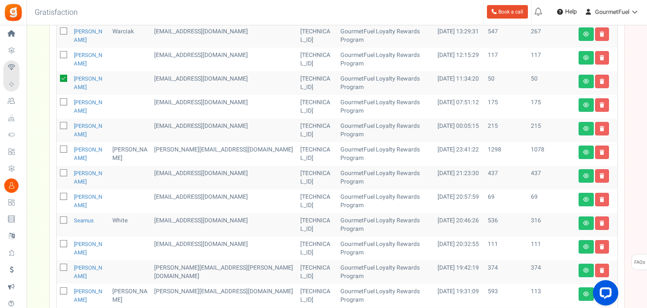
scroll to position [267, 0]
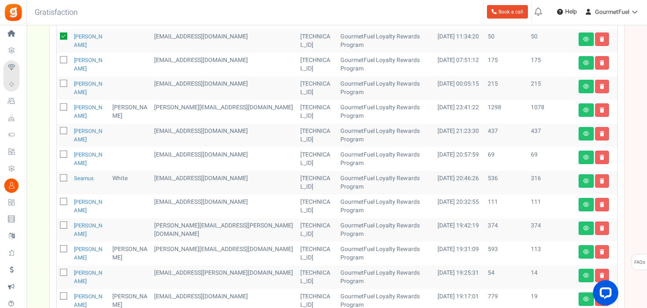
click at [64, 152] on icon at bounding box center [63, 154] width 5 height 5
click at [57, 152] on input "checkbox" at bounding box center [54, 154] width 5 height 5
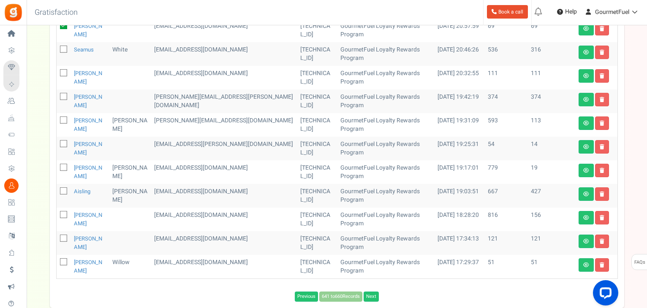
scroll to position [436, 0]
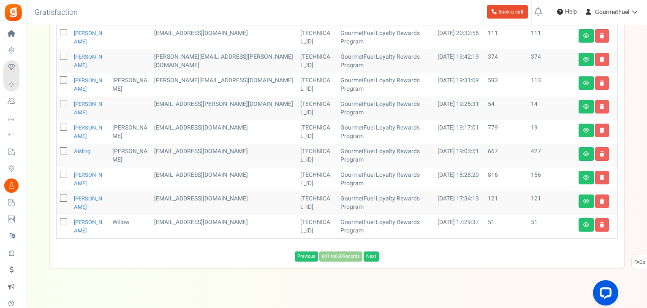
click at [61, 220] on icon at bounding box center [63, 222] width 5 height 5
click at [57, 220] on input "checkbox" at bounding box center [54, 222] width 5 height 5
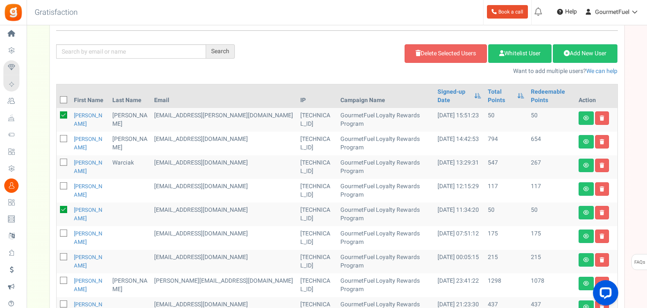
scroll to position [0, 0]
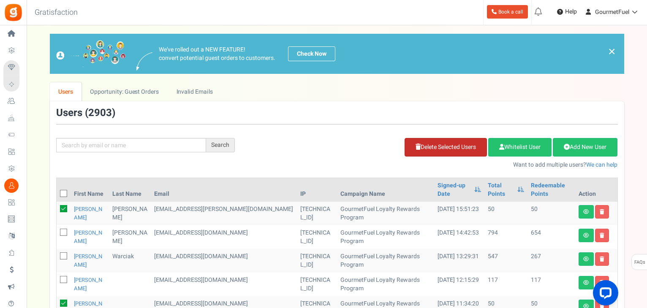
click at [436, 144] on link "Delete Selected Users" at bounding box center [445, 147] width 82 height 19
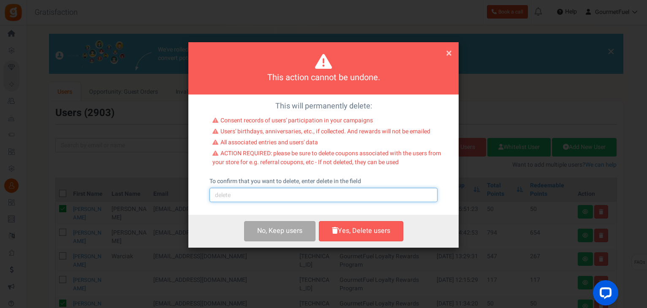
click at [281, 196] on input "text" at bounding box center [323, 195] width 228 height 14
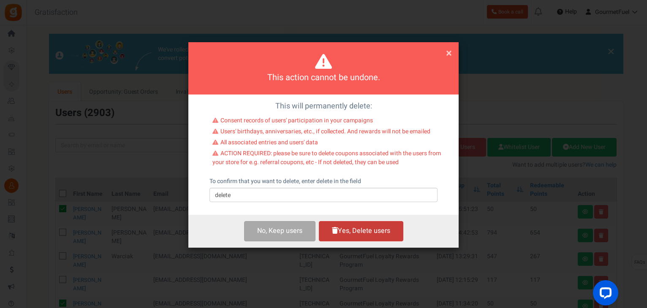
click at [354, 227] on button "Yes, Delete users" at bounding box center [361, 231] width 84 height 20
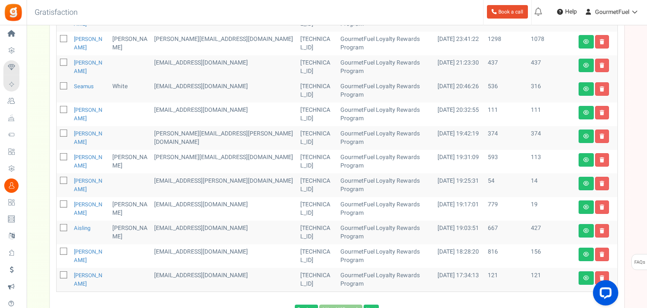
scroll to position [338, 0]
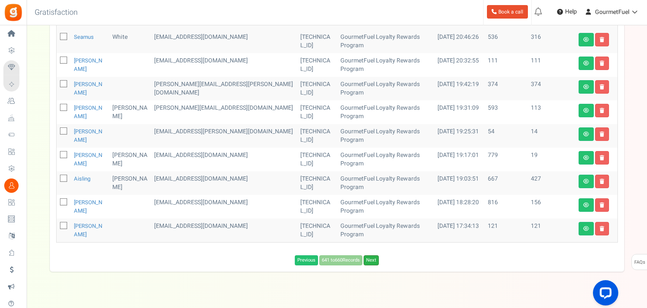
click at [374, 255] on link "Next" at bounding box center [370, 260] width 15 height 10
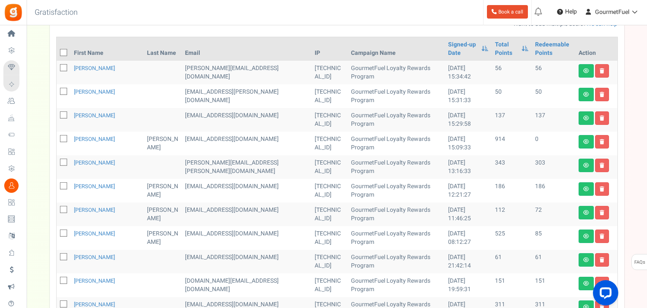
scroll to position [127, 0]
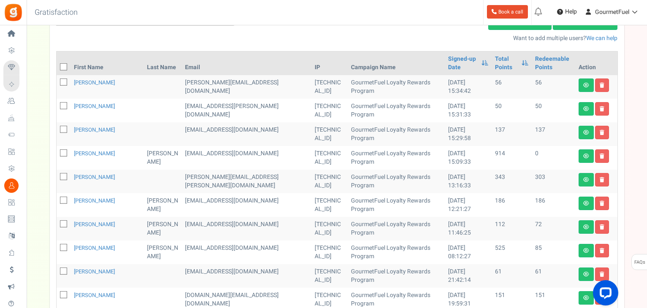
click at [64, 104] on icon at bounding box center [63, 106] width 5 height 5
click at [57, 104] on input "checkbox" at bounding box center [54, 106] width 5 height 5
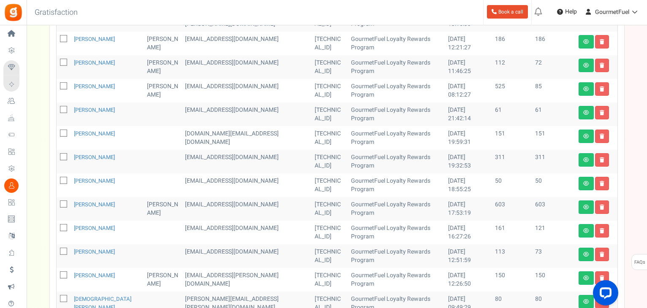
scroll to position [296, 0]
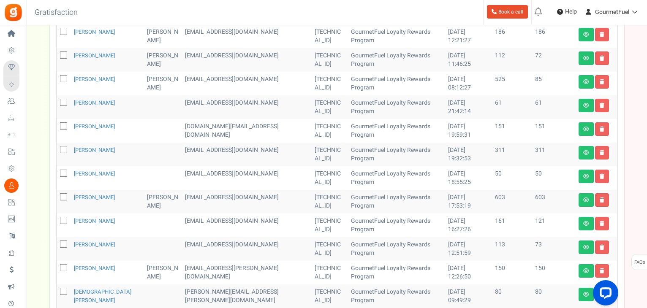
click at [64, 171] on icon at bounding box center [63, 173] width 5 height 5
click at [57, 171] on input "checkbox" at bounding box center [54, 173] width 5 height 5
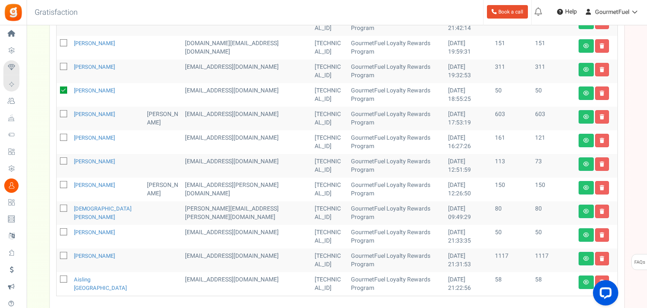
scroll to position [380, 0]
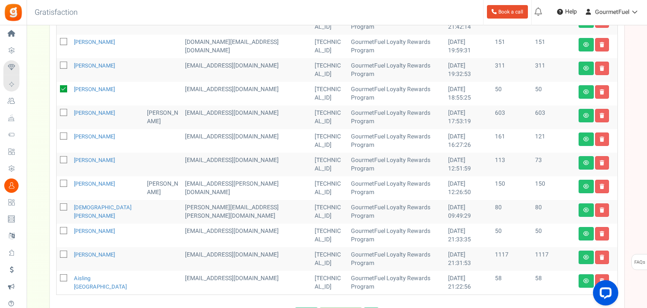
click at [62, 229] on icon at bounding box center [63, 231] width 5 height 5
click at [57, 229] on input "checkbox" at bounding box center [54, 231] width 5 height 5
click at [65, 203] on span at bounding box center [63, 206] width 7 height 7
click at [57, 205] on input "checkbox" at bounding box center [54, 207] width 5 height 5
drag, startPoint x: 61, startPoint y: 268, endPoint x: 258, endPoint y: 238, distance: 199.8
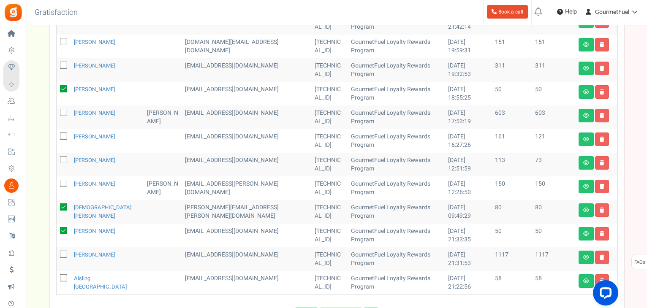
click at [61, 276] on icon at bounding box center [63, 278] width 5 height 5
click at [57, 276] on input "checkbox" at bounding box center [54, 278] width 5 height 5
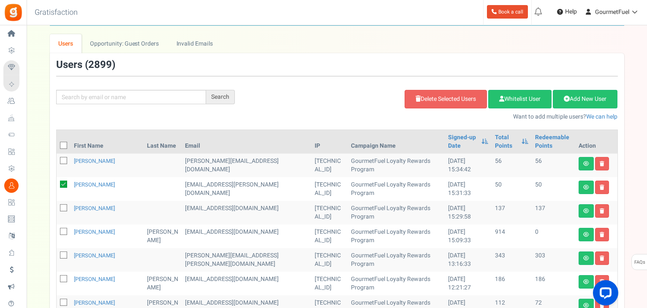
scroll to position [0, 0]
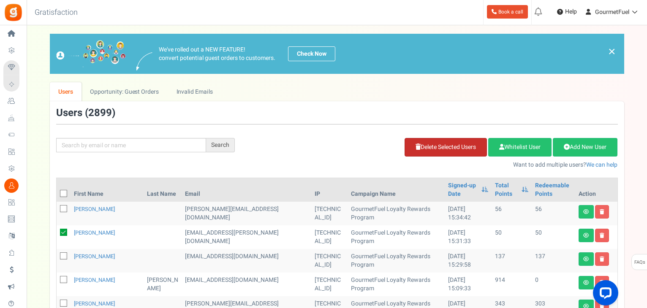
click at [441, 146] on link "Delete Selected Users" at bounding box center [445, 147] width 82 height 19
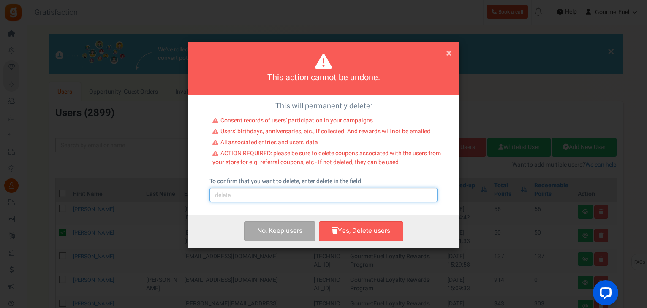
click at [260, 194] on input "text" at bounding box center [323, 195] width 228 height 14
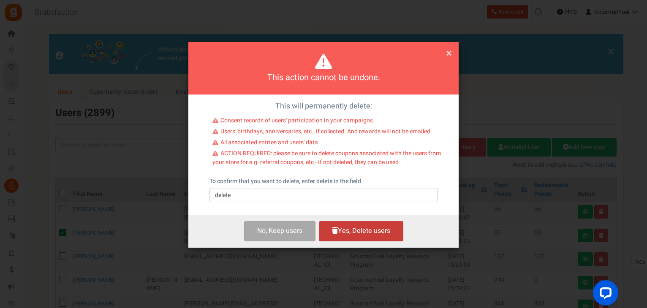
click at [360, 230] on button "Yes, Delete users" at bounding box center [361, 231] width 84 height 20
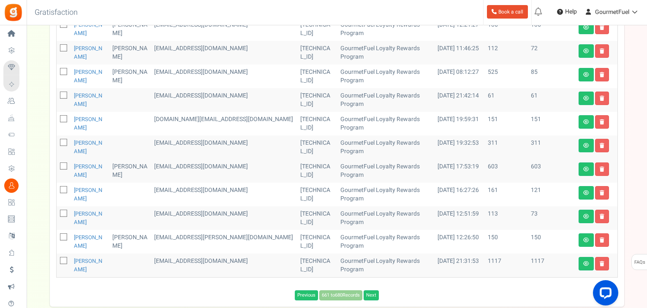
scroll to position [320, 0]
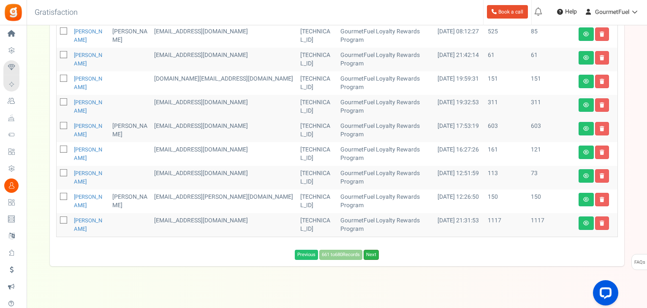
click at [375, 250] on link "Next" at bounding box center [370, 255] width 15 height 10
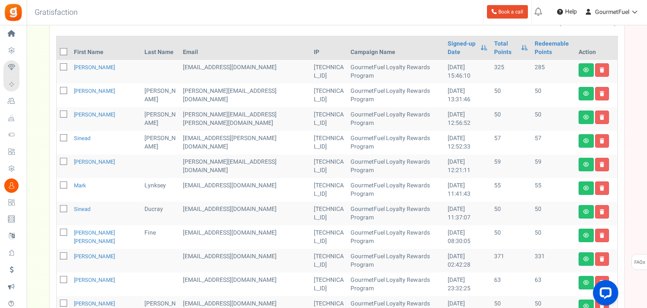
scroll to position [66, 0]
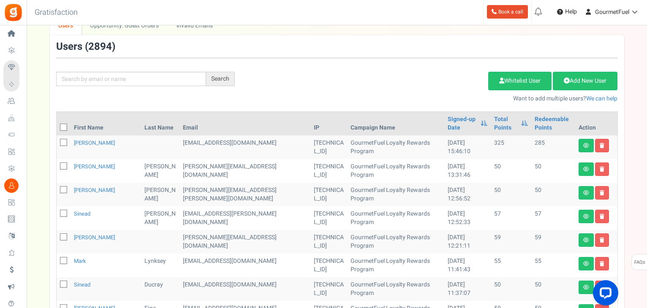
click at [62, 164] on icon at bounding box center [63, 166] width 5 height 5
click at [57, 164] on input "checkbox" at bounding box center [54, 166] width 5 height 5
click at [62, 186] on span at bounding box center [63, 189] width 7 height 7
click at [57, 188] on input "checkbox" at bounding box center [54, 190] width 5 height 5
click at [61, 211] on icon at bounding box center [63, 213] width 5 height 5
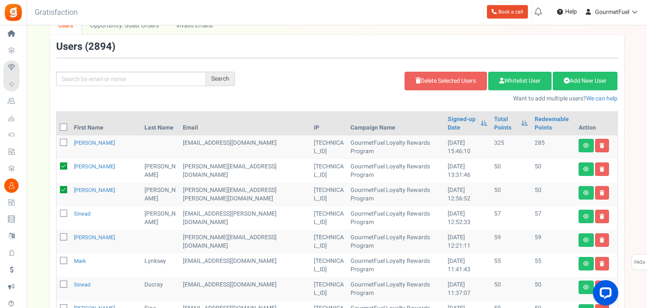
click at [57, 211] on input "checkbox" at bounding box center [54, 213] width 5 height 5
click at [61, 235] on icon at bounding box center [63, 237] width 5 height 5
click at [57, 235] on input "checkbox" at bounding box center [54, 237] width 5 height 5
click at [62, 259] on icon at bounding box center [63, 261] width 5 height 5
click at [57, 259] on input "checkbox" at bounding box center [54, 261] width 5 height 5
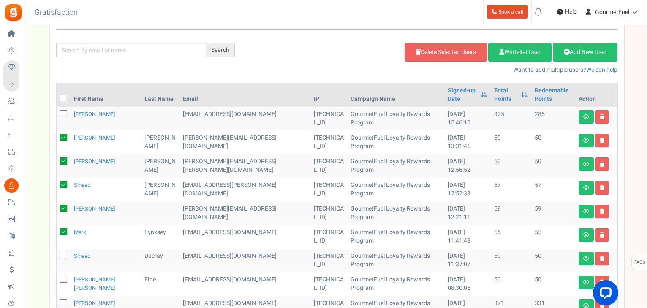
scroll to position [151, 0]
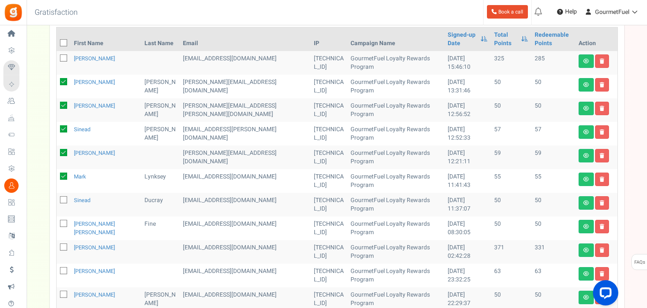
click at [63, 198] on icon at bounding box center [63, 200] width 5 height 5
click at [57, 198] on input "checkbox" at bounding box center [54, 200] width 5 height 5
click at [62, 222] on icon at bounding box center [63, 224] width 5 height 5
click at [57, 222] on input "checkbox" at bounding box center [54, 224] width 5 height 5
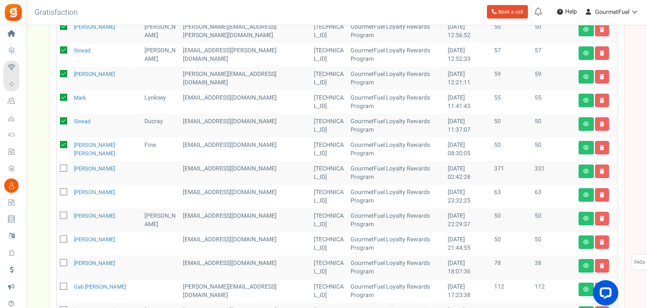
scroll to position [235, 0]
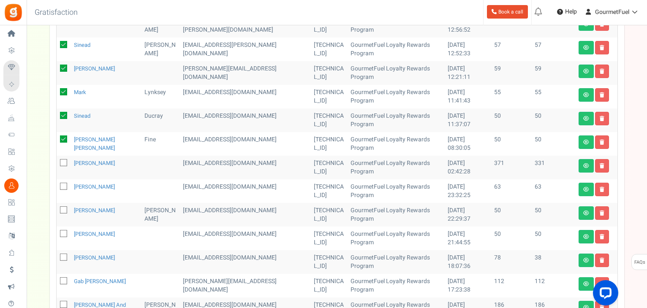
click at [63, 184] on icon at bounding box center [63, 186] width 5 height 5
click at [57, 184] on input "checkbox" at bounding box center [54, 186] width 5 height 5
click at [63, 208] on icon at bounding box center [63, 210] width 5 height 5
click at [57, 208] on input "checkbox" at bounding box center [54, 210] width 5 height 5
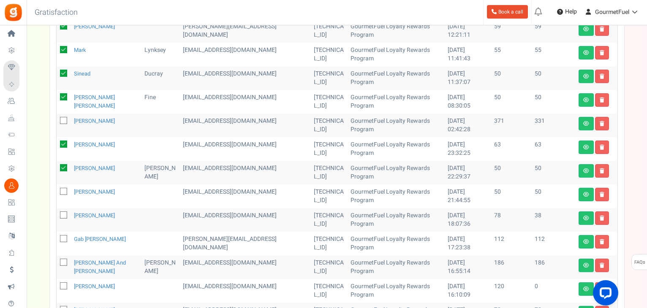
click at [64, 190] on icon at bounding box center [63, 192] width 5 height 5
click at [57, 190] on input "checkbox" at bounding box center [54, 192] width 5 height 5
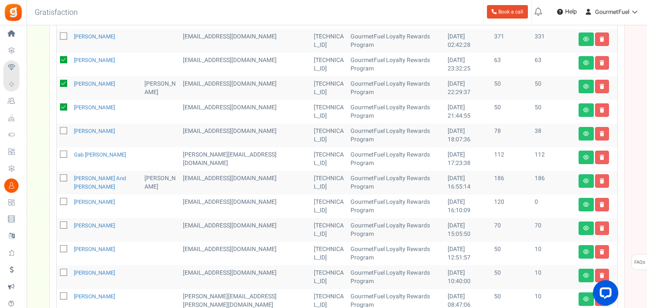
scroll to position [404, 0]
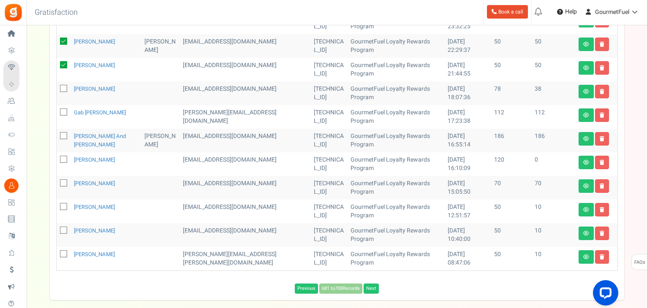
click at [64, 181] on icon at bounding box center [63, 183] width 5 height 5
click at [57, 181] on input "checkbox" at bounding box center [54, 183] width 5 height 5
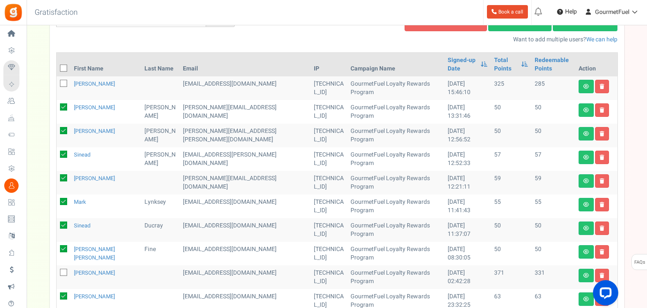
scroll to position [66, 0]
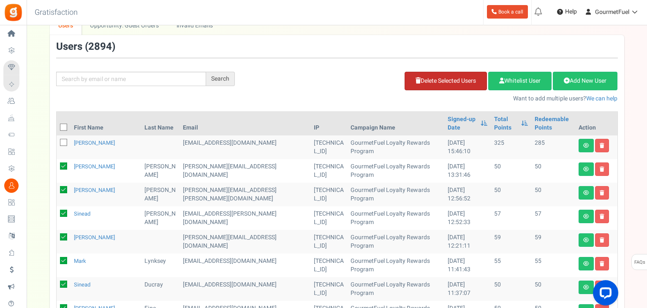
click at [453, 81] on link "Delete Selected Users" at bounding box center [445, 81] width 82 height 19
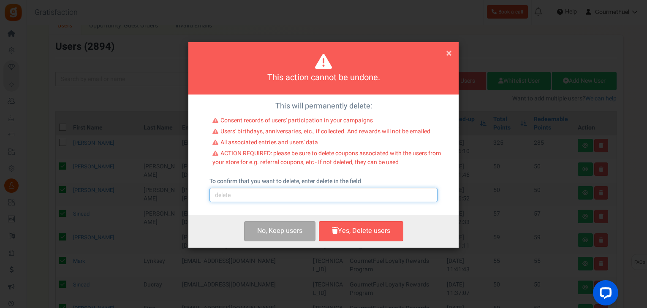
click at [260, 196] on input "text" at bounding box center [323, 195] width 228 height 14
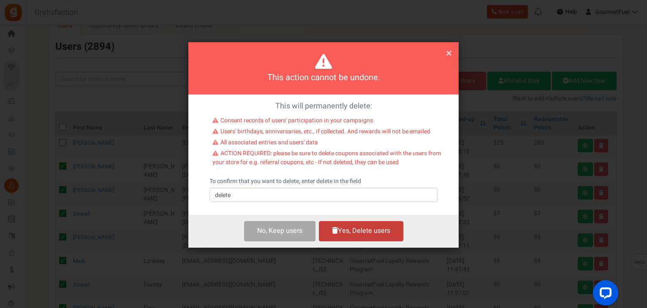
click at [363, 232] on button "Yes, Delete users" at bounding box center [361, 231] width 84 height 20
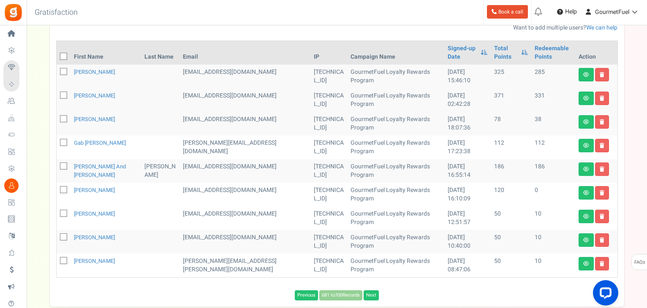
scroll to position [178, 0]
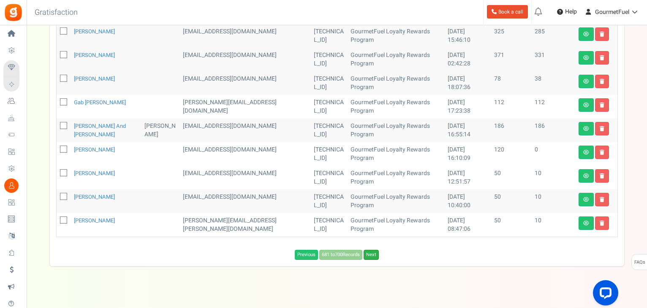
click at [370, 250] on link "Next" at bounding box center [370, 255] width 15 height 10
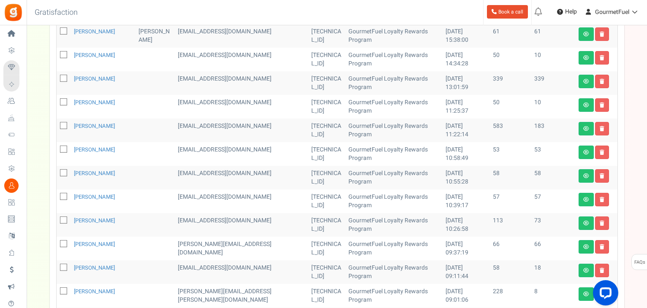
click at [64, 147] on icon at bounding box center [63, 149] width 5 height 5
click at [57, 147] on input "checkbox" at bounding box center [54, 149] width 5 height 5
click at [61, 171] on icon at bounding box center [63, 173] width 5 height 5
click at [57, 171] on input "checkbox" at bounding box center [54, 173] width 5 height 5
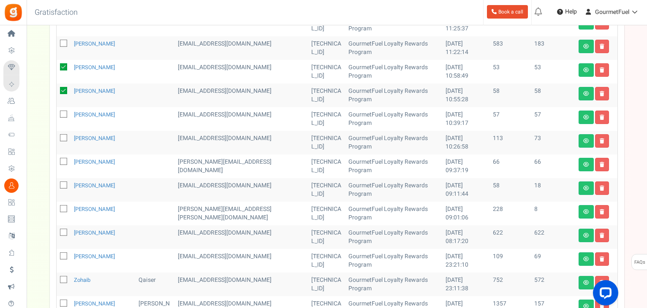
scroll to position [262, 0]
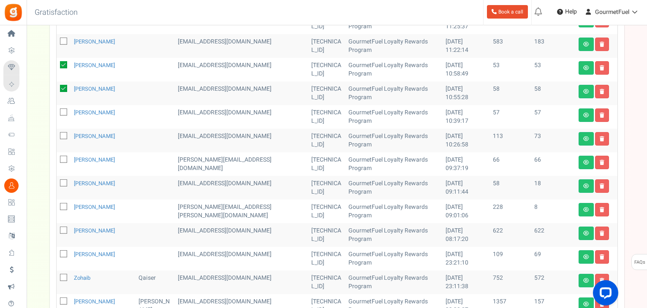
click at [63, 110] on icon at bounding box center [63, 112] width 5 height 5
click at [57, 110] on input "checkbox" at bounding box center [54, 112] width 5 height 5
click at [62, 157] on icon at bounding box center [63, 159] width 5 height 5
click at [57, 157] on input "checkbox" at bounding box center [54, 159] width 5 height 5
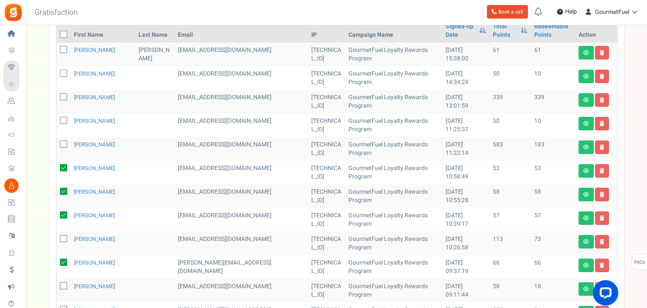
scroll to position [93, 0]
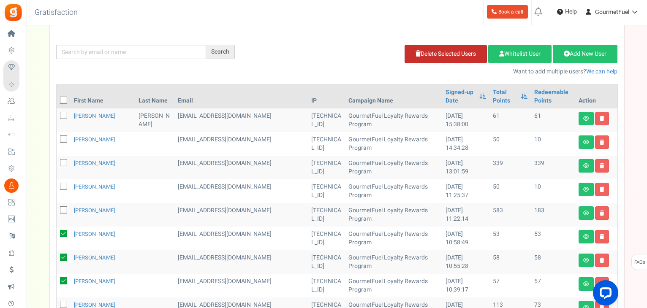
click at [441, 54] on link "Delete Selected Users" at bounding box center [445, 54] width 82 height 19
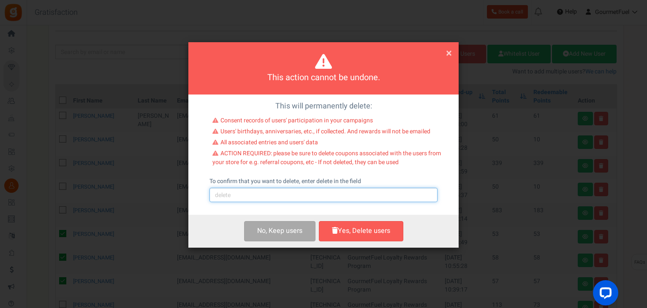
click at [258, 195] on input "text" at bounding box center [323, 195] width 228 height 14
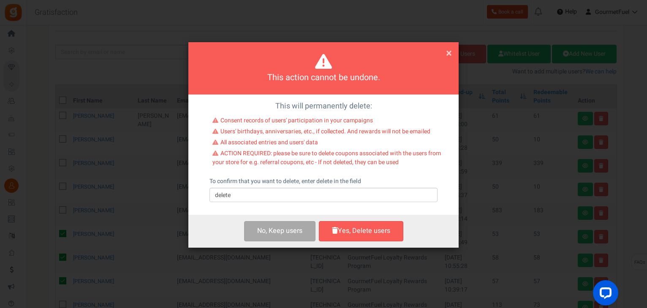
click at [361, 230] on button "Yes, Delete users" at bounding box center [361, 231] width 84 height 20
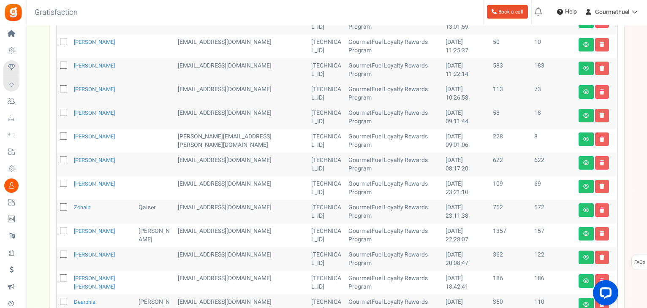
scroll to position [301, 0]
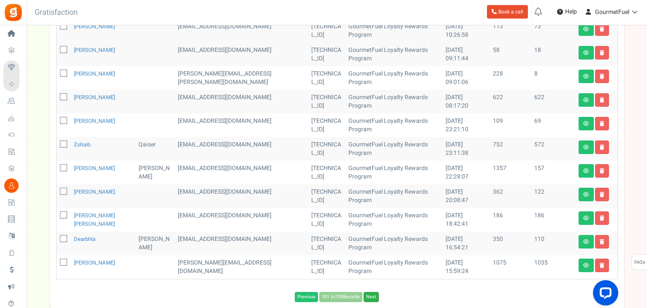
click at [370, 292] on link "Next" at bounding box center [370, 297] width 15 height 10
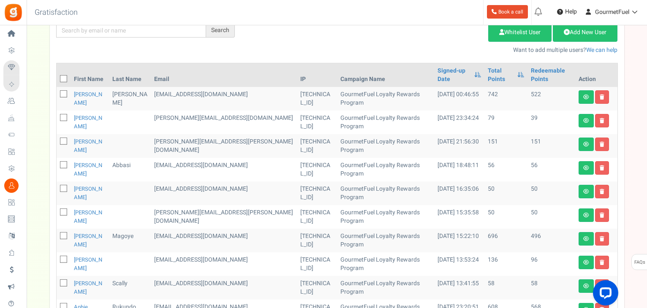
scroll to position [141, 0]
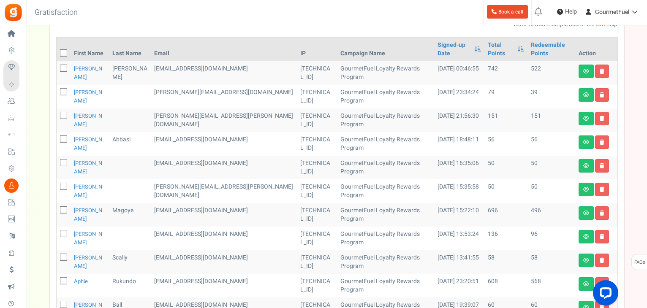
click at [62, 140] on icon at bounding box center [63, 139] width 5 height 5
click at [57, 140] on input "checkbox" at bounding box center [54, 139] width 5 height 5
drag, startPoint x: 61, startPoint y: 161, endPoint x: 63, endPoint y: 178, distance: 17.0
click at [61, 161] on icon at bounding box center [63, 163] width 5 height 5
click at [57, 161] on input "checkbox" at bounding box center [54, 163] width 5 height 5
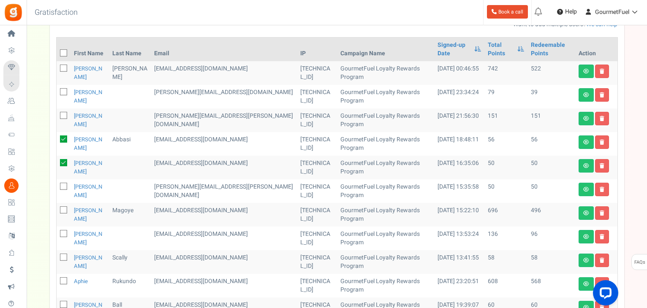
click at [61, 183] on span at bounding box center [63, 186] width 7 height 7
click at [57, 184] on input "checkbox" at bounding box center [54, 186] width 5 height 5
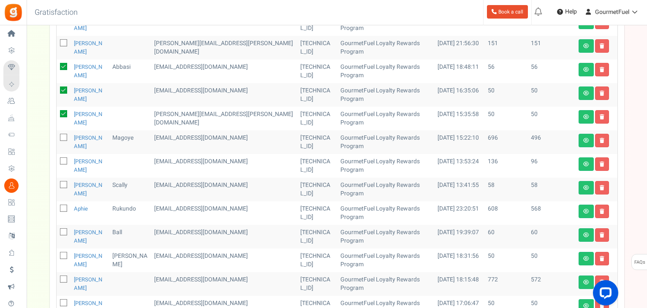
scroll to position [267, 0]
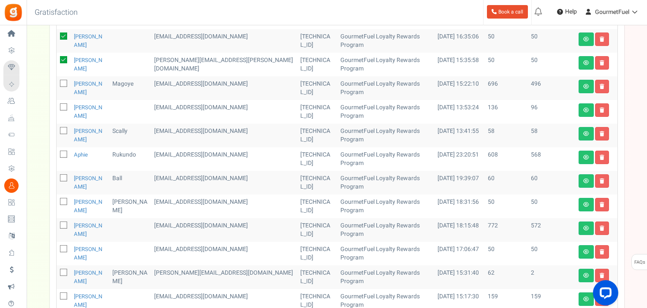
click at [64, 130] on icon at bounding box center [63, 131] width 5 height 5
click at [57, 130] on input "checkbox" at bounding box center [54, 131] width 5 height 5
click at [62, 175] on span at bounding box center [63, 177] width 7 height 7
click at [57, 176] on input "checkbox" at bounding box center [54, 178] width 5 height 5
click at [64, 200] on icon at bounding box center [63, 202] width 5 height 5
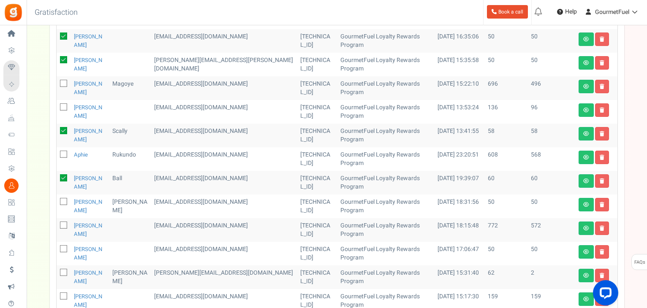
click at [57, 200] on input "checkbox" at bounding box center [54, 202] width 5 height 5
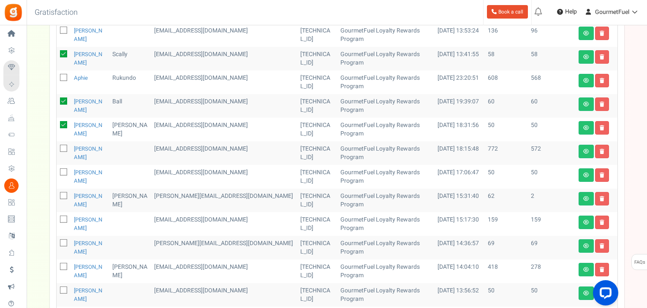
scroll to position [352, 0]
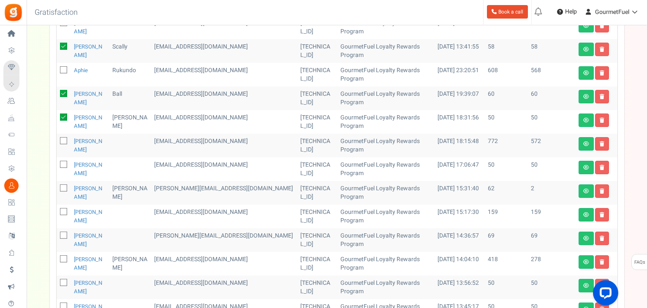
click at [64, 165] on icon at bounding box center [63, 165] width 5 height 5
click at [57, 165] on input "checkbox" at bounding box center [54, 165] width 5 height 5
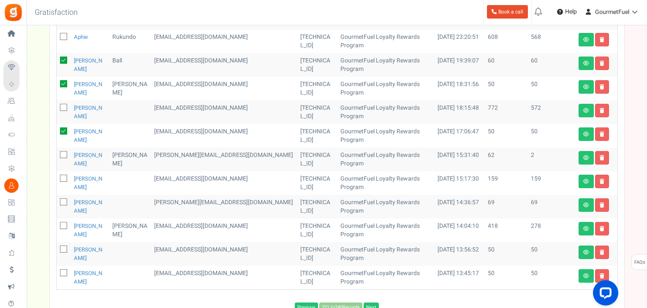
scroll to position [436, 0]
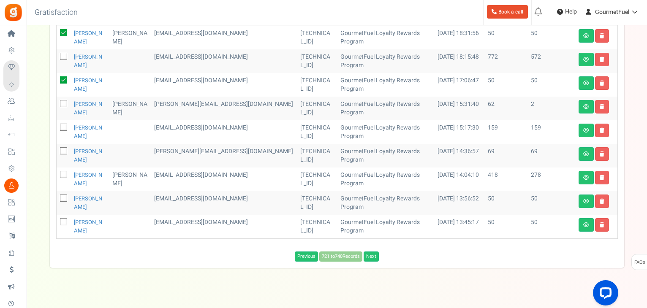
click at [64, 150] on icon at bounding box center [63, 151] width 5 height 5
click at [57, 150] on input "checkbox" at bounding box center [54, 151] width 5 height 5
click at [62, 198] on icon at bounding box center [63, 198] width 5 height 5
click at [57, 198] on input "checkbox" at bounding box center [54, 198] width 5 height 5
drag, startPoint x: 61, startPoint y: 219, endPoint x: 458, endPoint y: 204, distance: 397.5
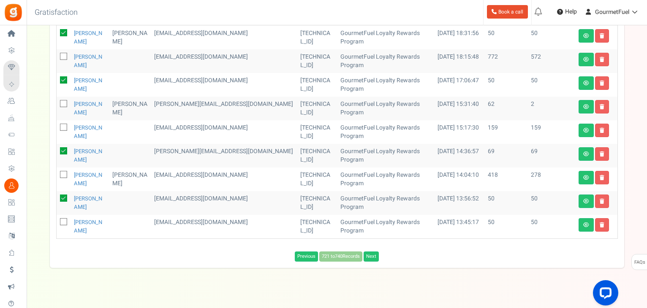
click at [61, 220] on icon at bounding box center [63, 222] width 5 height 5
click at [57, 220] on input "checkbox" at bounding box center [54, 222] width 5 height 5
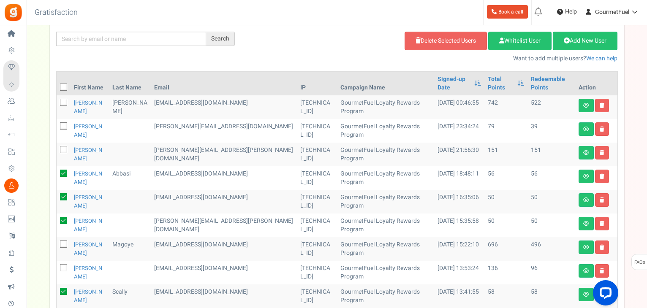
scroll to position [56, 0]
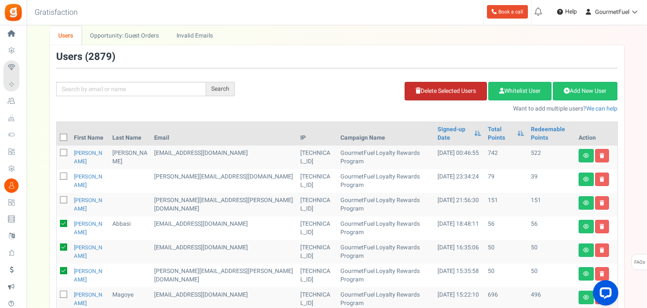
click at [459, 97] on link "Delete Selected Users" at bounding box center [445, 91] width 82 height 19
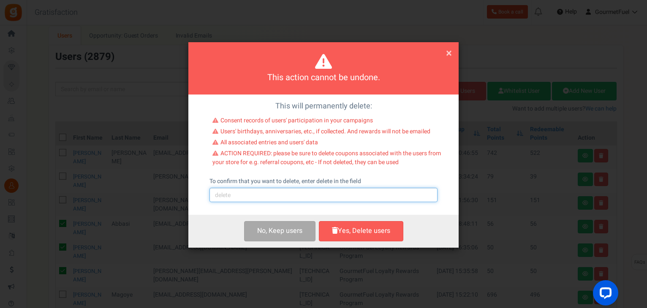
click at [268, 192] on input "text" at bounding box center [323, 195] width 228 height 14
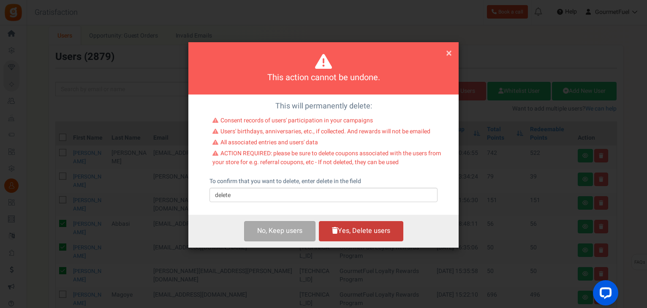
click at [357, 233] on button "Yes, Delete users" at bounding box center [361, 231] width 84 height 20
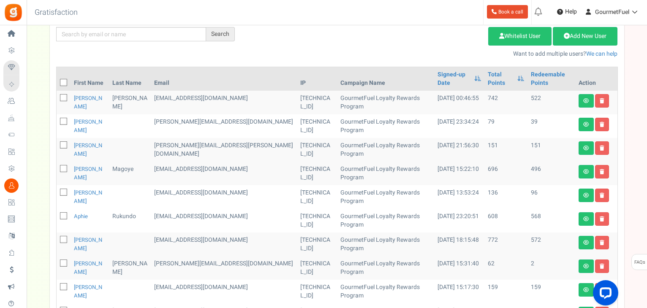
scroll to position [201, 0]
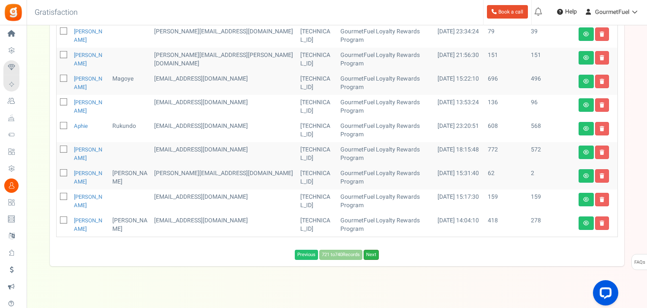
click at [375, 250] on link "Next" at bounding box center [370, 255] width 15 height 10
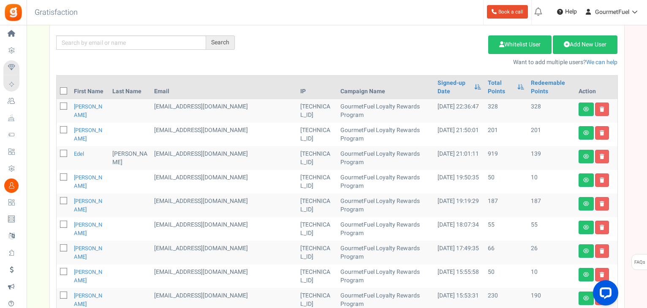
scroll to position [210, 0]
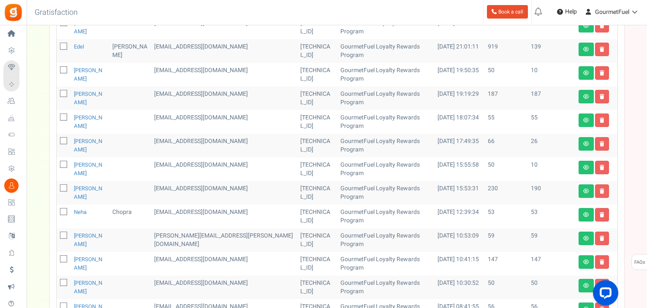
click at [62, 117] on icon at bounding box center [63, 117] width 5 height 5
click at [57, 117] on input "checkbox" at bounding box center [54, 117] width 5 height 5
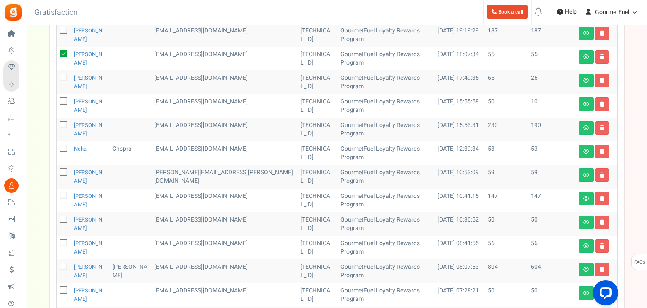
scroll to position [294, 0]
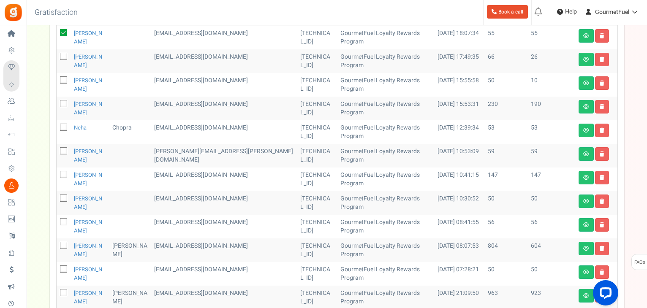
click at [62, 127] on icon at bounding box center [63, 127] width 5 height 5
click at [57, 127] on input "checkbox" at bounding box center [54, 127] width 5 height 5
click at [61, 149] on icon at bounding box center [63, 151] width 5 height 5
click at [57, 149] on input "checkbox" at bounding box center [54, 151] width 5 height 5
click at [63, 197] on icon at bounding box center [63, 198] width 5 height 5
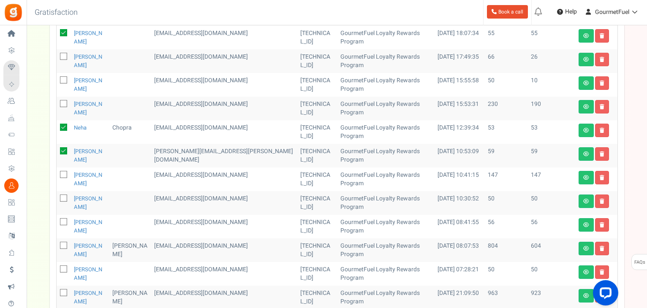
click at [57, 197] on input "checkbox" at bounding box center [54, 198] width 5 height 5
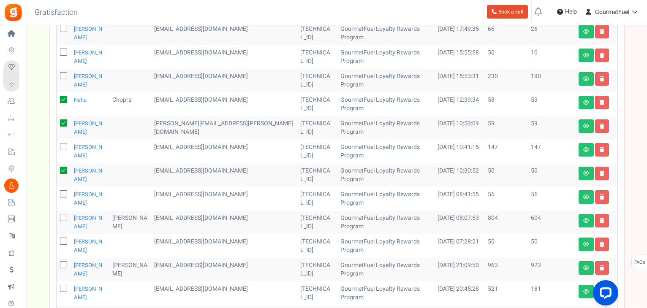
scroll to position [336, 0]
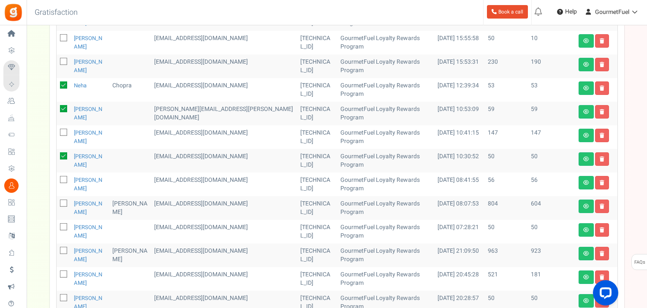
click at [62, 181] on icon at bounding box center [63, 180] width 5 height 5
click at [57, 181] on input "checkbox" at bounding box center [54, 180] width 5 height 5
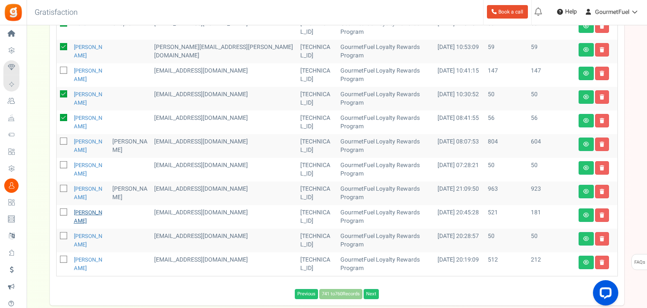
scroll to position [421, 0]
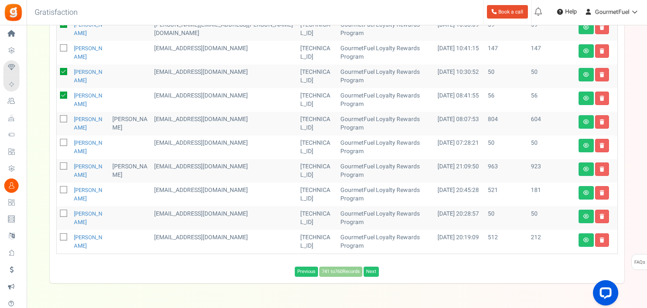
click at [64, 144] on icon at bounding box center [63, 143] width 5 height 5
click at [57, 144] on input "checkbox" at bounding box center [54, 143] width 5 height 5
click at [66, 211] on icon at bounding box center [63, 213] width 5 height 5
click at [57, 211] on input "checkbox" at bounding box center [54, 213] width 5 height 5
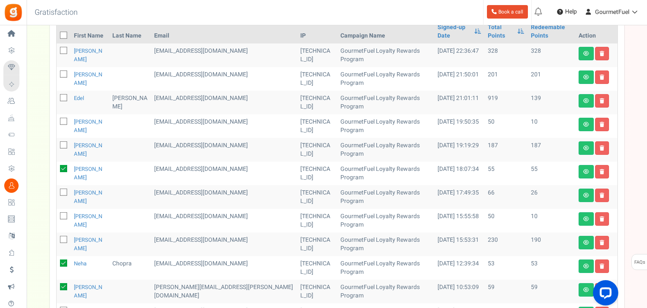
scroll to position [83, 0]
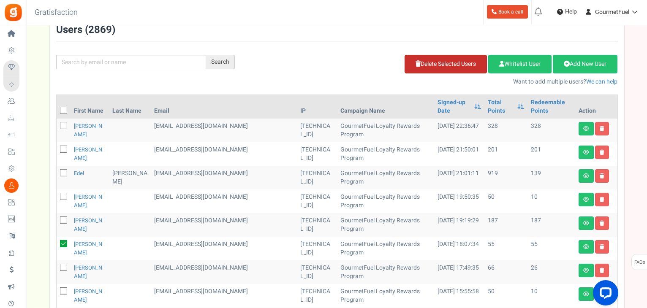
click at [449, 64] on link "Delete Selected Users" at bounding box center [445, 64] width 82 height 19
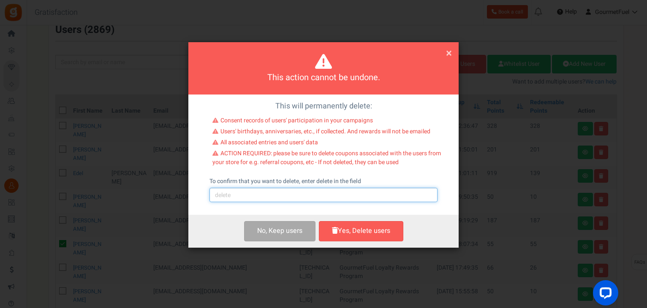
click
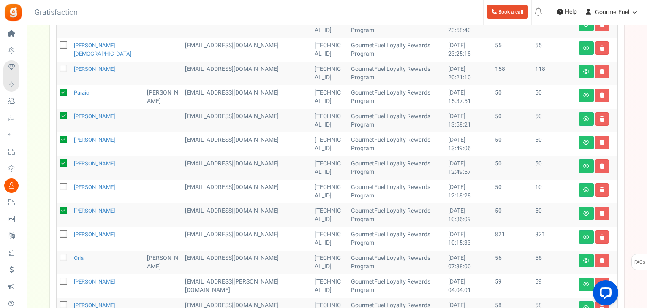
scroll to position [239, 0]
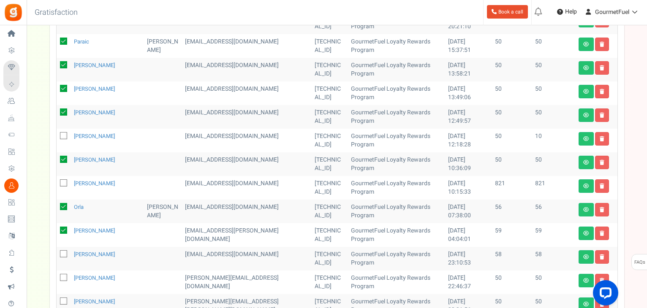
drag, startPoint x: 65, startPoint y: 255, endPoint x: 140, endPoint y: 244, distance: 75.9
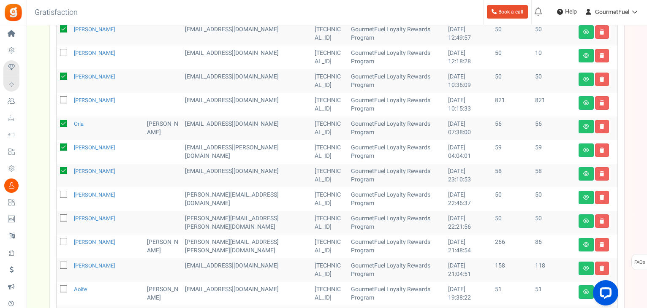
scroll to position [323, 0]
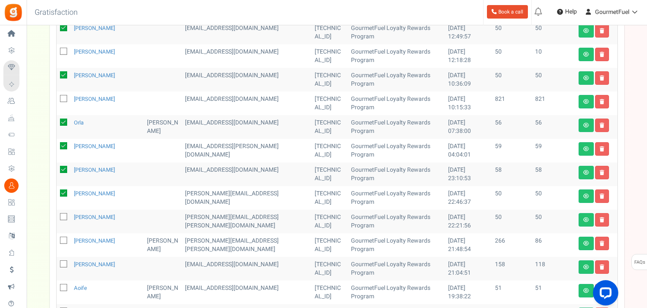
drag, startPoint x: 62, startPoint y: 217, endPoint x: 245, endPoint y: 217, distance: 182.4
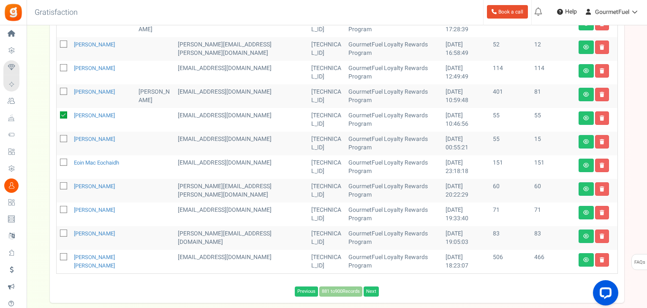
scroll to position [446, 0]
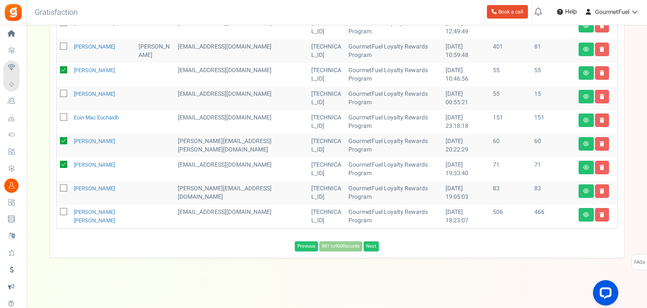
drag, startPoint x: 60, startPoint y: 186, endPoint x: 315, endPoint y: 192, distance: 254.6
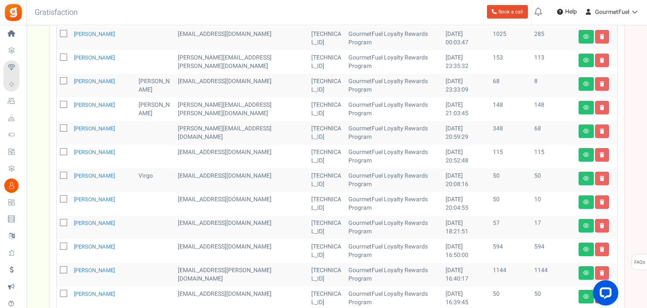
scroll to position [412, 0]
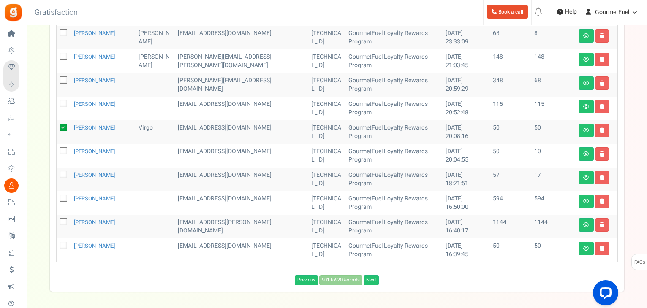
drag, startPoint x: 61, startPoint y: 245, endPoint x: 326, endPoint y: 200, distance: 269.0
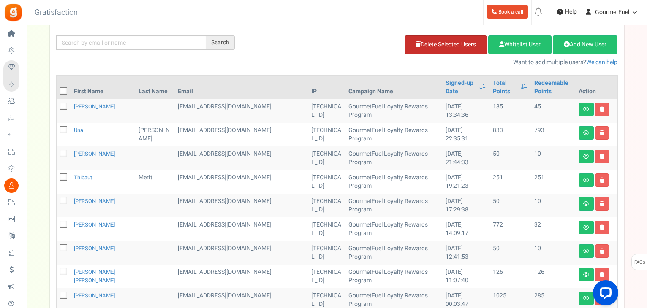
scroll to position [33, 0]
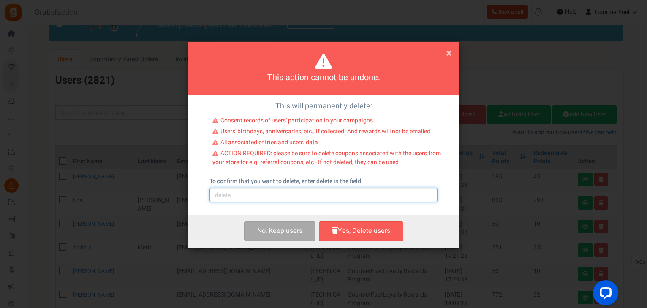
drag, startPoint x: 262, startPoint y: 198, endPoint x: 259, endPoint y: 203, distance: 5.3
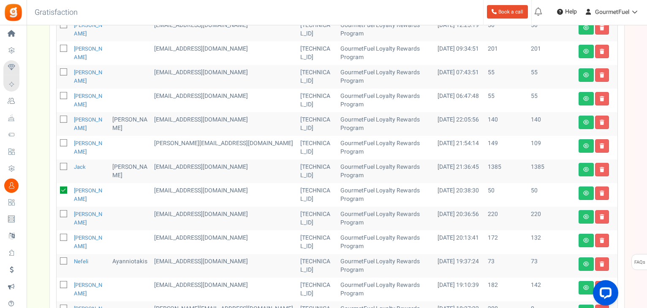
scroll to position [230, 0]
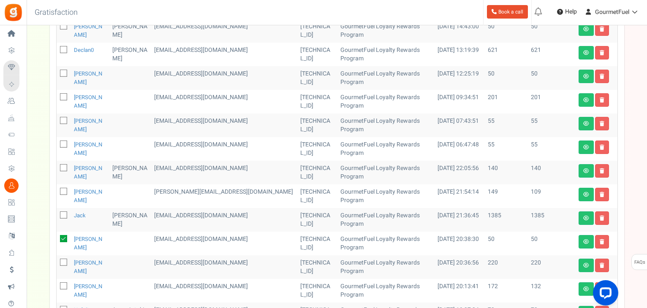
drag, startPoint x: 66, startPoint y: 144, endPoint x: 62, endPoint y: 138, distance: 7.2
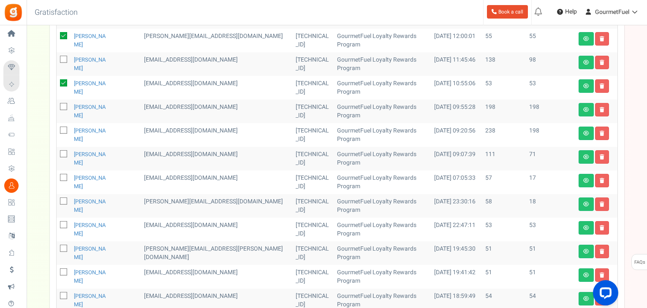
scroll to position [211, 0]
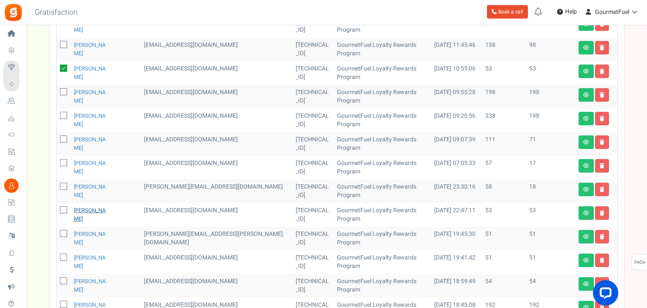
drag, startPoint x: 62, startPoint y: 204, endPoint x: 96, endPoint y: 203, distance: 34.2
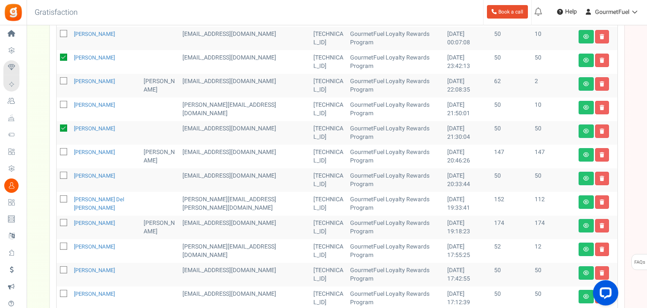
scroll to position [379, 0]
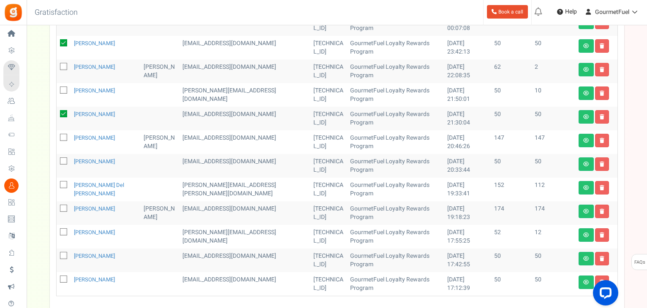
drag, startPoint x: 62, startPoint y: 161, endPoint x: 73, endPoint y: 161, distance: 10.1
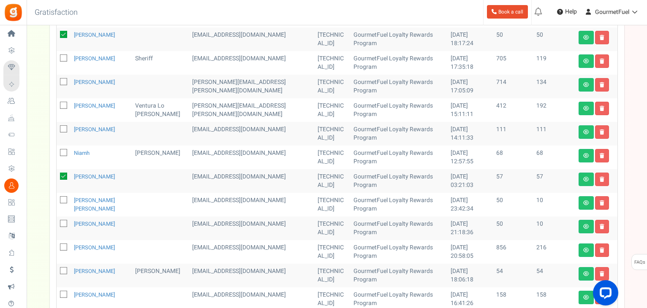
scroll to position [362, 0]
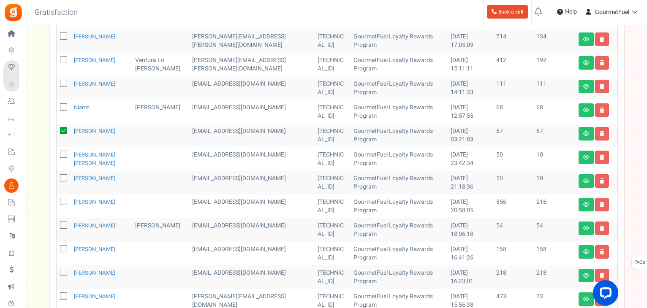
drag, startPoint x: 62, startPoint y: 223, endPoint x: 193, endPoint y: 225, distance: 131.3
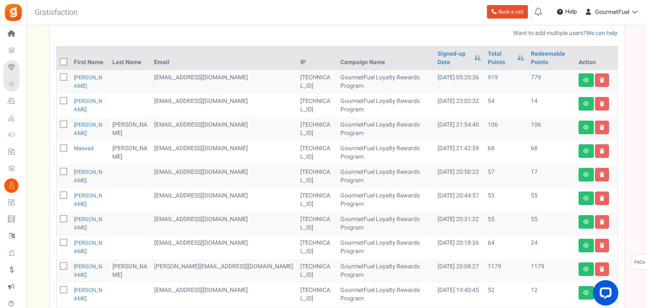
scroll to position [151, 0]
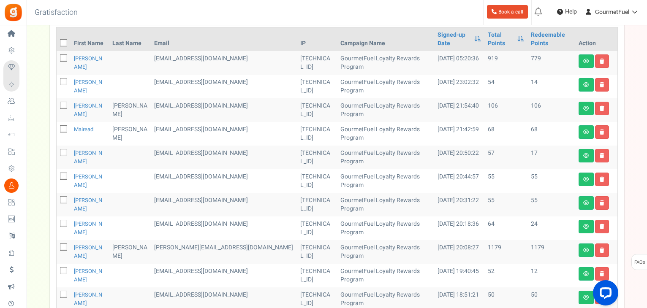
drag, startPoint x: 65, startPoint y: 175, endPoint x: 62, endPoint y: 204, distance: 28.8
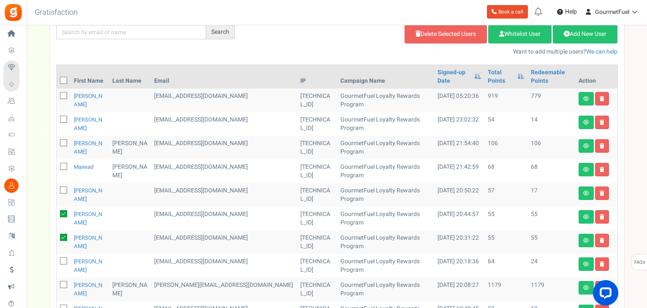
scroll to position [24, 0]
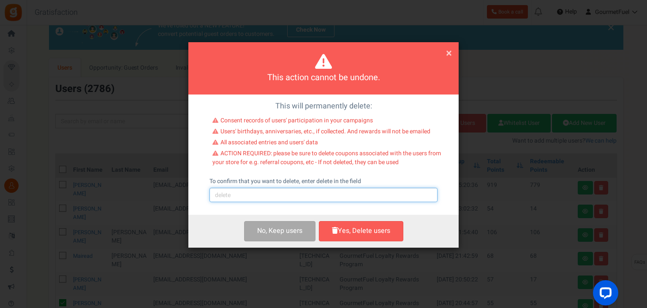
drag, startPoint x: 255, startPoint y: 198, endPoint x: 250, endPoint y: 203, distance: 7.2
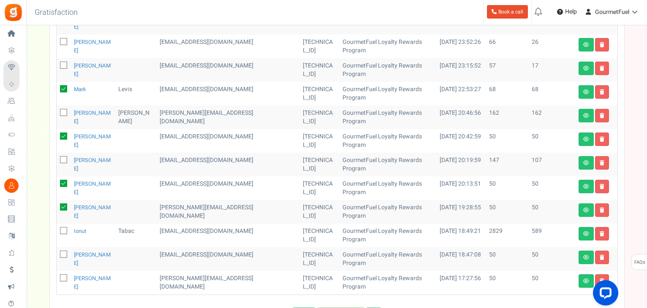
scroll to position [422, 0]
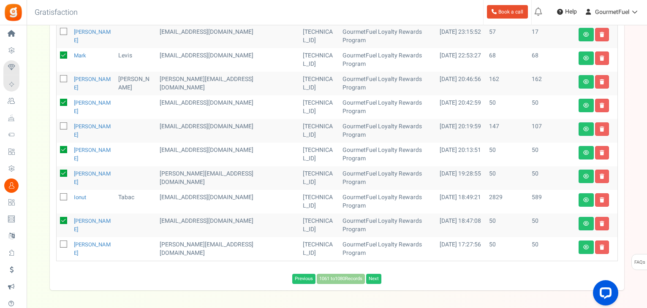
drag, startPoint x: 63, startPoint y: 228, endPoint x: 154, endPoint y: 229, distance: 90.8
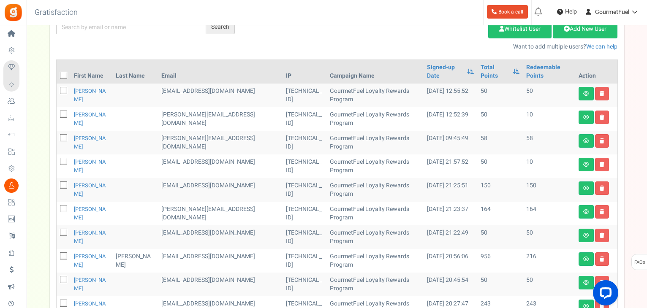
scroll to position [130, 0]
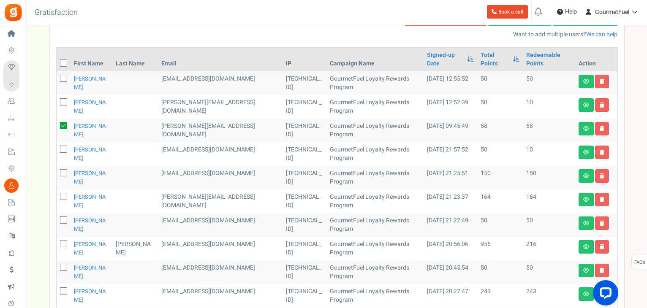
drag, startPoint x: 61, startPoint y: 220, endPoint x: 176, endPoint y: 215, distance: 114.5
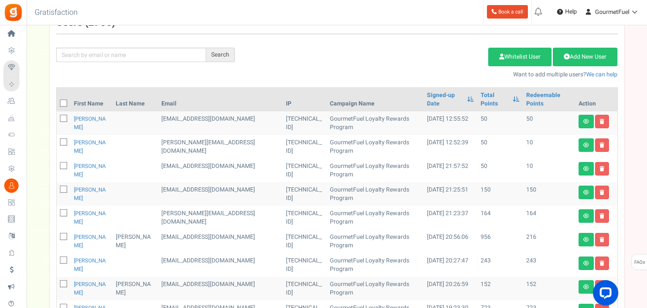
scroll to position [151, 0]
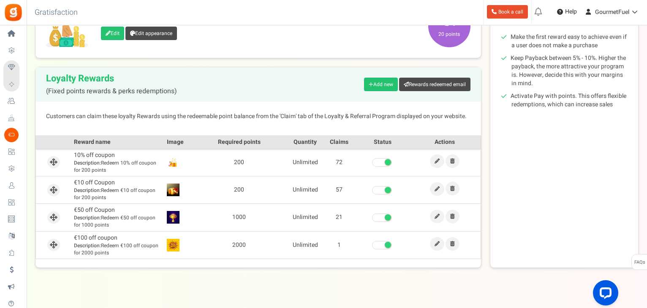
scroll to position [163, 0]
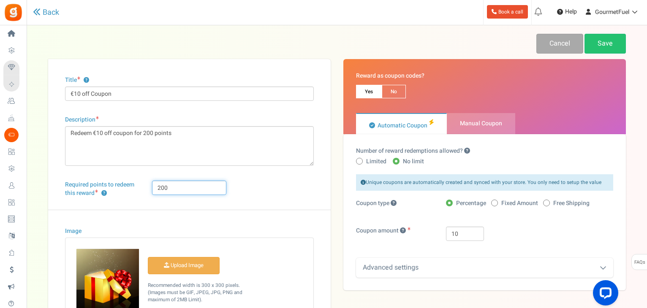
drag, startPoint x: 159, startPoint y: 189, endPoint x: 154, endPoint y: 188, distance: 5.6
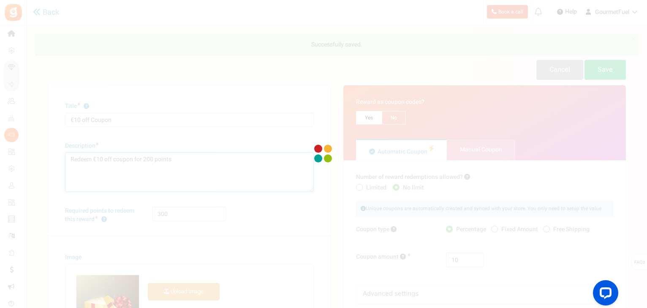
drag, startPoint x: 153, startPoint y: 157, endPoint x: 144, endPoint y: 159, distance: 9.4
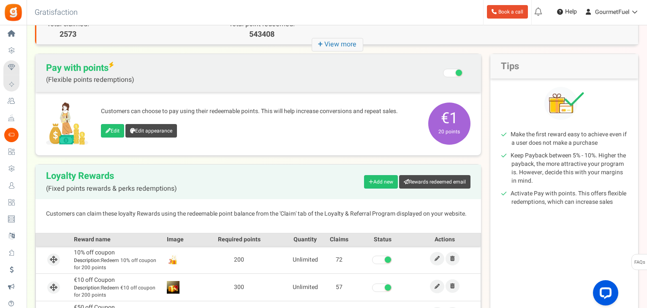
scroll to position [127, 0]
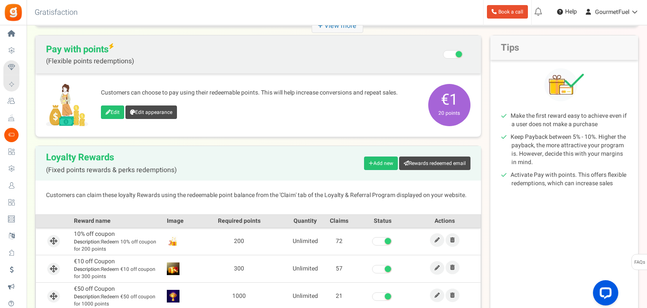
scroll to position [127, 0]
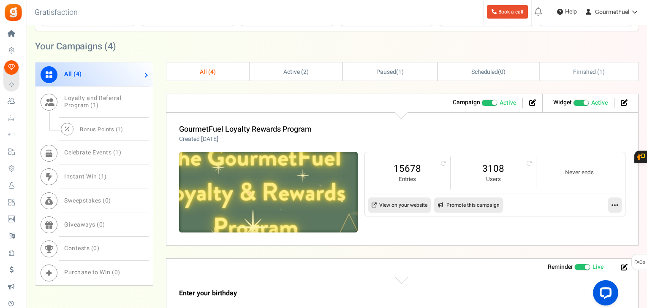
scroll to position [380, 0]
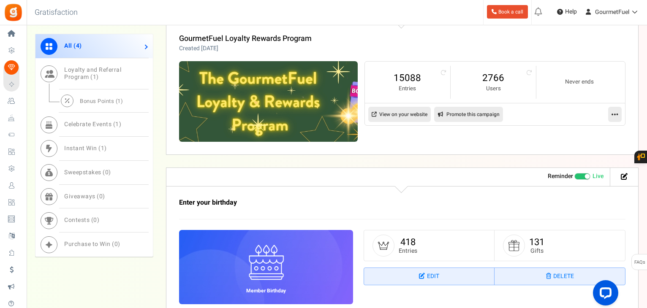
scroll to position [398, 0]
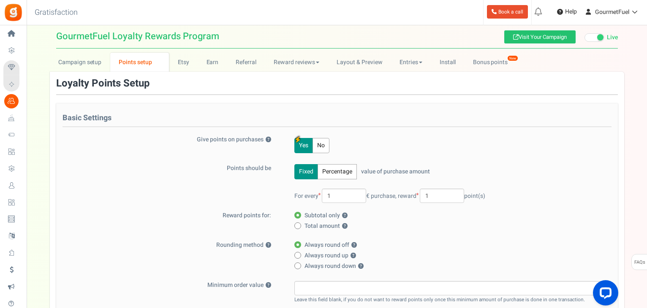
scroll to position [84, 0]
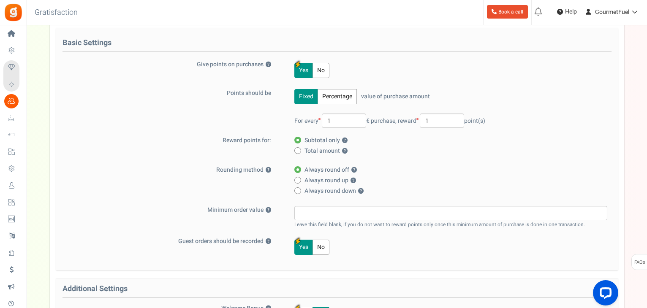
drag, startPoint x: 326, startPoint y: 247, endPoint x: 357, endPoint y: 249, distance: 31.3
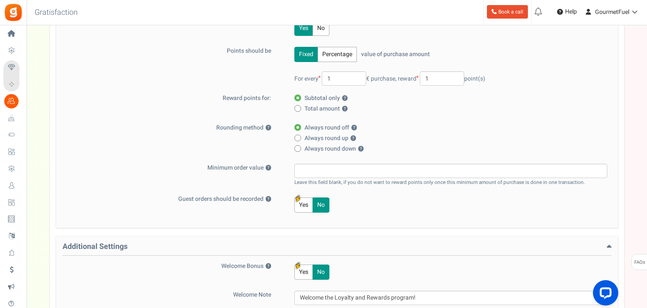
scroll to position [0, 0]
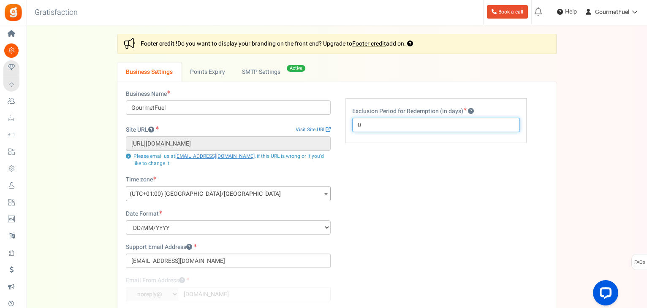
drag, startPoint x: 367, startPoint y: 128, endPoint x: 352, endPoint y: 126, distance: 14.5
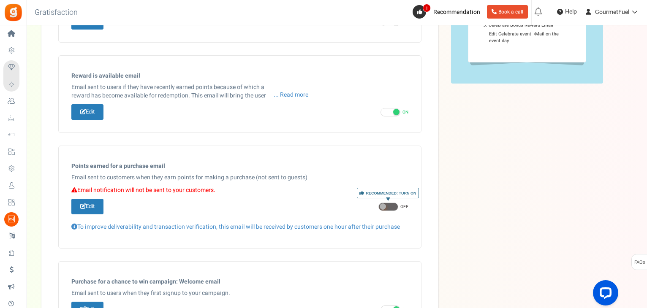
scroll to position [8, 0]
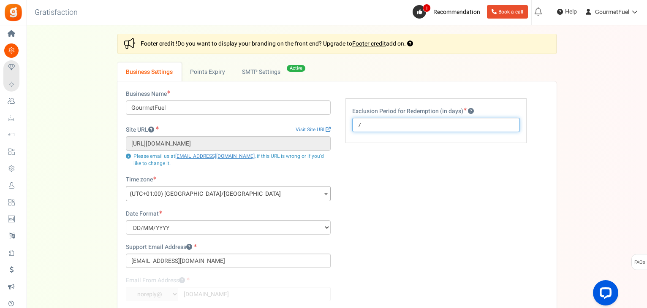
drag, startPoint x: 374, startPoint y: 124, endPoint x: 356, endPoint y: 124, distance: 17.7
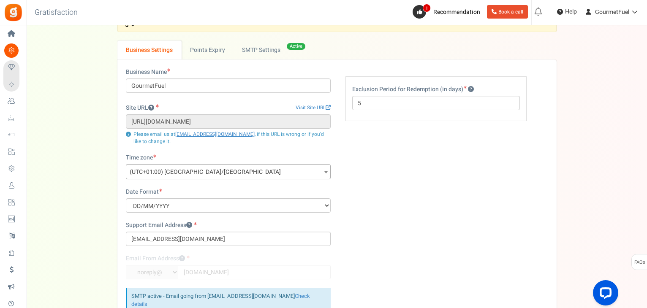
scroll to position [42, 0]
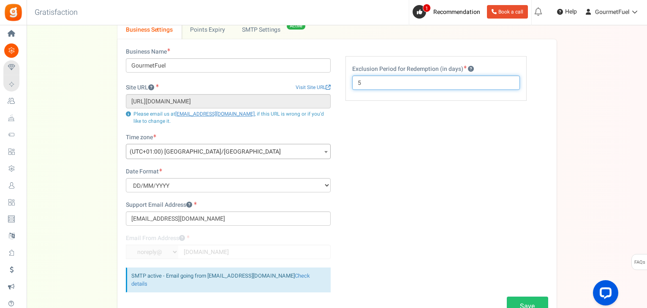
drag, startPoint x: 367, startPoint y: 85, endPoint x: 356, endPoint y: 85, distance: 10.6
